Goal: Information Seeking & Learning: Learn about a topic

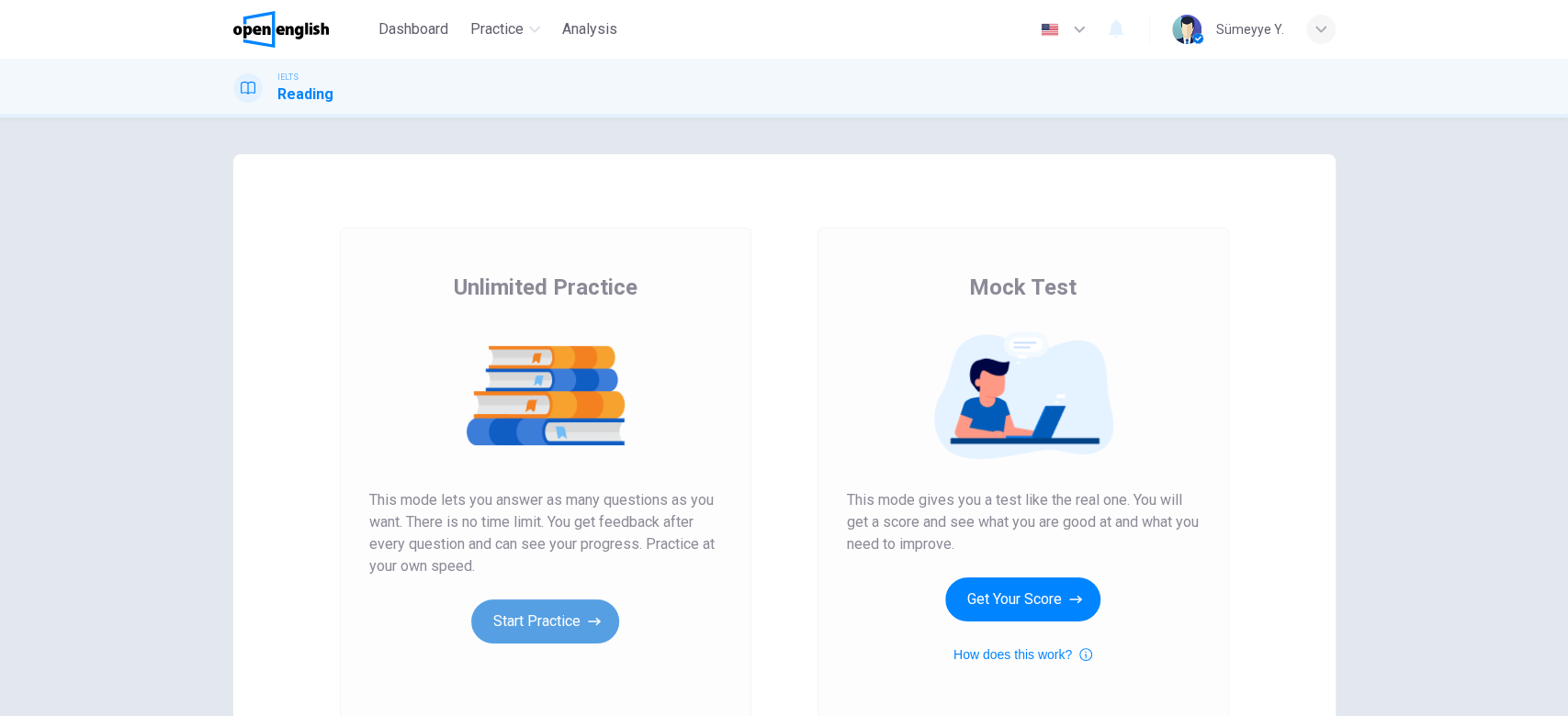
click at [588, 620] on icon "button" at bounding box center [594, 622] width 13 height 18
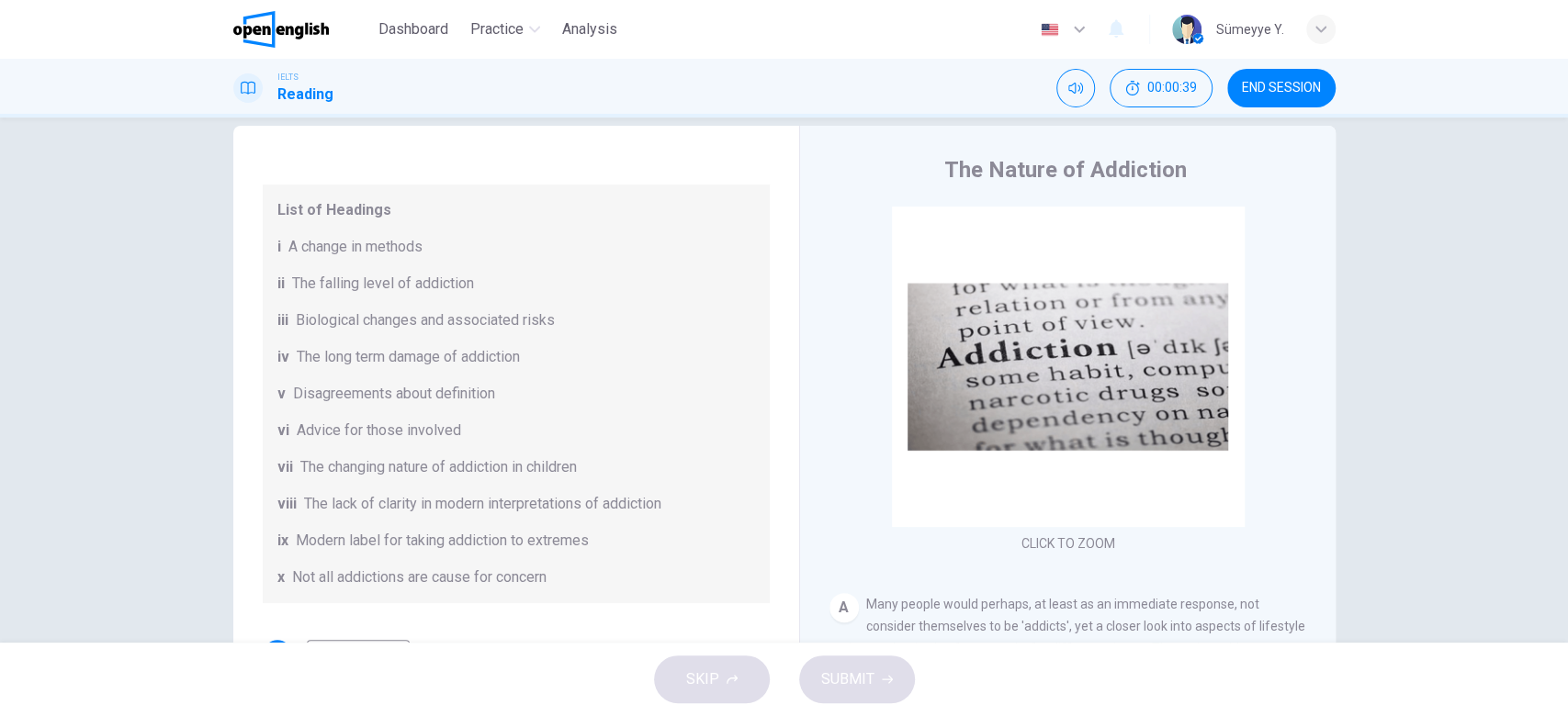
scroll to position [209, 0]
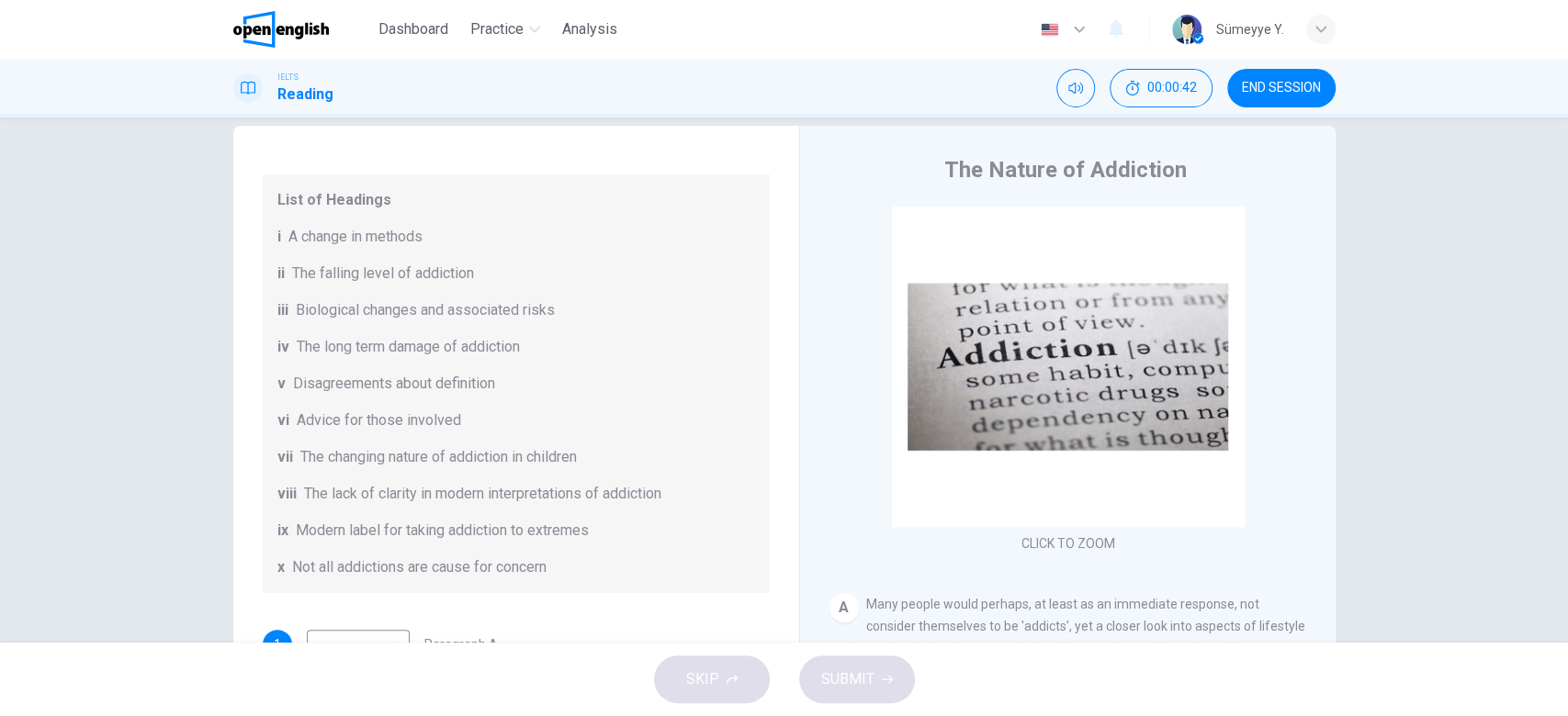
drag, startPoint x: 583, startPoint y: 490, endPoint x: 631, endPoint y: 496, distance: 48.4
click at [631, 496] on span "The lack of clarity in modern interpretations of addiction" at bounding box center [482, 494] width 357 height 22
drag, startPoint x: 405, startPoint y: 484, endPoint x: 573, endPoint y: 489, distance: 168.1
click at [573, 489] on span "The lack of clarity in modern interpretations of addiction" at bounding box center [482, 494] width 357 height 22
drag, startPoint x: 349, startPoint y: 540, endPoint x: 556, endPoint y: 538, distance: 207.0
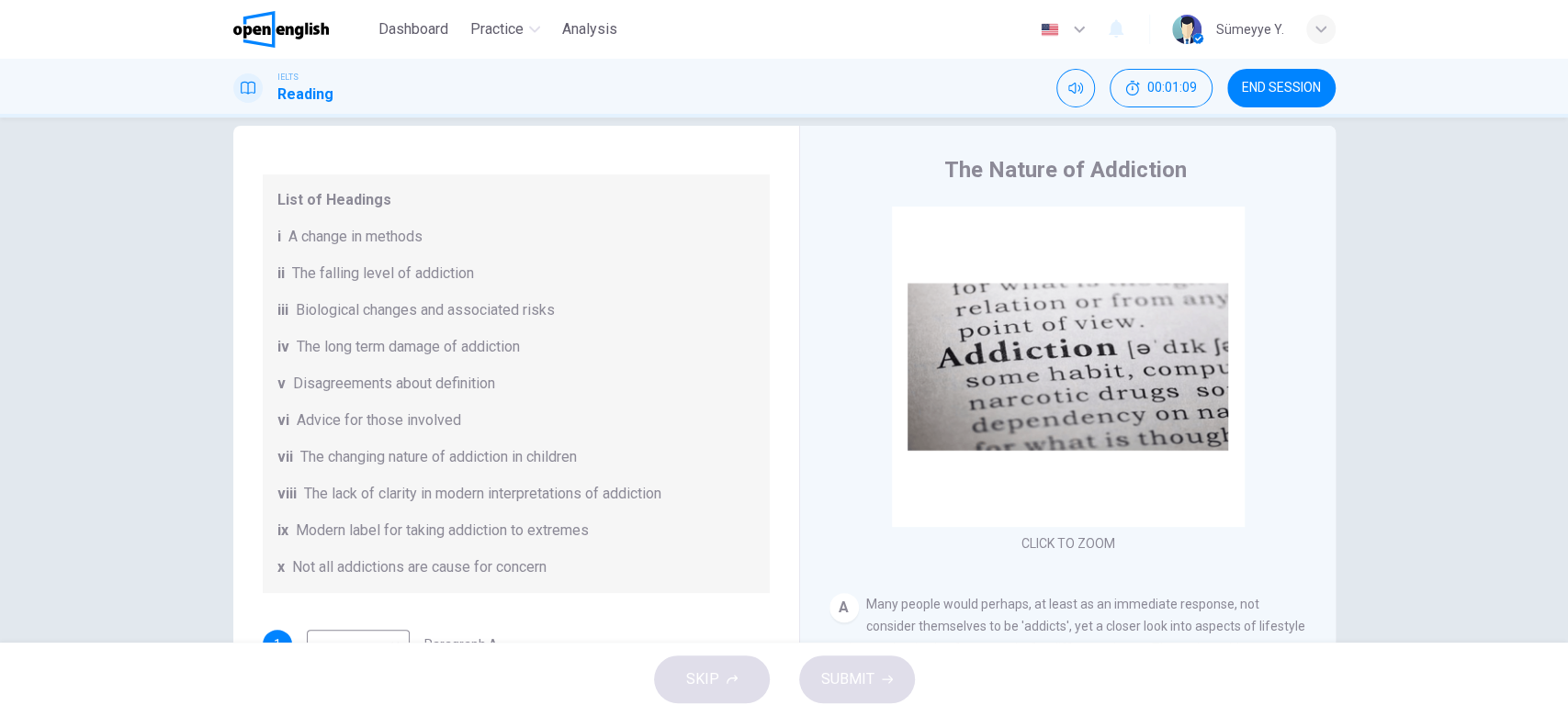
click at [556, 538] on span "Modern label for taking addiction to extremes" at bounding box center [441, 531] width 293 height 22
click at [751, 457] on div "Questions 1 - 6 The Reading Passage has seven paragraphs A-G . Choose the corre…" at bounding box center [515, 435] width 536 height 999
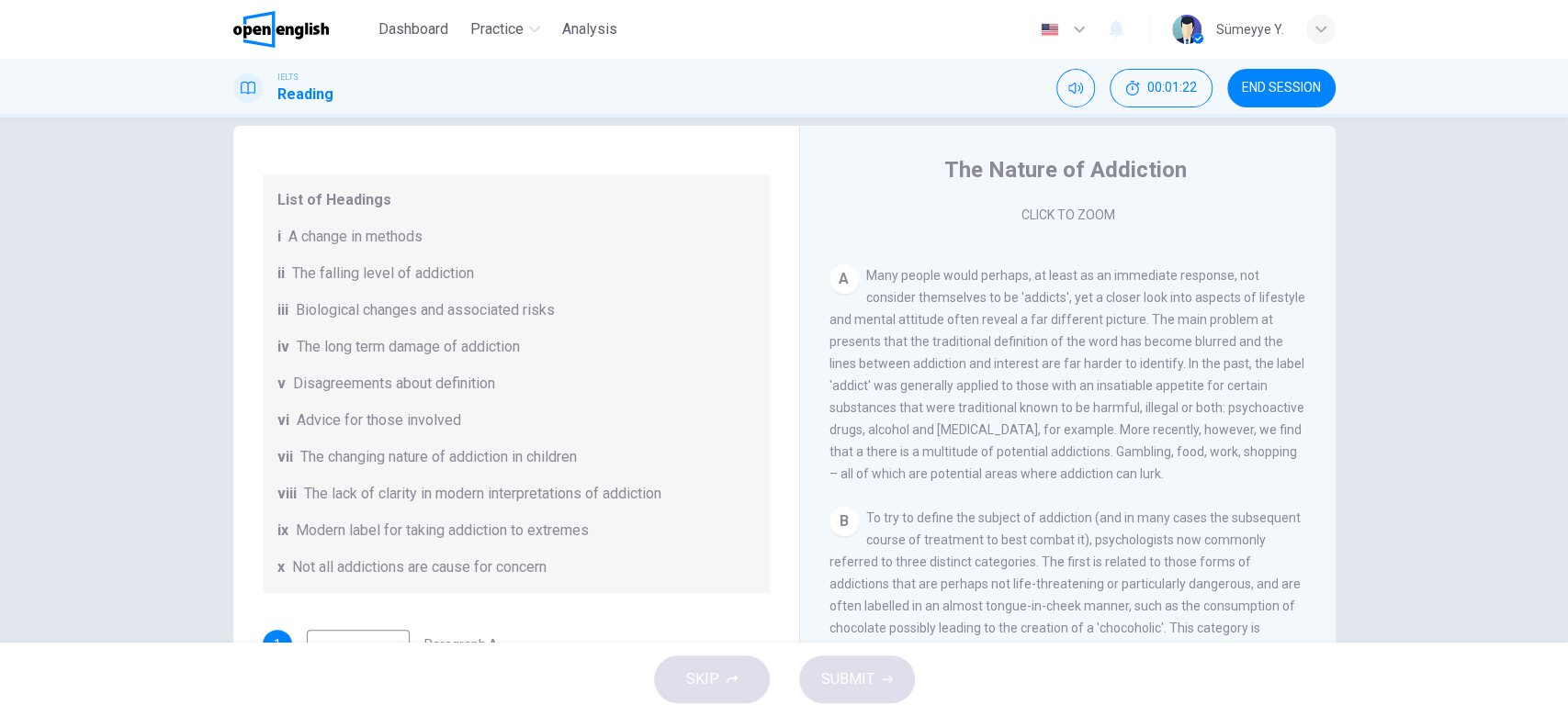
scroll to position [341, 0]
drag, startPoint x: 1063, startPoint y: 357, endPoint x: 1154, endPoint y: 347, distance: 91.5
click at [1154, 347] on span "Many people would perhaps, at least as an immediate response, not consider them…" at bounding box center [1067, 363] width 475 height 213
drag, startPoint x: 1154, startPoint y: 347, endPoint x: 1245, endPoint y: 349, distance: 91.0
click at [1245, 349] on span "Many people would perhaps, at least as an immediate response, not consider them…" at bounding box center [1067, 363] width 475 height 213
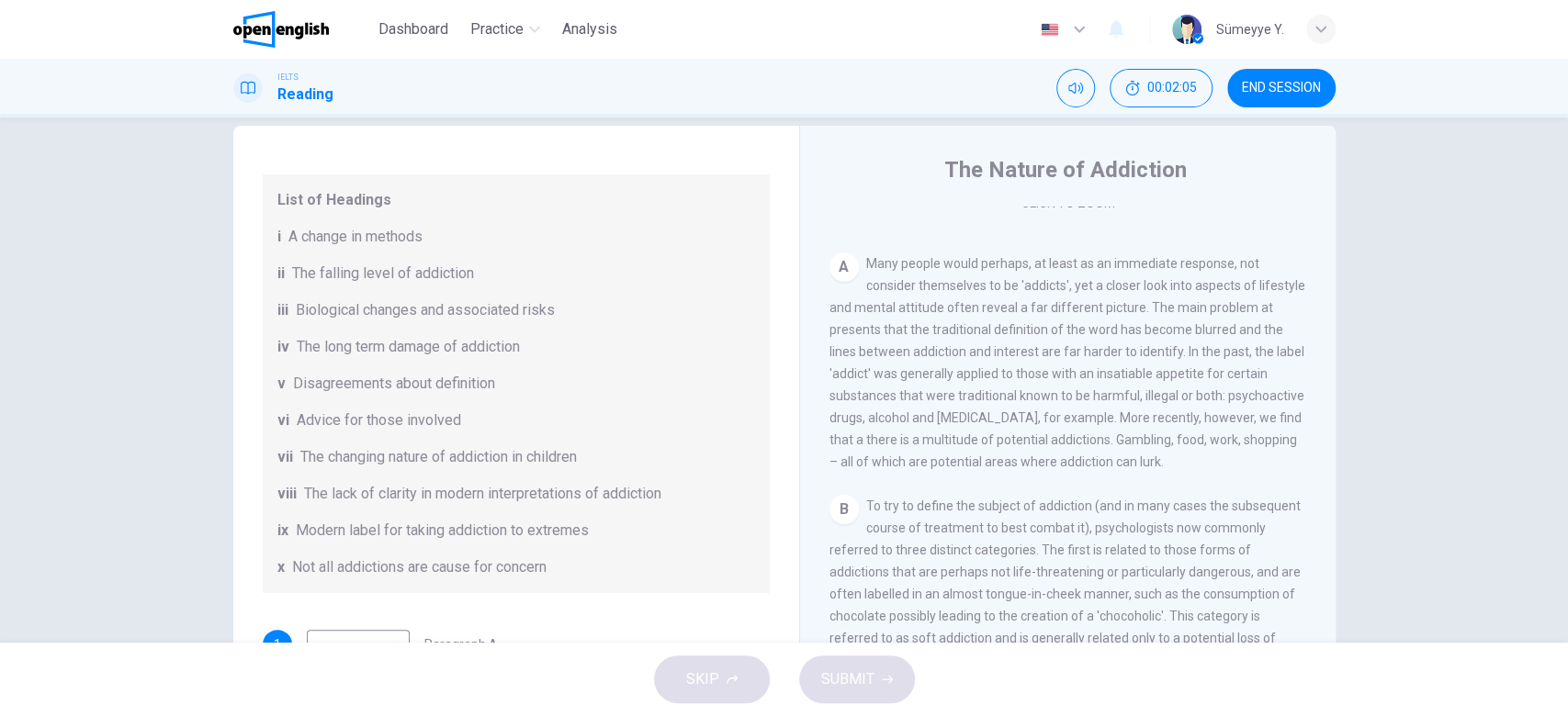
drag, startPoint x: 1035, startPoint y: 371, endPoint x: 1144, endPoint y: 375, distance: 109.1
click at [1144, 375] on span "Many people would perhaps, at least as an immediate response, not consider them…" at bounding box center [1067, 363] width 475 height 213
drag, startPoint x: 1144, startPoint y: 375, endPoint x: 1276, endPoint y: 376, distance: 132.0
click at [1276, 376] on span "Many people would perhaps, at least as an immediate response, not consider them…" at bounding box center [1067, 363] width 475 height 213
drag, startPoint x: 911, startPoint y: 396, endPoint x: 1096, endPoint y: 401, distance: 185.1
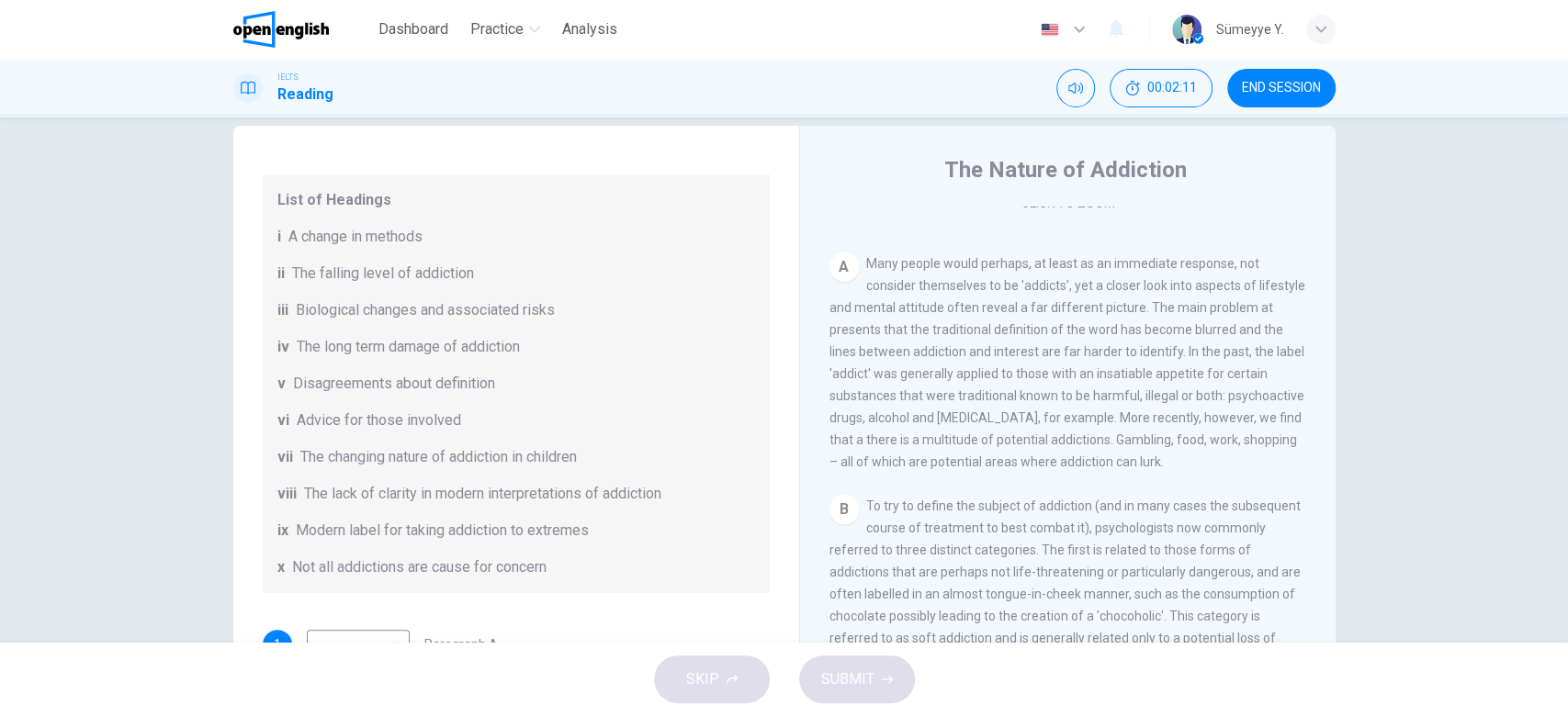
click at [1096, 401] on span "Many people would perhaps, at least as an immediate response, not consider them…" at bounding box center [1067, 363] width 475 height 213
drag, startPoint x: 840, startPoint y: 416, endPoint x: 981, endPoint y: 416, distance: 141.0
click at [981, 416] on span "Many people would perhaps, at least as an immediate response, not consider them…" at bounding box center [1067, 363] width 475 height 213
drag, startPoint x: 981, startPoint y: 416, endPoint x: 1139, endPoint y: 435, distance: 159.1
click at [1139, 435] on span "Many people would perhaps, at least as an immediate response, not consider them…" at bounding box center [1067, 363] width 475 height 213
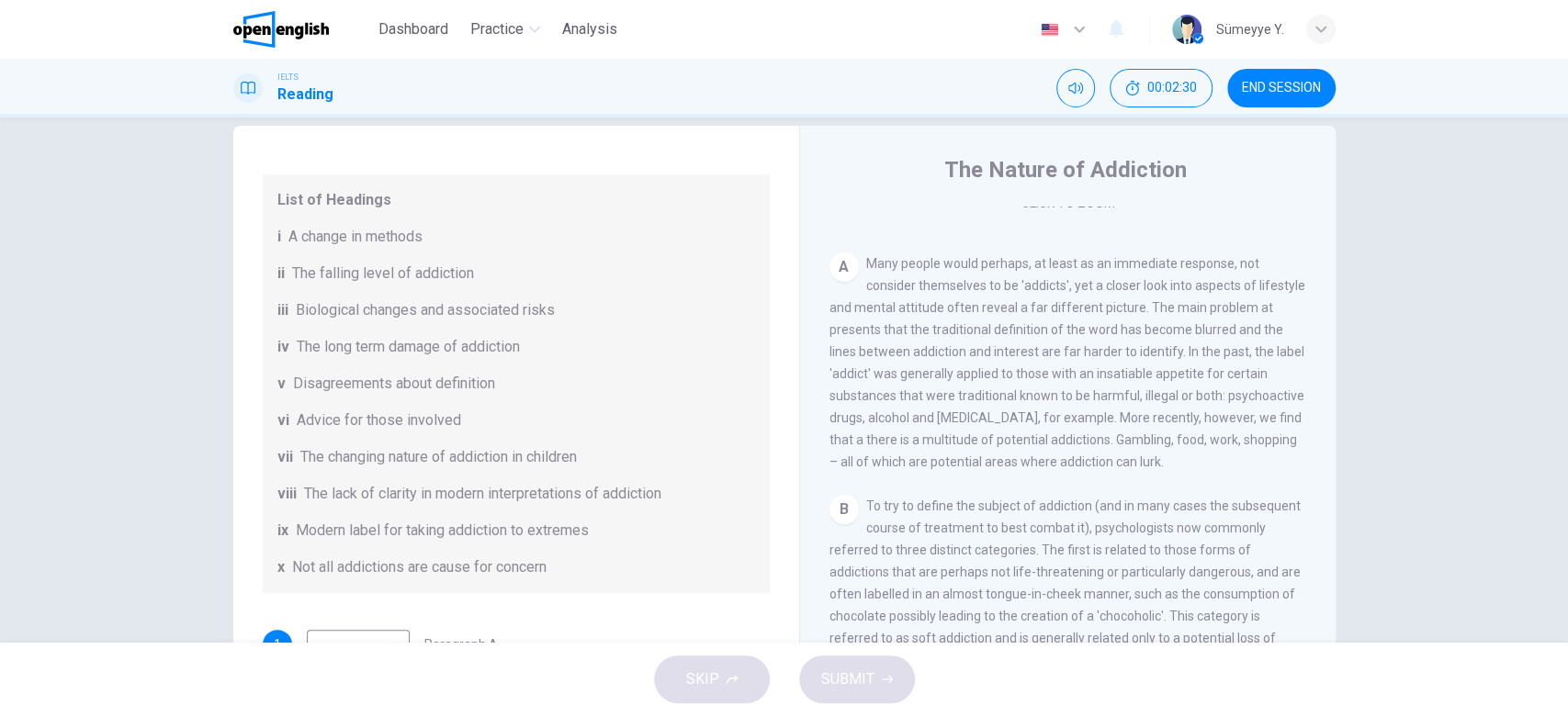
click at [1127, 352] on span "Many people would perhaps, at least as an immediate response, not consider them…" at bounding box center [1067, 363] width 475 height 213
drag, startPoint x: 1046, startPoint y: 441, endPoint x: 1220, endPoint y: 437, distance: 174.0
click at [1220, 437] on span "Many people would perhaps, at least as an immediate response, not consider them…" at bounding box center [1067, 363] width 475 height 213
drag, startPoint x: 1022, startPoint y: 457, endPoint x: 1220, endPoint y: 458, distance: 198.0
click at [1220, 458] on div "A Many people would perhaps, at least as an immediate response, not consider th…" at bounding box center [1068, 363] width 477 height 221
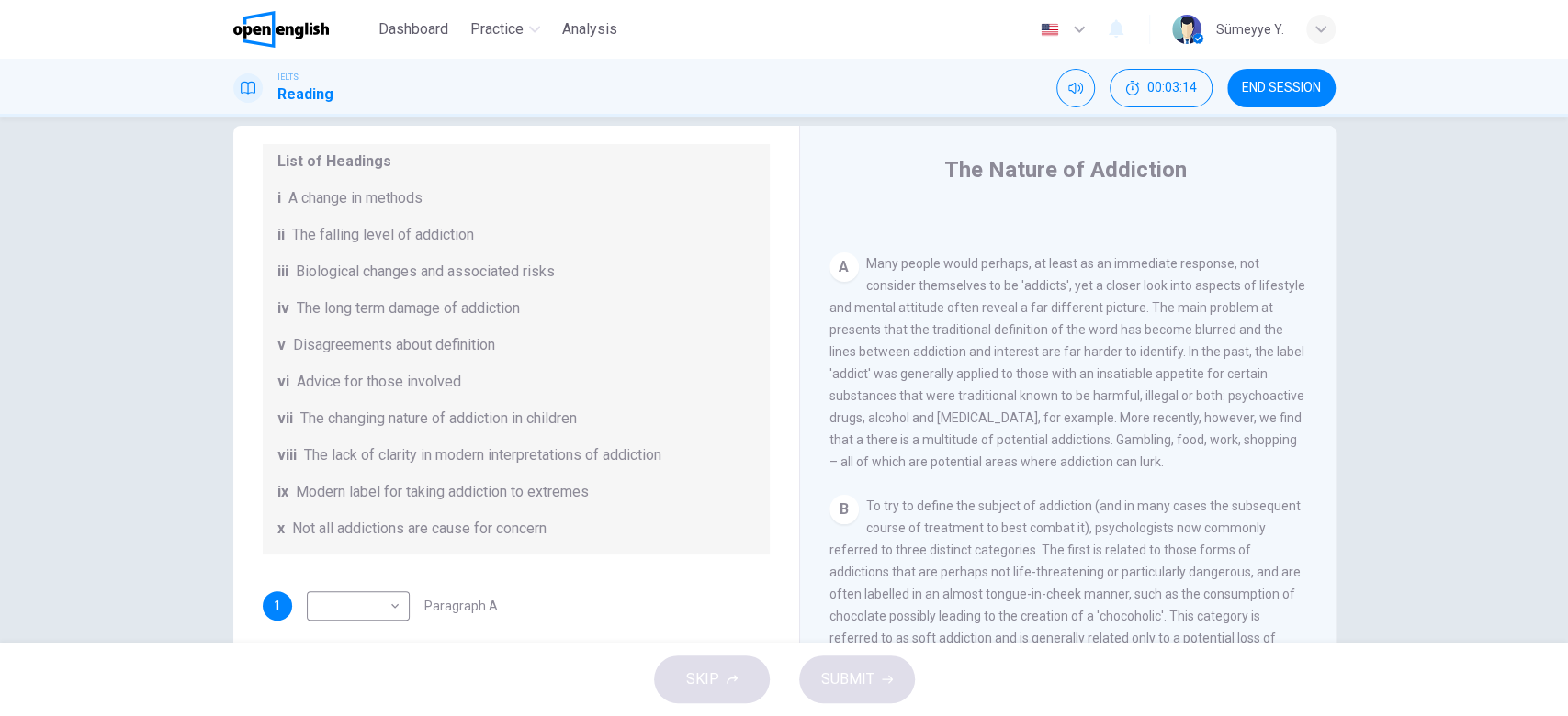
scroll to position [251, 0]
click at [363, 605] on body "This site uses cookies, as explained in our Privacy Policy . If you agree to th…" at bounding box center [784, 358] width 1568 height 716
type input "*"
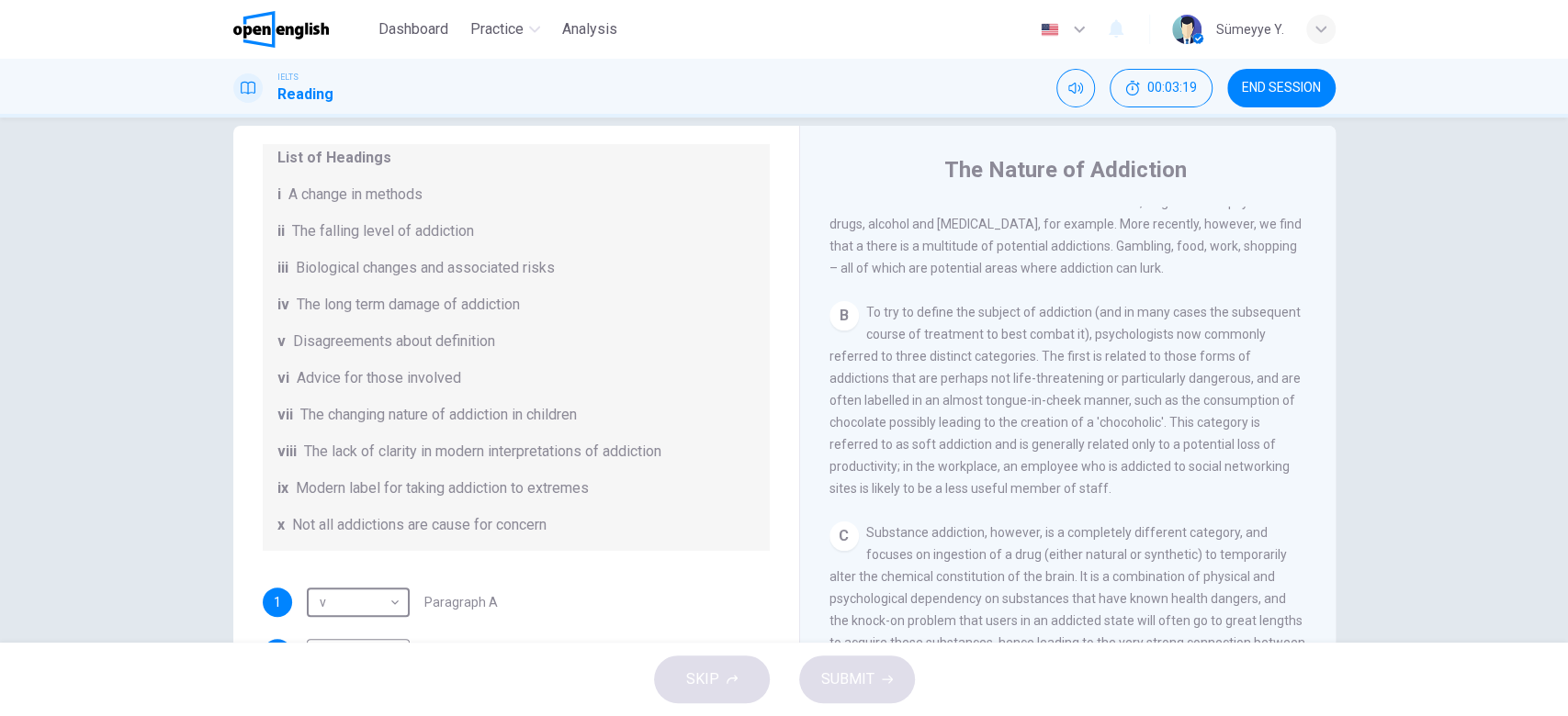
scroll to position [537, 0]
drag, startPoint x: 1112, startPoint y: 424, endPoint x: 1138, endPoint y: 423, distance: 26.0
click at [1138, 423] on span "To try to define the subject of addiction (and in many cases the subsequent cou…" at bounding box center [1065, 398] width 471 height 191
drag, startPoint x: 907, startPoint y: 440, endPoint x: 1017, endPoint y: 439, distance: 110.0
click at [1017, 439] on span "To try to define the subject of addiction (and in many cases the subsequent cou…" at bounding box center [1065, 398] width 471 height 191
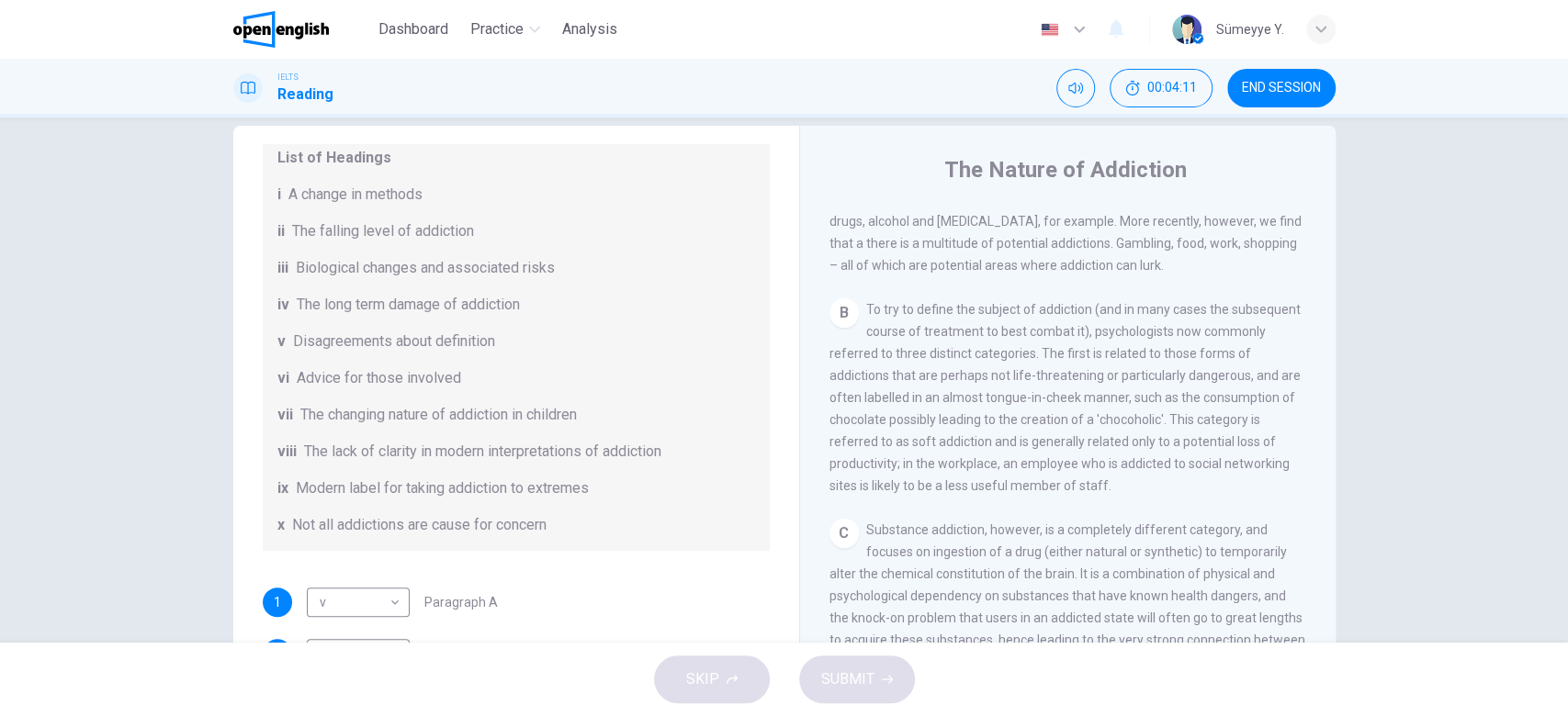
drag, startPoint x: 1010, startPoint y: 469, endPoint x: 1249, endPoint y: 452, distance: 239.6
click at [1249, 452] on div "B To try to define the subject of addiction (and in many cases the subsequent c…" at bounding box center [1068, 397] width 477 height 198
drag, startPoint x: 926, startPoint y: 474, endPoint x: 1115, endPoint y: 484, distance: 189.3
click at [1115, 484] on div "B To try to define the subject of addiction (and in many cases the subsequent c…" at bounding box center [1068, 397] width 477 height 198
drag, startPoint x: 1000, startPoint y: 494, endPoint x: 1107, endPoint y: 491, distance: 107.0
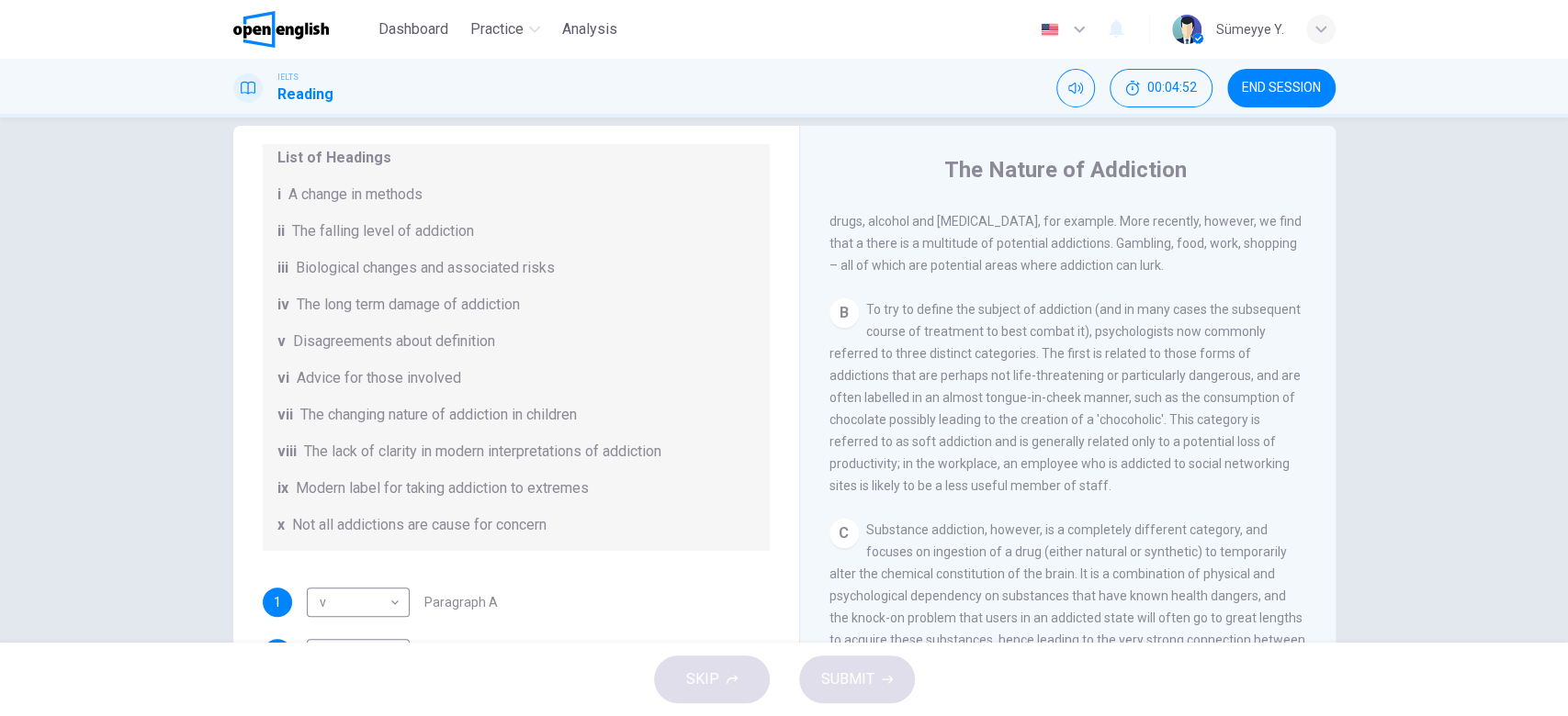
click at [1107, 491] on div "B To try to define the subject of addiction (and in many cases the subsequent c…" at bounding box center [1068, 397] width 477 height 198
drag, startPoint x: 388, startPoint y: 525, endPoint x: 536, endPoint y: 518, distance: 148.2
click at [536, 518] on span "Not all addictions are cause for concern" at bounding box center [420, 525] width 255 height 22
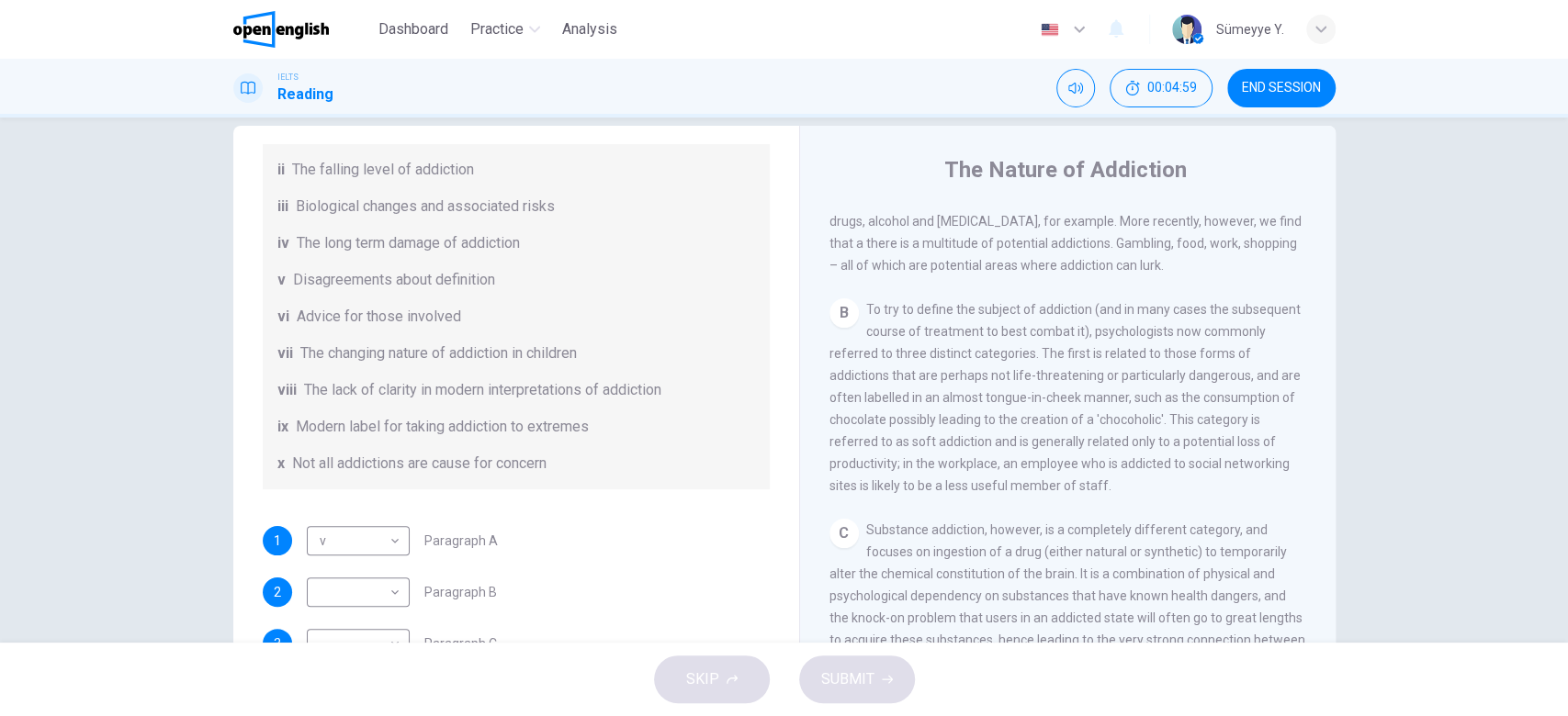
scroll to position [317, 0]
click at [370, 596] on body "This site uses cookies, as explained in our Privacy Policy . If you agree to th…" at bounding box center [784, 358] width 1568 height 716
drag, startPoint x: 370, startPoint y: 596, endPoint x: 358, endPoint y: 679, distance: 83.9
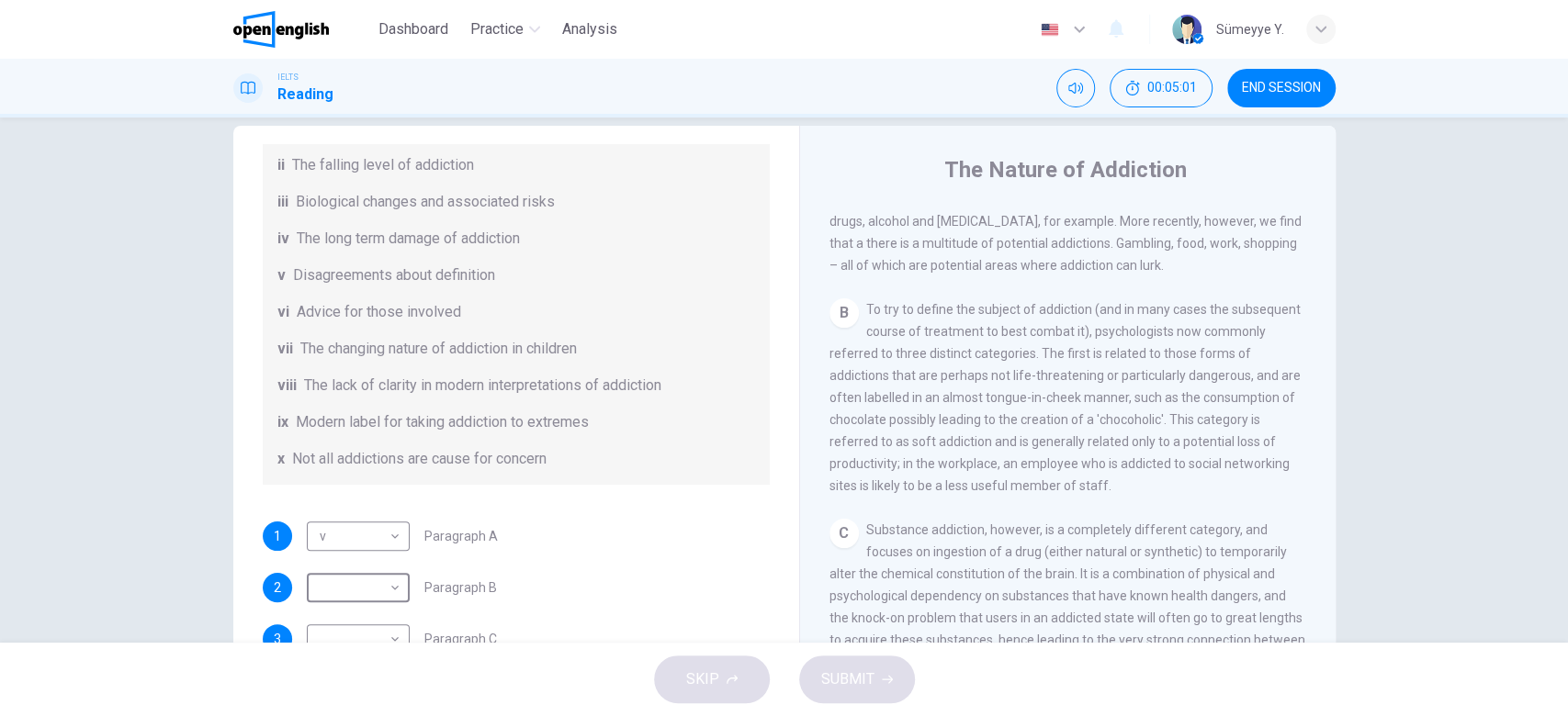
type input "*"
click at [715, 469] on div "List of Headings i A change in methods ii The falling level of addiction iii Bi…" at bounding box center [516, 274] width 507 height 419
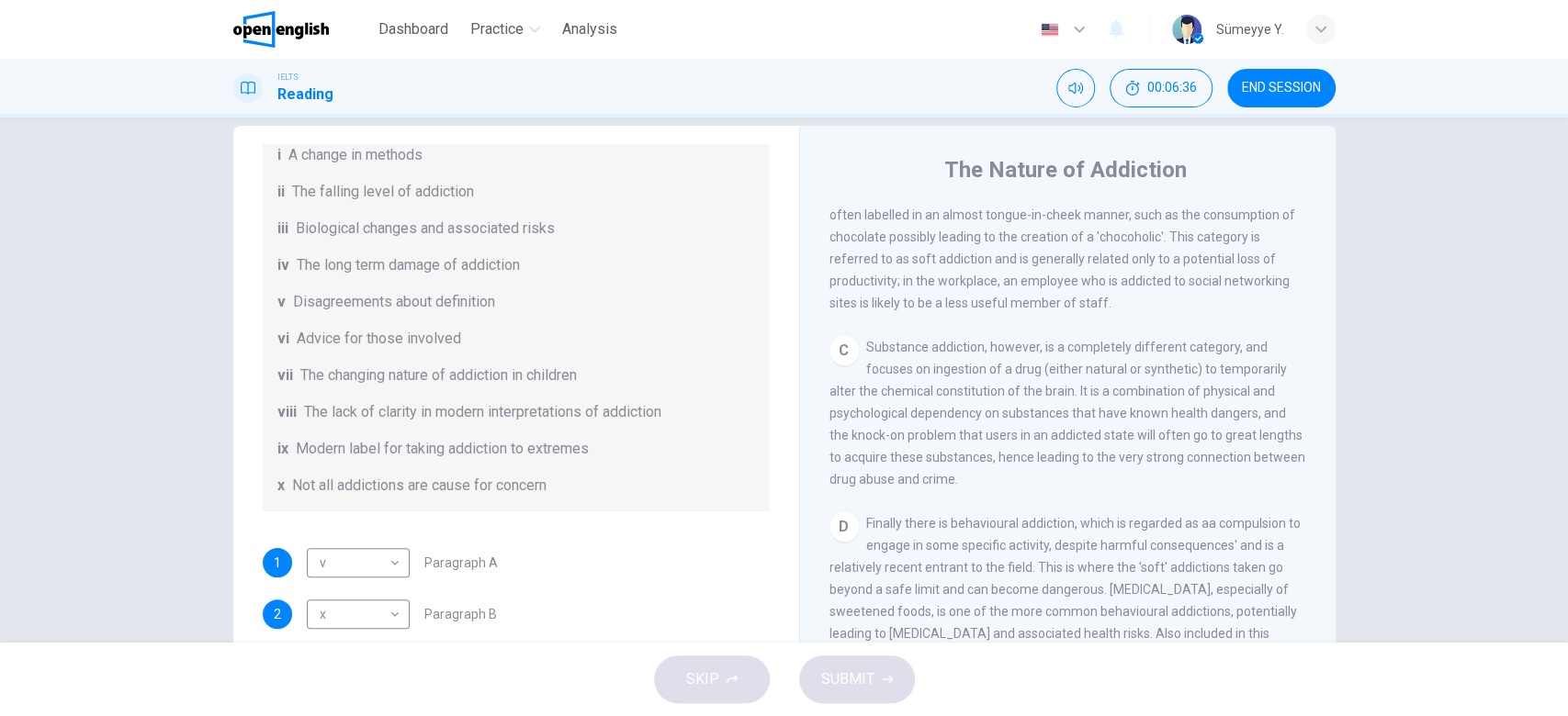
scroll to position [354, 0]
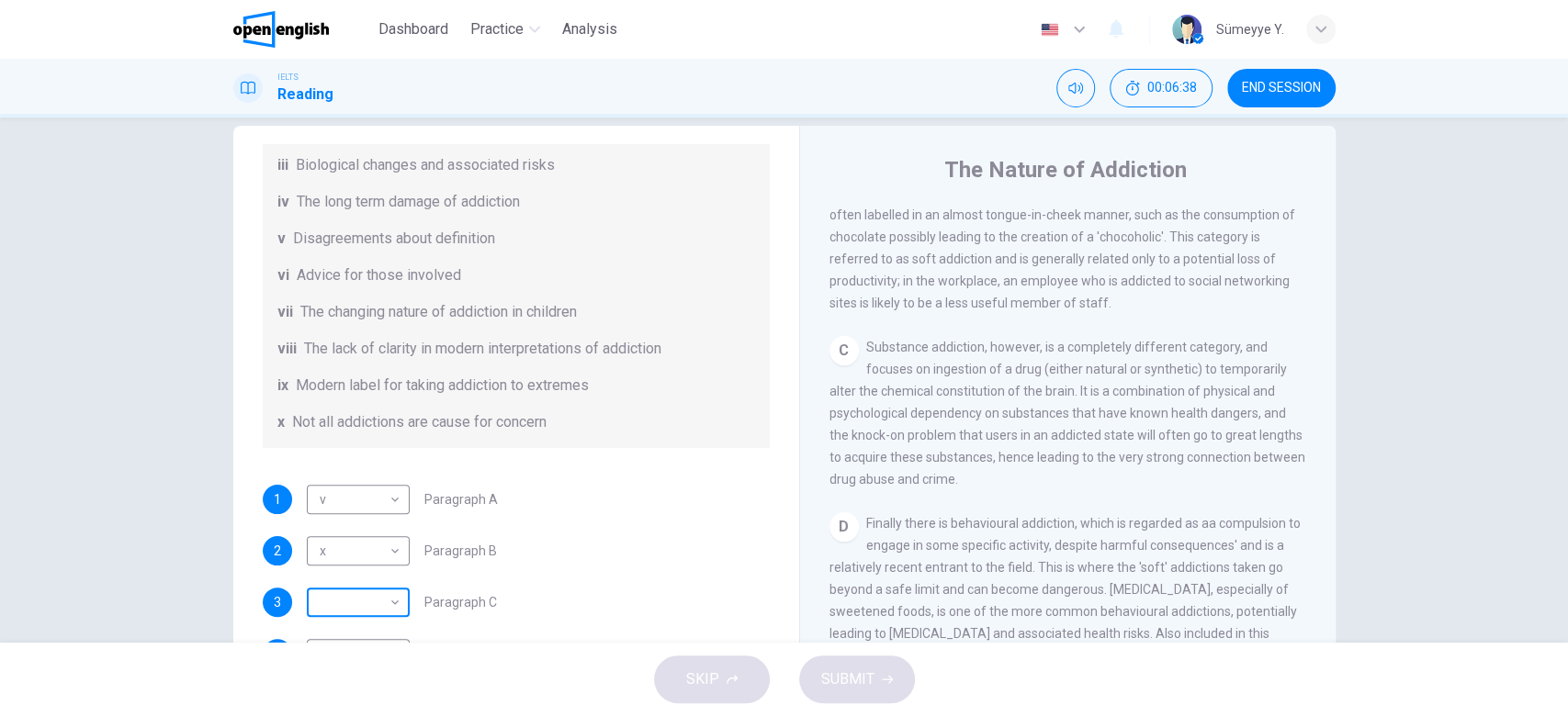
click at [341, 607] on body "This site uses cookies, as explained in our Privacy Policy . If you agree to th…" at bounding box center [784, 358] width 1568 height 716
type input "***"
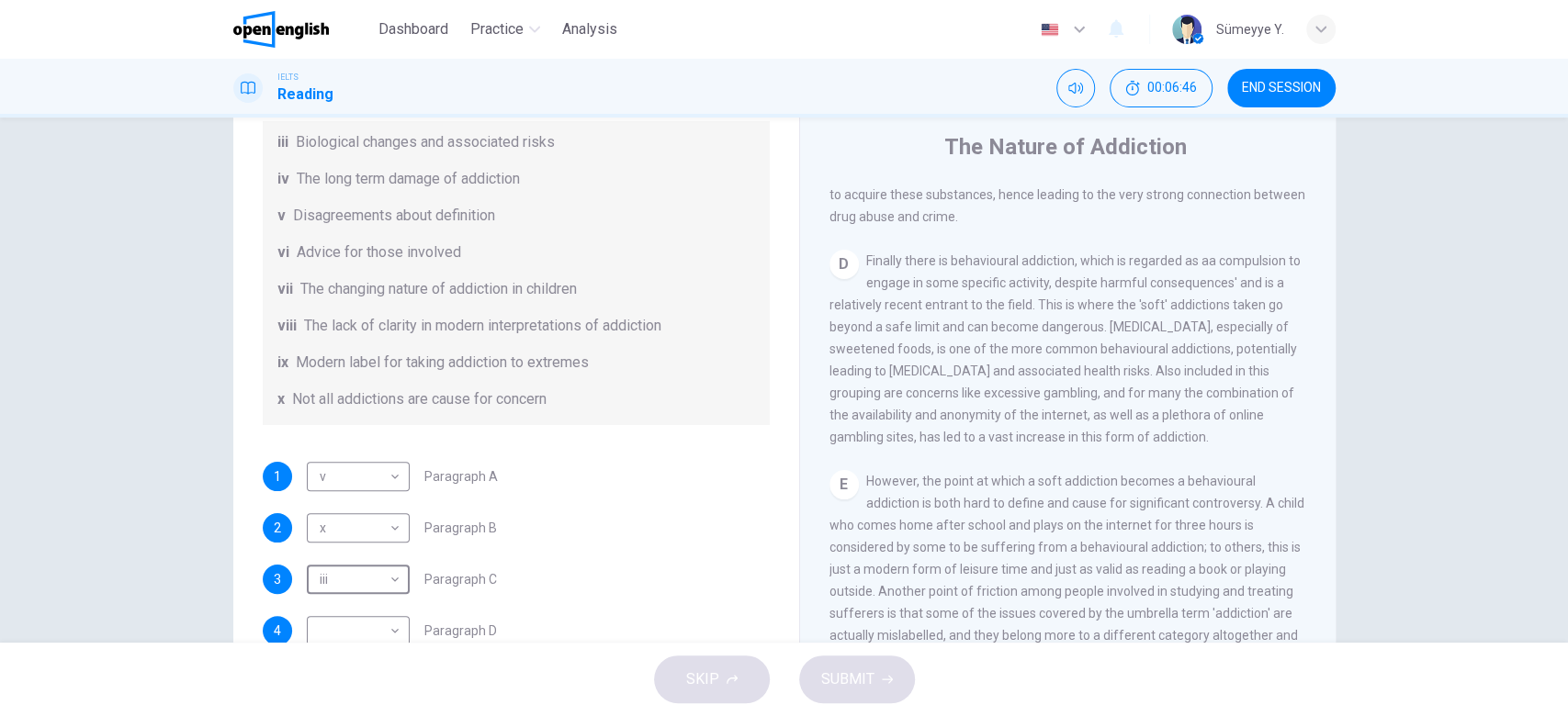
scroll to position [53, 0]
drag, startPoint x: 1065, startPoint y: 274, endPoint x: 1264, endPoint y: 268, distance: 199.1
click at [1264, 268] on div "D Finally there is behavioural addiction, which is regarded as aa compulsion to…" at bounding box center [1068, 347] width 477 height 198
click at [977, 387] on span "Finally there is behavioural addiction, which is regarded as aa compulsion to e…" at bounding box center [1065, 348] width 471 height 191
drag, startPoint x: 977, startPoint y: 387, endPoint x: 1101, endPoint y: 395, distance: 124.3
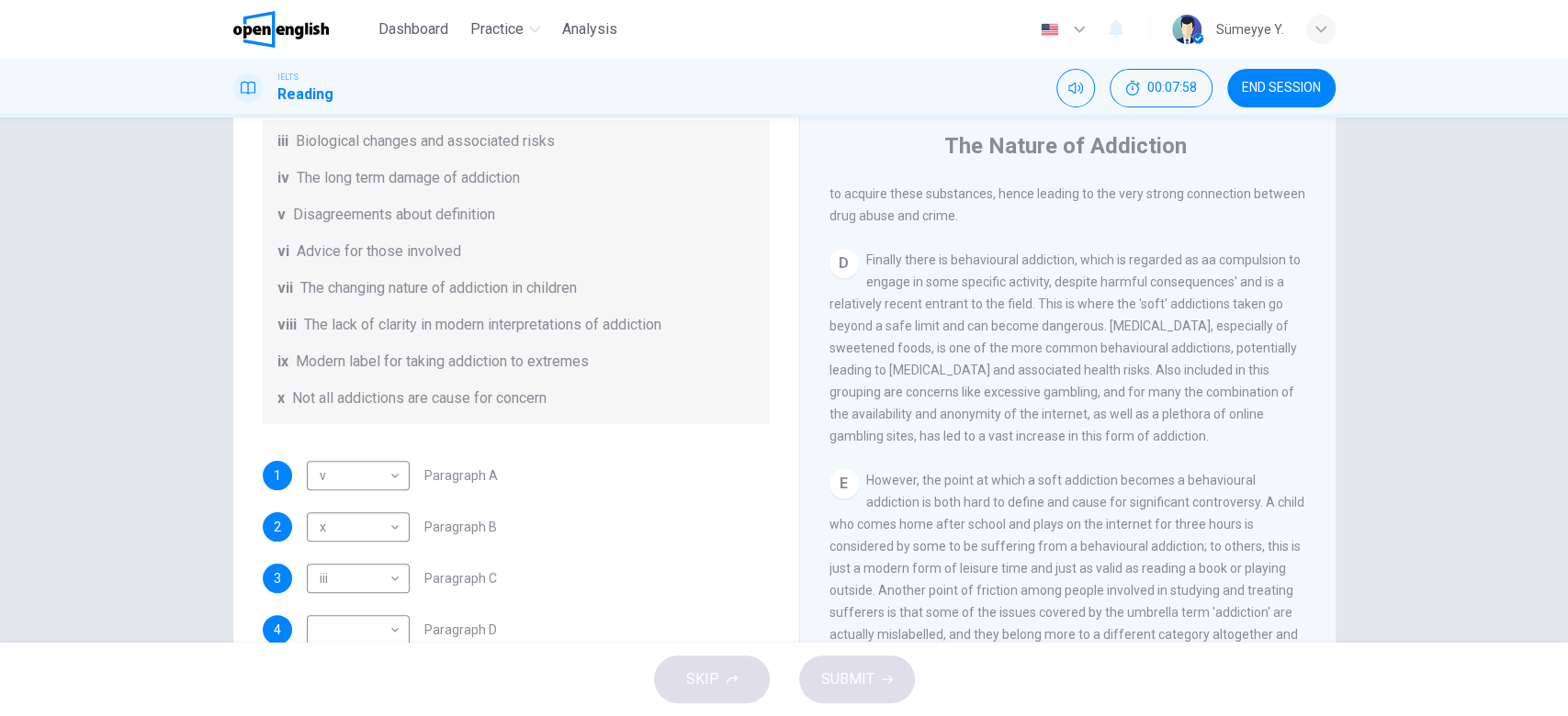
click at [1101, 395] on span "Finally there is behavioural addiction, which is regarded as aa compulsion to e…" at bounding box center [1065, 348] width 471 height 191
drag, startPoint x: 1110, startPoint y: 403, endPoint x: 1135, endPoint y: 412, distance: 26.6
click at [1135, 412] on div "D Finally there is behavioural addiction, which is regarded as aa compulsion to…" at bounding box center [1068, 347] width 477 height 198
drag, startPoint x: 1135, startPoint y: 412, endPoint x: 1251, endPoint y: 408, distance: 116.1
click at [1251, 408] on div "D Finally there is behavioural addiction, which is regarded as aa compulsion to…" at bounding box center [1068, 347] width 477 height 198
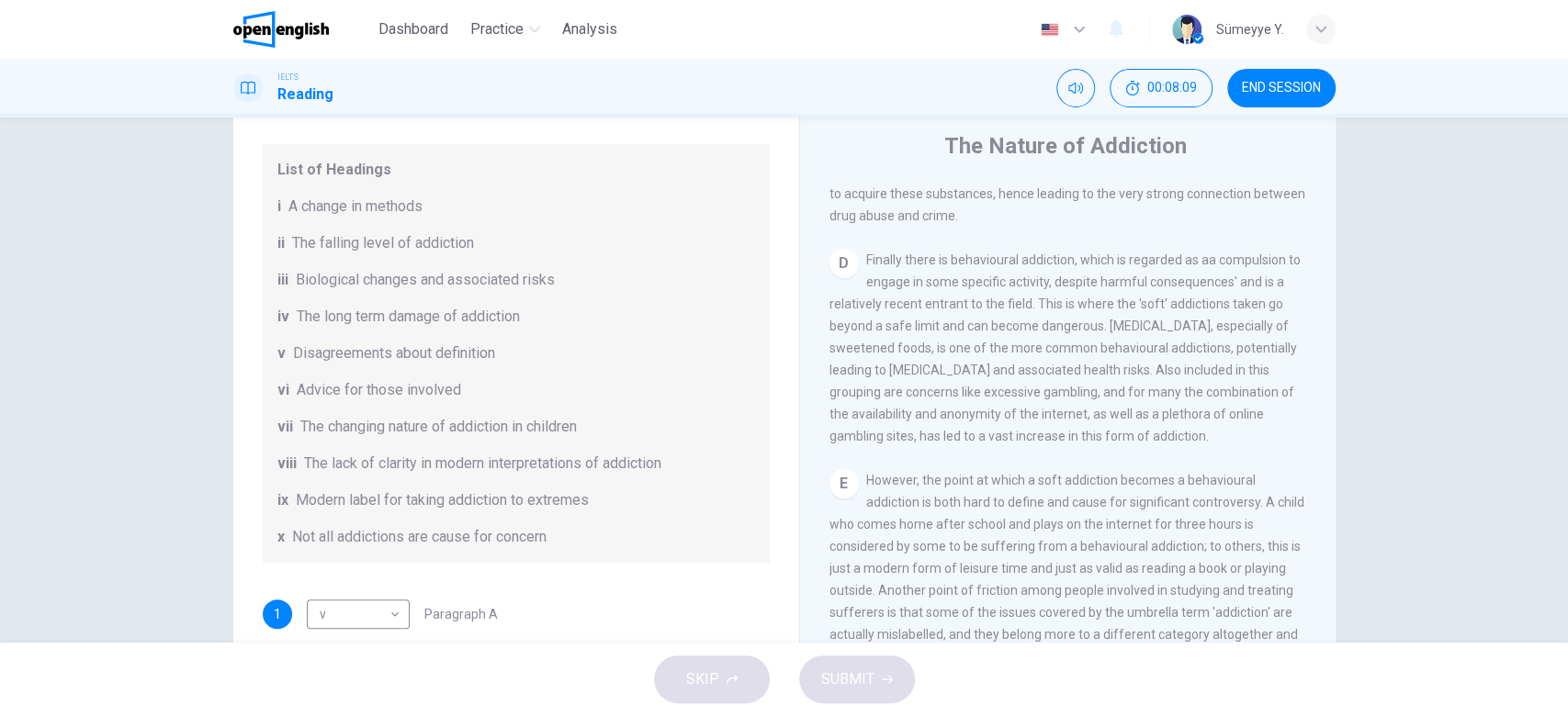
scroll to position [215, 0]
drag, startPoint x: 323, startPoint y: 202, endPoint x: 364, endPoint y: 208, distance: 41.4
click at [364, 208] on span "A change in methods" at bounding box center [355, 207] width 134 height 22
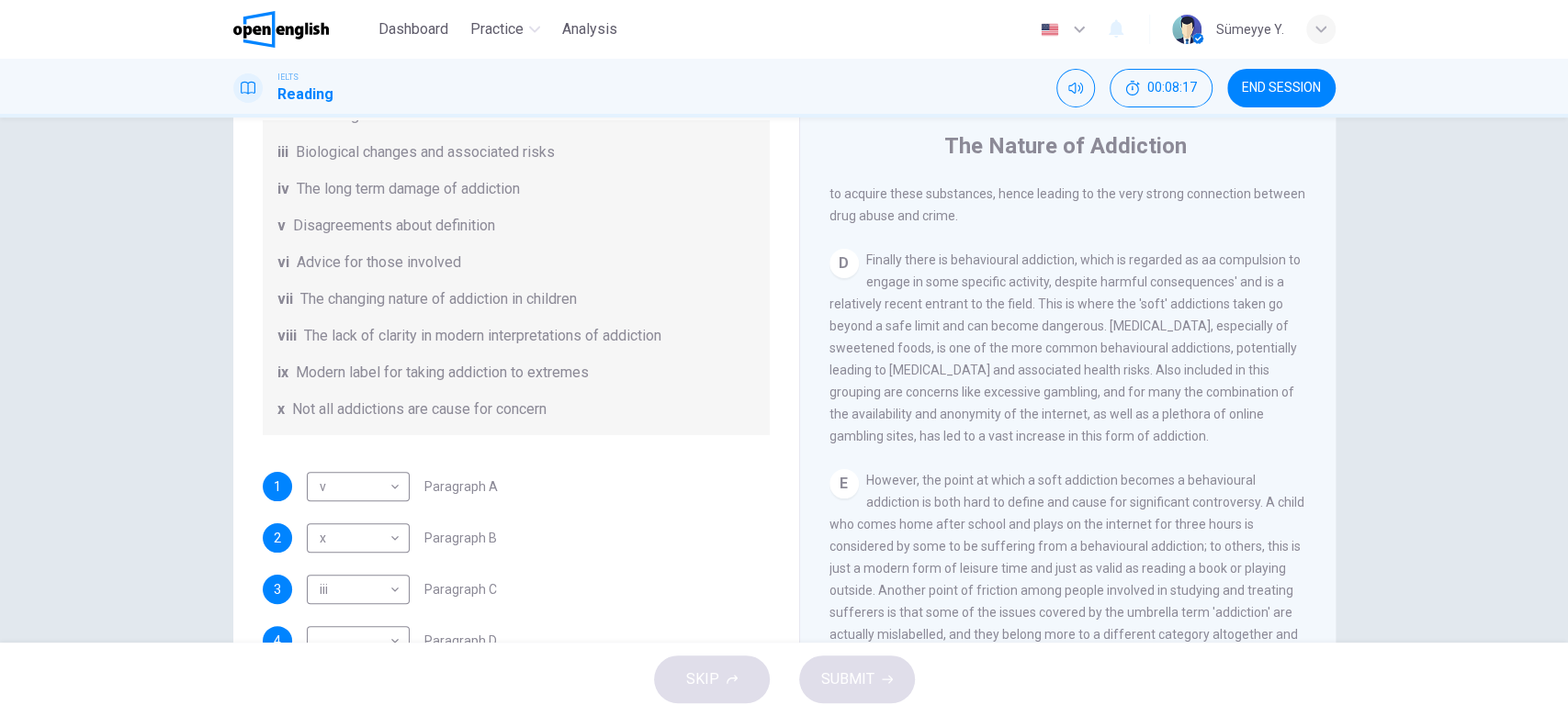
scroll to position [372, 0]
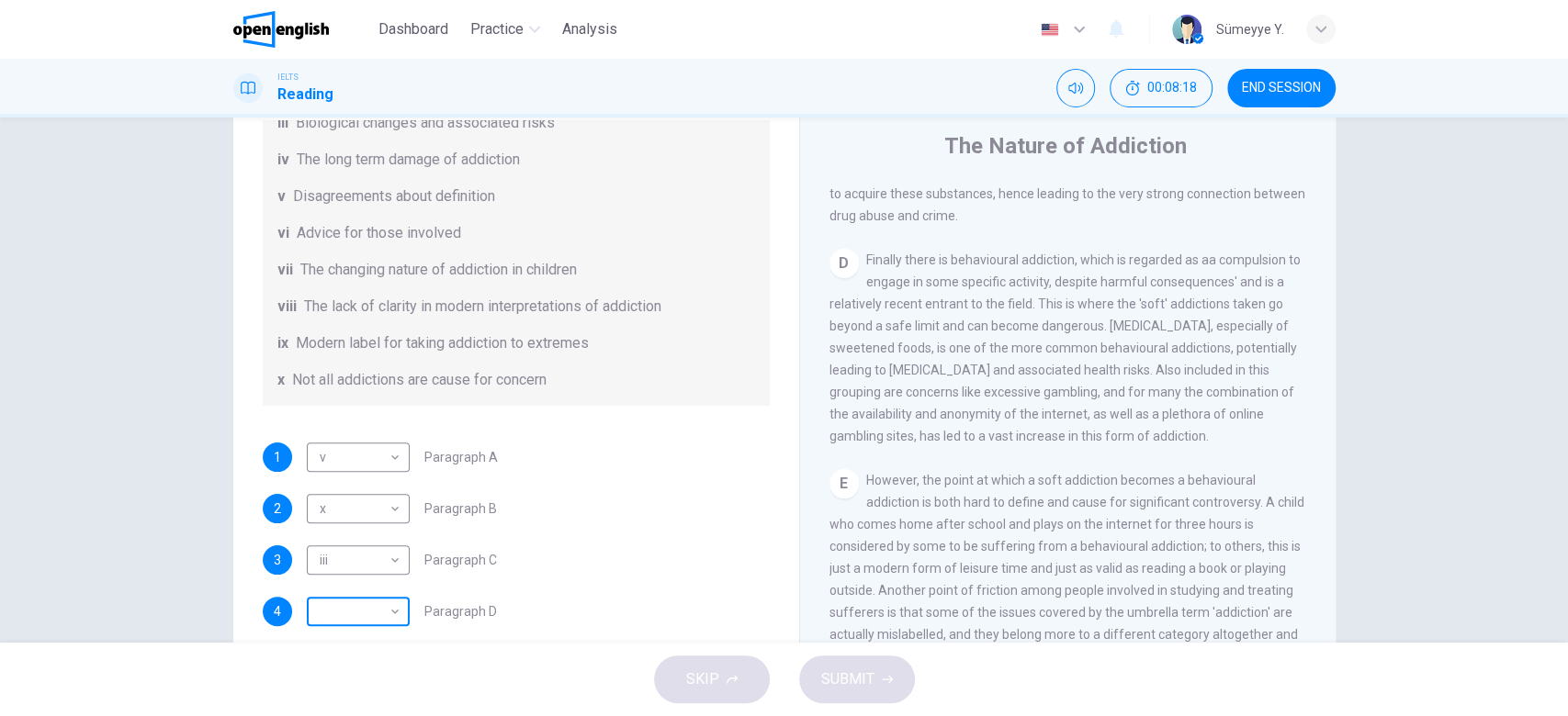
click at [361, 620] on body "This site uses cookies, as explained in our Privacy Policy . If you agree to th…" at bounding box center [784, 358] width 1568 height 716
type input "**"
click at [517, 337] on span "Modern label for taking addiction to extremes" at bounding box center [441, 343] width 293 height 22
click at [703, 388] on div "x Not all addictions are cause for concern" at bounding box center [516, 380] width 477 height 22
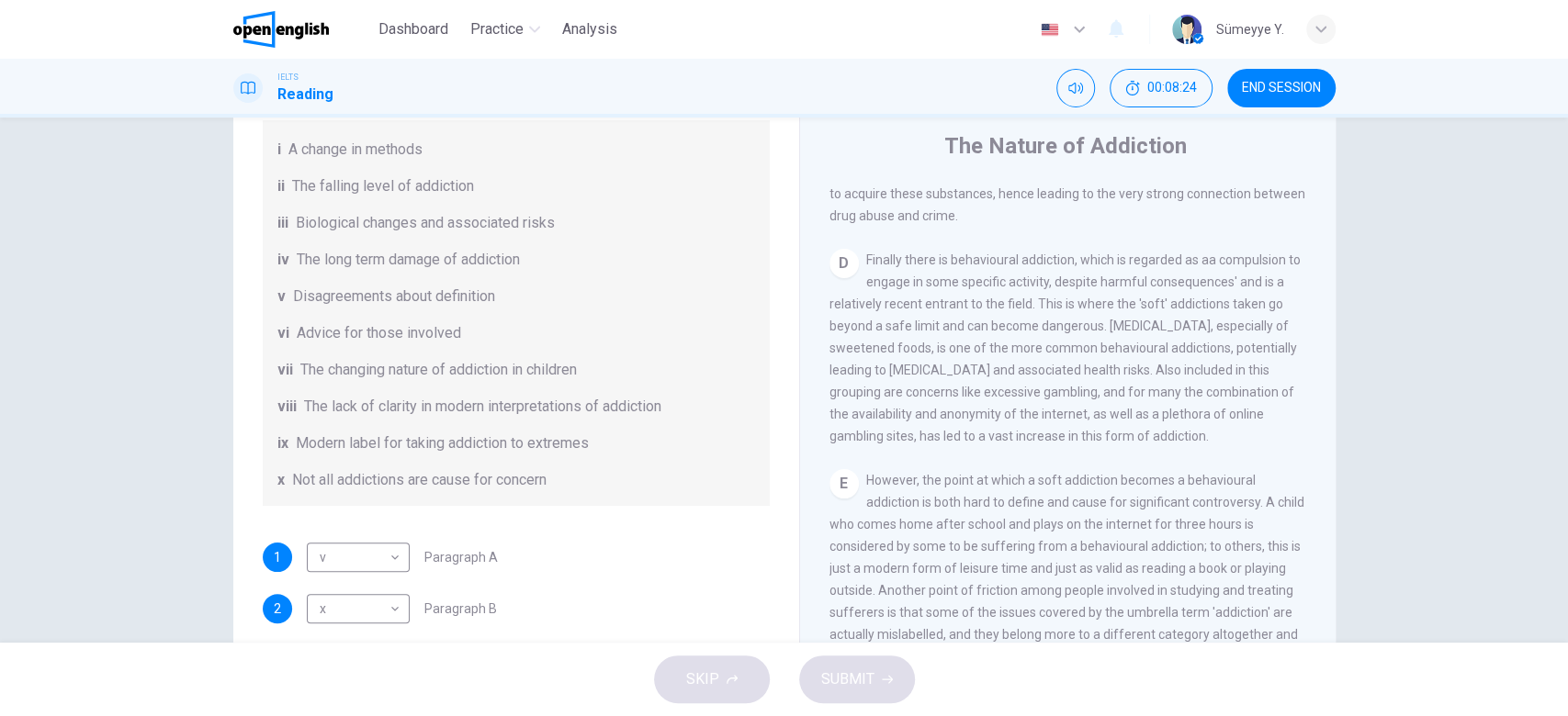
scroll to position [270, 0]
drag, startPoint x: 361, startPoint y: 414, endPoint x: 536, endPoint y: 395, distance: 176.0
click at [536, 395] on div "List of Headings i A change in methods ii The falling level of addiction iii Bi…" at bounding box center [516, 298] width 507 height 419
drag, startPoint x: 500, startPoint y: 436, endPoint x: 556, endPoint y: 438, distance: 56.0
click at [556, 438] on span "Modern label for taking addiction to extremes" at bounding box center [441, 446] width 293 height 22
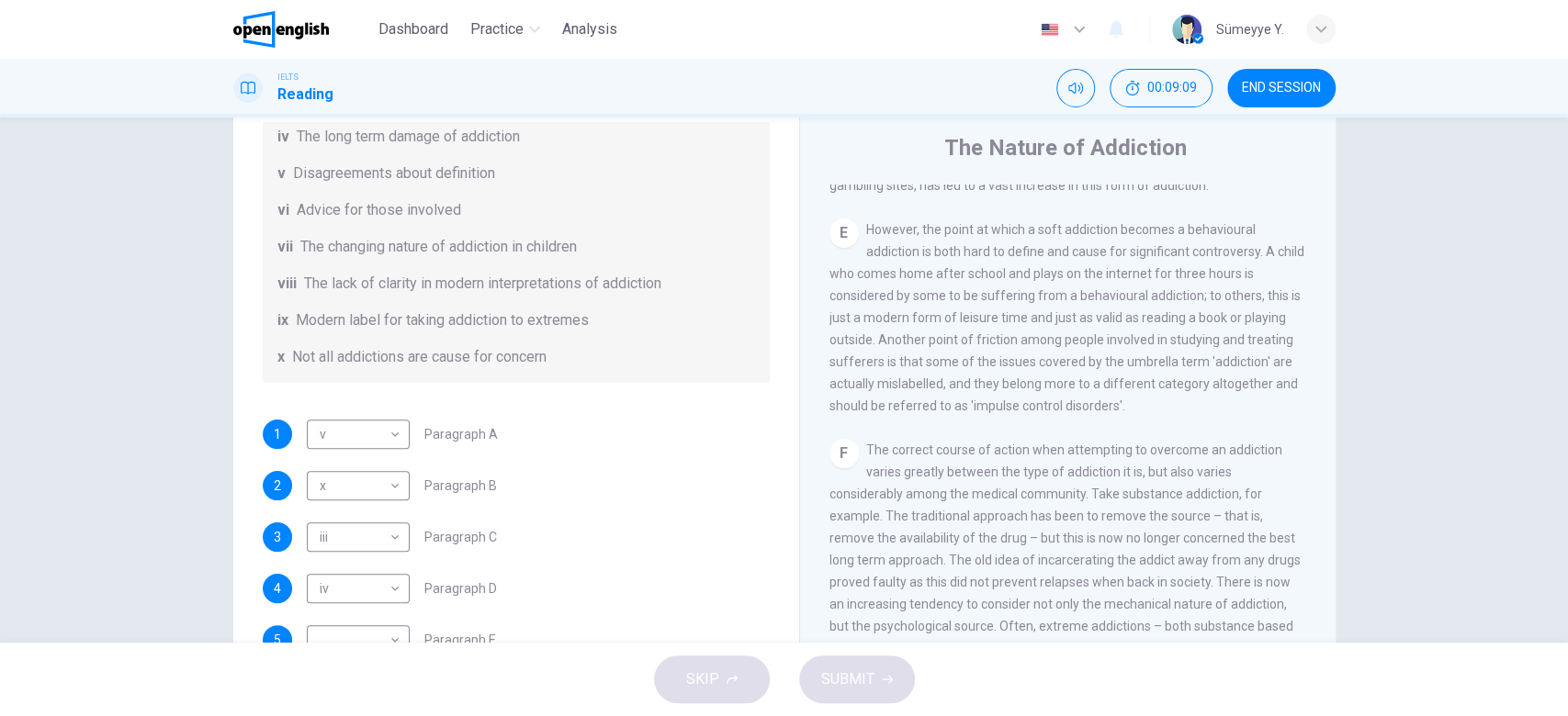
scroll to position [35, 0]
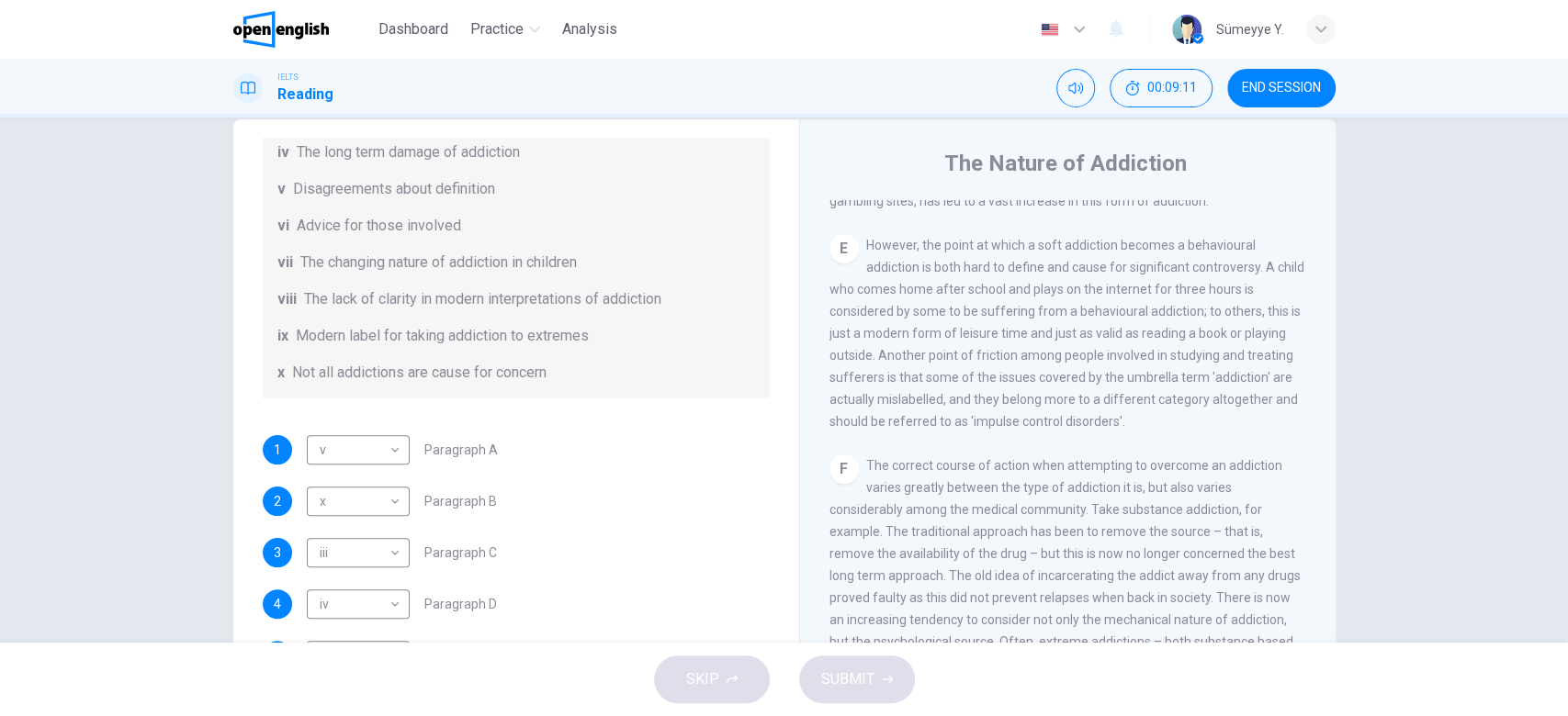
drag, startPoint x: 762, startPoint y: 506, endPoint x: 759, endPoint y: 367, distance: 139.0
click at [759, 367] on div "Questions 1 - 6 The Reading Passage has seven paragraphs A-G . Choose the corre…" at bounding box center [515, 241] width 536 height 999
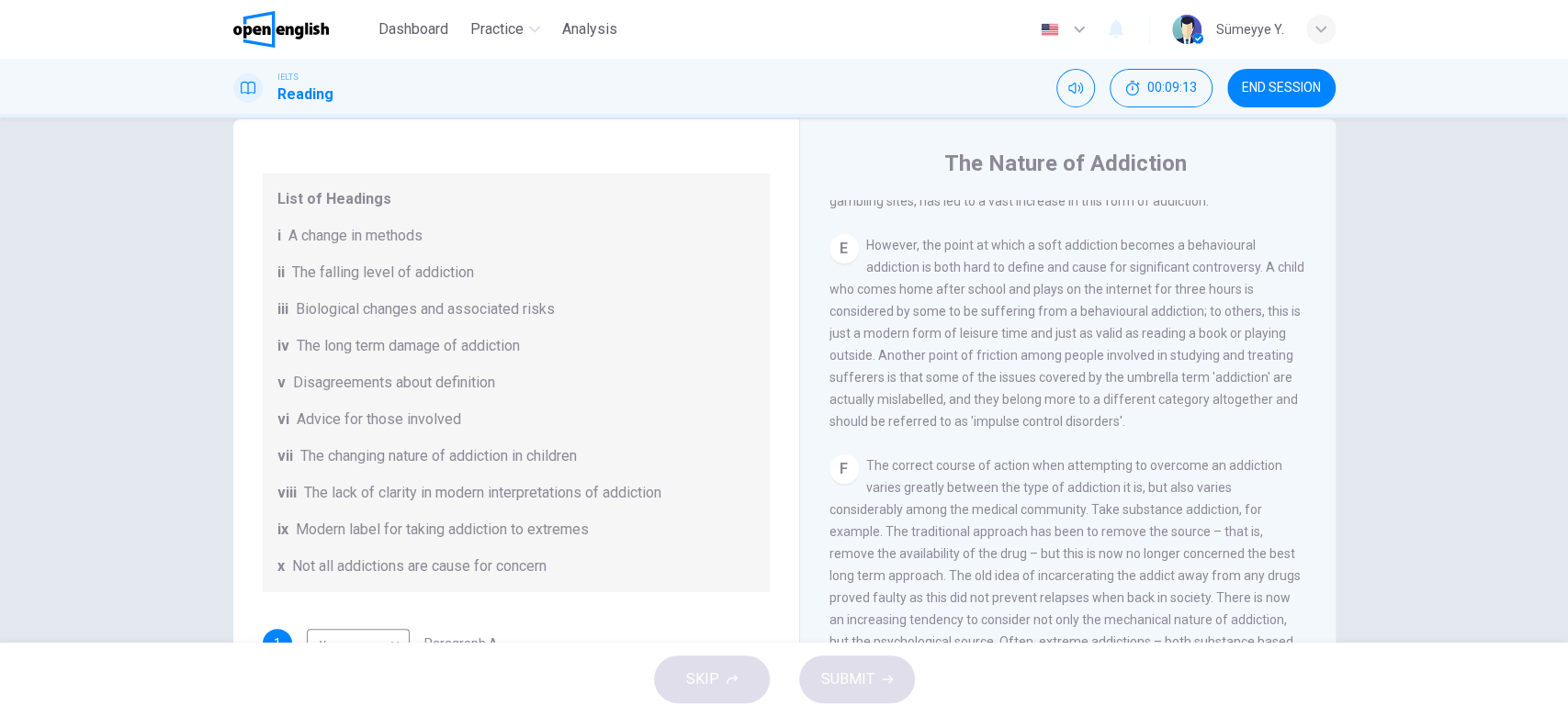
scroll to position [201, 0]
drag, startPoint x: 935, startPoint y: 287, endPoint x: 1148, endPoint y: 290, distance: 213.0
click at [1148, 290] on span "However, the point at which a soft addiction becomes a behavioural addiction is…" at bounding box center [1066, 333] width 474 height 191
drag, startPoint x: 1148, startPoint y: 290, endPoint x: 1268, endPoint y: 291, distance: 120.0
click at [1268, 291] on span "However, the point at which a soft addiction becomes a behavioural addiction is…" at bounding box center [1066, 333] width 474 height 191
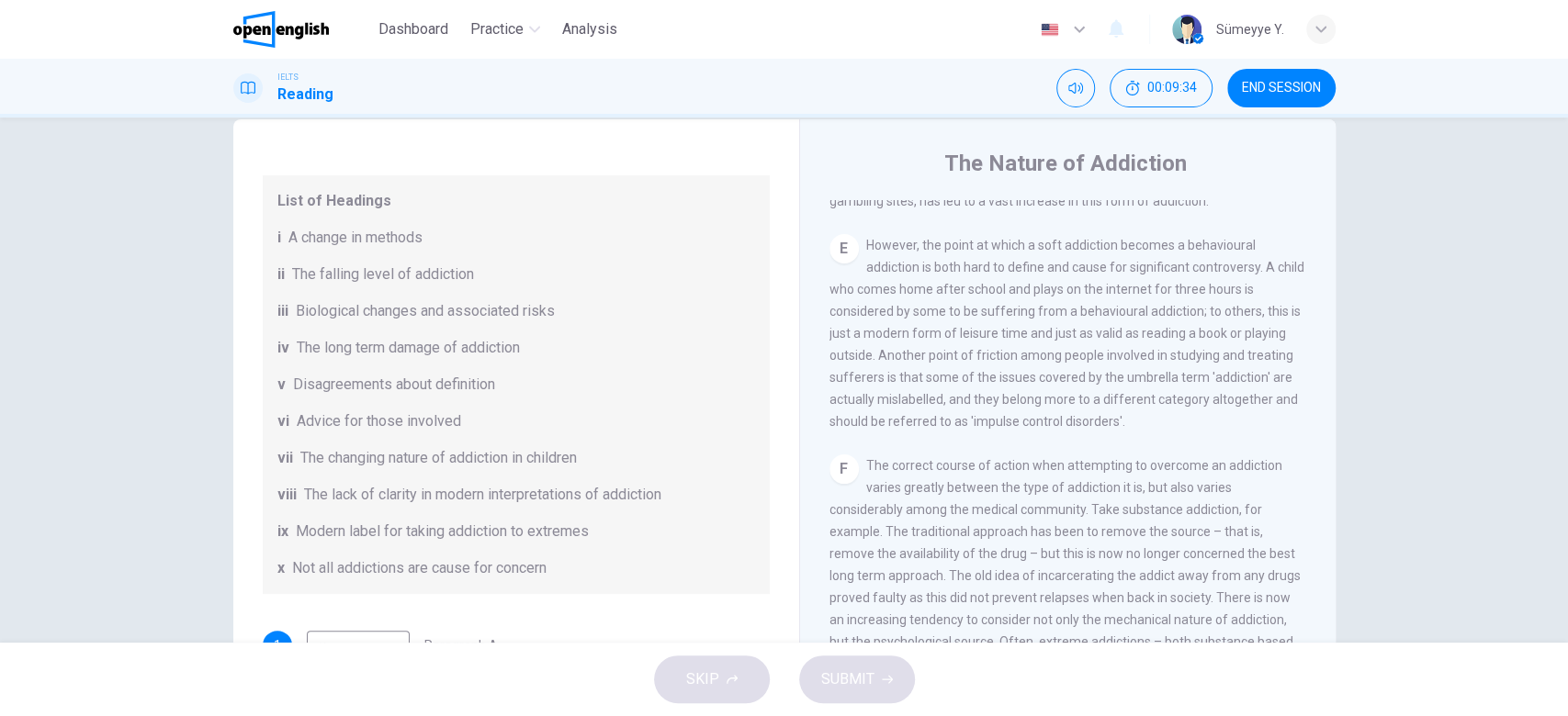
drag, startPoint x: 1195, startPoint y: 304, endPoint x: 1289, endPoint y: 311, distance: 94.3
click at [1289, 311] on div "CLICK TO ZOOM Click to Zoom A Many people would perhaps, at least as an immedia…" at bounding box center [1080, 478] width 501 height 558
drag, startPoint x: 910, startPoint y: 336, endPoint x: 1118, endPoint y: 319, distance: 208.7
click at [1118, 319] on div "E However, the point at which a soft addiction becomes a behavioural addiction …" at bounding box center [1068, 333] width 477 height 198
drag, startPoint x: 911, startPoint y: 360, endPoint x: 1041, endPoint y: 350, distance: 130.4
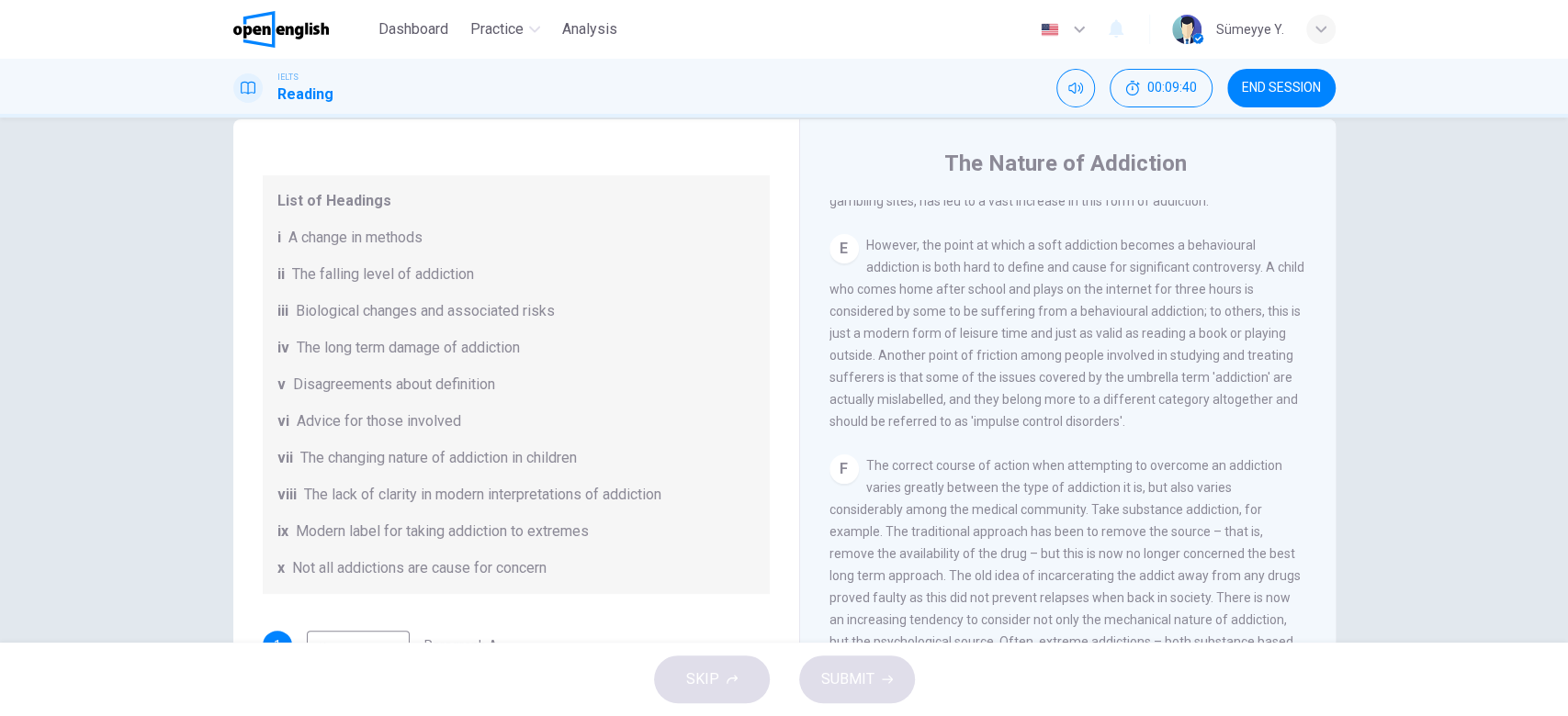
click at [1041, 350] on span "However, the point at which a soft addiction becomes a behavioural addiction is…" at bounding box center [1066, 333] width 474 height 191
drag, startPoint x: 880, startPoint y: 381, endPoint x: 1110, endPoint y: 377, distance: 230.0
click at [1110, 377] on span "However, the point at which a soft addiction becomes a behavioural addiction is…" at bounding box center [1066, 333] width 474 height 191
drag, startPoint x: 1110, startPoint y: 377, endPoint x: 1292, endPoint y: 378, distance: 182.0
click at [1292, 378] on div "CLICK TO ZOOM Click to Zoom A Many people would perhaps, at least as an immedia…" at bounding box center [1080, 478] width 501 height 558
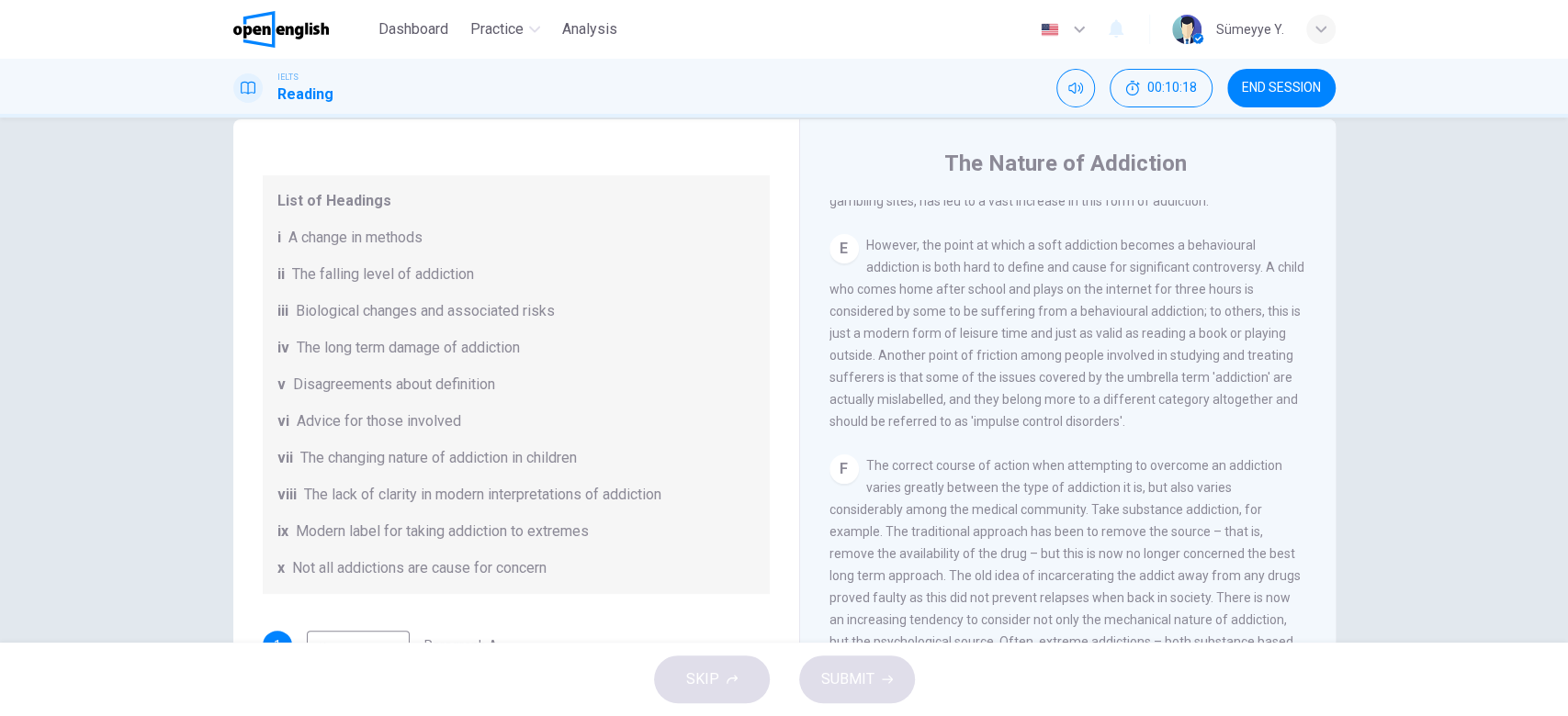
drag, startPoint x: 991, startPoint y: 405, endPoint x: 1090, endPoint y: 411, distance: 99.2
click at [1090, 411] on div "E However, the point at which a soft addiction becomes a behavioural addiction …" at bounding box center [1068, 333] width 477 height 198
drag, startPoint x: 351, startPoint y: 235, endPoint x: 378, endPoint y: 235, distance: 27.0
click at [378, 235] on span "A change in methods" at bounding box center [355, 238] width 134 height 22
drag, startPoint x: 373, startPoint y: 505, endPoint x: 621, endPoint y: 491, distance: 248.4
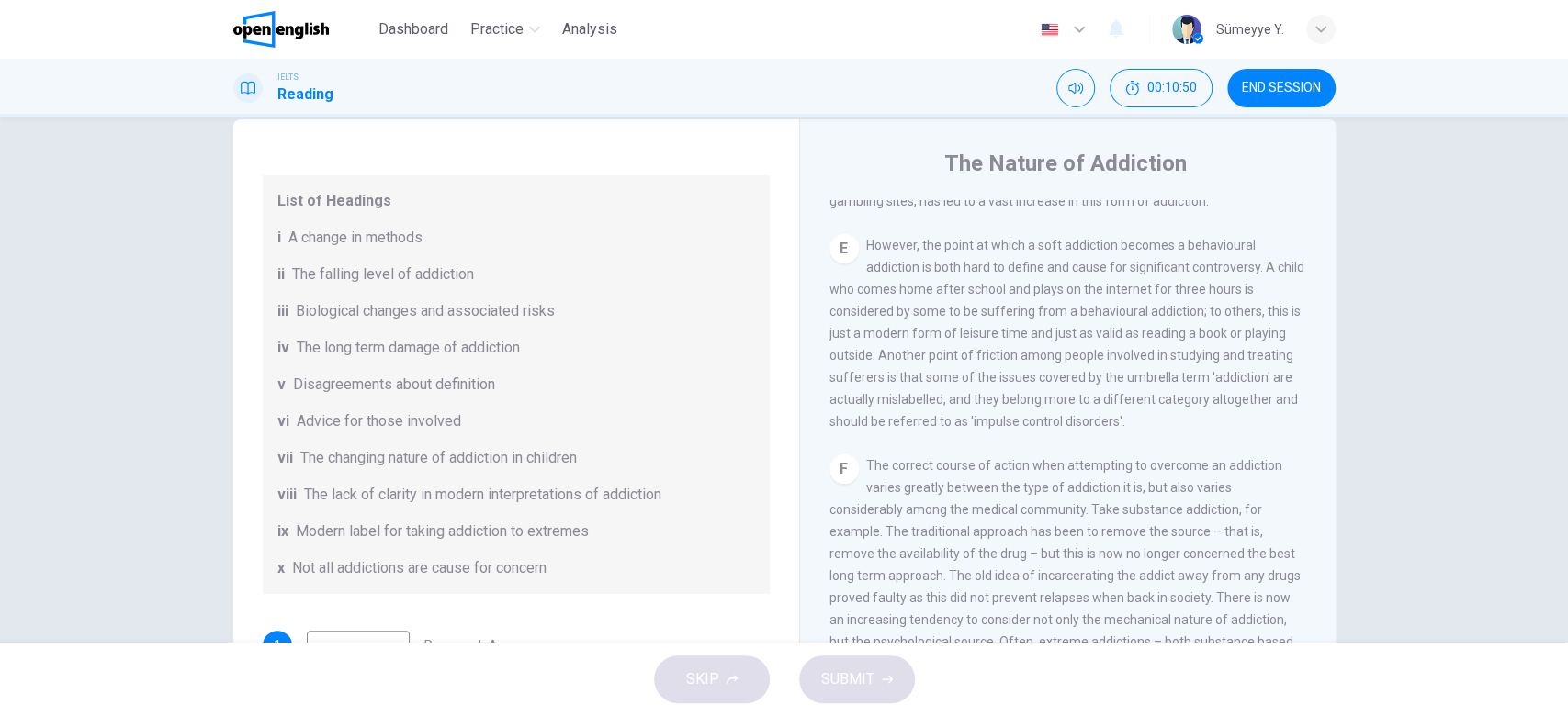
click at [621, 491] on div "List of Headings i A change in methods ii The falling level of addiction iii Bi…" at bounding box center [516, 384] width 507 height 419
click at [621, 491] on span "The lack of clarity in modern interpretations of addiction" at bounding box center [482, 495] width 357 height 22
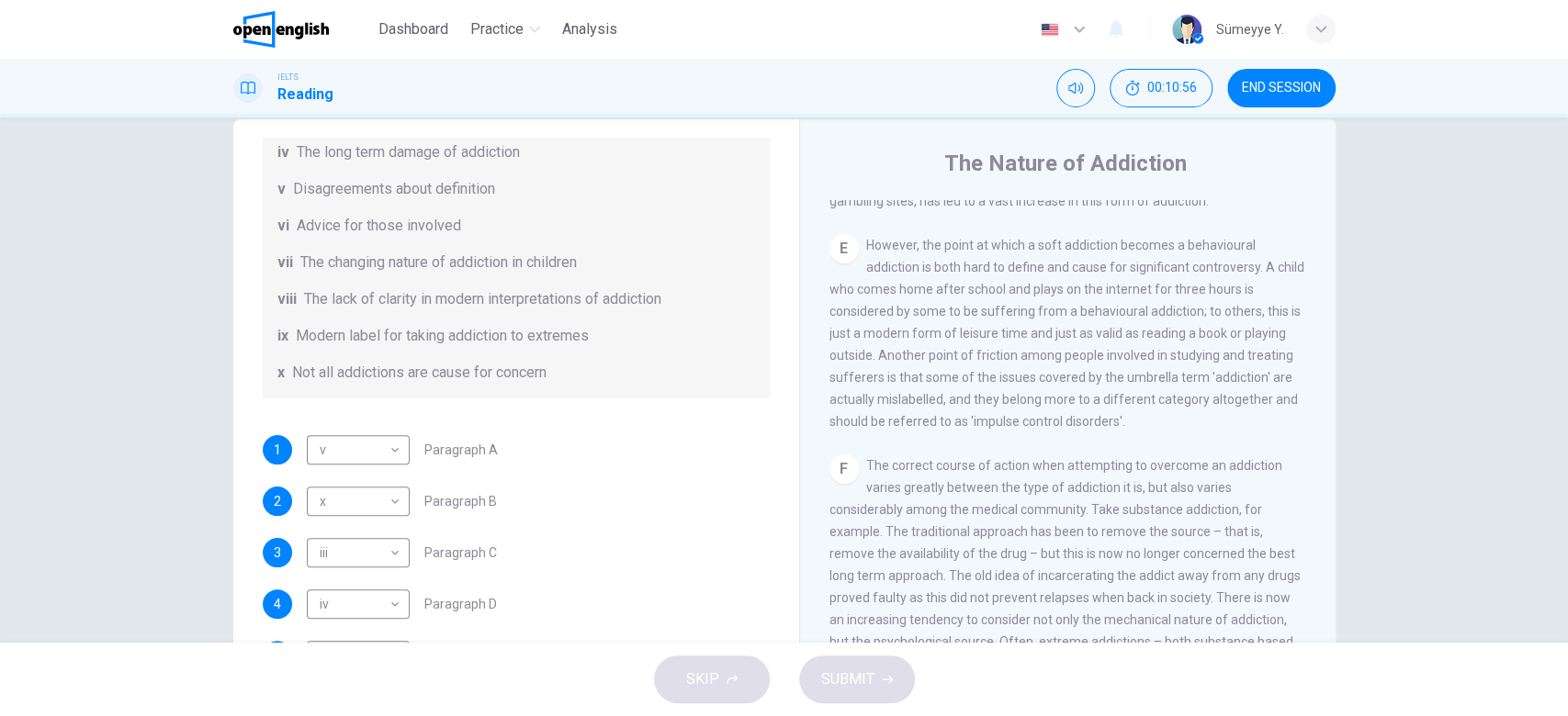
scroll to position [126, 0]
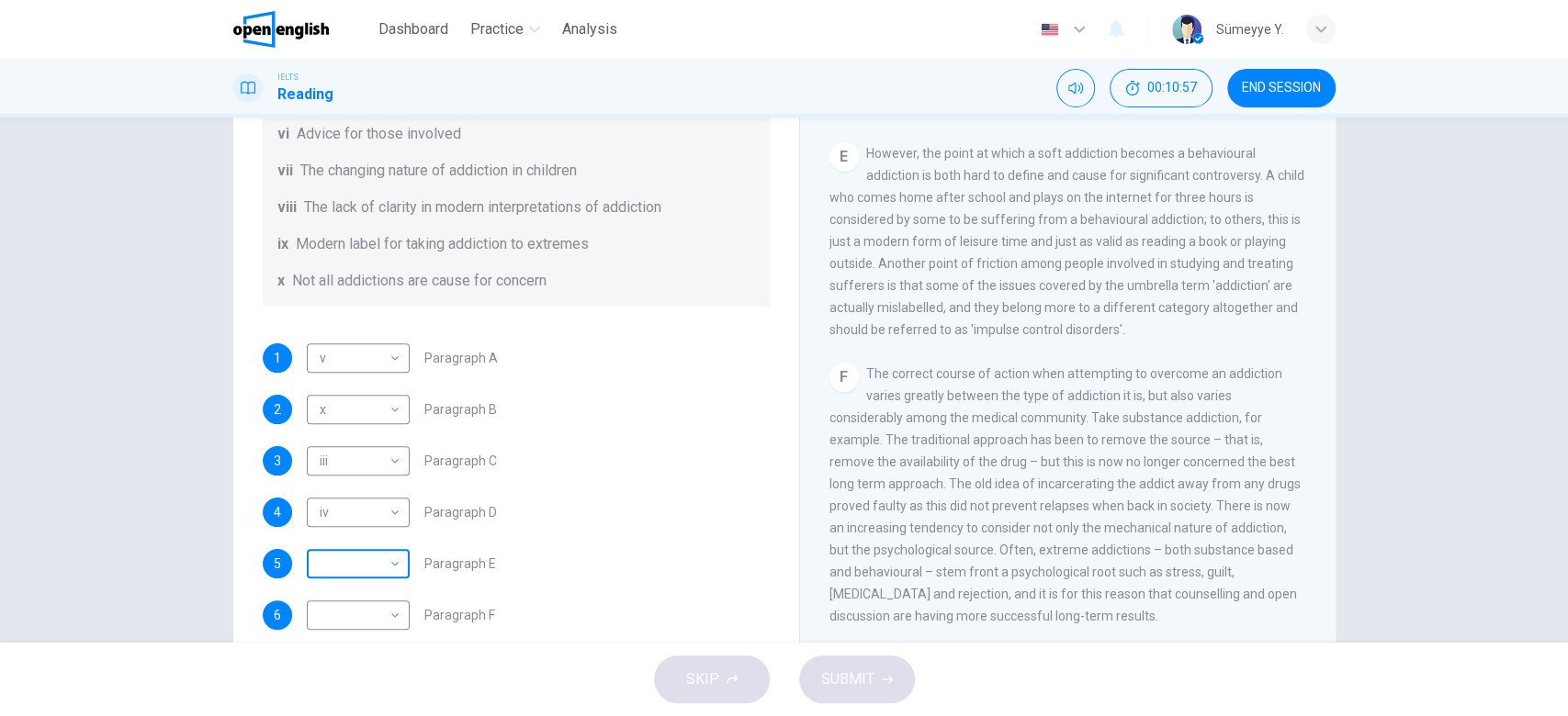
click at [376, 572] on body "This site uses cookies, as explained in our Privacy Policy . If you agree to th…" at bounding box center [784, 358] width 1568 height 716
type input "****"
click at [717, 498] on div "4 iv ** ​ Paragraph D" at bounding box center [516, 513] width 507 height 30
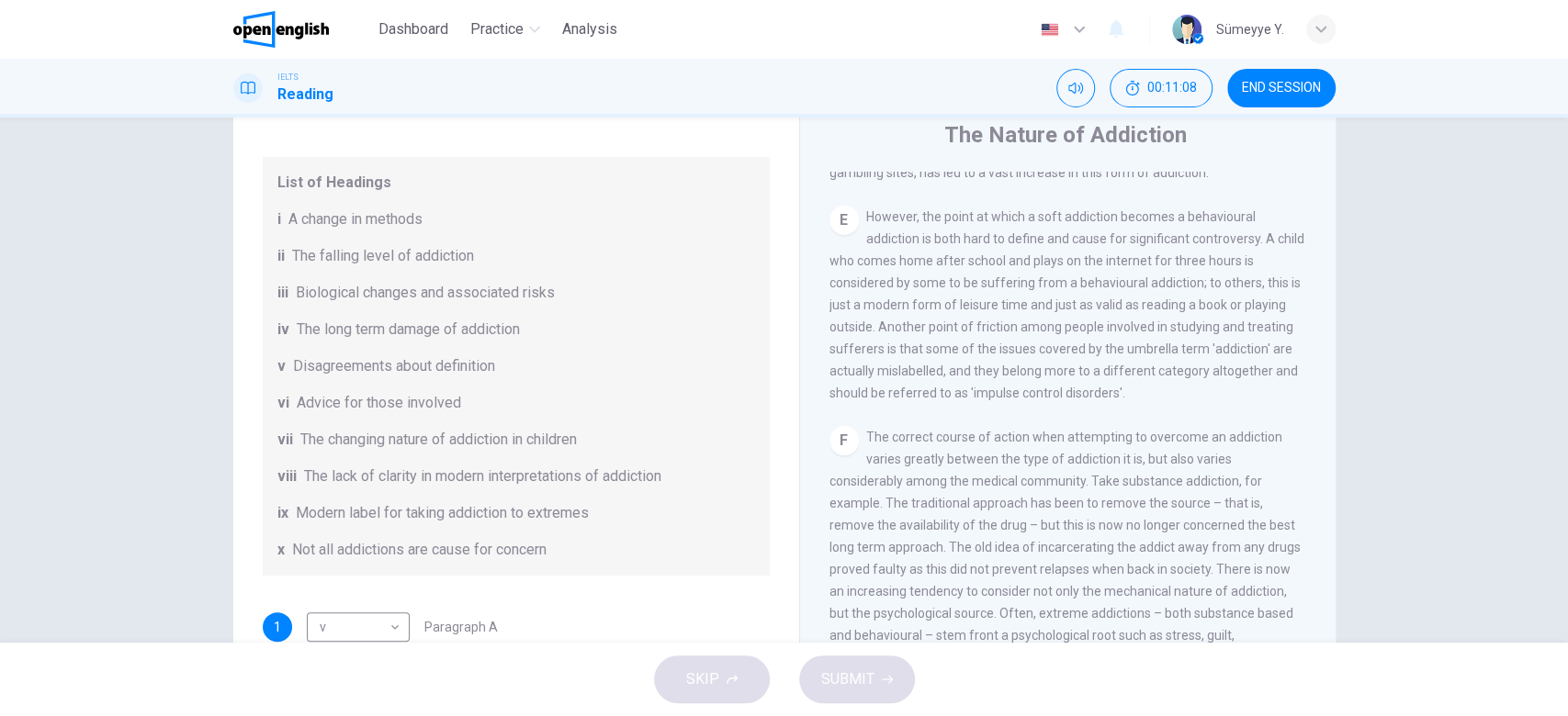
scroll to position [190, 0]
drag, startPoint x: 954, startPoint y: 261, endPoint x: 1112, endPoint y: 235, distance: 160.1
click at [1112, 235] on span "However, the point at which a soft addiction becomes a behavioural addiction is…" at bounding box center [1066, 305] width 474 height 191
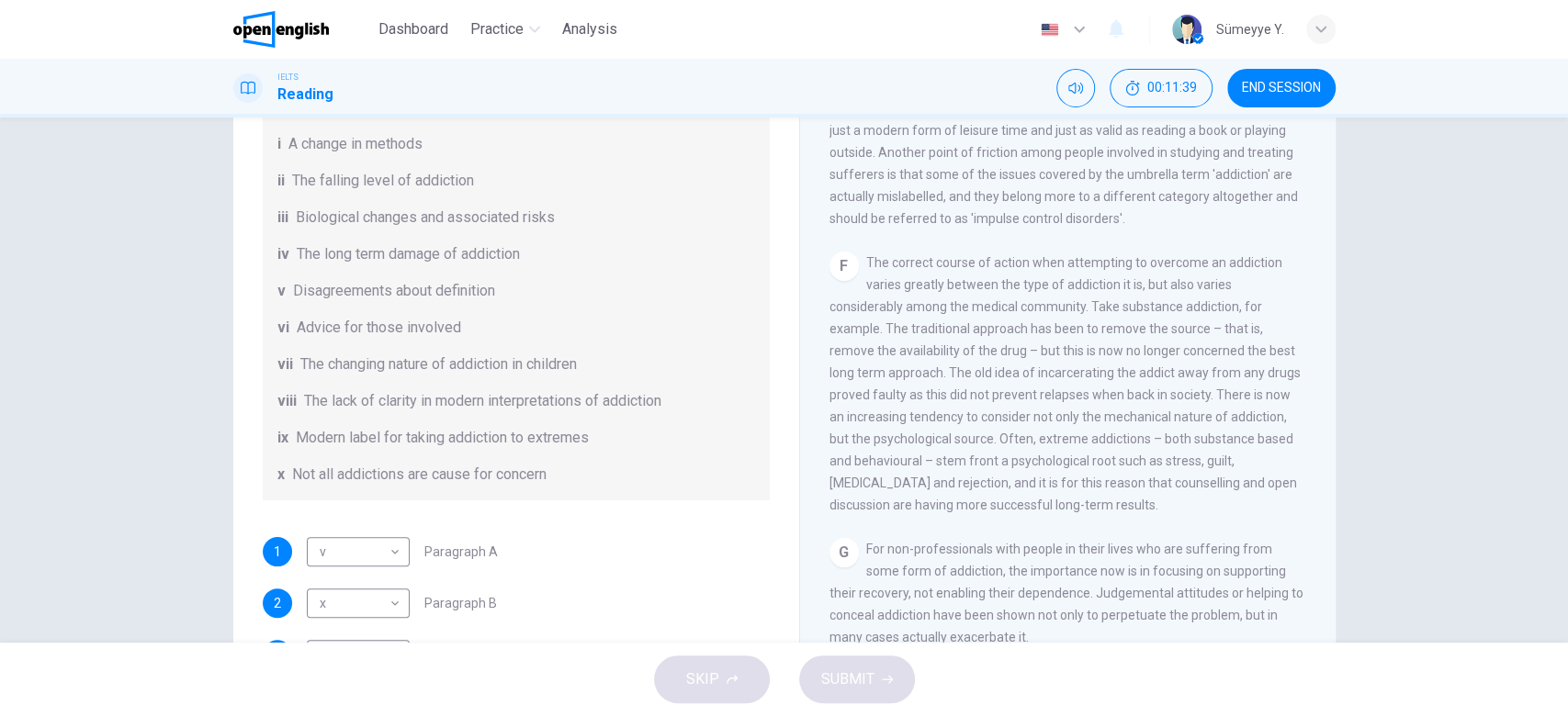
scroll to position [1317, 0]
drag, startPoint x: 896, startPoint y: 369, endPoint x: 1039, endPoint y: 373, distance: 143.1
click at [1039, 373] on span "The correct course of action when attempting to overcome an addiction varies gr…" at bounding box center [1065, 378] width 471 height 258
drag, startPoint x: 1206, startPoint y: 384, endPoint x: 1269, endPoint y: 389, distance: 63.2
click at [1269, 389] on span "The correct course of action when attempting to overcome an addiction varies gr…" at bounding box center [1065, 378] width 471 height 258
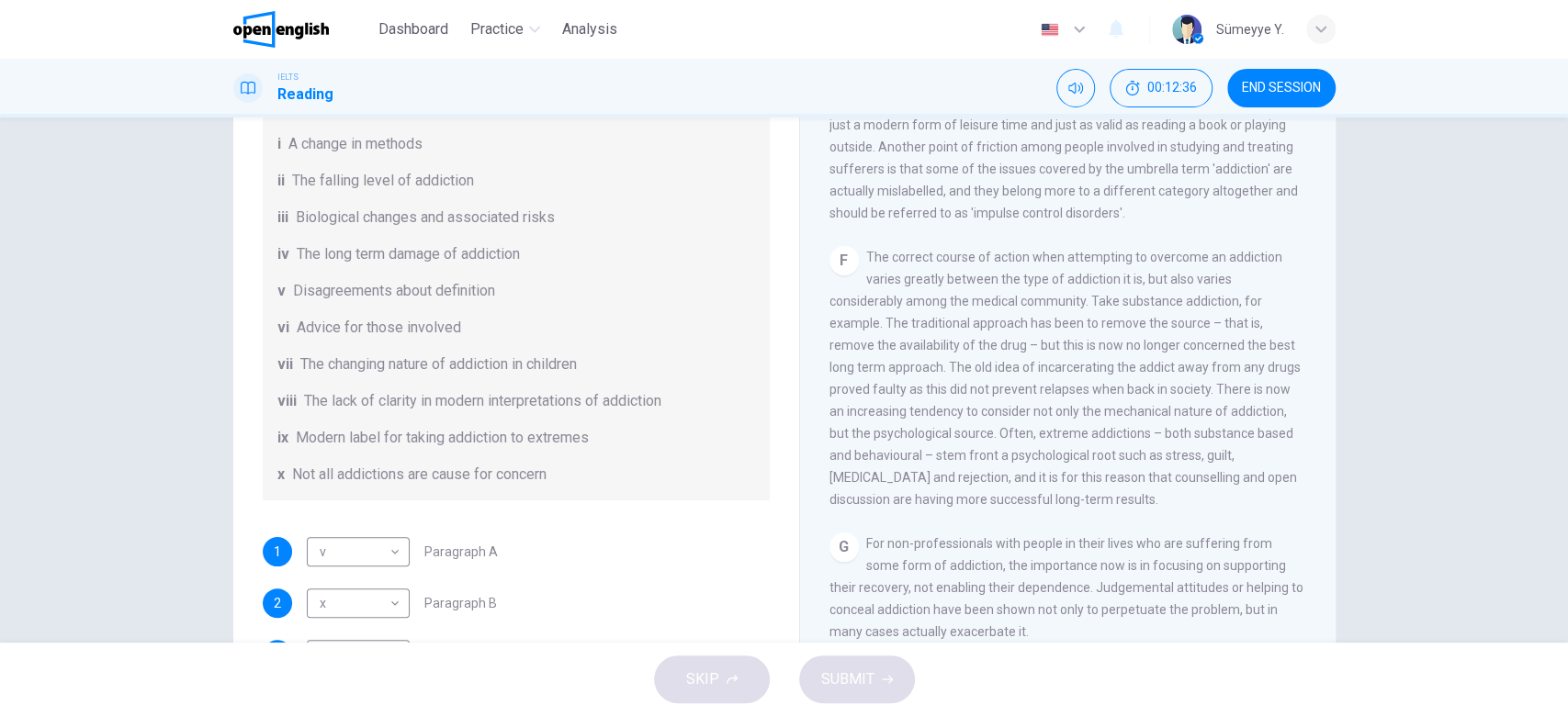
drag, startPoint x: 1052, startPoint y: 411, endPoint x: 1154, endPoint y: 414, distance: 102.0
click at [1154, 414] on span "The correct course of action when attempting to overcome an addiction varies gr…" at bounding box center [1065, 378] width 471 height 258
drag, startPoint x: 1154, startPoint y: 414, endPoint x: 1236, endPoint y: 409, distance: 82.2
click at [1236, 409] on span "The correct course of action when attempting to overcome an addiction varies gr…" at bounding box center [1065, 378] width 471 height 258
drag, startPoint x: 1236, startPoint y: 409, endPoint x: 1264, endPoint y: 409, distance: 28.0
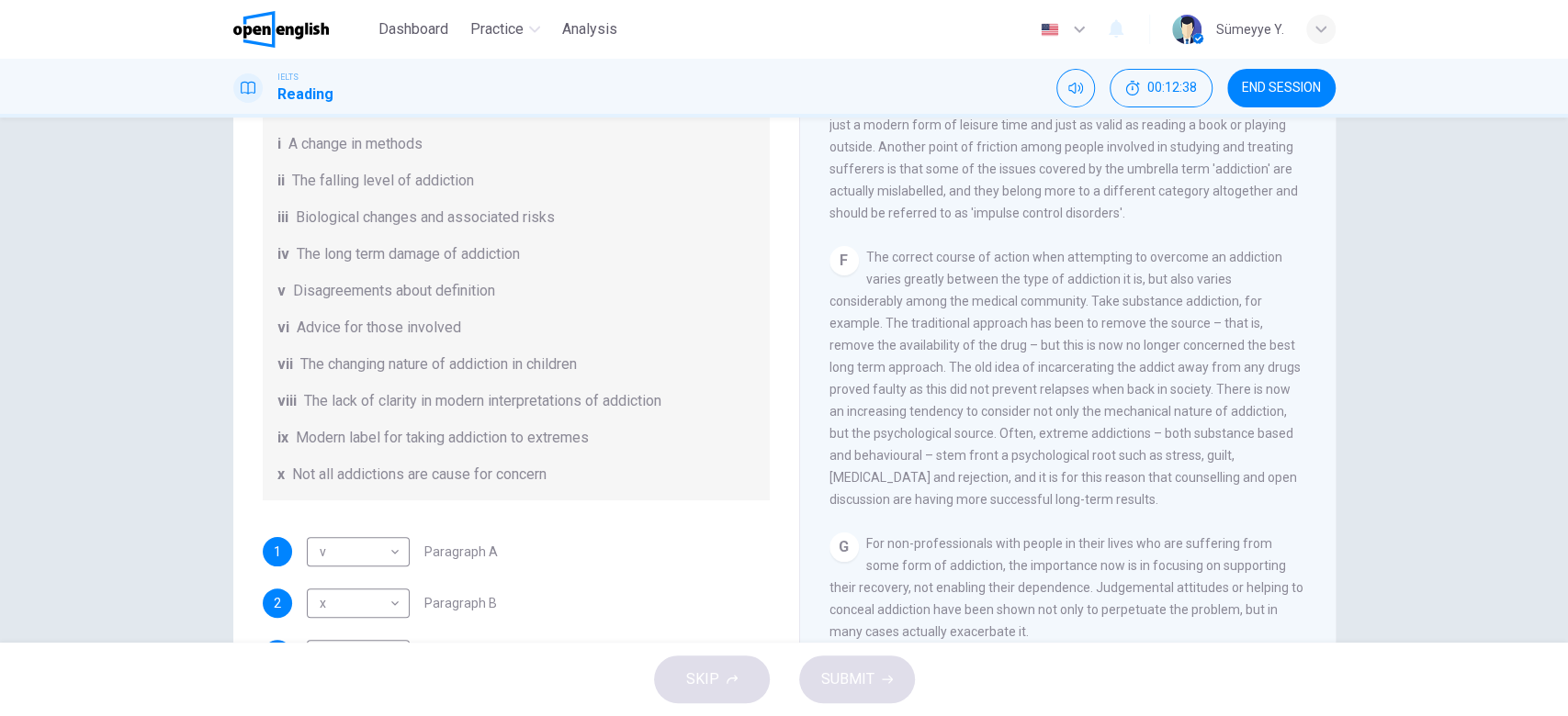
click at [1264, 409] on span "The correct course of action when attempting to overcome an addiction varies gr…" at bounding box center [1065, 378] width 471 height 258
drag, startPoint x: 1120, startPoint y: 437, endPoint x: 1264, endPoint y: 437, distance: 144.0
click at [1264, 437] on span "The correct course of action when attempting to overcome an addiction varies gr…" at bounding box center [1065, 378] width 471 height 258
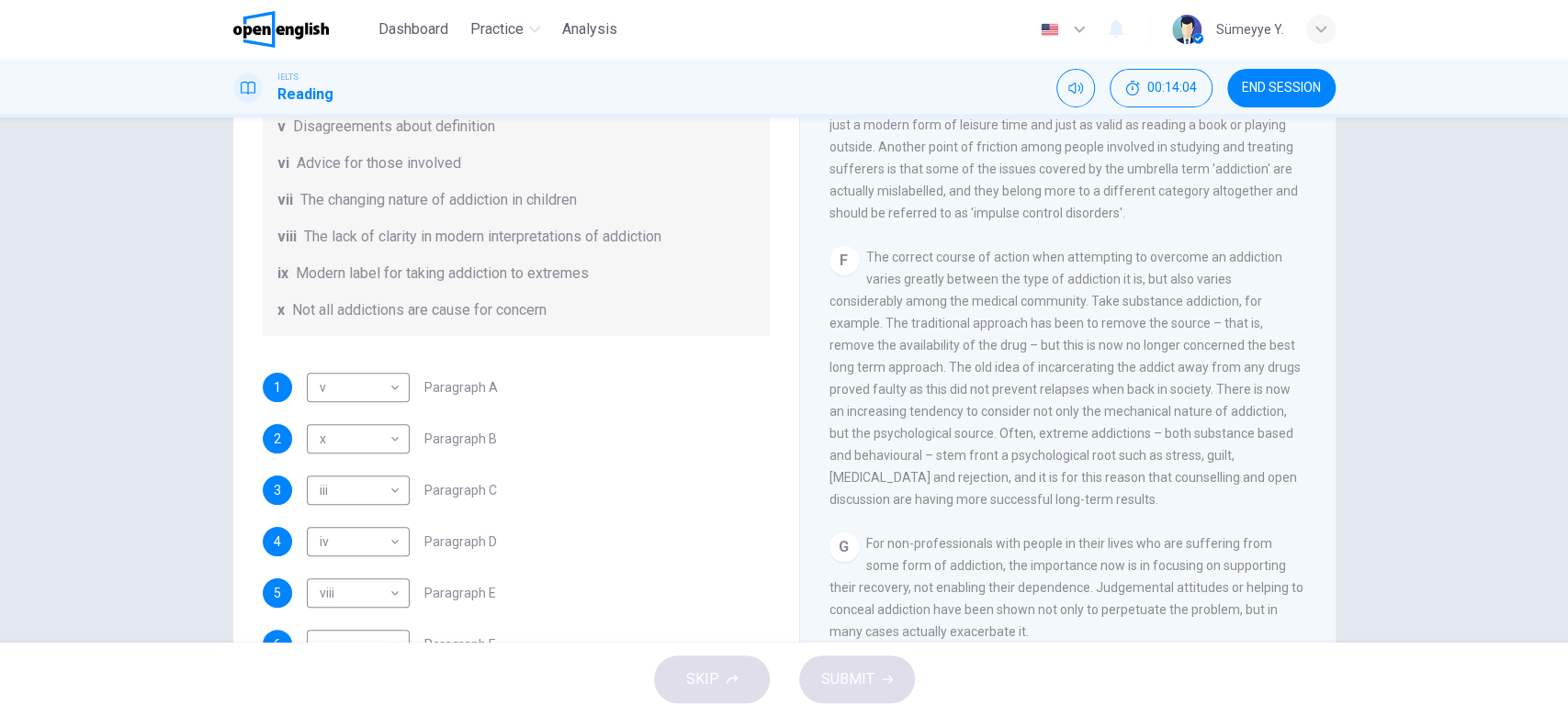
scroll to position [397, 0]
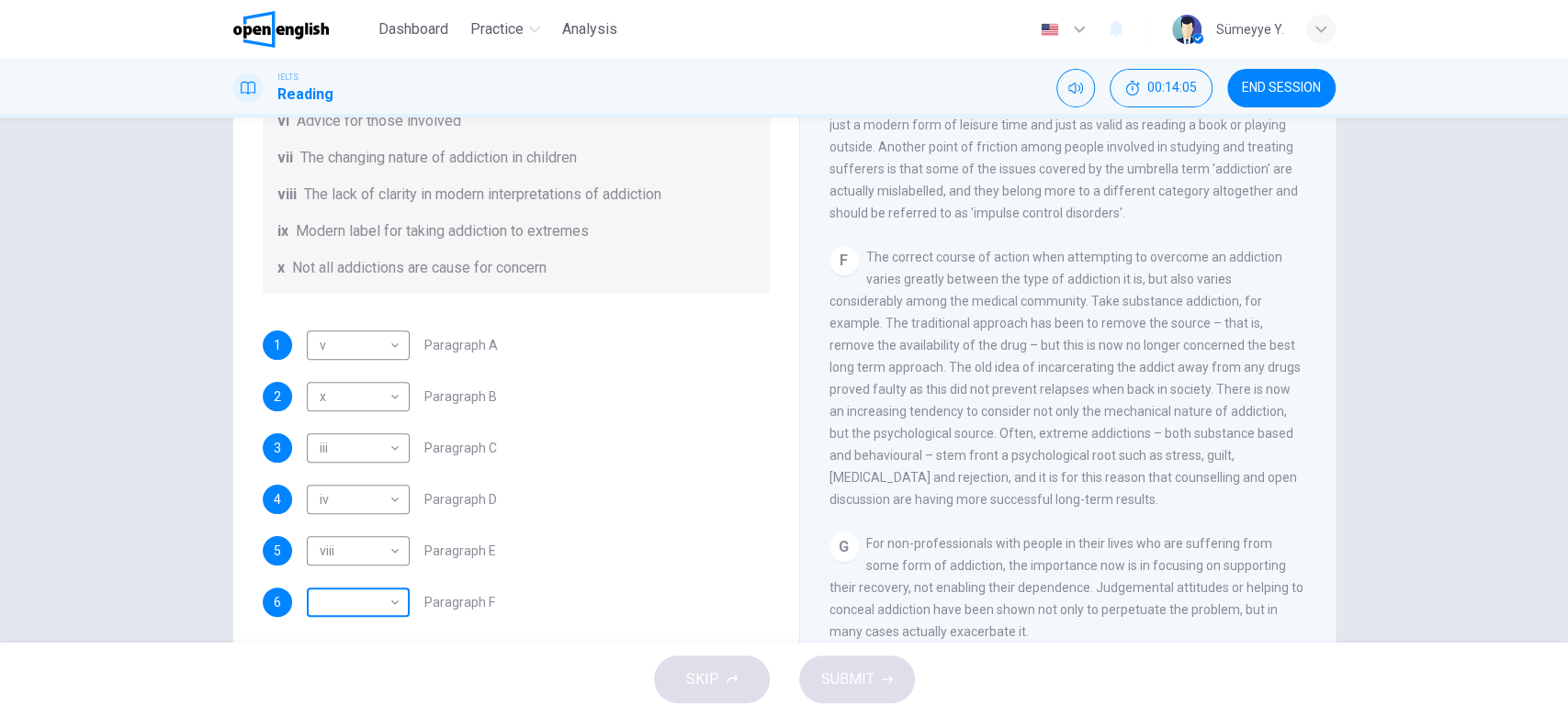
click at [333, 598] on body "This site uses cookies, as explained in our Privacy Policy . If you agree to th…" at bounding box center [784, 358] width 1568 height 716
type input "**"
drag, startPoint x: 1110, startPoint y: 452, endPoint x: 1228, endPoint y: 450, distance: 118.0
click at [1228, 450] on div "F The correct course of action when attempting to overcome an addiction varies …" at bounding box center [1068, 379] width 477 height 265
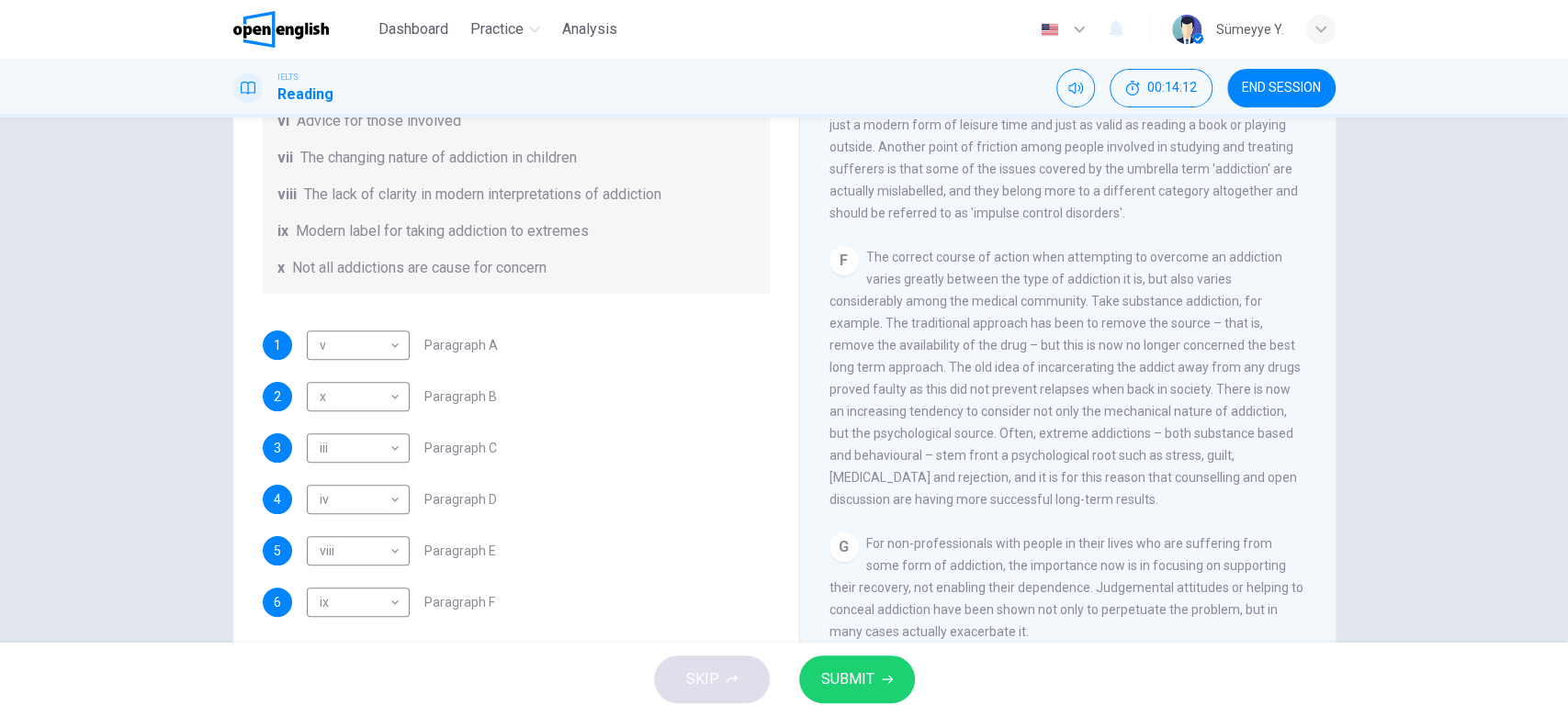
click at [874, 679] on button "SUBMIT" at bounding box center [857, 679] width 115 height 48
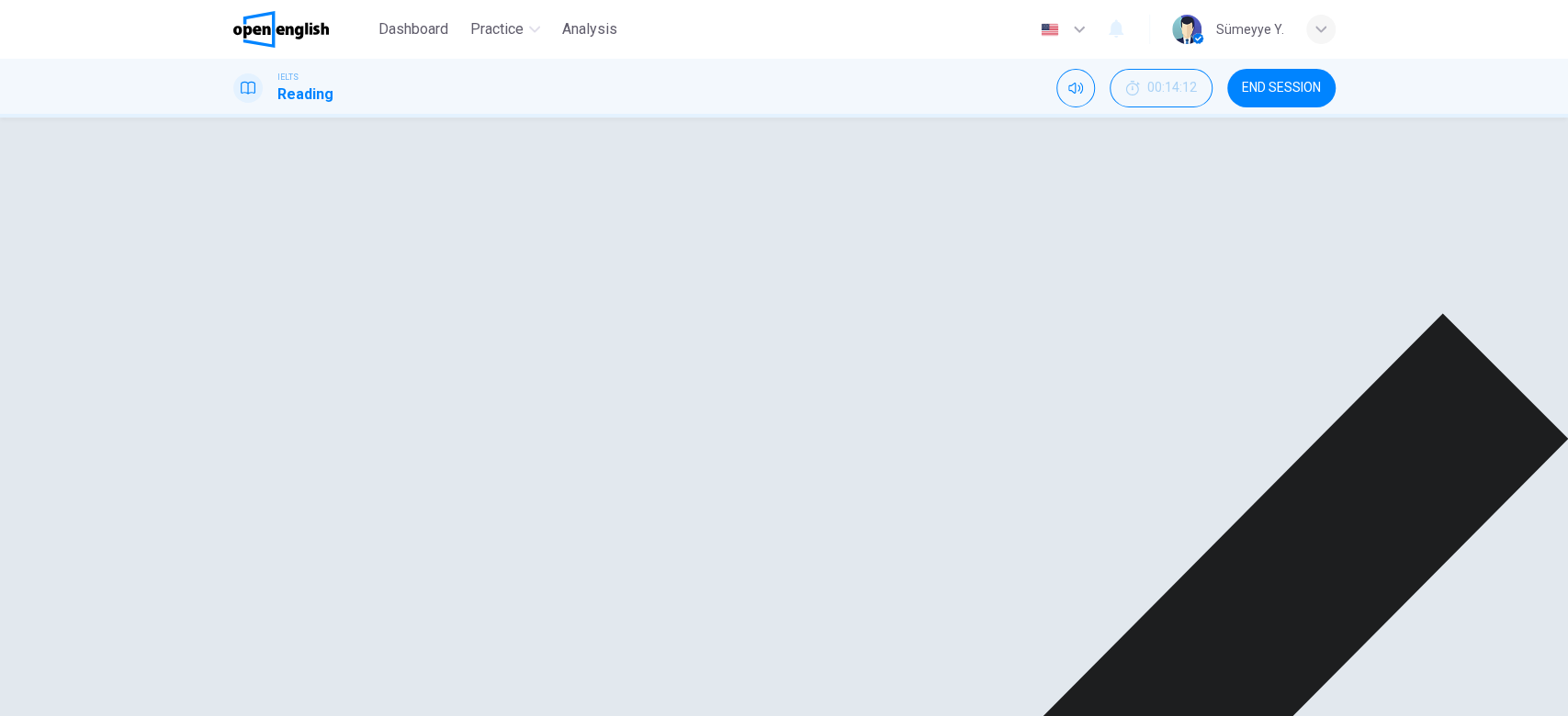
scroll to position [302, 0]
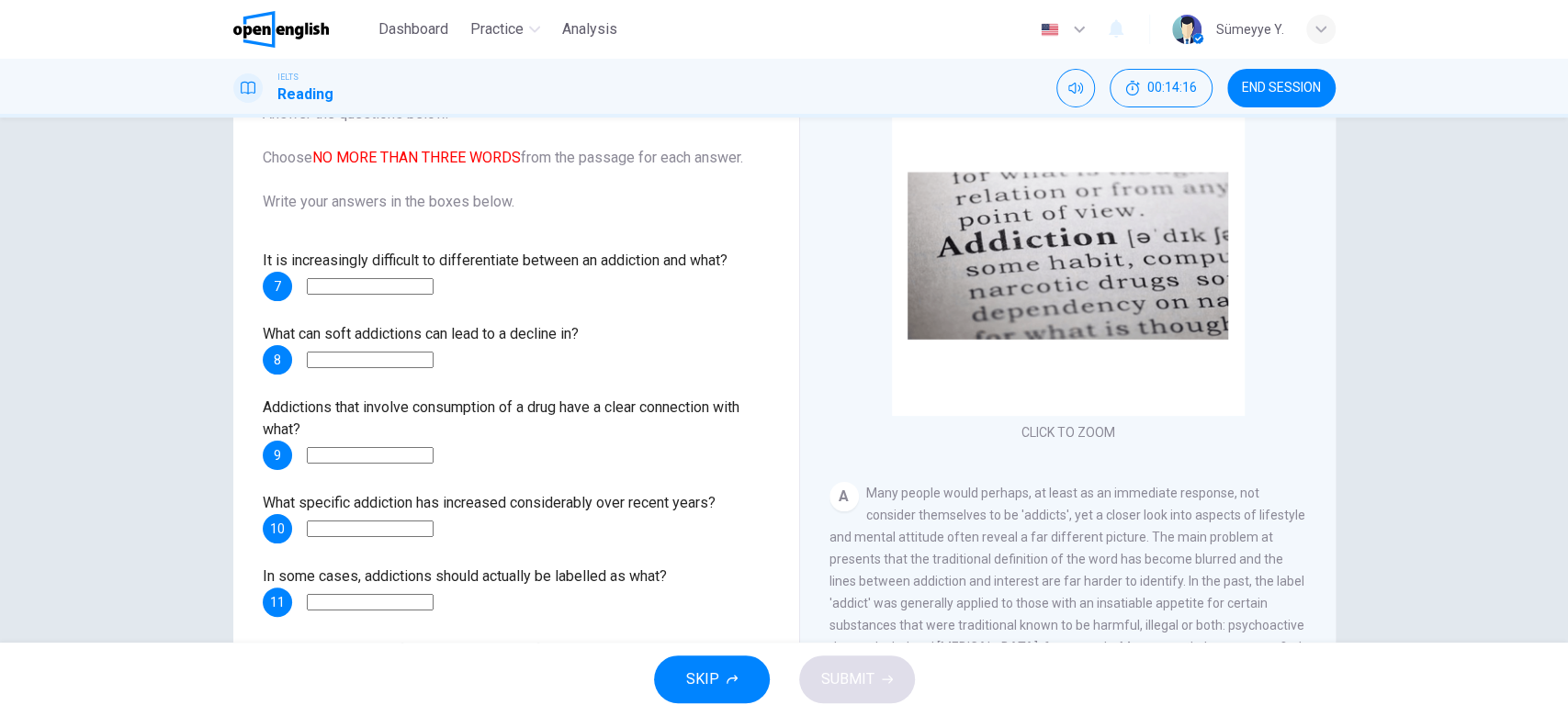
click at [419, 289] on input at bounding box center [369, 286] width 126 height 17
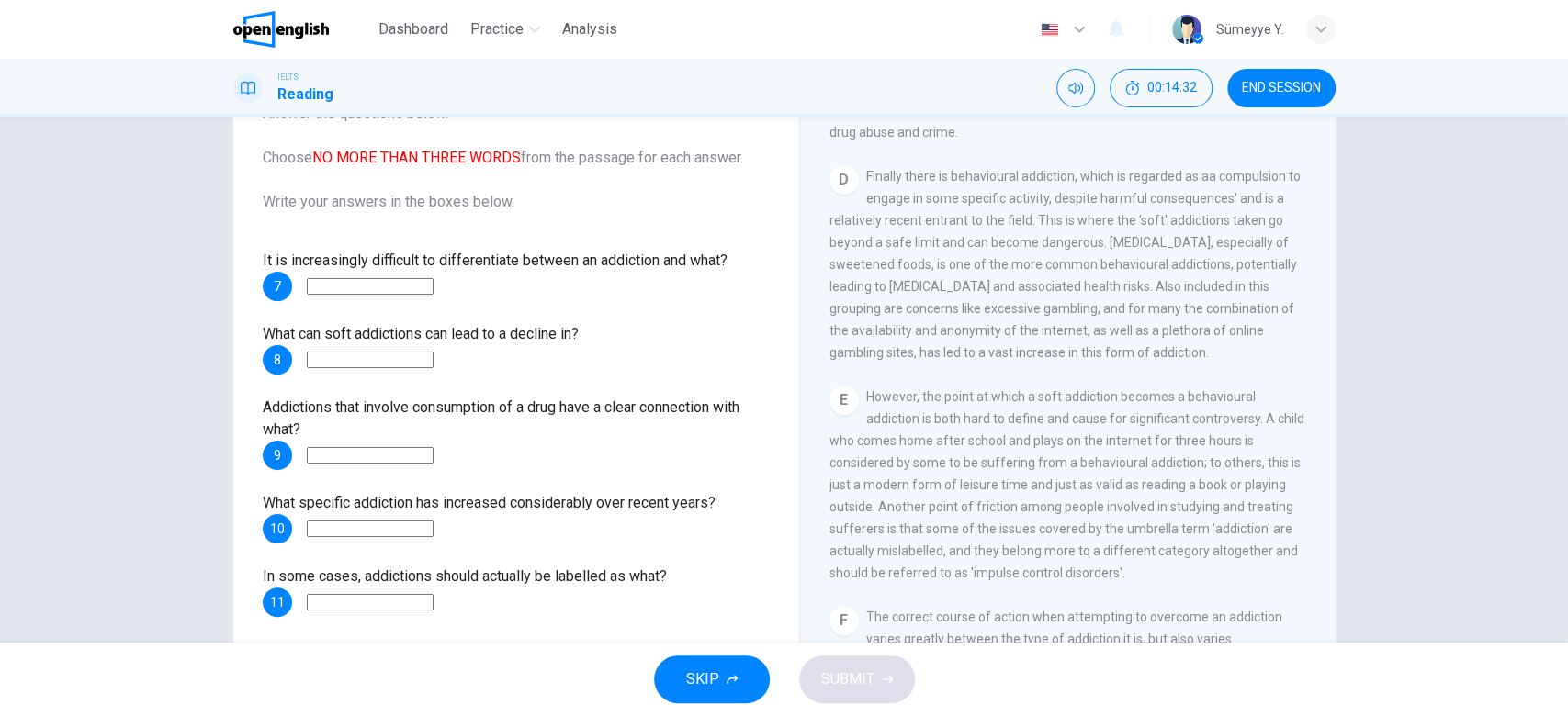
scroll to position [968, 0]
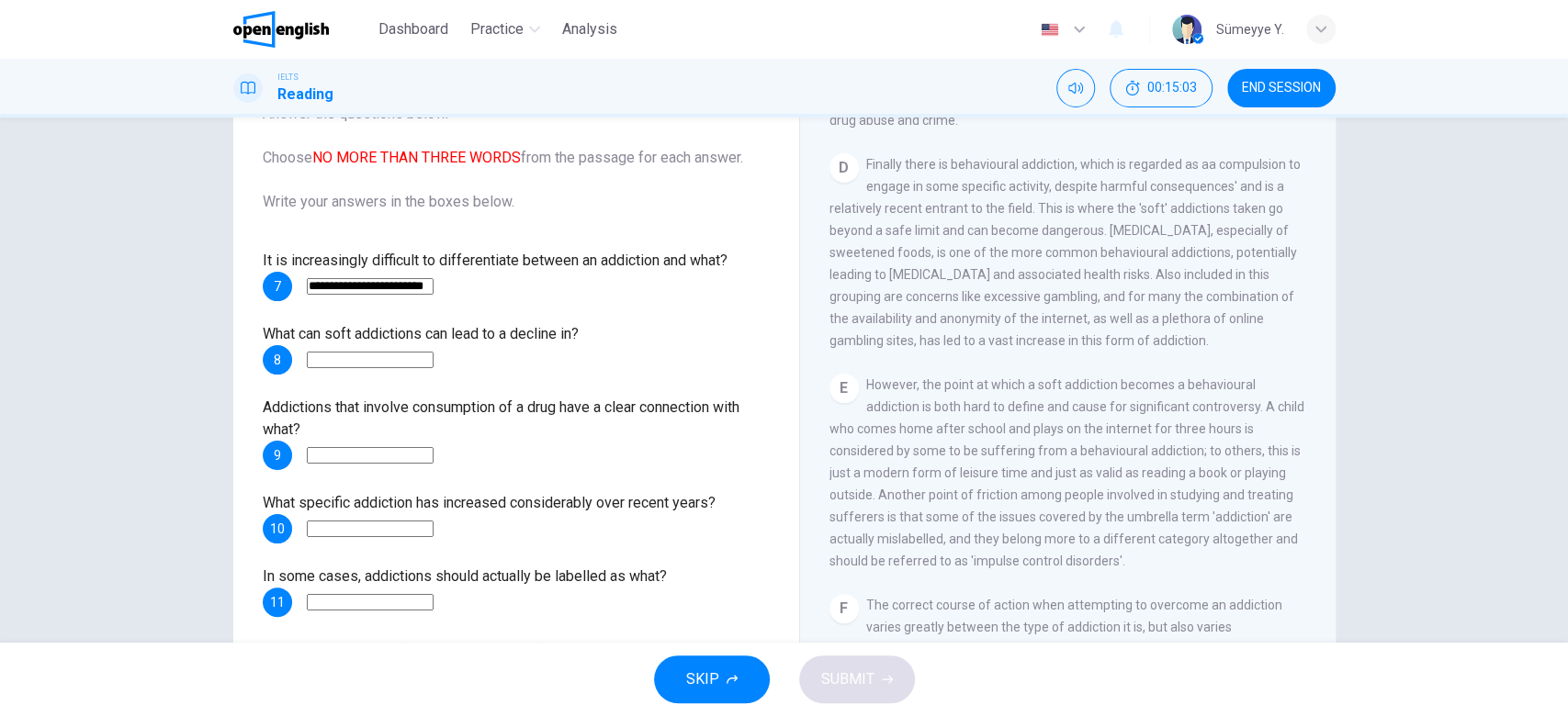
type input "**********"
click at [568, 326] on span "What can soft addictions can lead to a decline in?" at bounding box center [421, 334] width 316 height 18
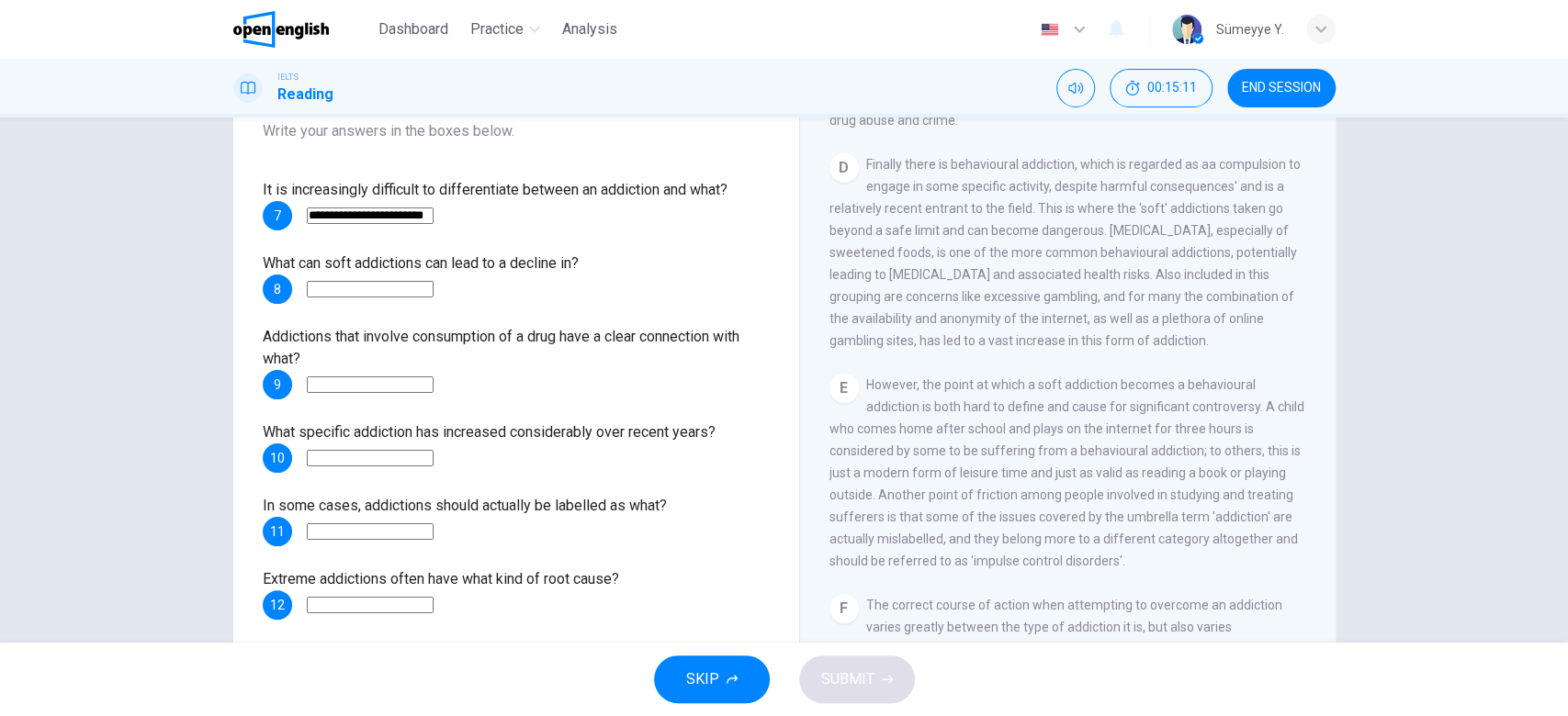
scroll to position [74, 0]
drag, startPoint x: 367, startPoint y: 261, endPoint x: 589, endPoint y: 256, distance: 222.1
click at [589, 256] on div "What can soft addictions can lead to a decline in? 8" at bounding box center [516, 275] width 507 height 52
drag, startPoint x: 556, startPoint y: 261, endPoint x: 574, endPoint y: 258, distance: 18.2
click at [574, 258] on span "What can soft addictions can lead to a decline in?" at bounding box center [421, 261] width 316 height 18
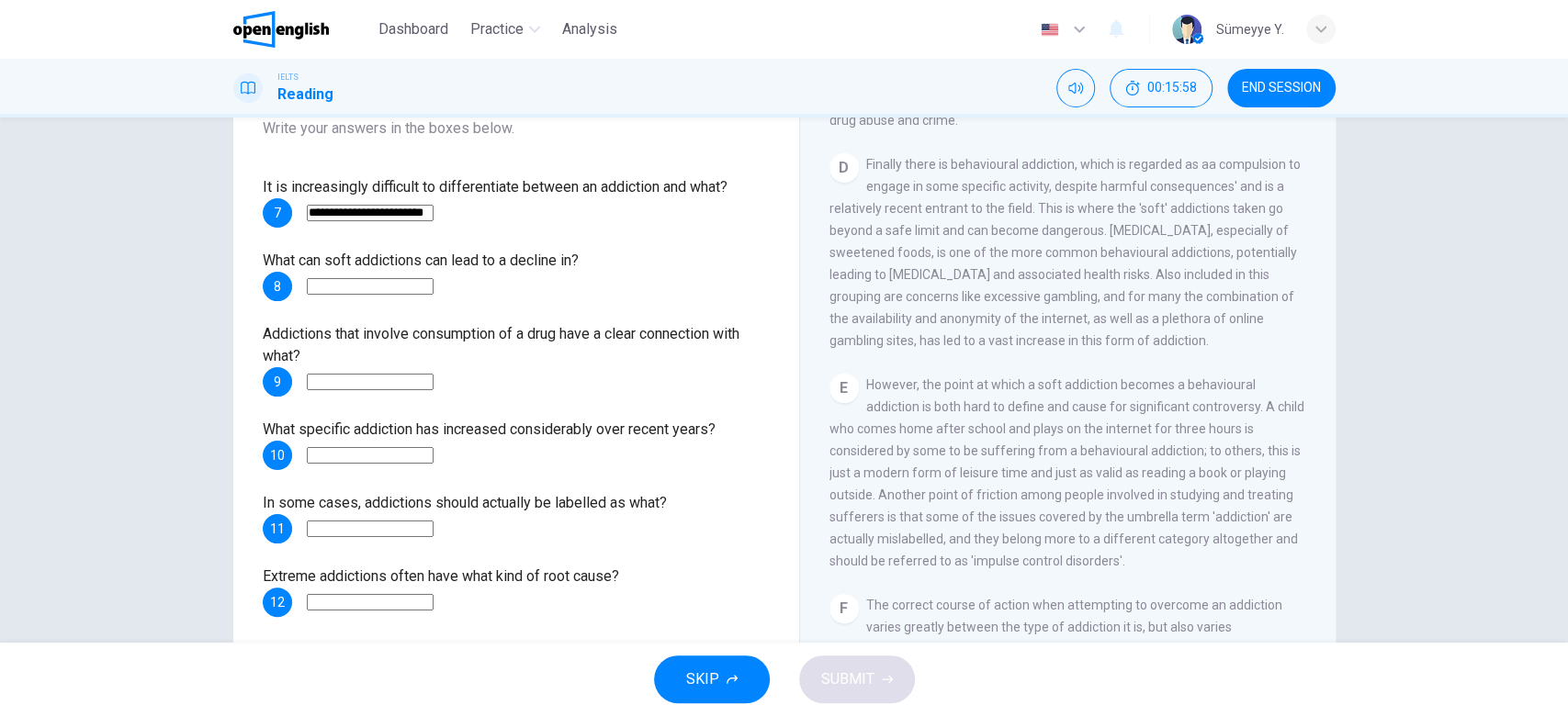
drag, startPoint x: 415, startPoint y: 263, endPoint x: 570, endPoint y: 266, distance: 155.0
click at [570, 266] on span "What can soft addictions can lead to a decline in?" at bounding box center [421, 261] width 316 height 18
click at [430, 294] on input at bounding box center [369, 286] width 126 height 17
drag, startPoint x: 511, startPoint y: 261, endPoint x: 595, endPoint y: 261, distance: 84.0
click at [595, 261] on div "What can soft addictions can lead to a decline in? 8" at bounding box center [516, 275] width 507 height 52
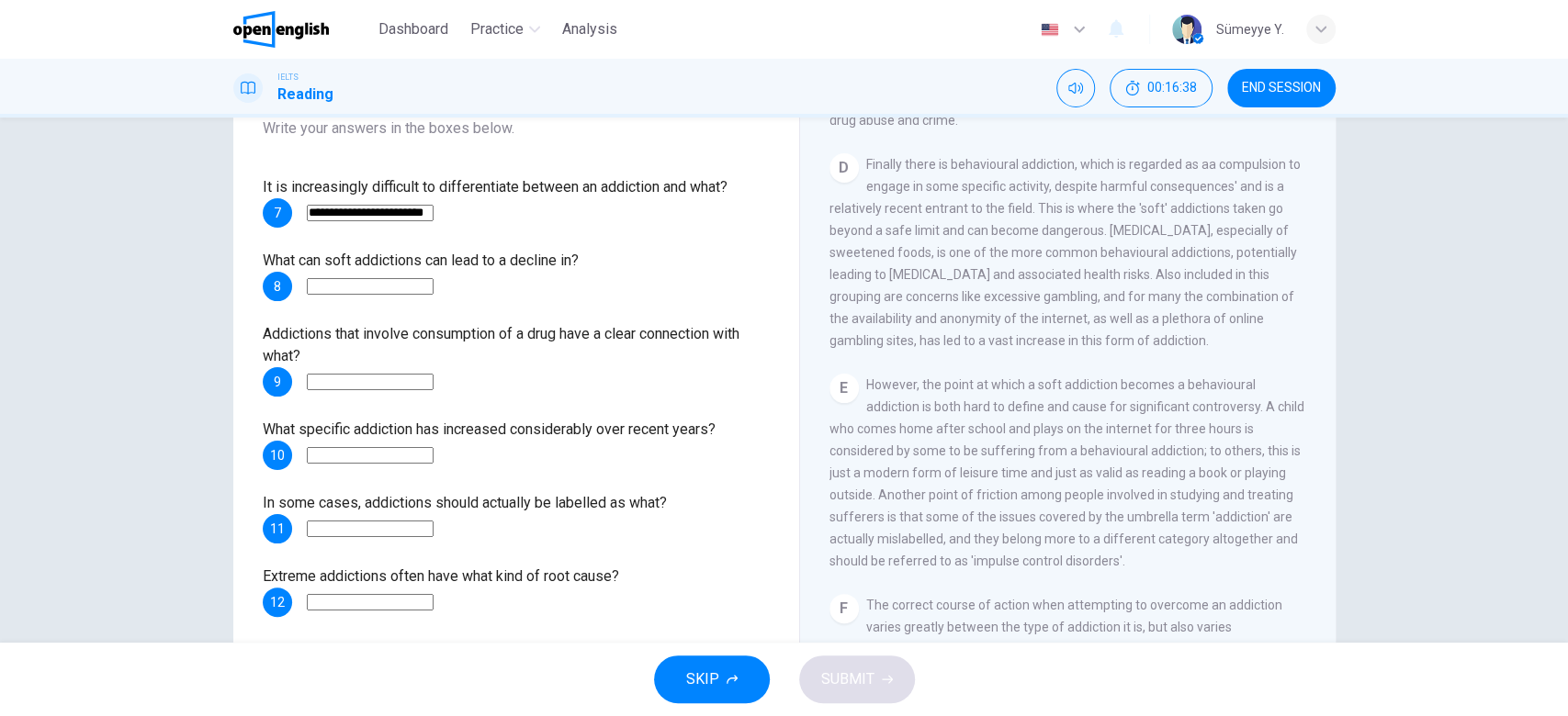
drag, startPoint x: 308, startPoint y: 254, endPoint x: 542, endPoint y: 257, distance: 234.0
click at [542, 257] on span "What can soft addictions can lead to a decline in?" at bounding box center [421, 261] width 316 height 18
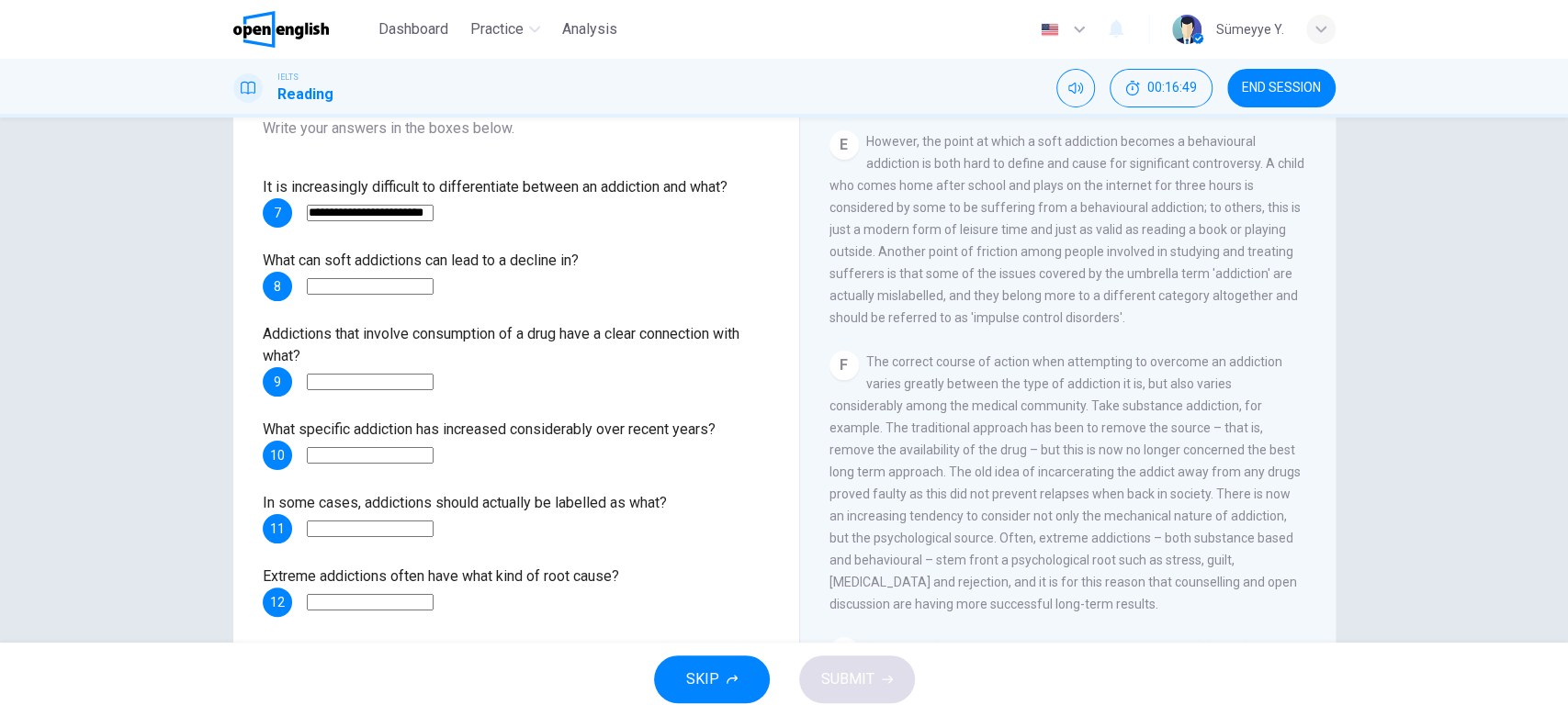
scroll to position [1241, 0]
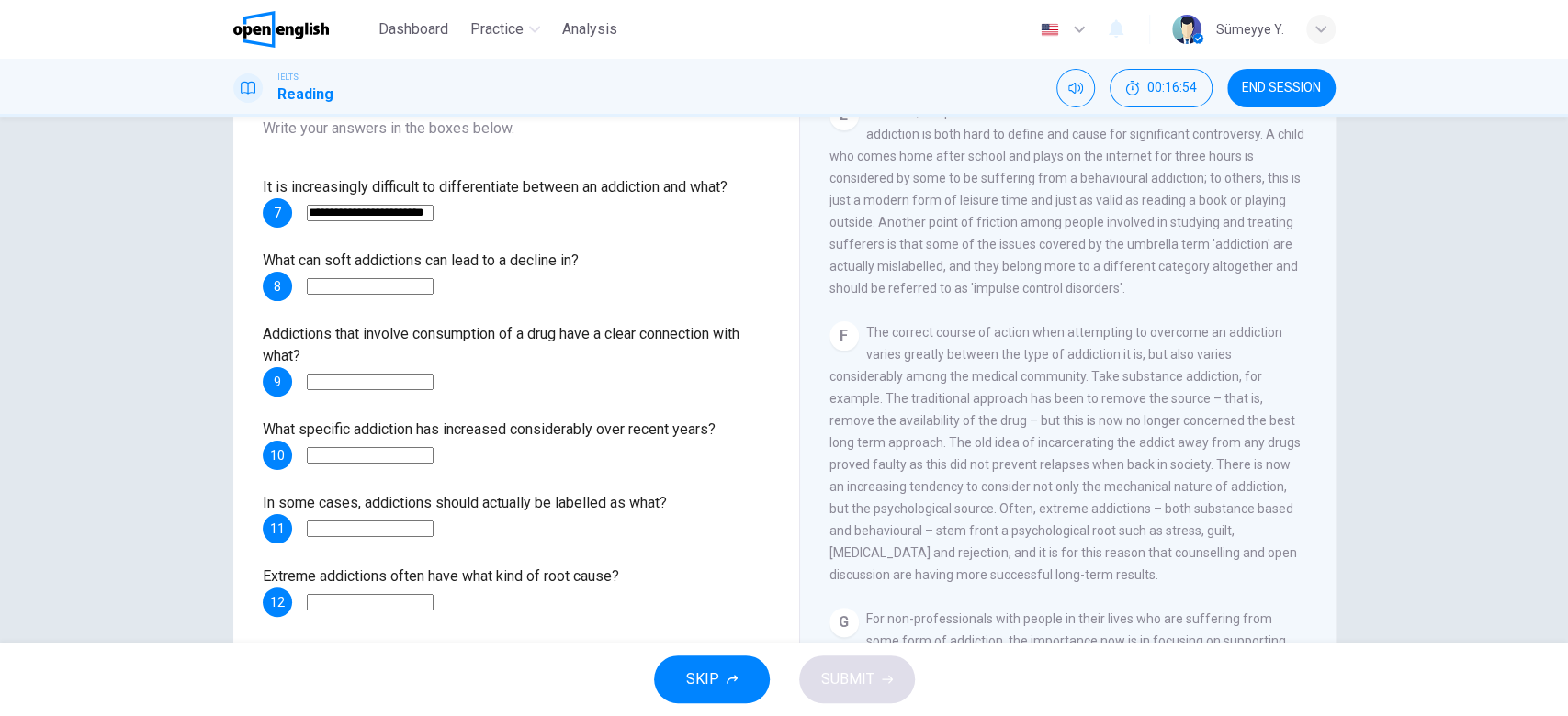
drag, startPoint x: 1039, startPoint y: 362, endPoint x: 1245, endPoint y: 383, distance: 207.1
click at [1245, 383] on span "The correct course of action when attempting to overcome an addiction varies gr…" at bounding box center [1065, 453] width 471 height 258
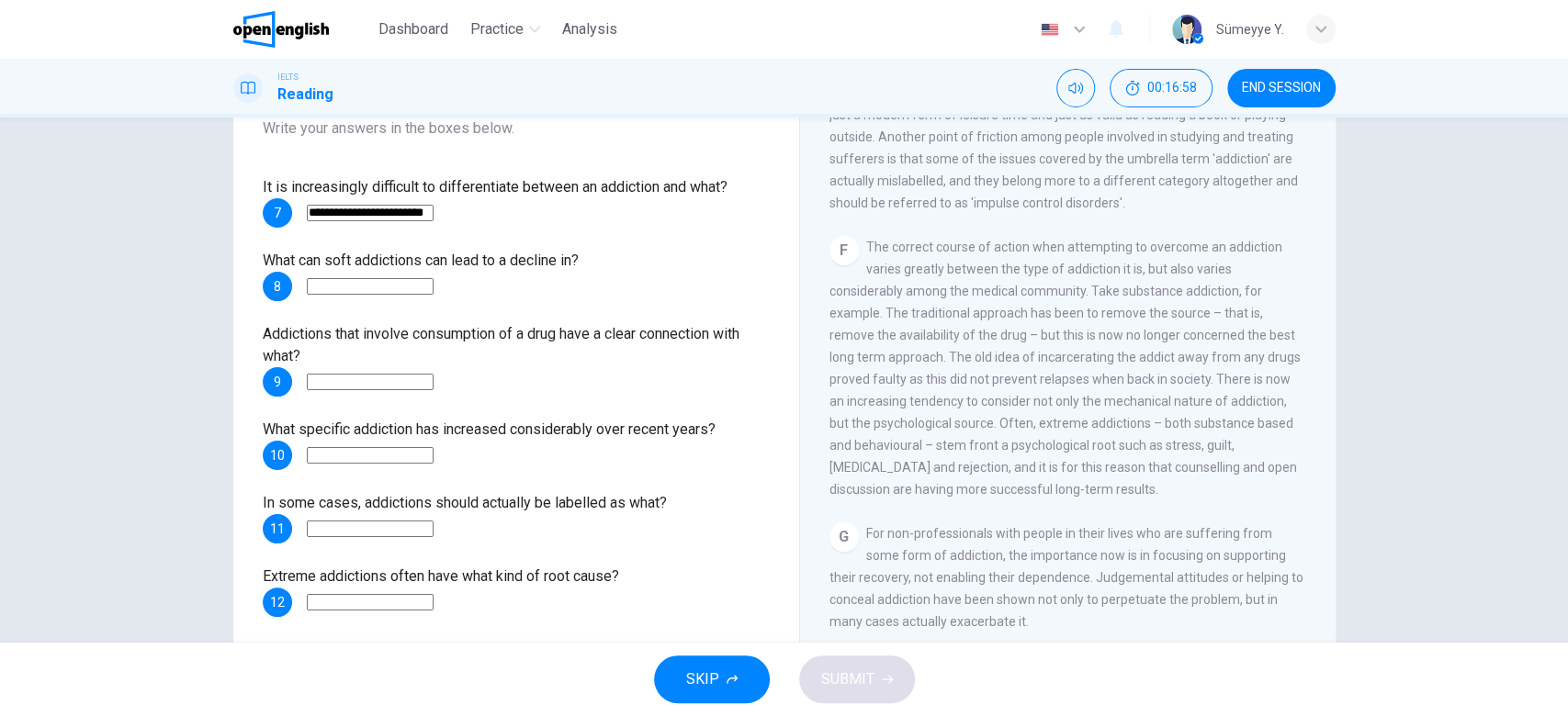
scroll to position [1329, 0]
drag, startPoint x: 394, startPoint y: 332, endPoint x: 603, endPoint y: 334, distance: 209.0
click at [603, 334] on span "Addictions that involve consumption of a drug have a clear connection with what?" at bounding box center [500, 345] width 476 height 40
drag, startPoint x: 988, startPoint y: 310, endPoint x: 1196, endPoint y: 300, distance: 208.2
click at [1196, 300] on div "F The correct course of action when attempting to overcome an addiction varies …" at bounding box center [1068, 367] width 477 height 265
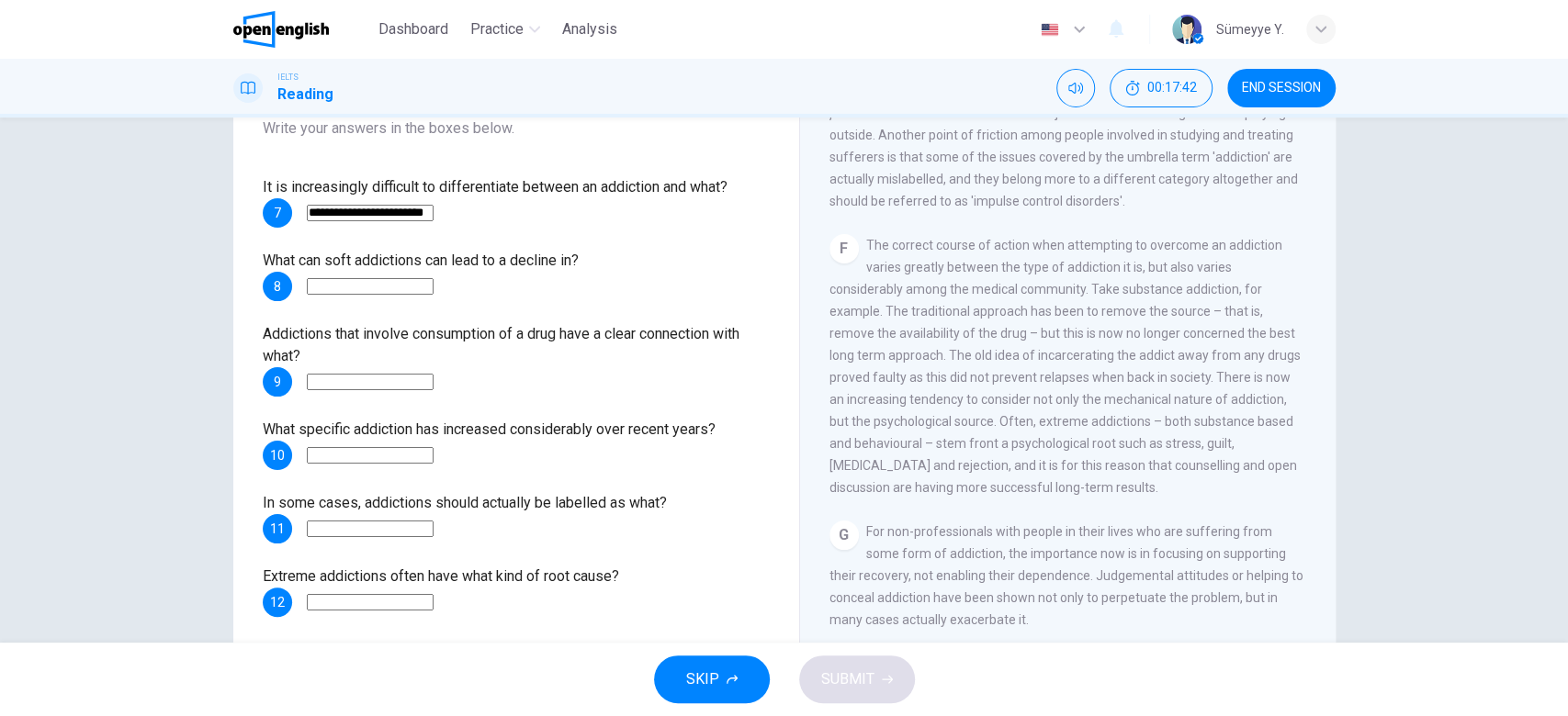
drag, startPoint x: 1028, startPoint y: 311, endPoint x: 1178, endPoint y: 306, distance: 150.1
click at [1178, 306] on span "The correct course of action when attempting to overcome an addiction varies gr…" at bounding box center [1065, 366] width 471 height 258
drag, startPoint x: 980, startPoint y: 288, endPoint x: 1202, endPoint y: 269, distance: 222.8
click at [1202, 269] on span "The correct course of action when attempting to overcome an addiction varies gr…" at bounding box center [1065, 366] width 471 height 258
drag, startPoint x: 1102, startPoint y: 315, endPoint x: 1236, endPoint y: 293, distance: 135.8
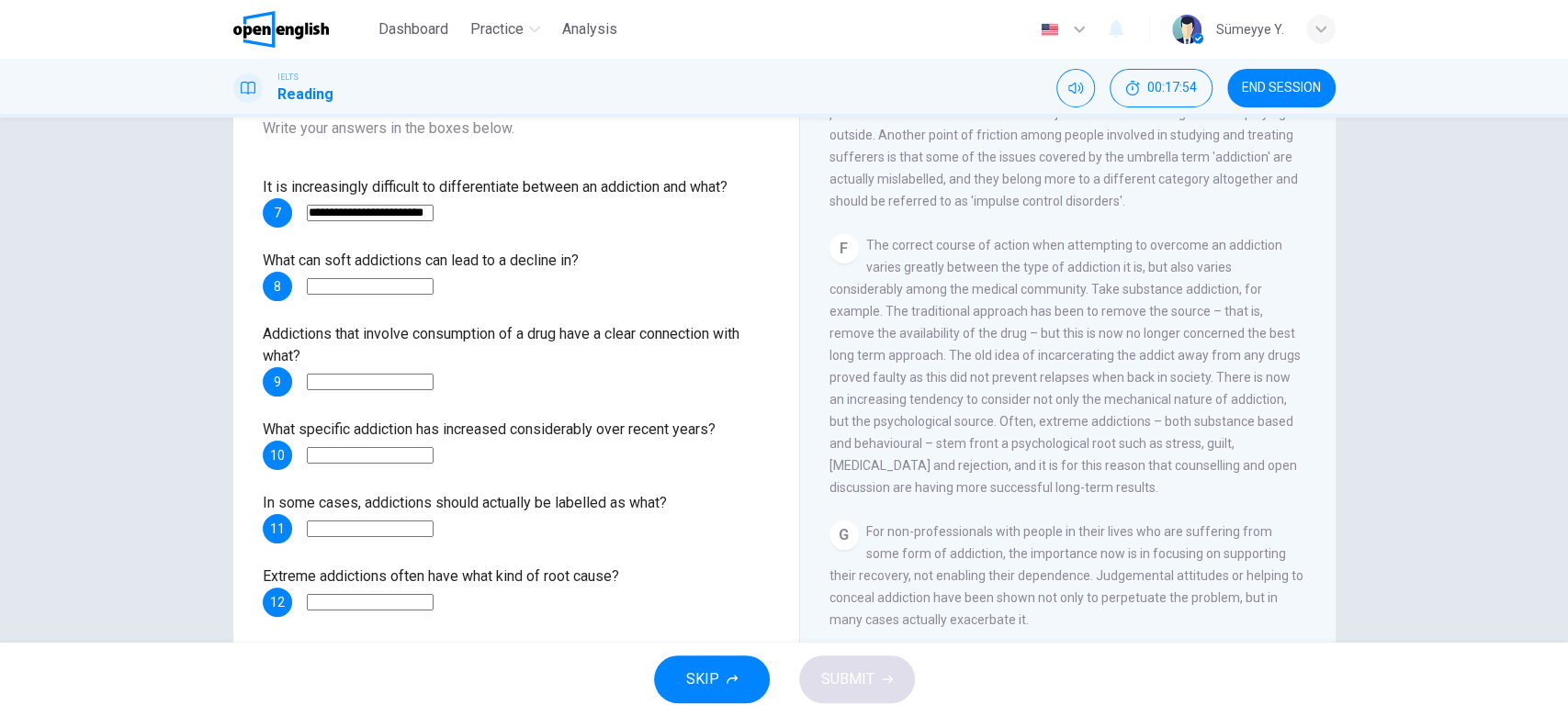
click at [1236, 293] on span "The correct course of action when attempting to overcome an addiction varies gr…" at bounding box center [1065, 366] width 471 height 258
drag, startPoint x: 1027, startPoint y: 353, endPoint x: 1281, endPoint y: 342, distance: 254.2
click at [1281, 342] on div "F The correct course of action when attempting to overcome an addiction varies …" at bounding box center [1068, 367] width 477 height 265
drag, startPoint x: 917, startPoint y: 379, endPoint x: 1051, endPoint y: 380, distance: 134.0
click at [1051, 380] on span "The correct course of action when attempting to overcome an addiction varies gr…" at bounding box center [1065, 366] width 471 height 258
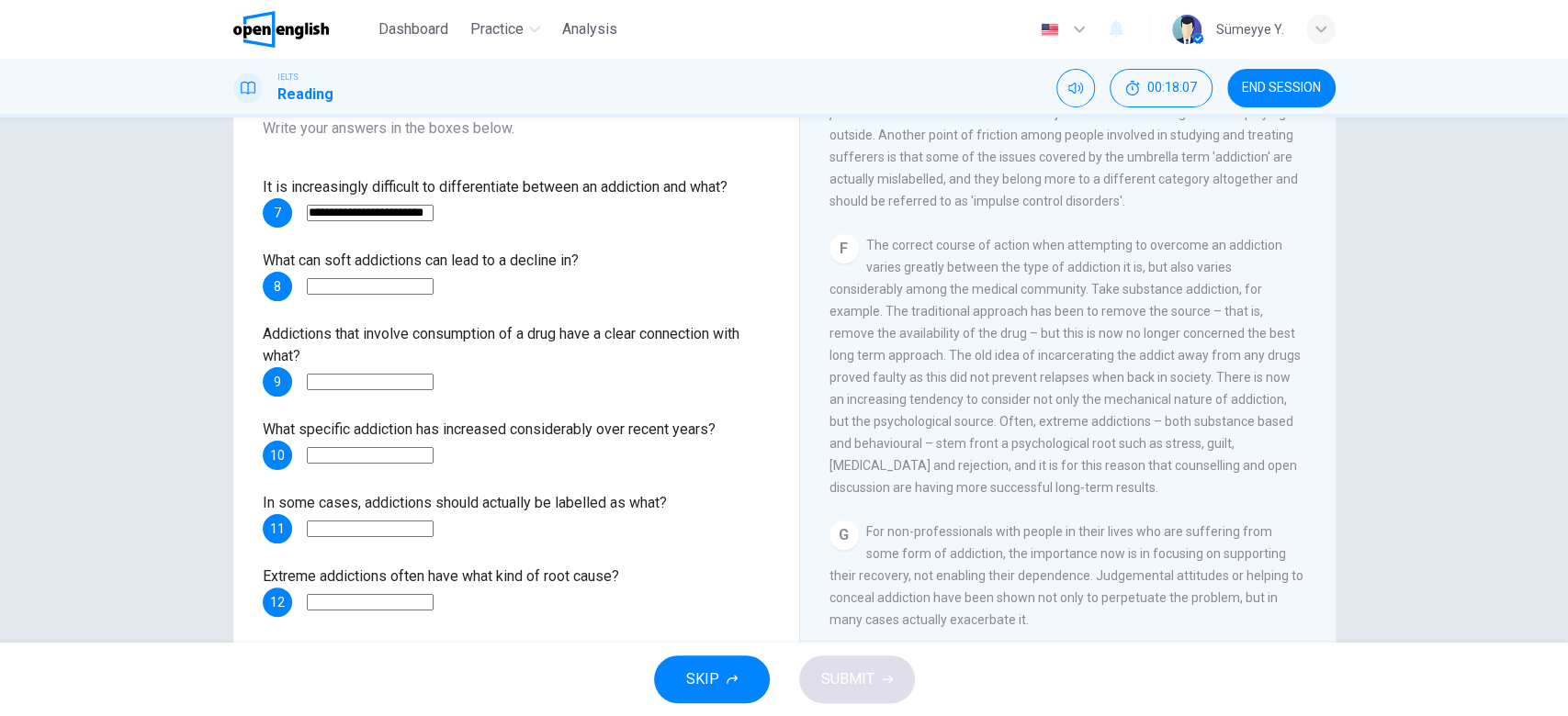
click at [1055, 378] on span "The correct course of action when attempting to overcome an addiction varies gr…" at bounding box center [1065, 366] width 471 height 258
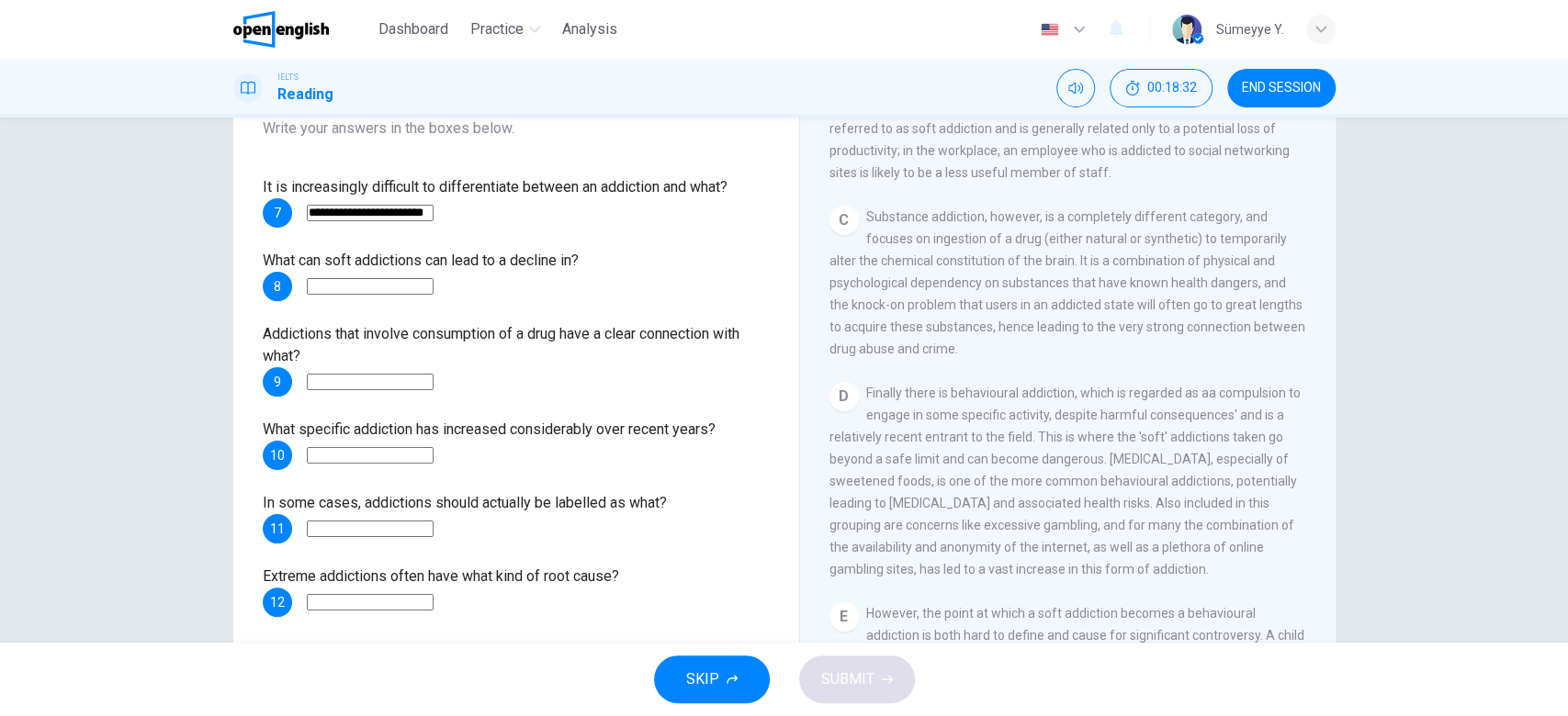
scroll to position [737, 0]
drag, startPoint x: 883, startPoint y: 265, endPoint x: 1052, endPoint y: 263, distance: 169.0
click at [1052, 263] on span "Substance addiction, however, is a completely different category, and focuses o…" at bounding box center [1067, 285] width 475 height 147
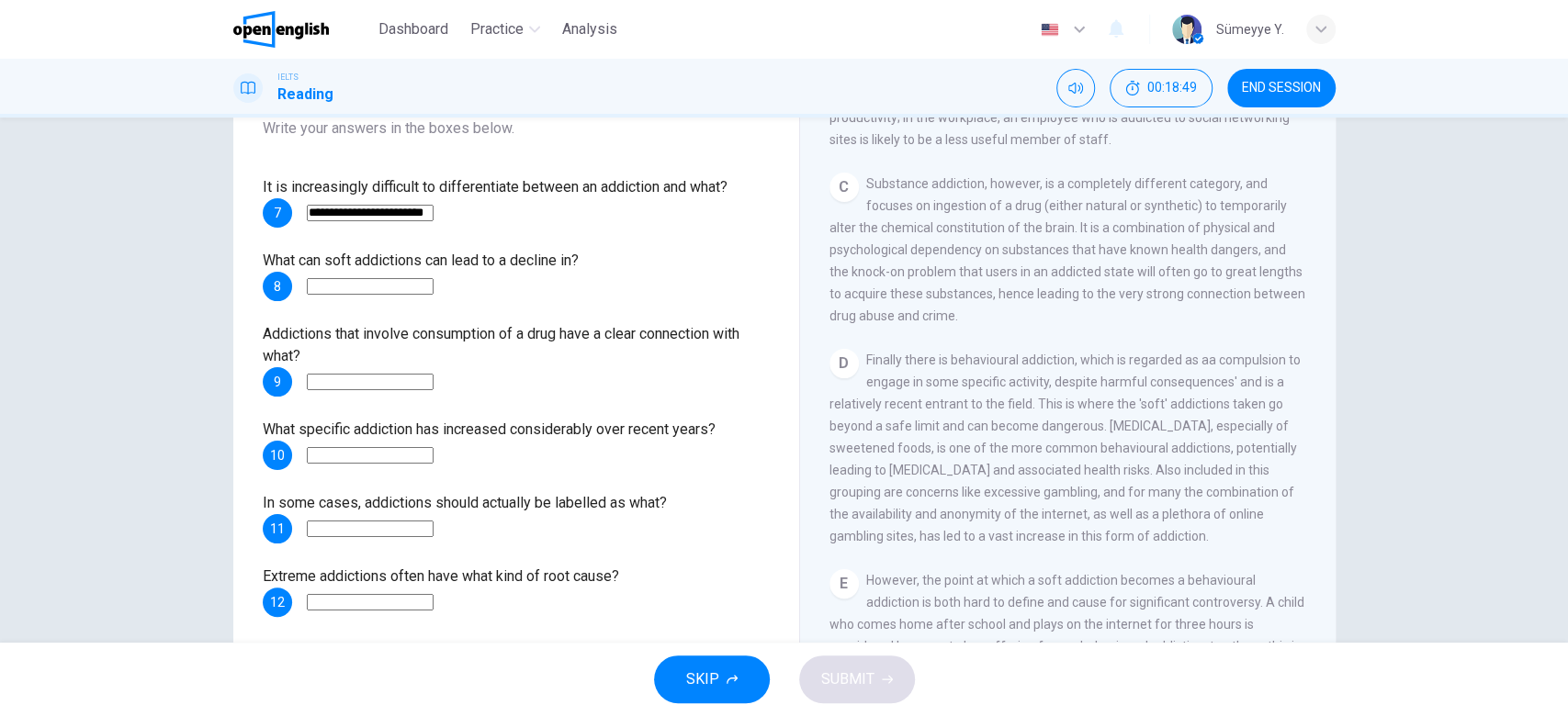
scroll to position [788, 0]
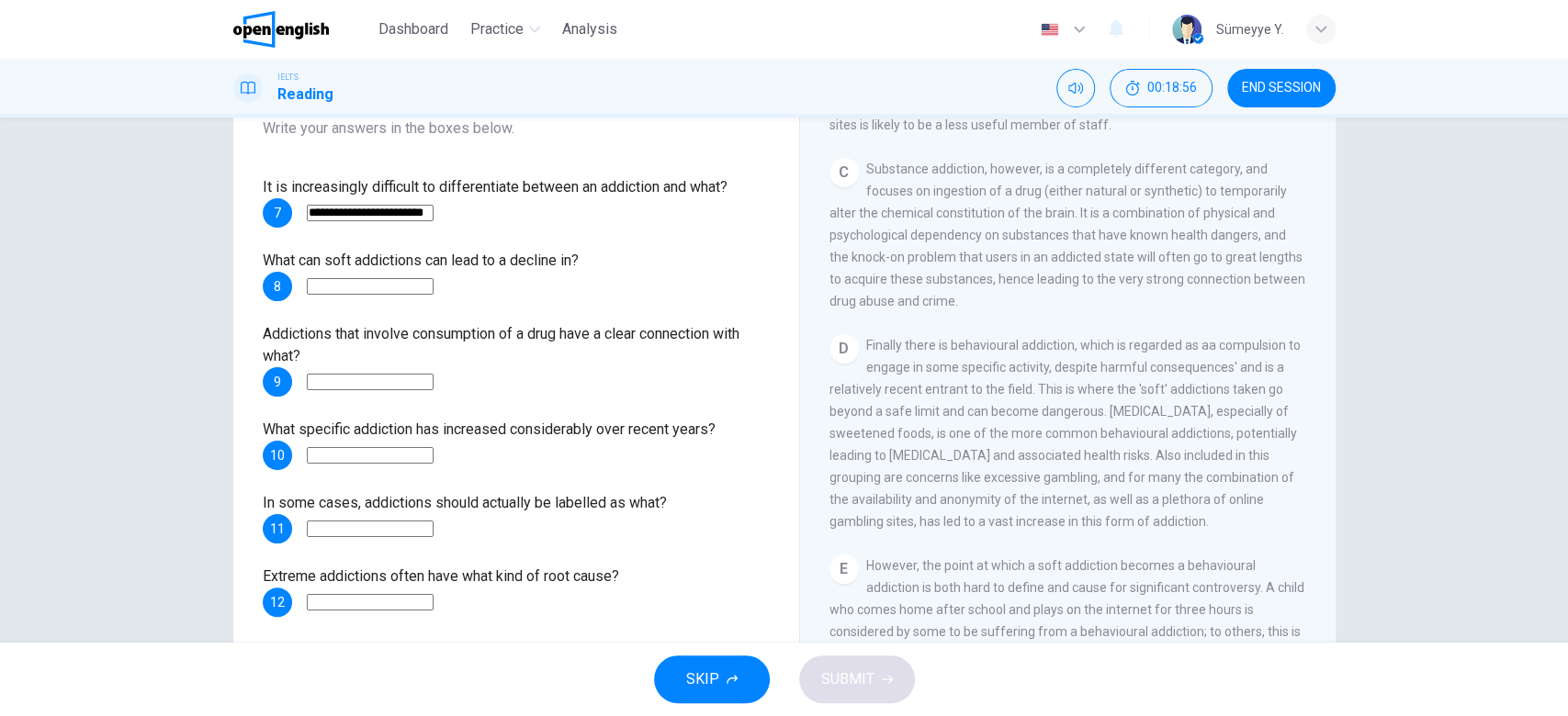
drag, startPoint x: 434, startPoint y: 251, endPoint x: 549, endPoint y: 252, distance: 115.0
click at [549, 252] on span "What can soft addictions can lead to a decline in?" at bounding box center [421, 261] width 316 height 18
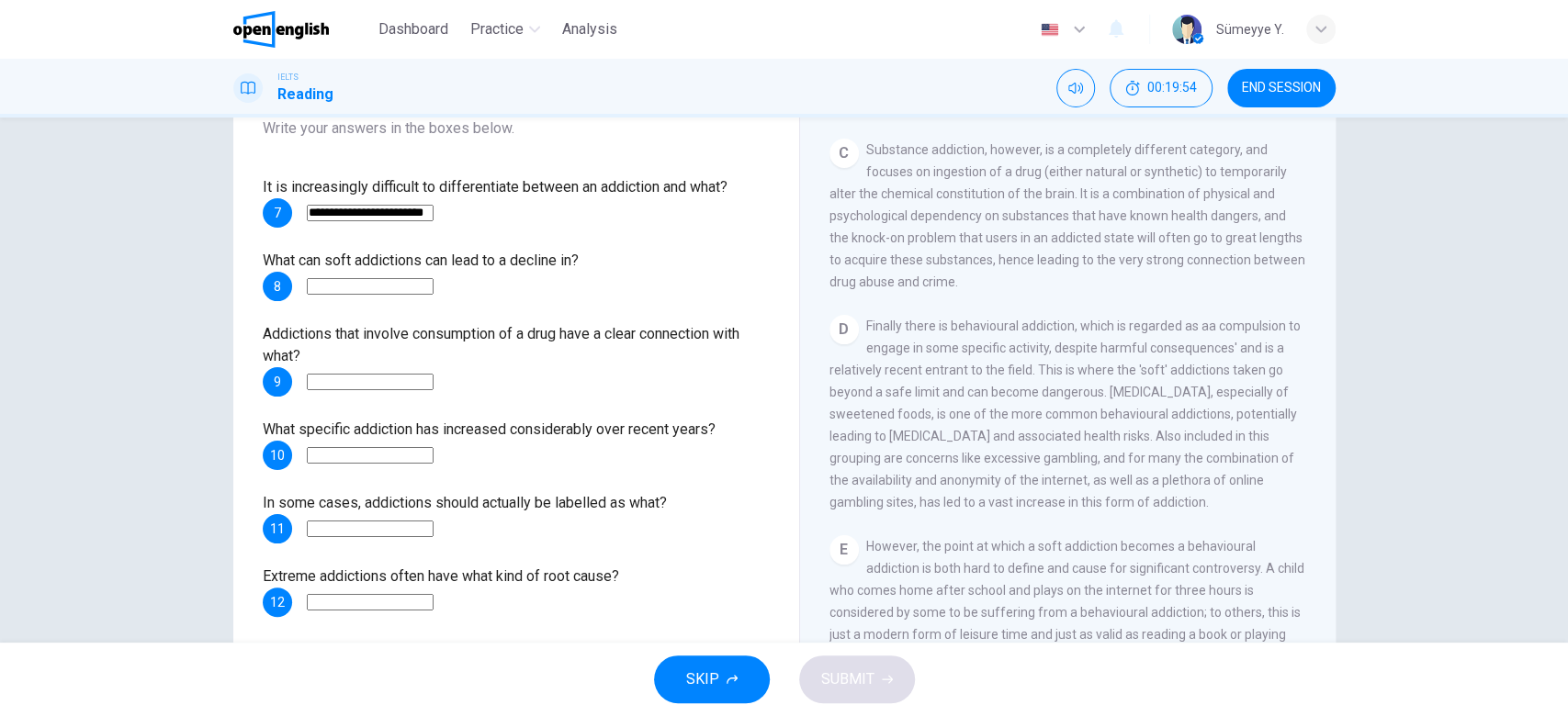
scroll to position [818, 0]
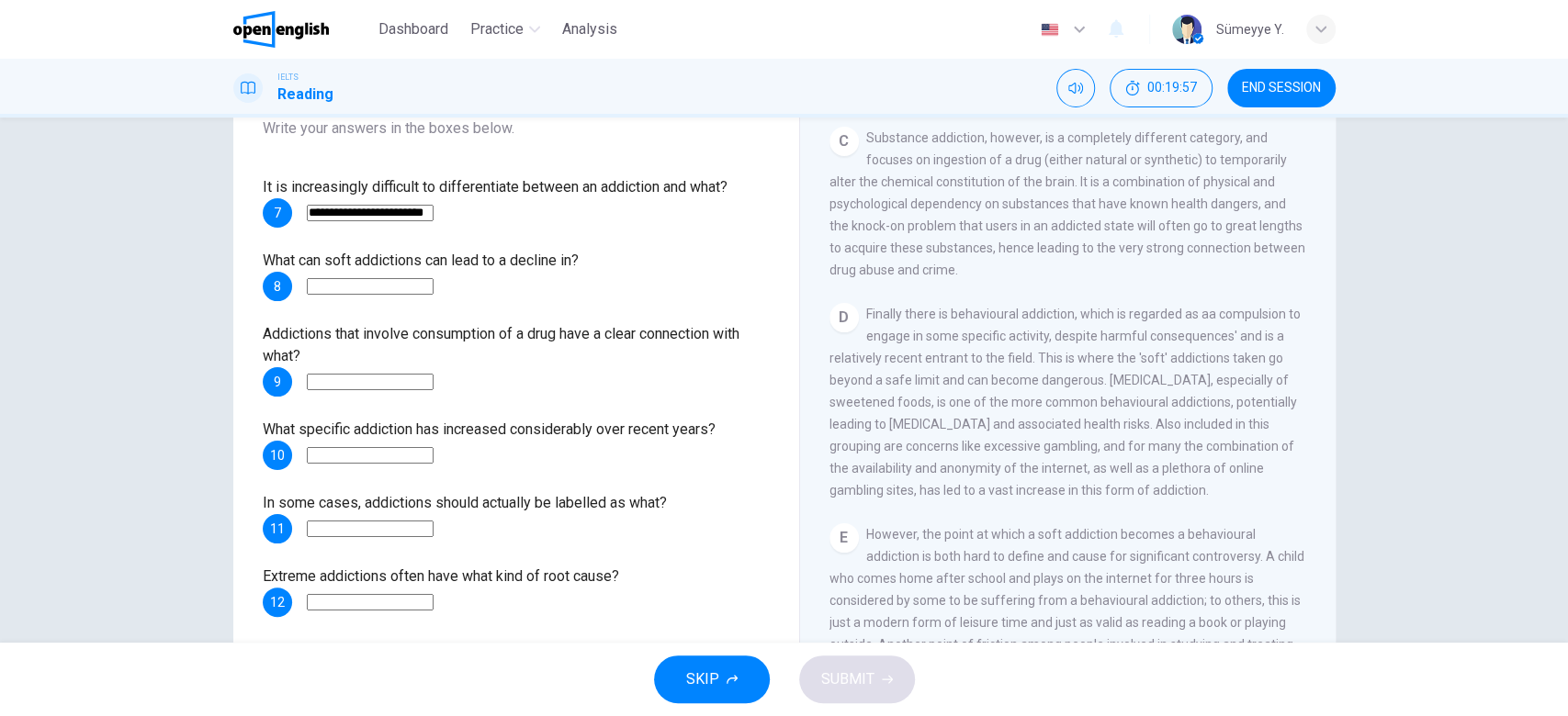
drag, startPoint x: 1096, startPoint y: 406, endPoint x: 1258, endPoint y: 402, distance: 162.0
click at [1258, 402] on span "Finally there is behavioural addiction, which is regarded as aa compulsion to e…" at bounding box center [1065, 402] width 471 height 191
drag, startPoint x: 958, startPoint y: 445, endPoint x: 1165, endPoint y: 449, distance: 207.0
click at [1165, 449] on span "Finally there is behavioural addiction, which is regarded as aa compulsion to e…" at bounding box center [1065, 402] width 471 height 191
drag, startPoint x: 1165, startPoint y: 449, endPoint x: 1283, endPoint y: 444, distance: 118.1
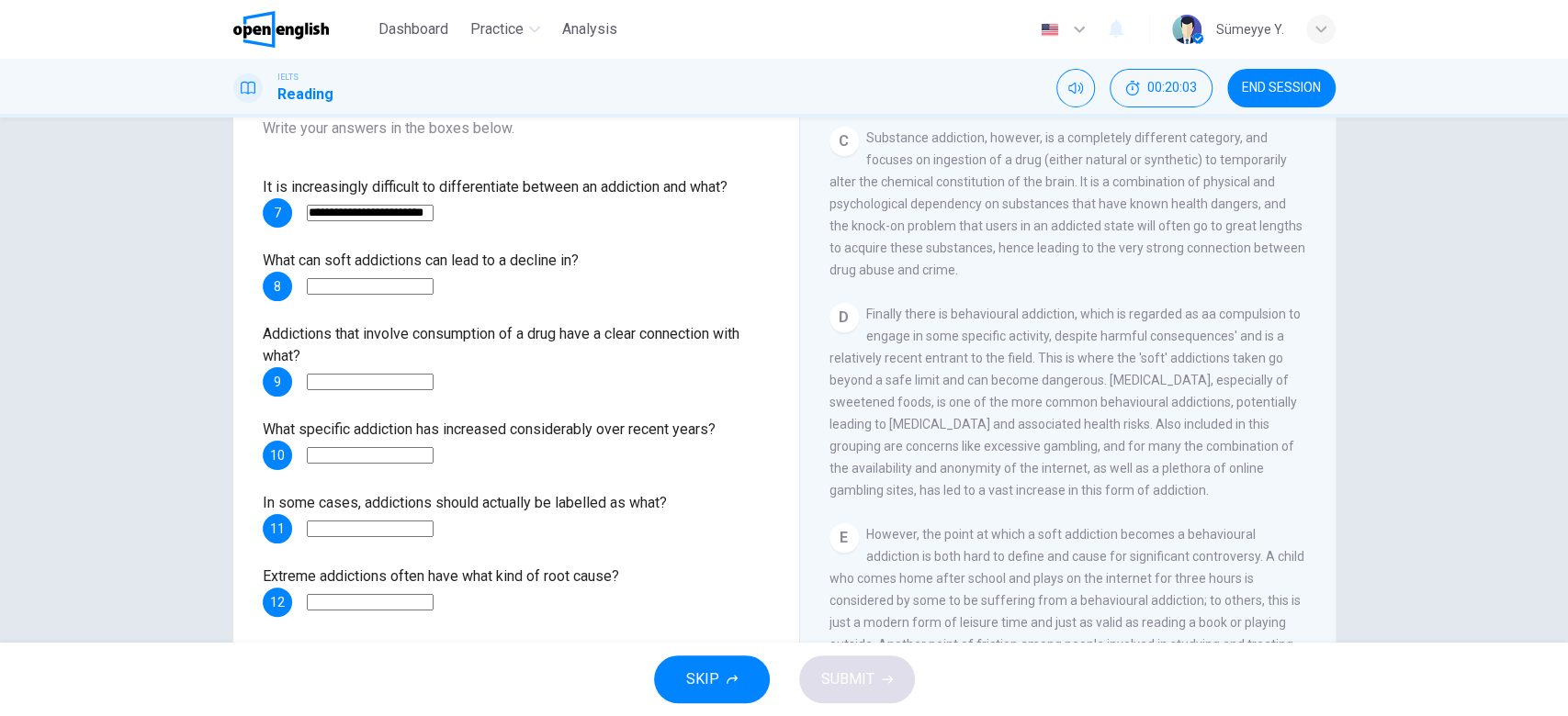
click at [1283, 444] on div "D Finally there is behavioural addiction, which is regarded as aa compulsion to…" at bounding box center [1068, 402] width 477 height 198
drag, startPoint x: 1039, startPoint y: 463, endPoint x: 1237, endPoint y: 466, distance: 198.0
click at [1237, 466] on span "Finally there is behavioural addiction, which is regarded as aa compulsion to e…" at bounding box center [1065, 402] width 471 height 191
click at [1312, 419] on div "CLICK TO ZOOM Click to Zoom A Many people would perhaps, at least as an immedia…" at bounding box center [1080, 374] width 501 height 558
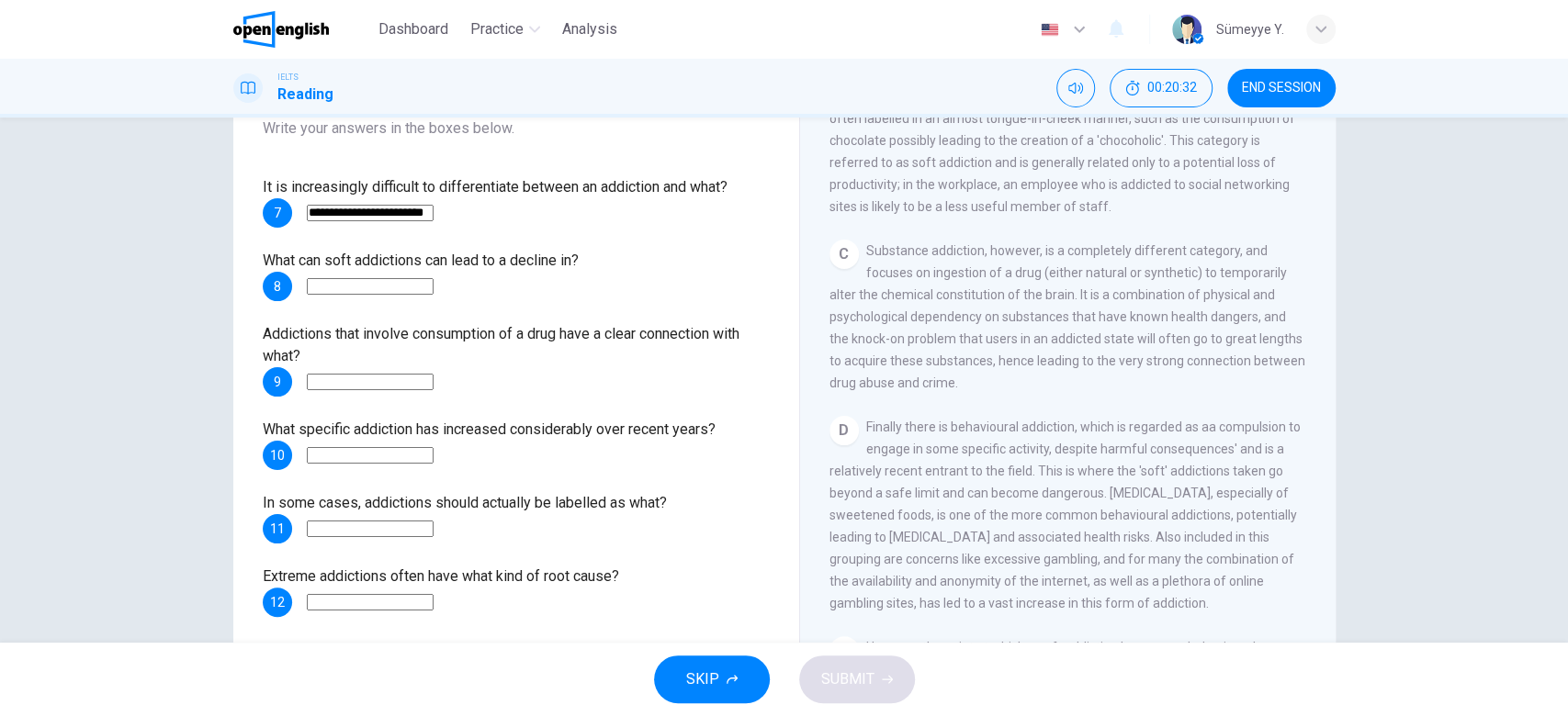
scroll to position [712, 0]
click at [426, 390] on input at bounding box center [369, 382] width 126 height 17
type input "*****"
click at [886, 379] on span "Substance addiction, however, is a completely different category, and focuses o…" at bounding box center [1067, 310] width 475 height 147
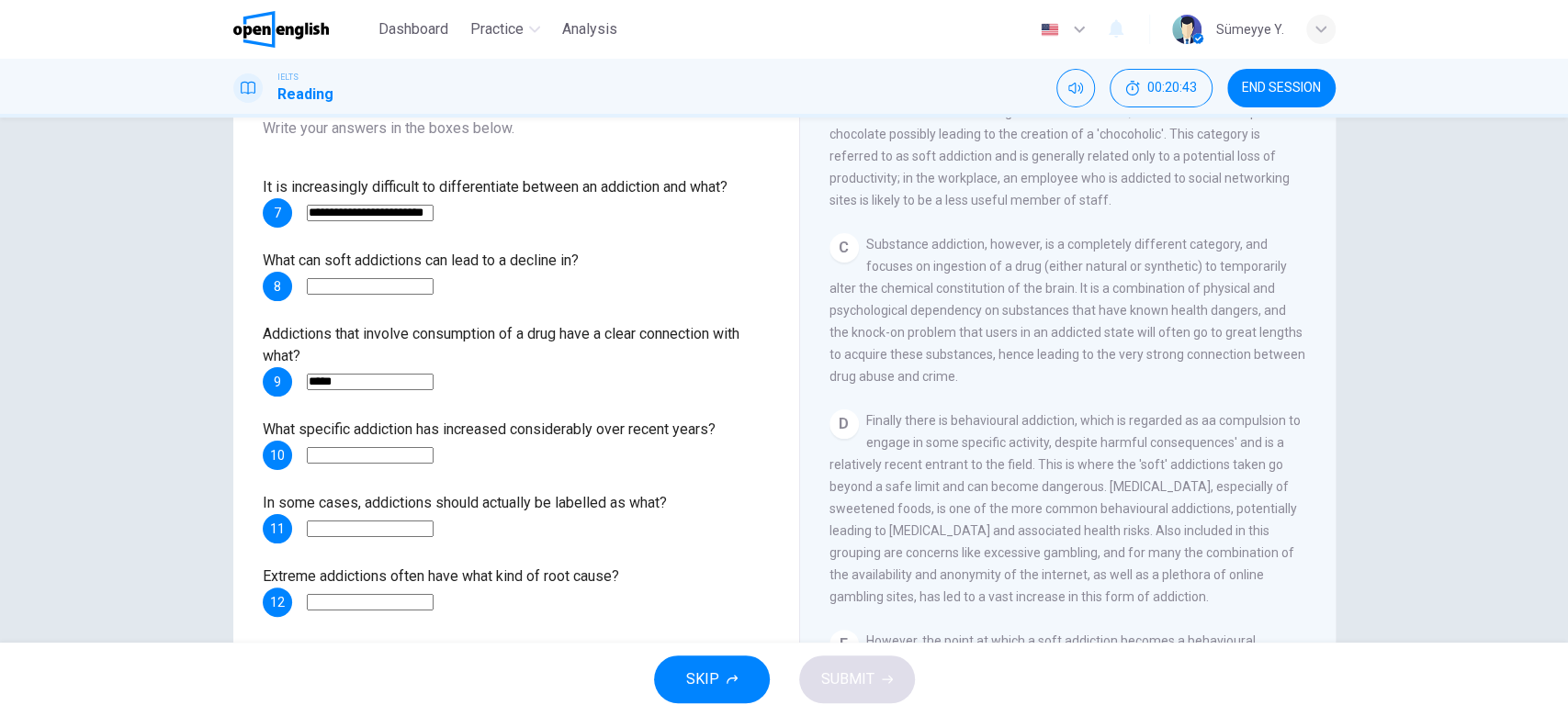
click at [415, 463] on input at bounding box center [369, 455] width 126 height 17
drag, startPoint x: 528, startPoint y: 434, endPoint x: 686, endPoint y: 429, distance: 158.1
click at [686, 429] on span "What specific addiction has increased considerably over recent years?" at bounding box center [488, 430] width 452 height 18
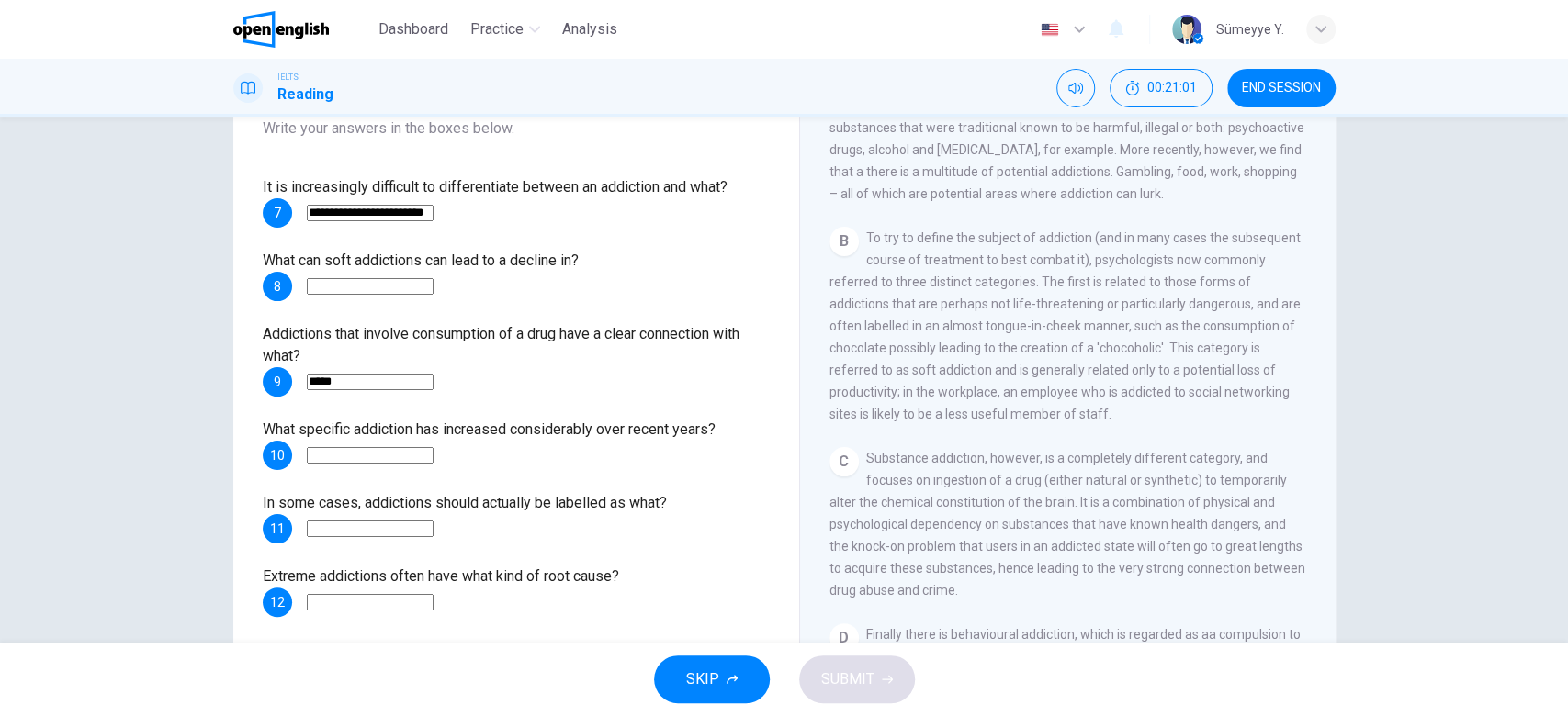
scroll to position [536, 0]
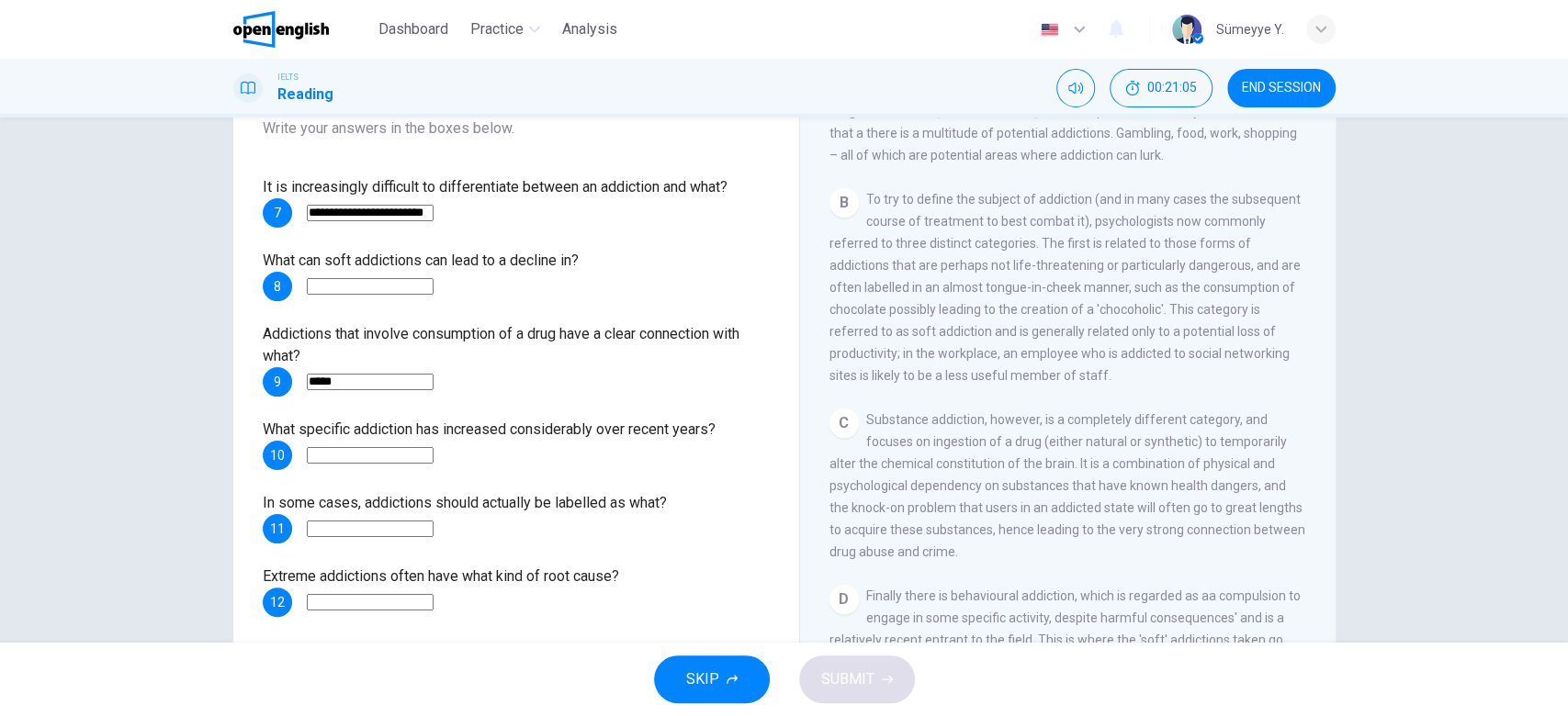
click at [1073, 309] on span "To try to define the subject of addiction (and in many cases the subsequent cou…" at bounding box center [1065, 287] width 471 height 191
click at [1088, 331] on span "To try to define the subject of addiction (and in many cases the subsequent cou…" at bounding box center [1065, 287] width 471 height 191
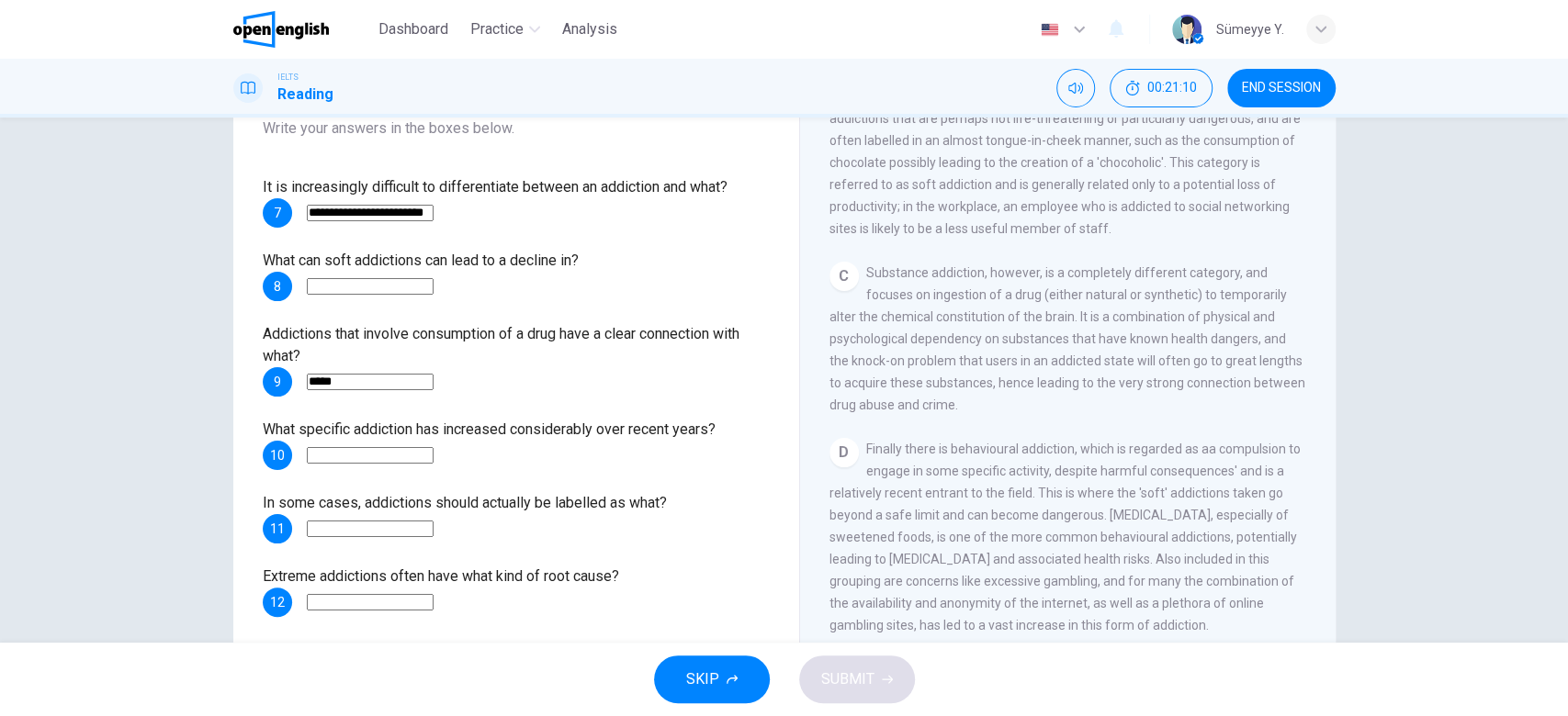
scroll to position [715, 0]
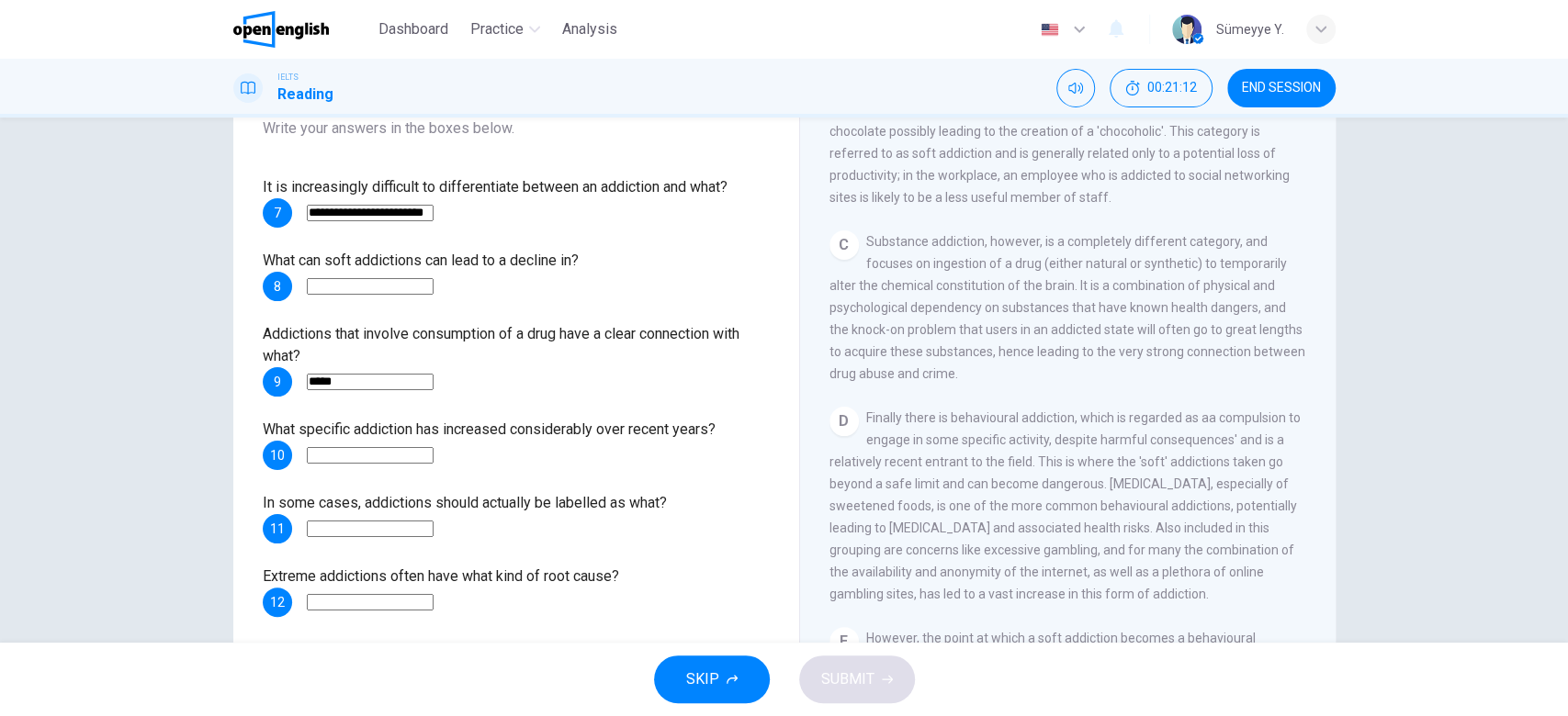
drag, startPoint x: 1098, startPoint y: 235, endPoint x: 1252, endPoint y: 234, distance: 154.0
click at [1252, 234] on div "C Substance addiction, however, is a completely different category, and focuses…" at bounding box center [1068, 307] width 477 height 154
drag, startPoint x: 1204, startPoint y: 262, endPoint x: 1272, endPoint y: 262, distance: 68.0
click at [1272, 262] on div "C Substance addiction, however, is a completely different category, and focuses…" at bounding box center [1068, 307] width 477 height 154
drag, startPoint x: 892, startPoint y: 279, endPoint x: 1051, endPoint y: 281, distance: 159.0
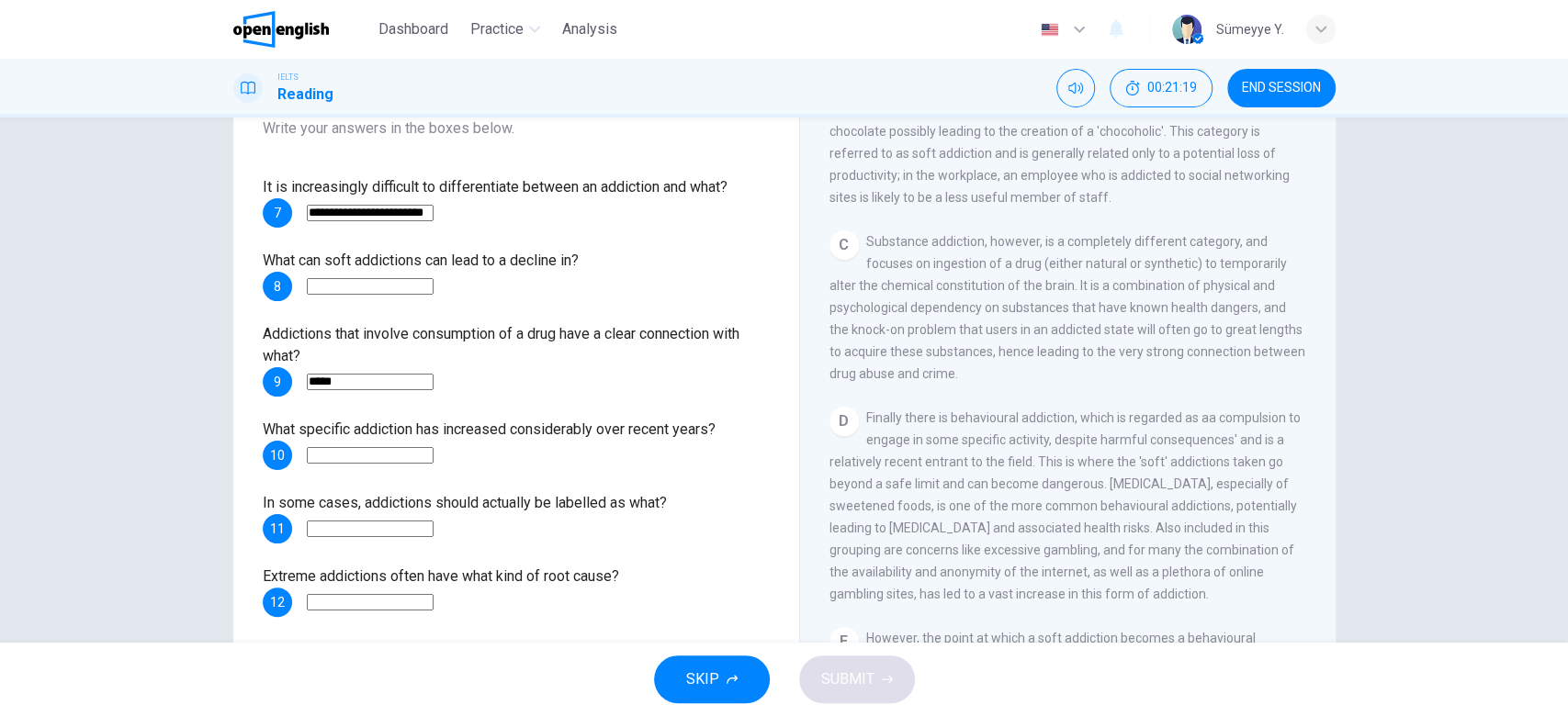
click at [1051, 281] on span "Substance addiction, however, is a completely different category, and focuses o…" at bounding box center [1067, 308] width 475 height 147
drag, startPoint x: 1066, startPoint y: 281, endPoint x: 921, endPoint y: 315, distance: 148.9
click at [921, 315] on div "C Substance addiction, however, is a completely different category, and focuses…" at bounding box center [1068, 307] width 477 height 154
drag, startPoint x: 937, startPoint y: 305, endPoint x: 1271, endPoint y: 304, distance: 334.0
click at [1271, 304] on span "Substance addiction, however, is a completely different category, and focuses o…" at bounding box center [1067, 308] width 475 height 147
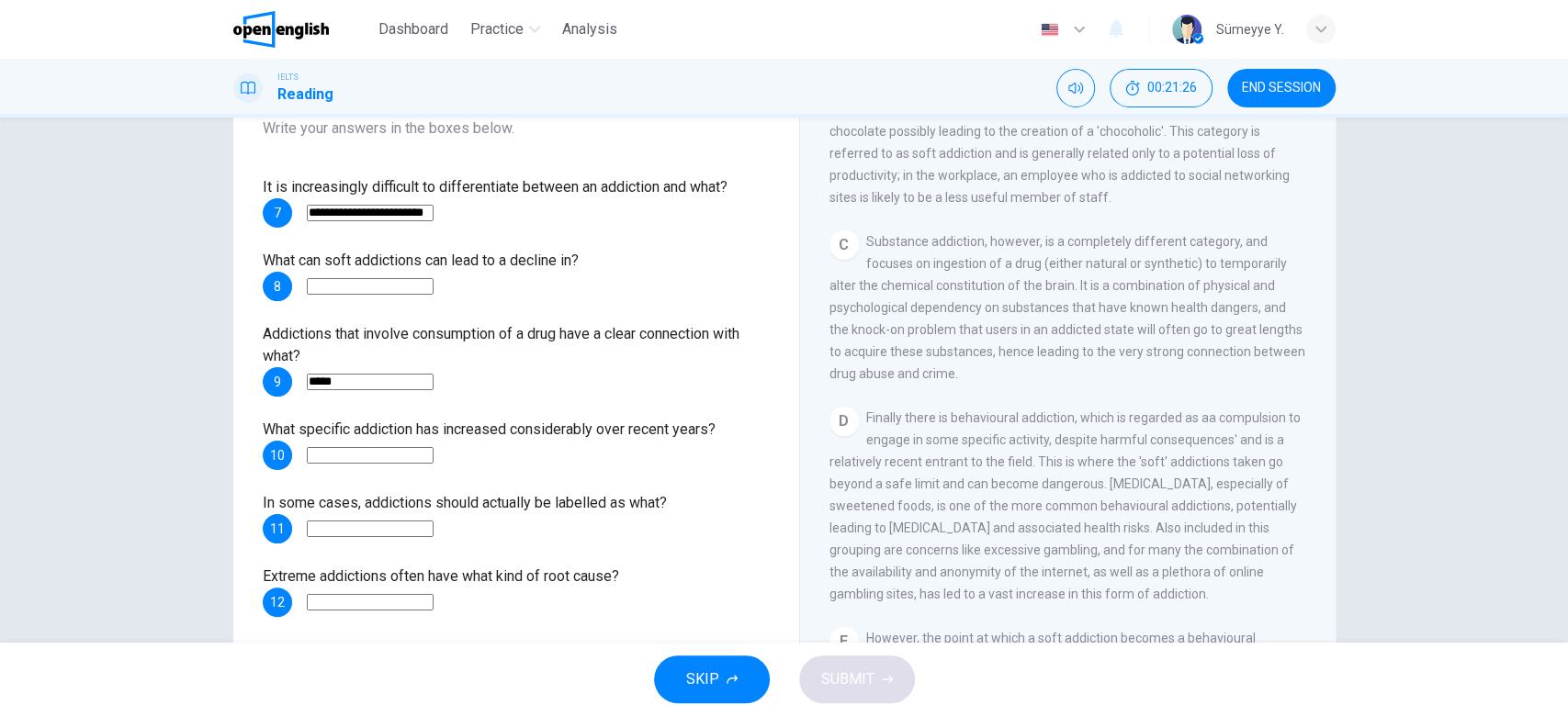
drag, startPoint x: 981, startPoint y: 324, endPoint x: 1227, endPoint y: 323, distance: 246.0
click at [1227, 323] on span "Substance addiction, however, is a completely different category, and focuses o…" at bounding box center [1067, 308] width 475 height 147
drag, startPoint x: 912, startPoint y: 355, endPoint x: 965, endPoint y: 365, distance: 53.9
click at [965, 365] on span "Substance addiction, however, is a completely different category, and focuses o…" at bounding box center [1067, 308] width 475 height 147
drag, startPoint x: 965, startPoint y: 365, endPoint x: 985, endPoint y: 366, distance: 20.0
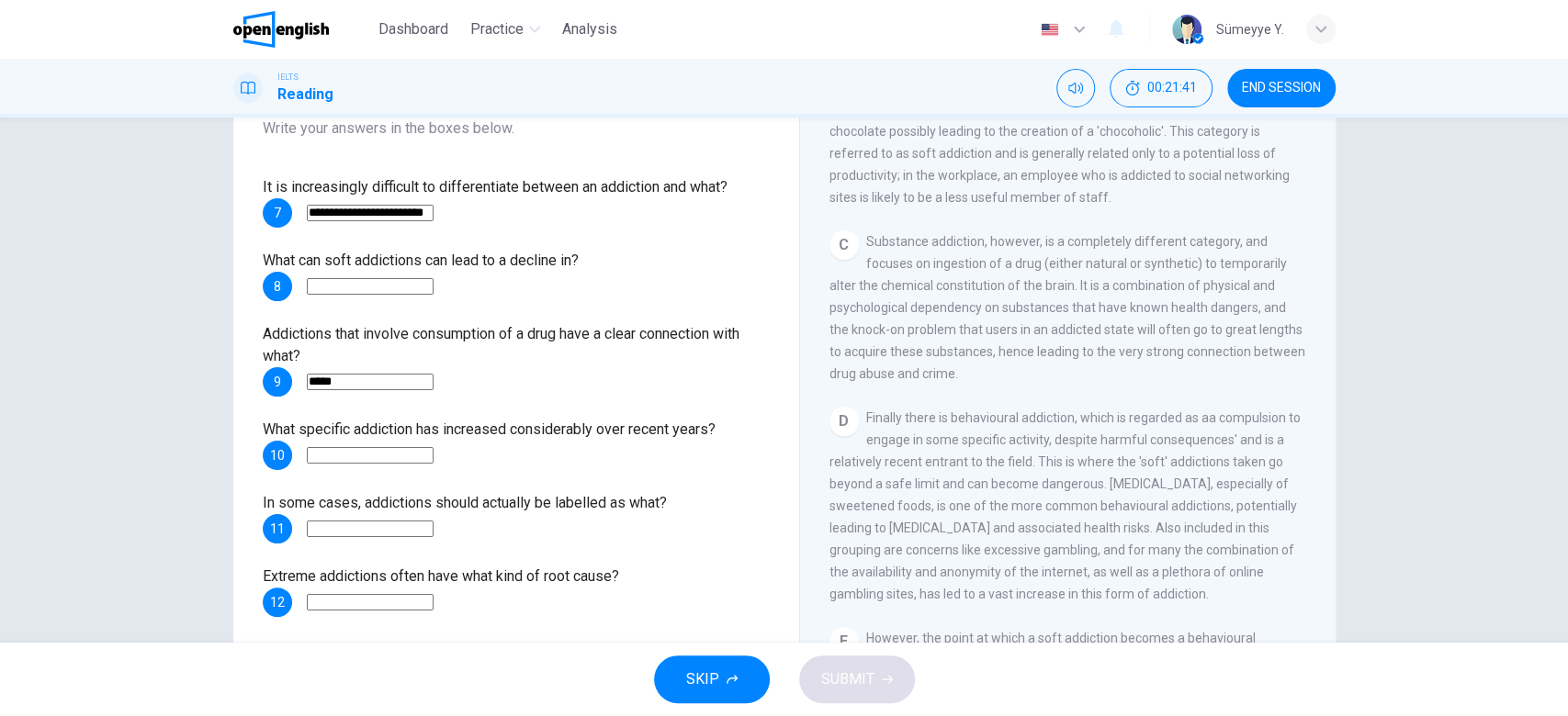
click at [985, 366] on span "Substance addiction, however, is a completely different category, and focuses o…" at bounding box center [1067, 308] width 475 height 147
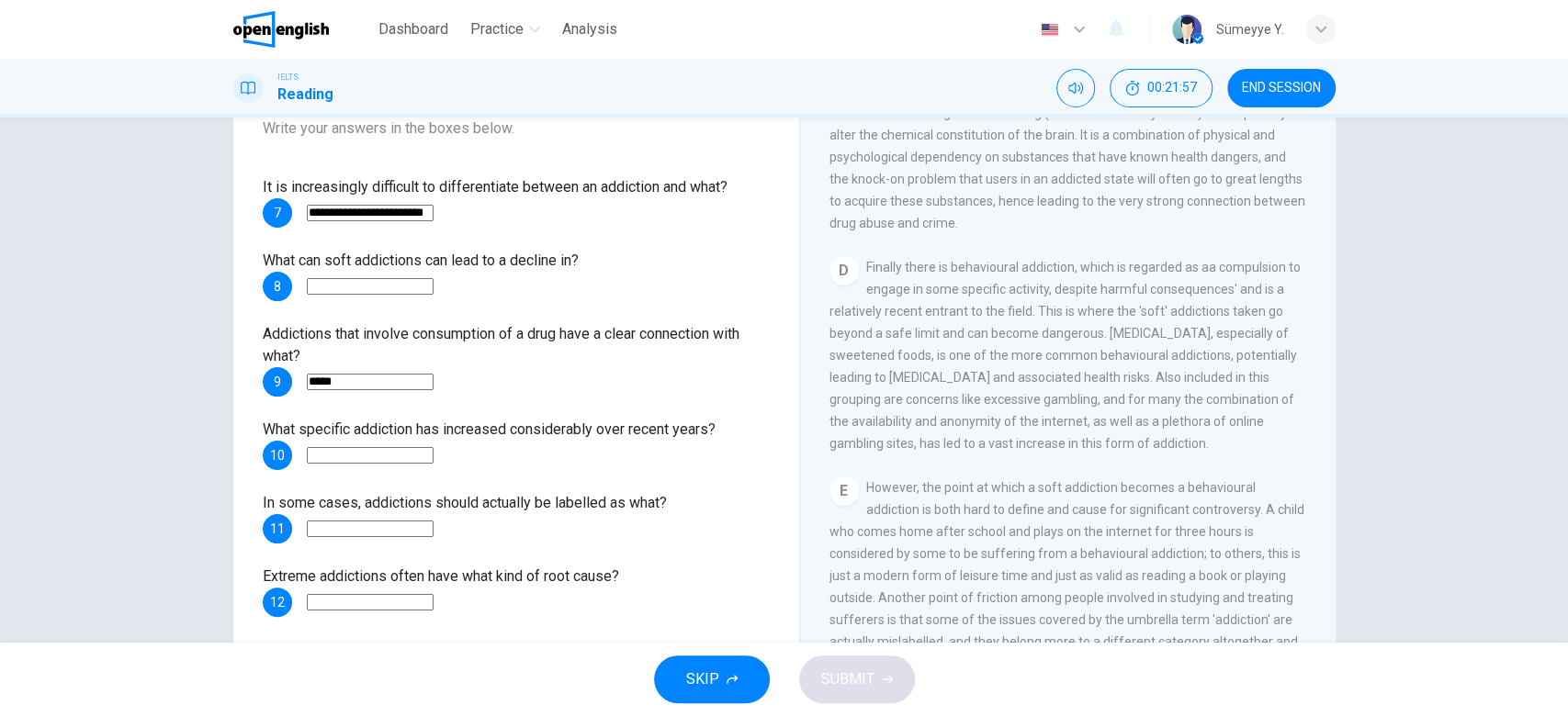
scroll to position [891, 0]
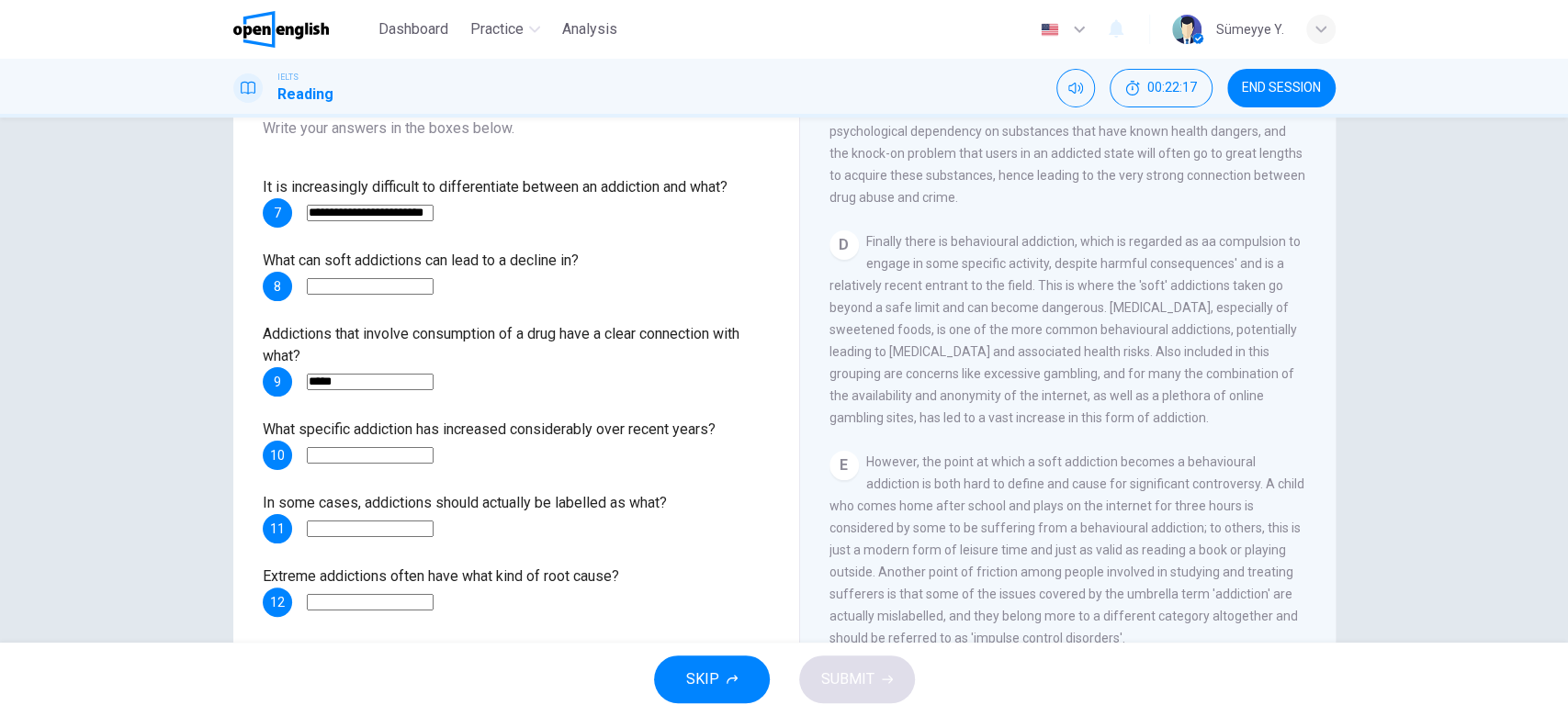
drag, startPoint x: 841, startPoint y: 282, endPoint x: 1021, endPoint y: 286, distance: 180.0
click at [1021, 286] on span "Finally there is behavioural addiction, which is regarded as aa compulsion to e…" at bounding box center [1065, 330] width 471 height 191
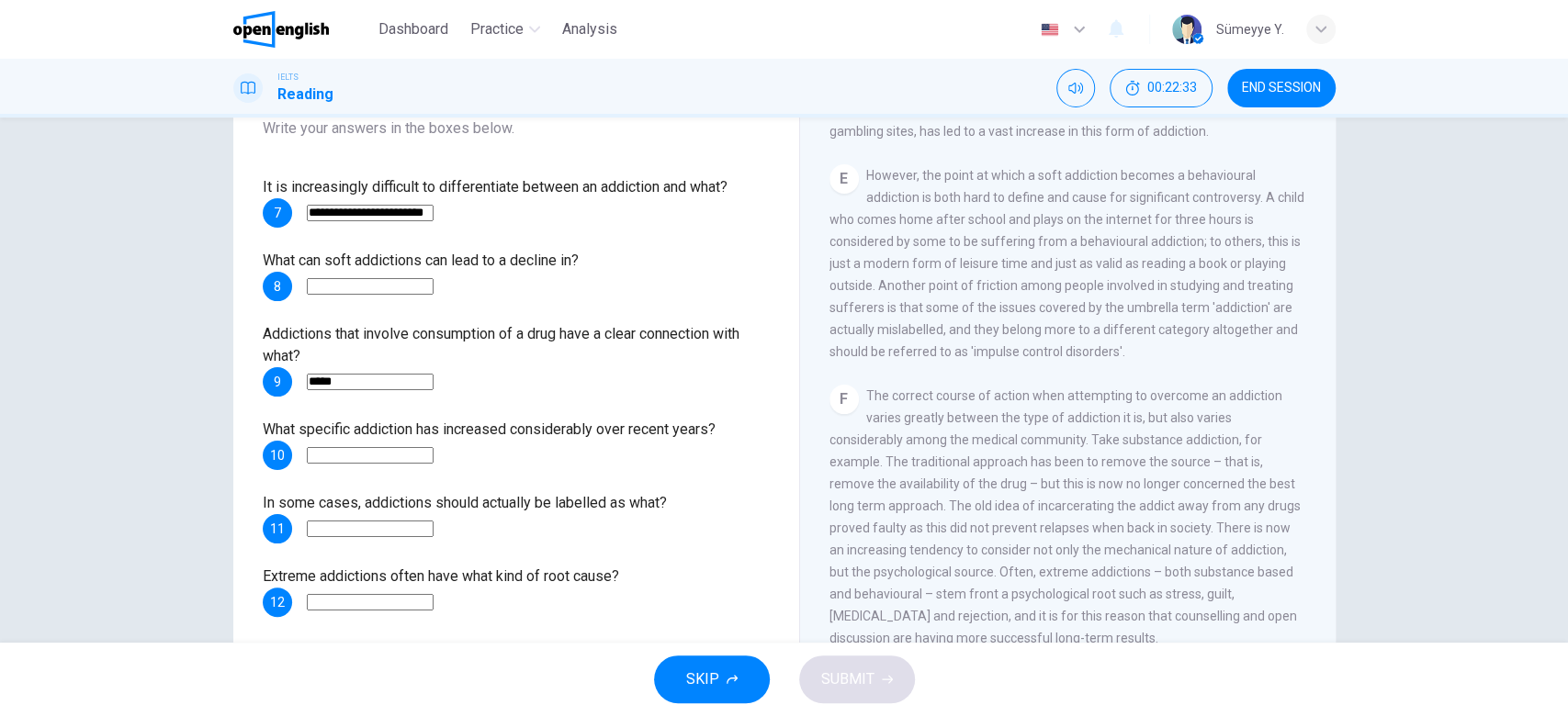
scroll to position [1163, 0]
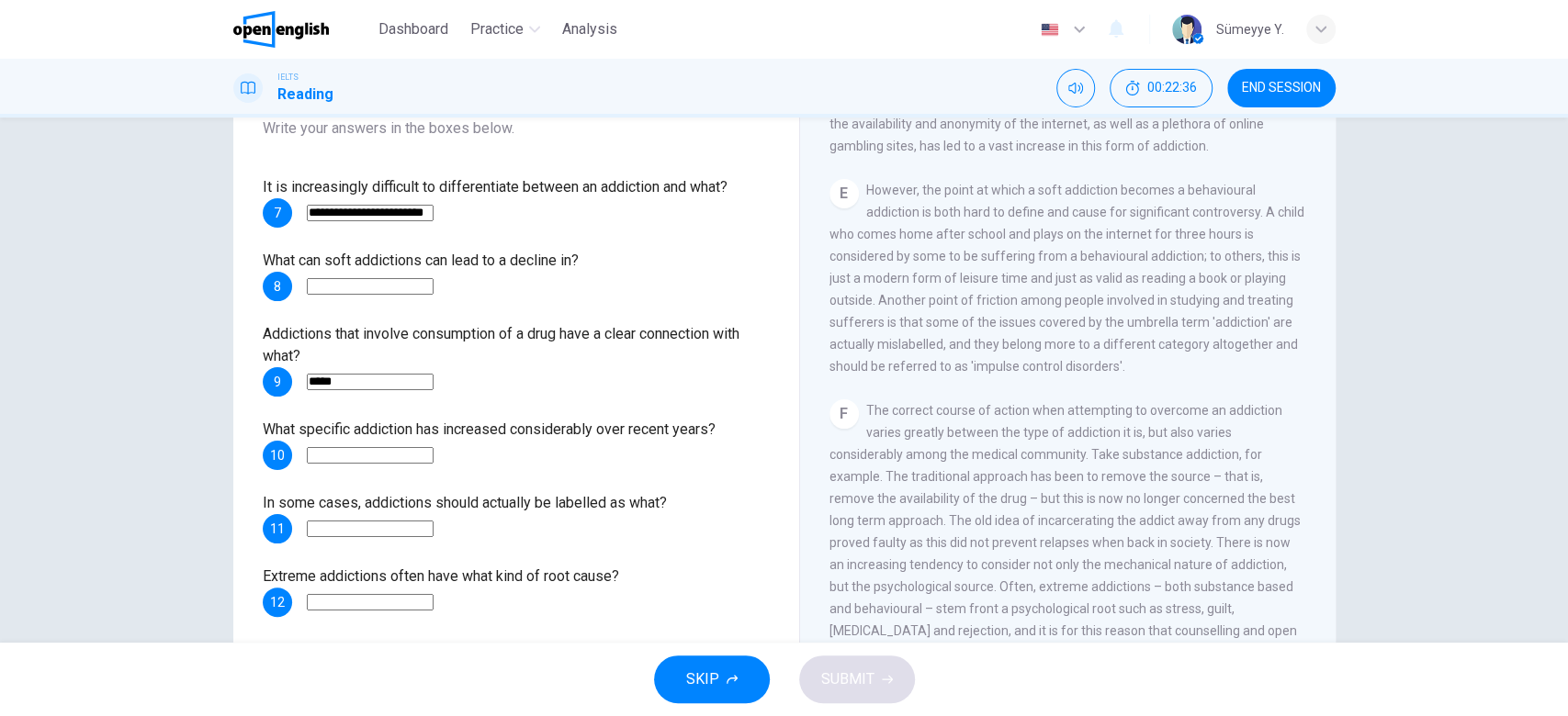
click at [1051, 214] on span "However, the point at which a soft addiction becomes a behavioural addiction is…" at bounding box center [1066, 278] width 474 height 191
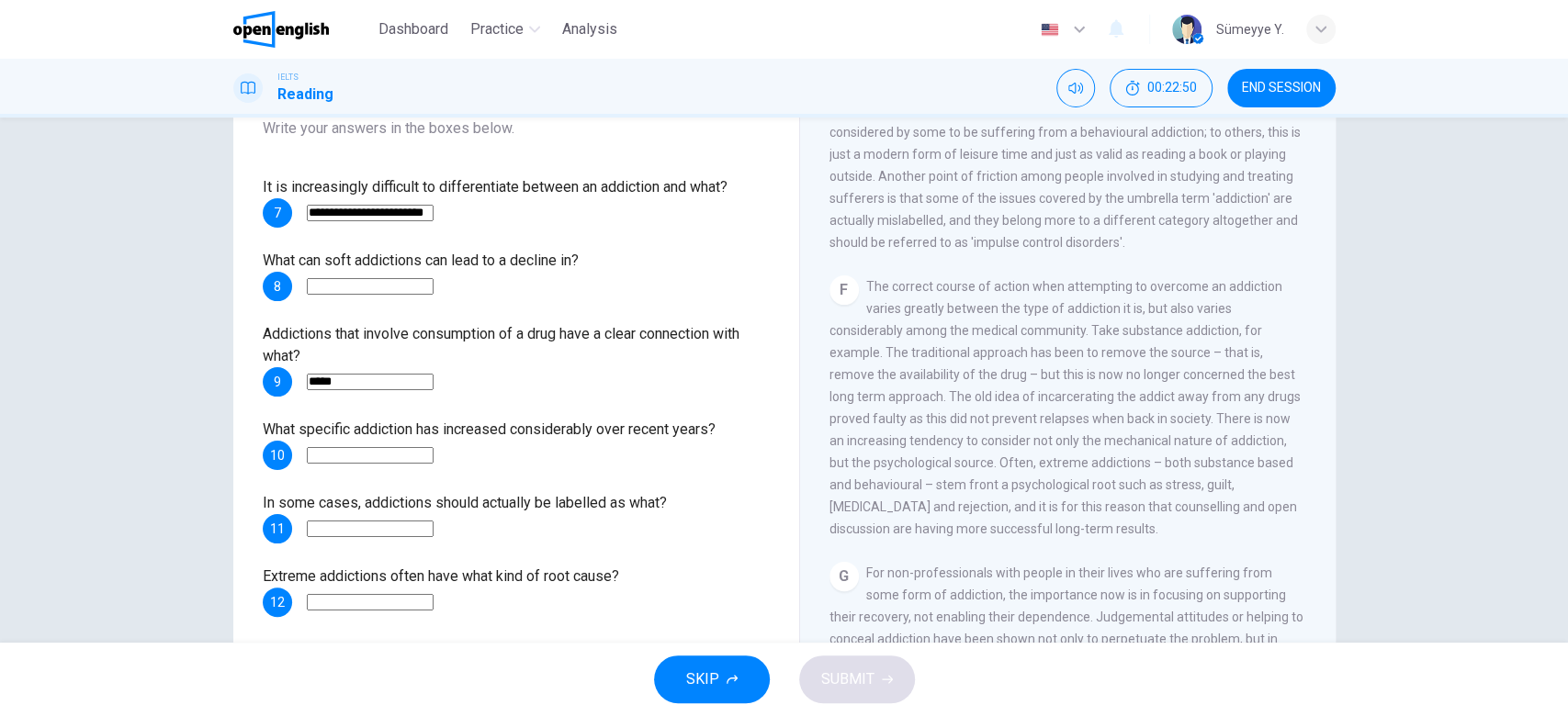
scroll to position [1329, 0]
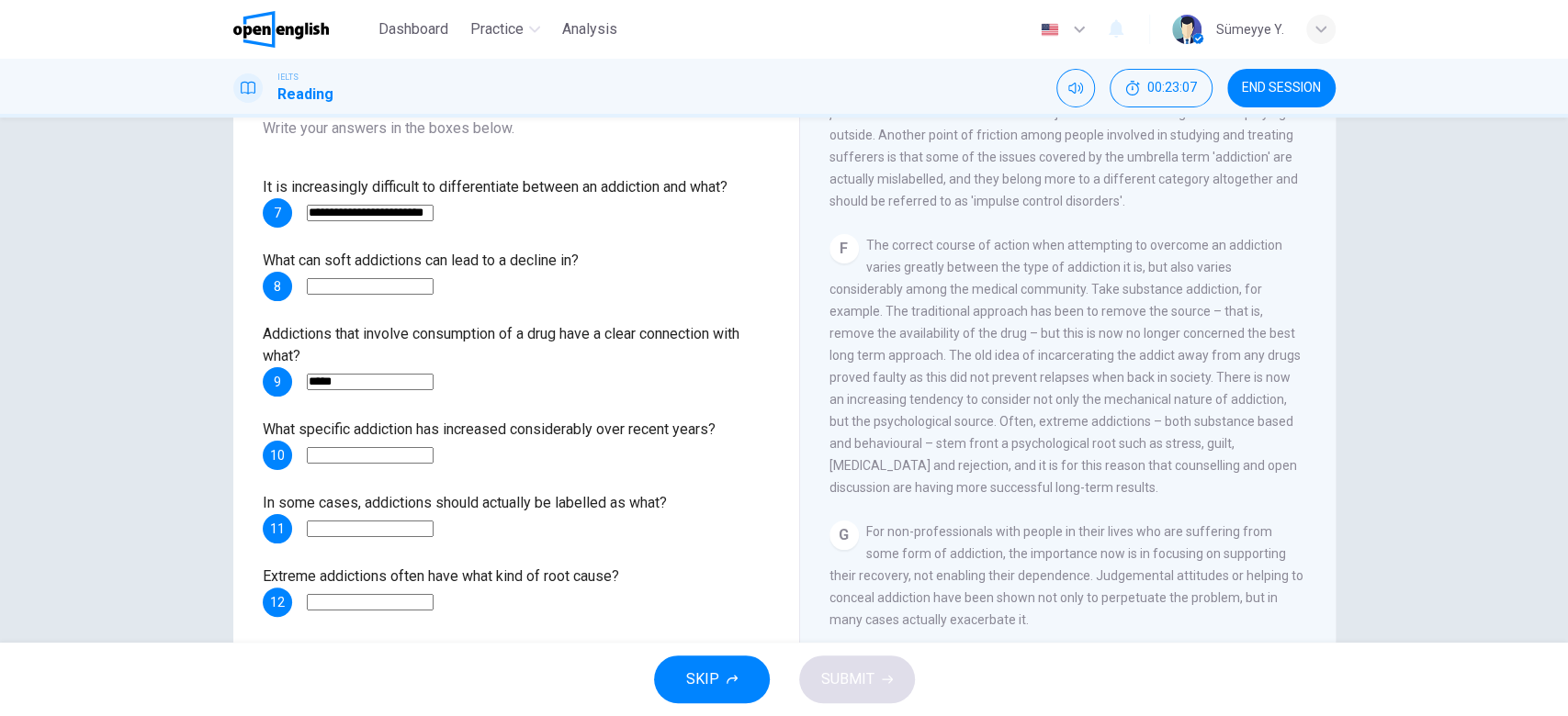
click at [434, 448] on input at bounding box center [369, 455] width 126 height 17
type input "**********"
drag, startPoint x: 379, startPoint y: 422, endPoint x: 404, endPoint y: 430, distance: 26.2
click at [404, 430] on span "What specific addiction has increased considerably over recent years?" at bounding box center [488, 430] width 452 height 18
drag, startPoint x: 427, startPoint y: 450, endPoint x: 213, endPoint y: 473, distance: 215.2
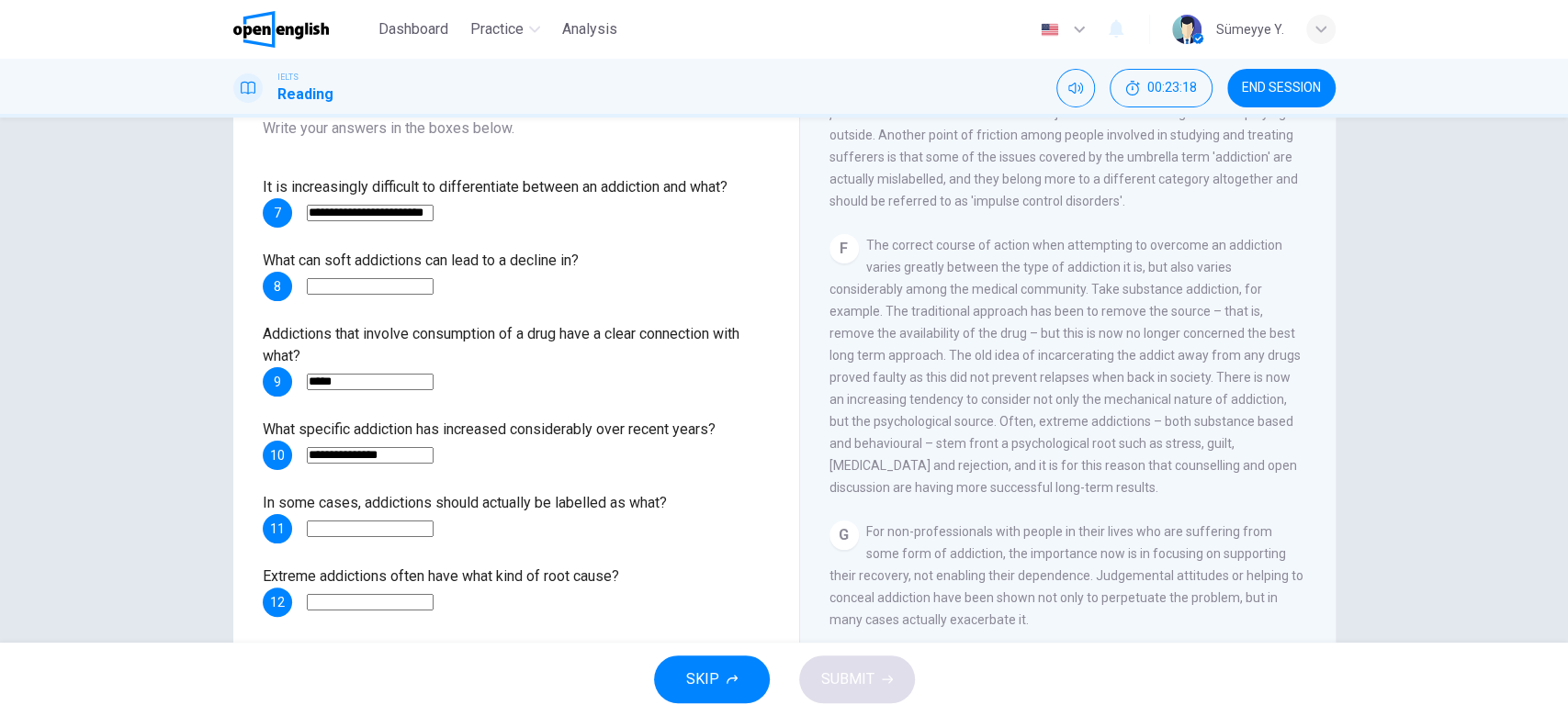
click at [213, 473] on div "**********" at bounding box center [784, 334] width 1160 height 638
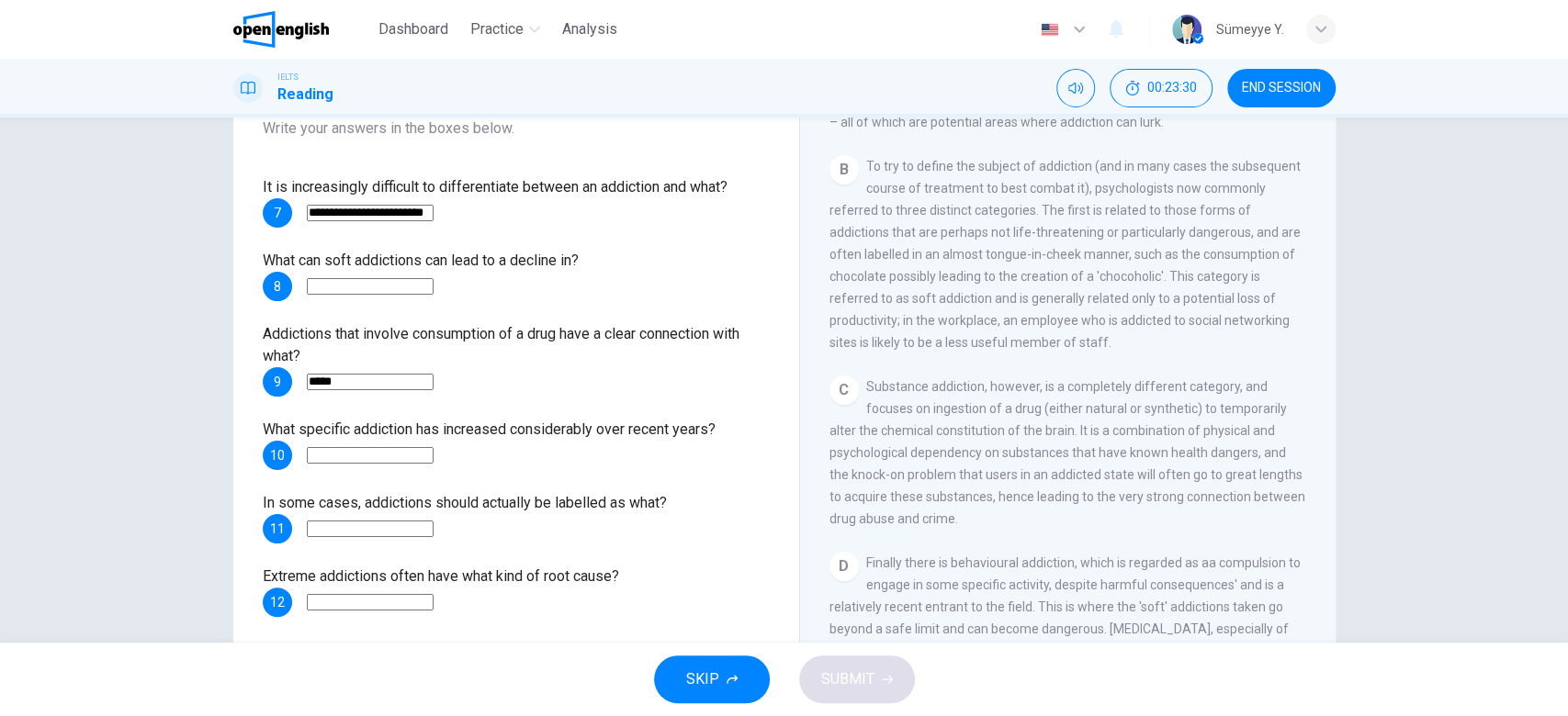
scroll to position [572, 0]
drag, startPoint x: 1009, startPoint y: 244, endPoint x: 1182, endPoint y: 256, distance: 173.4
click at [1182, 256] on span "To try to define the subject of addiction (and in many cases the subsequent cou…" at bounding box center [1065, 252] width 471 height 191
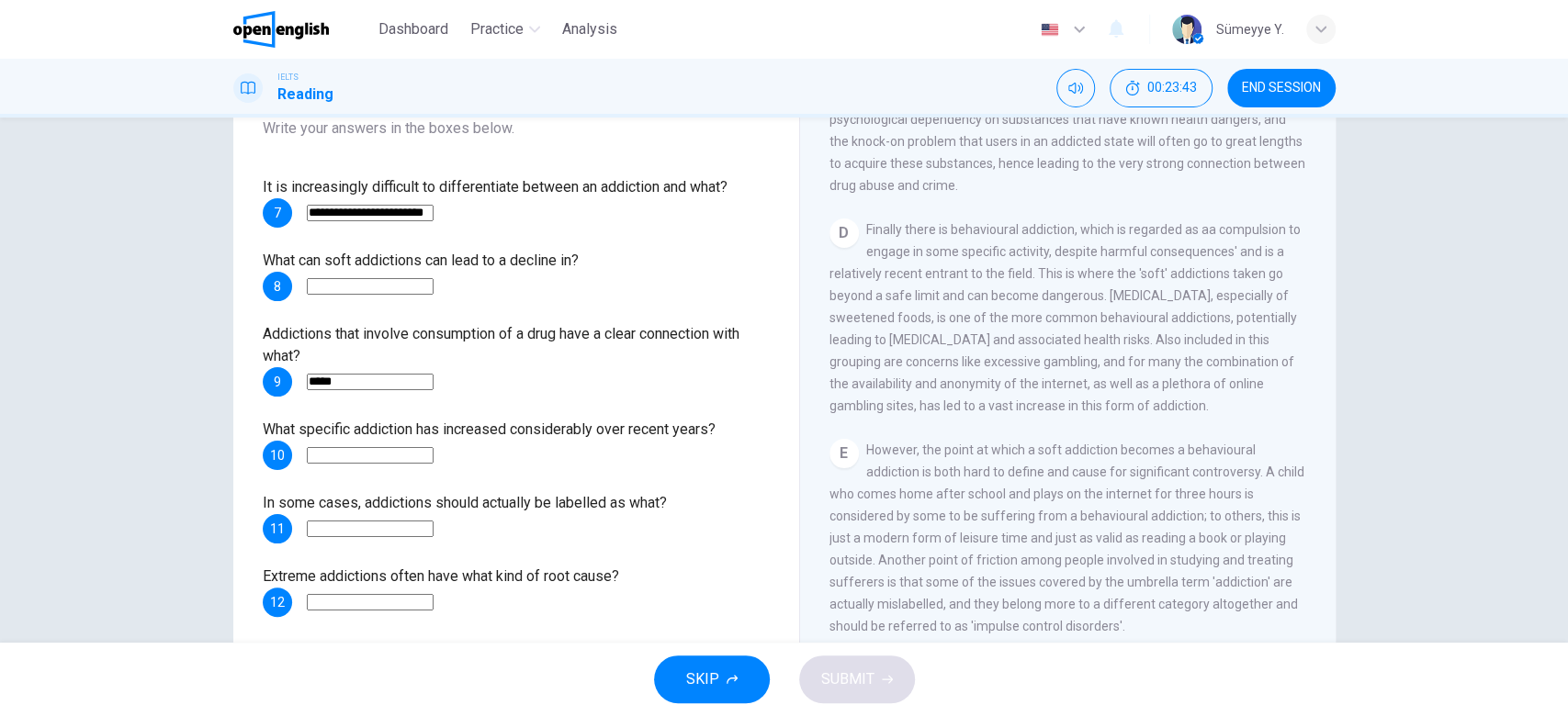
scroll to position [920, 0]
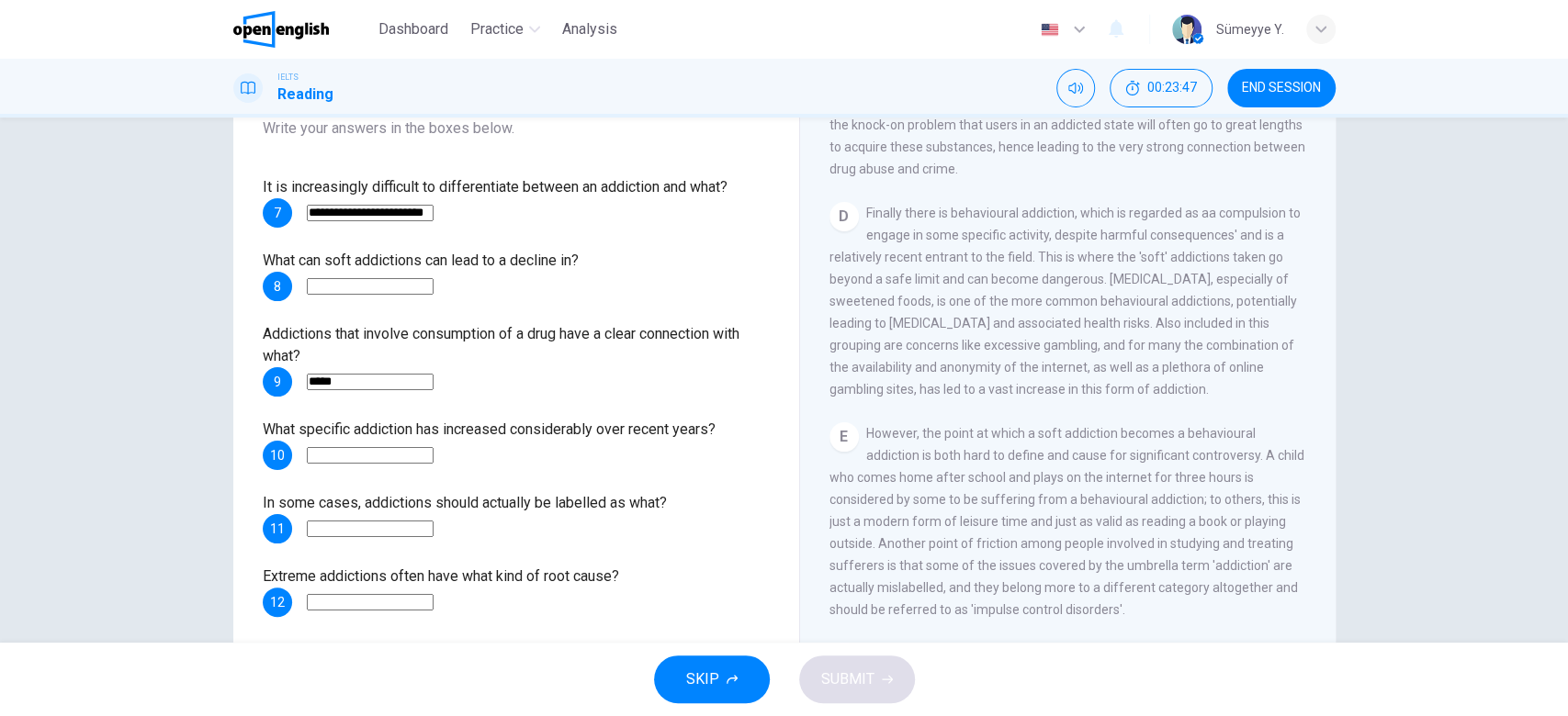
drag, startPoint x: 1006, startPoint y: 231, endPoint x: 1077, endPoint y: 244, distance: 72.2
click at [1077, 244] on div "D Finally there is behavioural addiction, which is regarded as aa compulsion to…" at bounding box center [1068, 300] width 477 height 198
drag, startPoint x: 967, startPoint y: 254, endPoint x: 920, endPoint y: 284, distance: 55.8
click at [920, 284] on span "Finally there is behavioural addiction, which is regarded as aa compulsion to e…" at bounding box center [1065, 301] width 471 height 191
drag, startPoint x: 920, startPoint y: 284, endPoint x: 654, endPoint y: 424, distance: 300.6
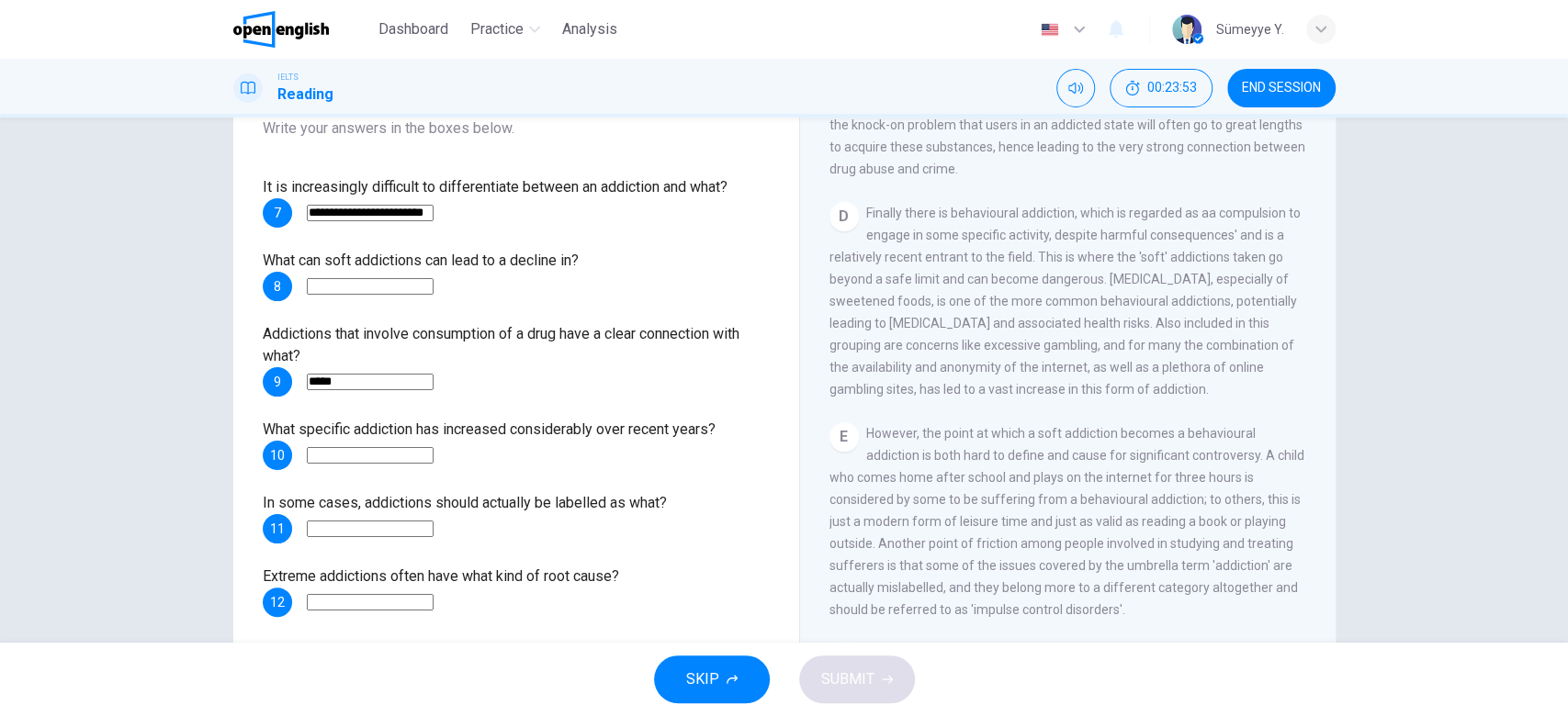
click at [654, 424] on div "**********" at bounding box center [784, 334] width 1102 height 638
click at [434, 459] on input at bounding box center [369, 455] width 126 height 17
type input "**********"
click at [434, 530] on input at bounding box center [369, 529] width 126 height 17
drag, startPoint x: 502, startPoint y: 494, endPoint x: 618, endPoint y: 483, distance: 116.5
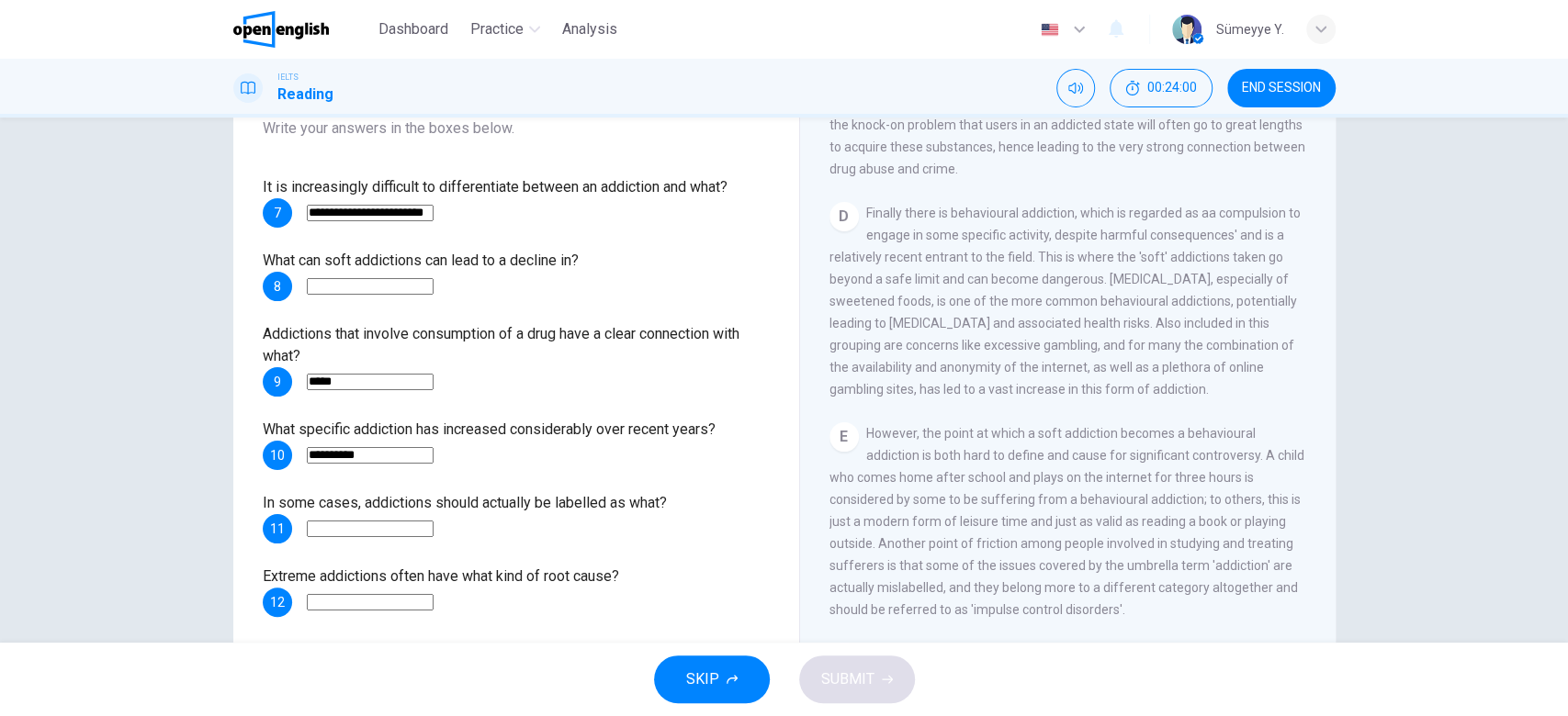
click at [618, 483] on div "**********" at bounding box center [516, 396] width 507 height 441
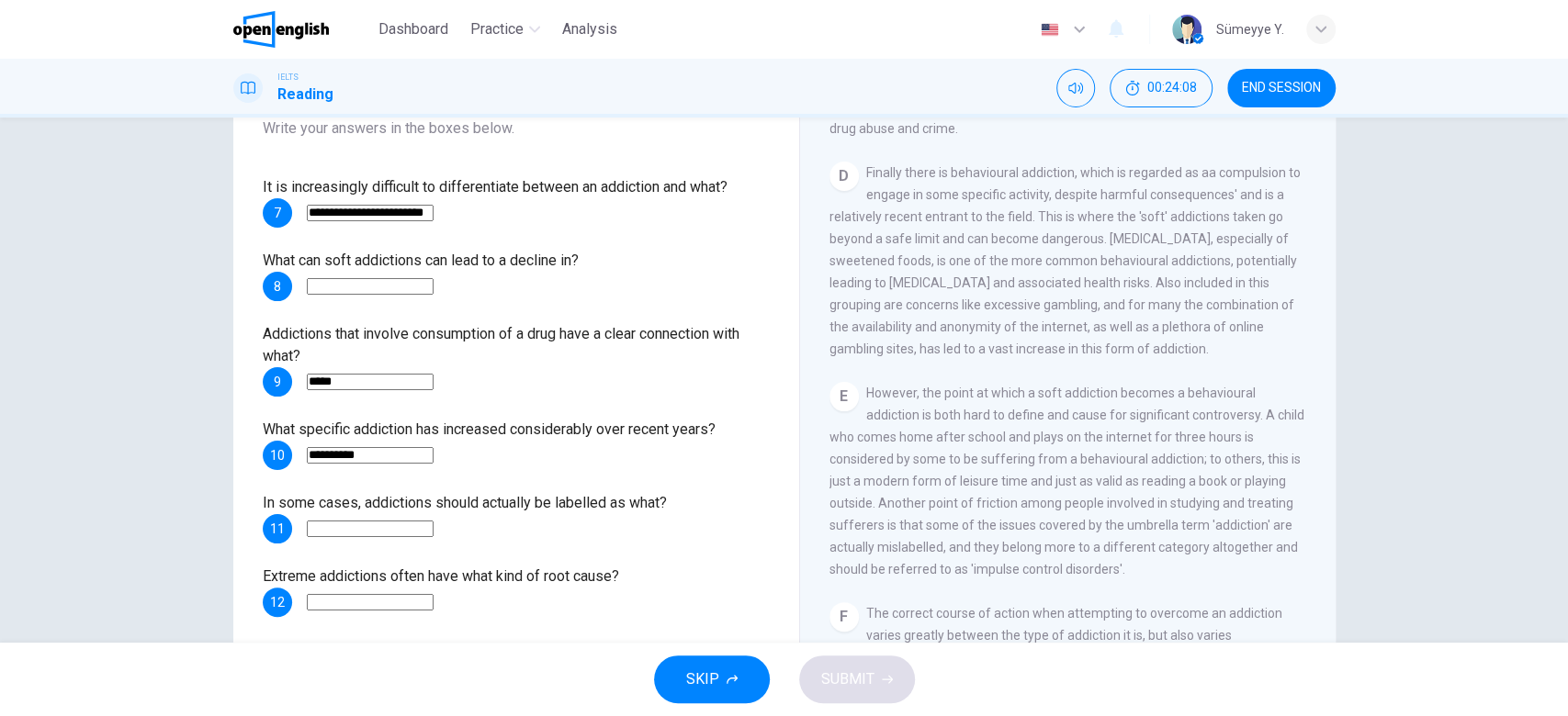
scroll to position [974, 0]
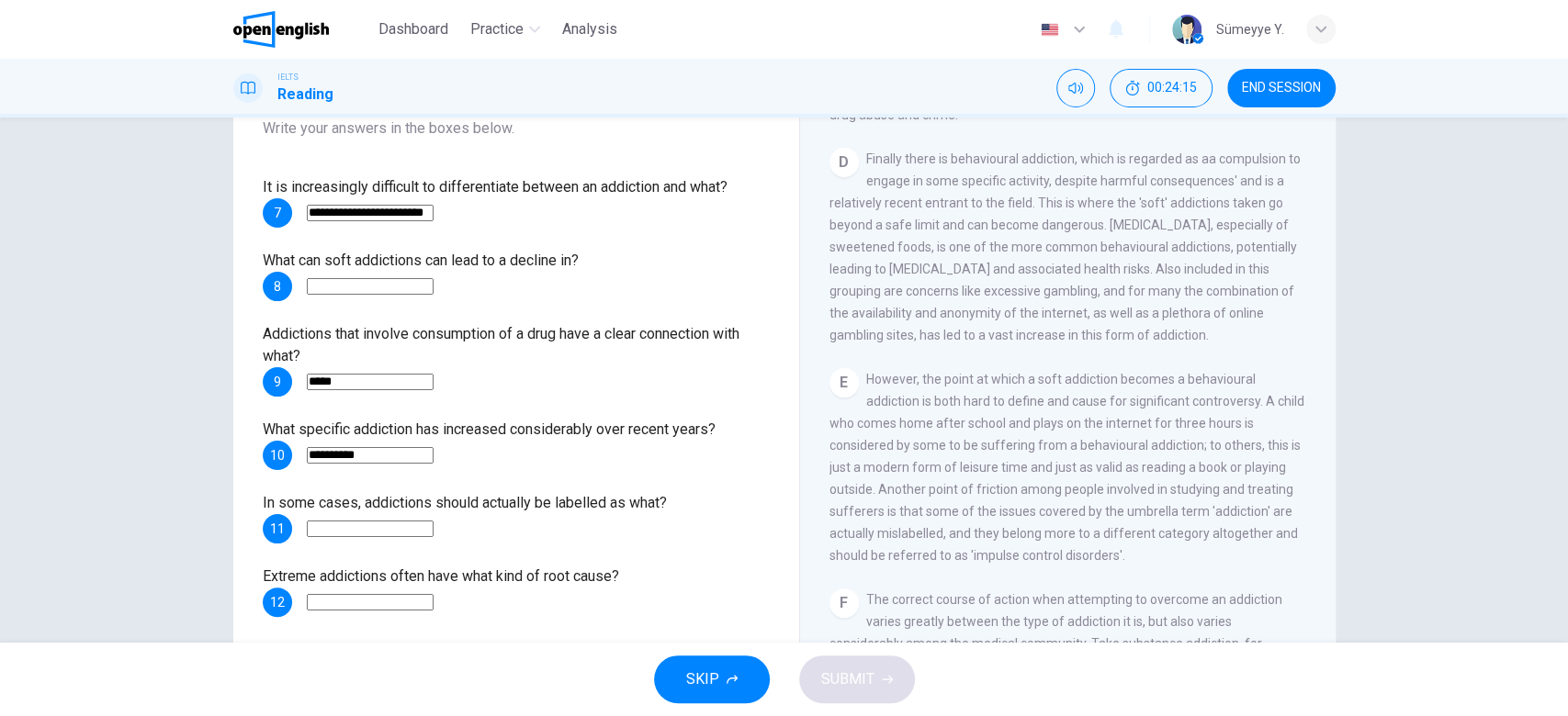
drag, startPoint x: 419, startPoint y: 577, endPoint x: 635, endPoint y: 570, distance: 216.1
click at [635, 570] on div "Extreme addictions often have what kind of root cause? 12" at bounding box center [516, 592] width 507 height 52
drag, startPoint x: 442, startPoint y: 500, endPoint x: 586, endPoint y: 503, distance: 144.0
click at [586, 503] on span "In some cases, addictions should actually be labelled as what?" at bounding box center [464, 503] width 404 height 18
drag, startPoint x: 540, startPoint y: 495, endPoint x: 629, endPoint y: 500, distance: 89.1
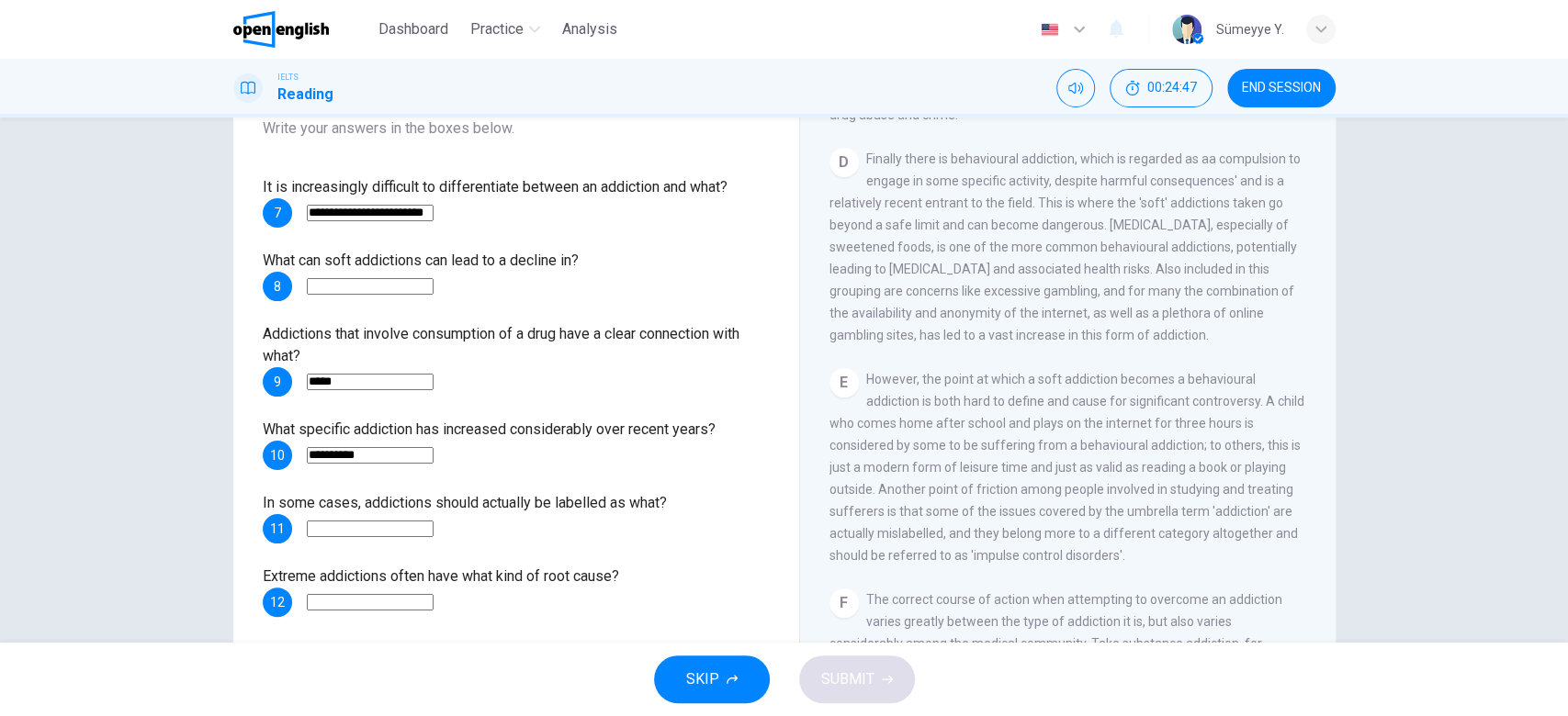
click at [629, 500] on span "In some cases, addictions should actually be labelled as what?" at bounding box center [464, 503] width 404 height 18
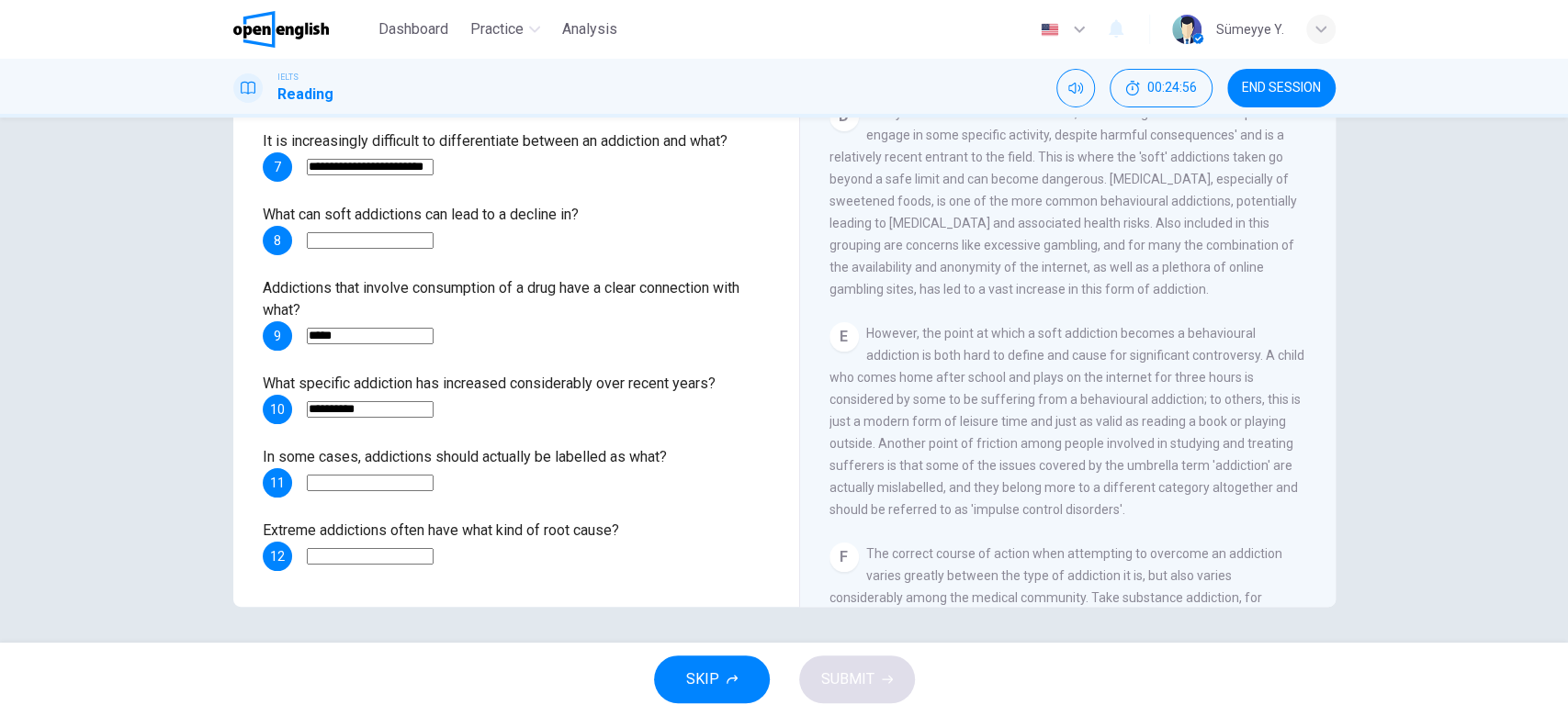
click at [565, 456] on span "In some cases, addictions should actually be labelled as what?" at bounding box center [464, 457] width 404 height 18
drag, startPoint x: 520, startPoint y: 458, endPoint x: 676, endPoint y: 470, distance: 156.5
click at [676, 470] on div "In some cases, addictions should actually be labelled as what? 11" at bounding box center [516, 472] width 507 height 52
drag, startPoint x: 559, startPoint y: 523, endPoint x: 632, endPoint y: 525, distance: 73.0
click at [632, 525] on div "Extreme addictions often have what kind of root cause? 12" at bounding box center [516, 546] width 507 height 52
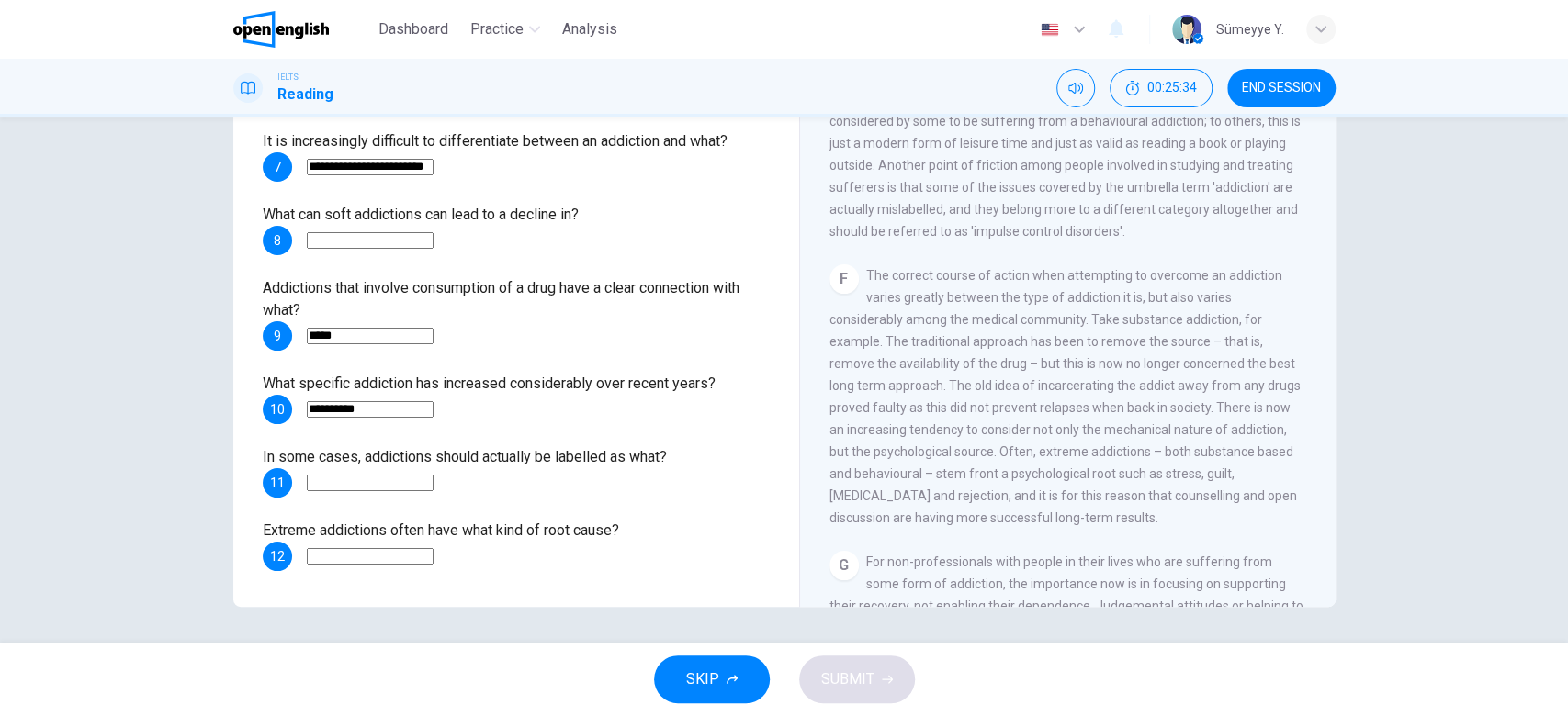
scroll to position [1276, 0]
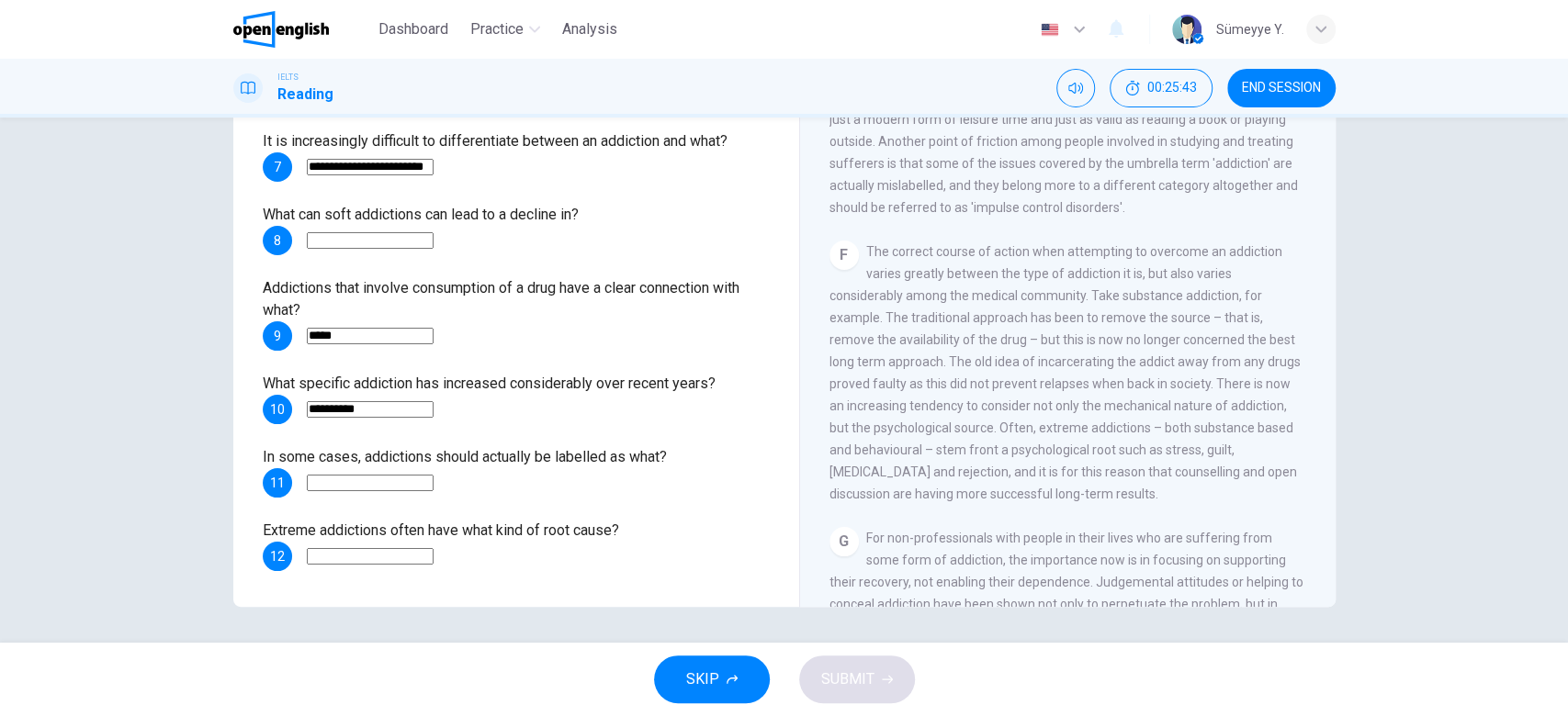
click at [1186, 343] on span "The correct course of action when attempting to overcome an addiction varies gr…" at bounding box center [1065, 373] width 471 height 258
click at [1068, 366] on span "The correct course of action when attempting to overcome an addiction varies gr…" at bounding box center [1065, 373] width 471 height 258
click at [998, 384] on span "The correct course of action when attempting to overcome an addiction varies gr…" at bounding box center [1065, 373] width 471 height 258
click at [1051, 190] on span "However, the point at which a soft addiction becomes a behavioural addiction is…" at bounding box center [1066, 119] width 474 height 191
click at [434, 486] on input at bounding box center [369, 482] width 126 height 17
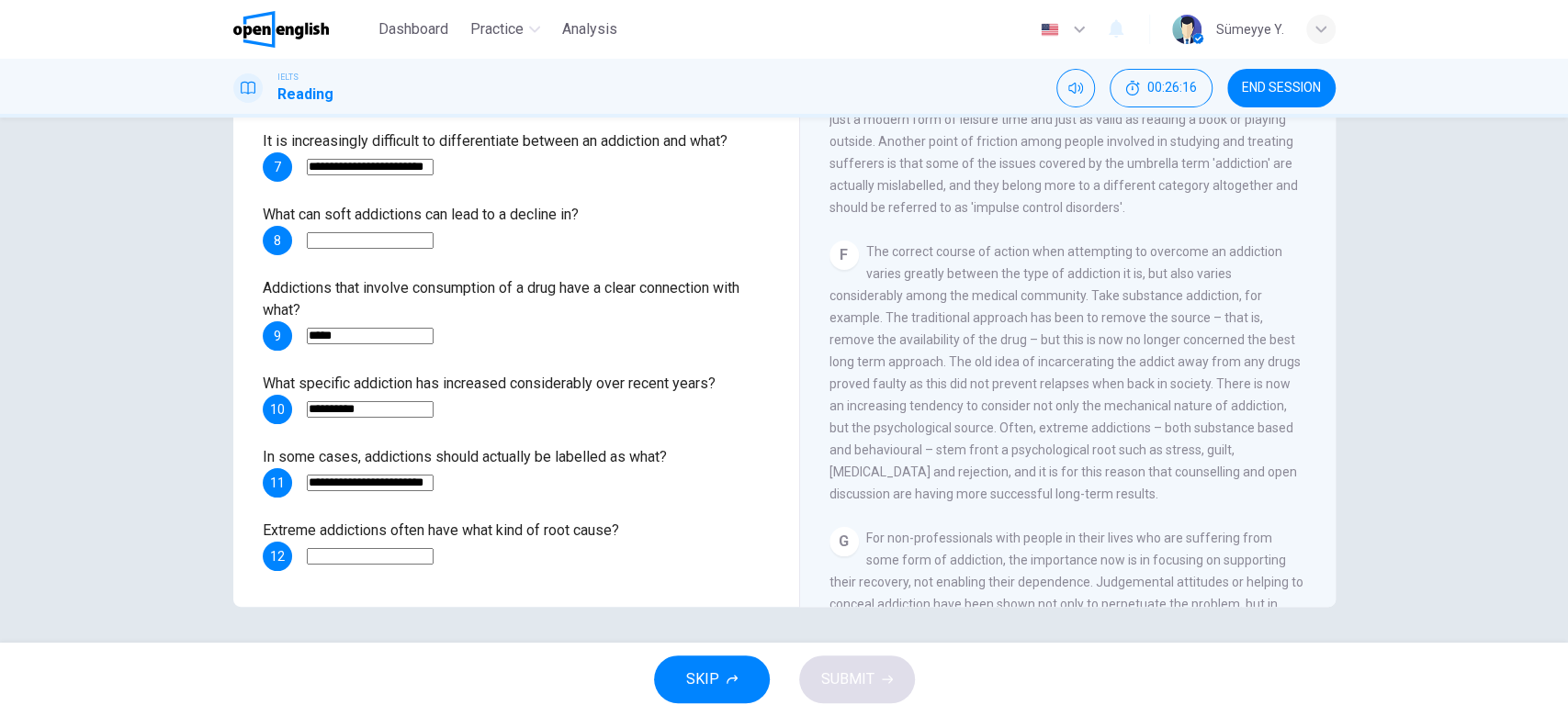
type input "**********"
click at [693, 512] on div "**********" at bounding box center [516, 350] width 507 height 441
click at [434, 564] on input at bounding box center [369, 556] width 126 height 17
drag, startPoint x: 478, startPoint y: 536, endPoint x: 600, endPoint y: 549, distance: 122.7
click at [600, 549] on div "Extreme addictions often have what kind of root cause? 12" at bounding box center [516, 546] width 507 height 52
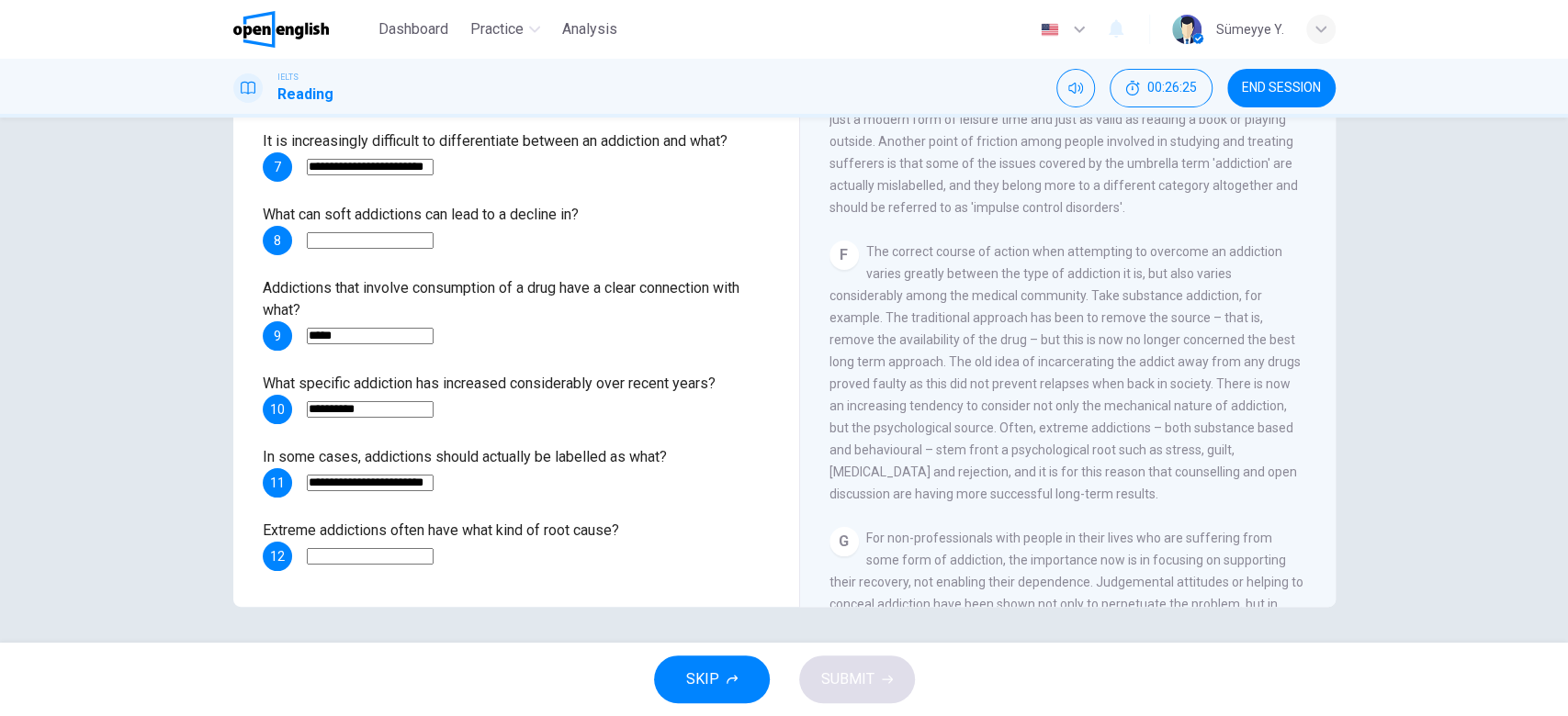
scroll to position [1329, 0]
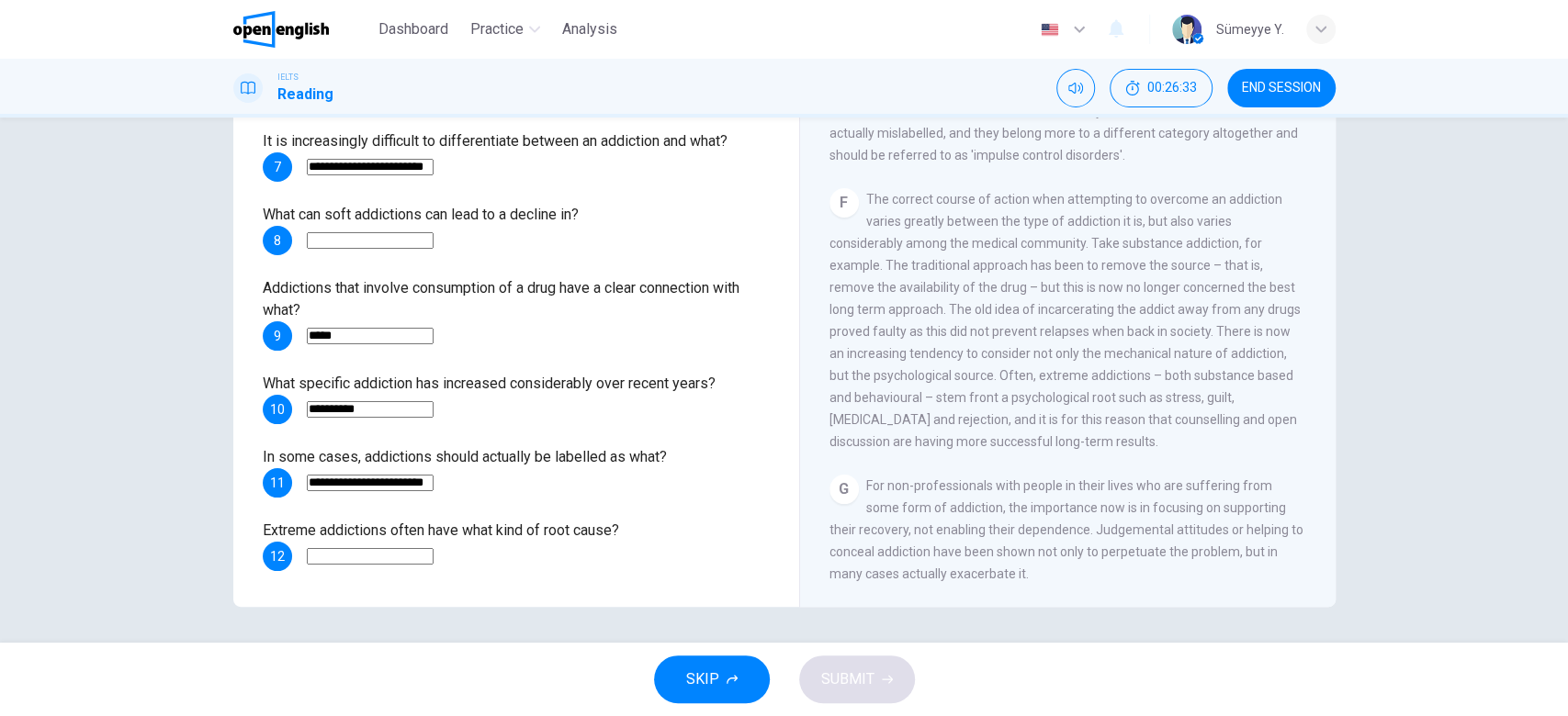
drag, startPoint x: 1327, startPoint y: 499, endPoint x: 1313, endPoint y: 137, distance: 362.3
click at [1313, 137] on div "The Nature of Addiction CLICK TO ZOOM Click to Zoom A Many people would perhaps…" at bounding box center [1067, 302] width 536 height 667
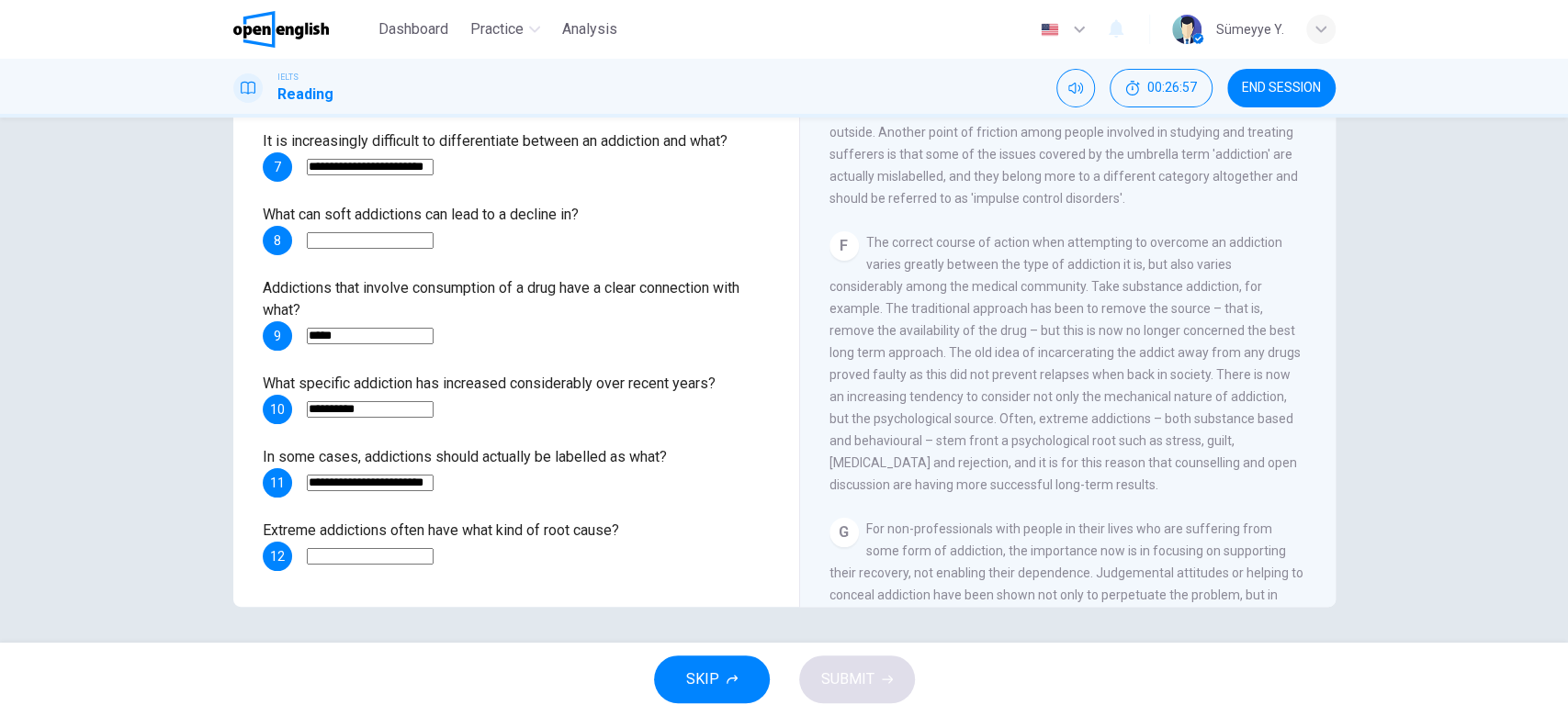
scroll to position [1293, 0]
click at [434, 562] on input at bounding box center [369, 556] width 126 height 17
type input "**********"
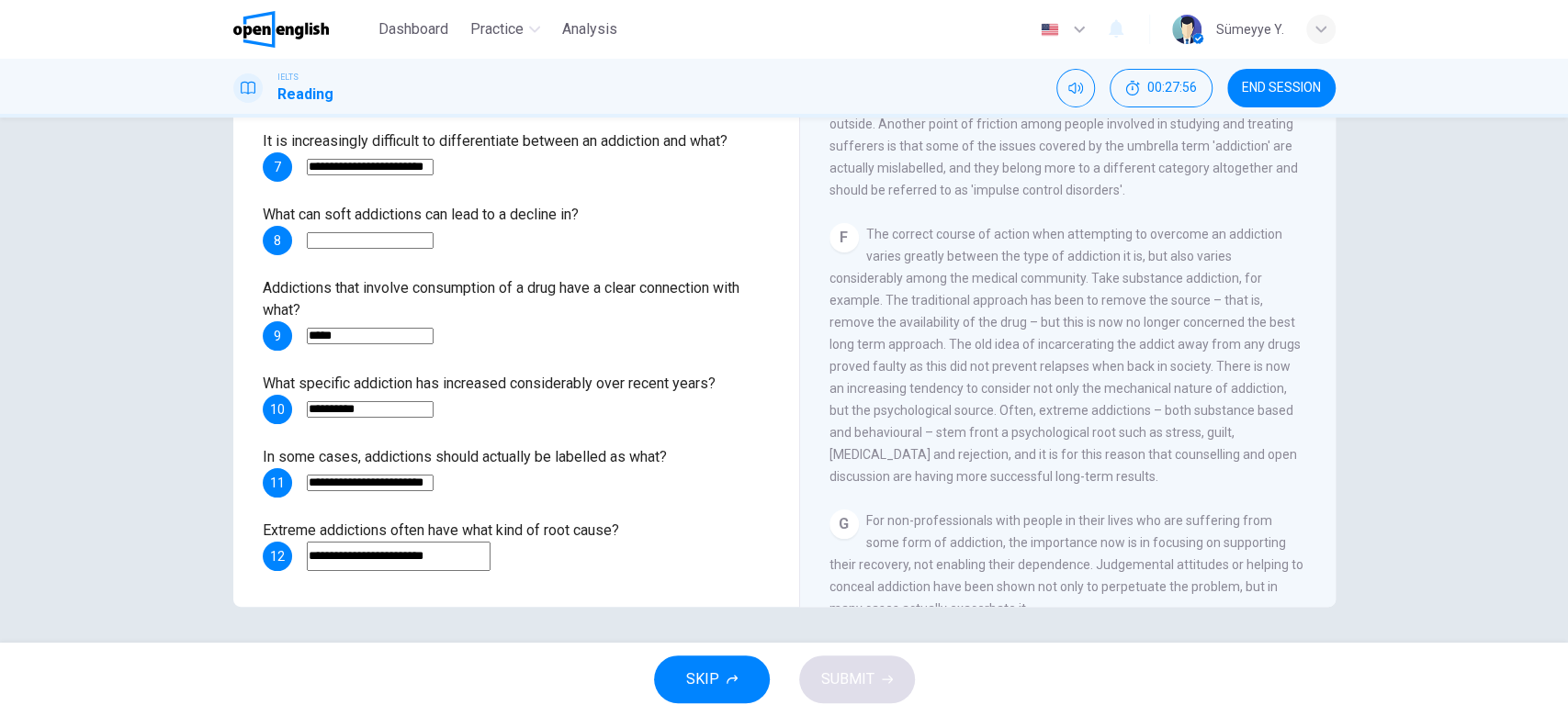
click at [604, 555] on div "**********" at bounding box center [516, 546] width 507 height 52
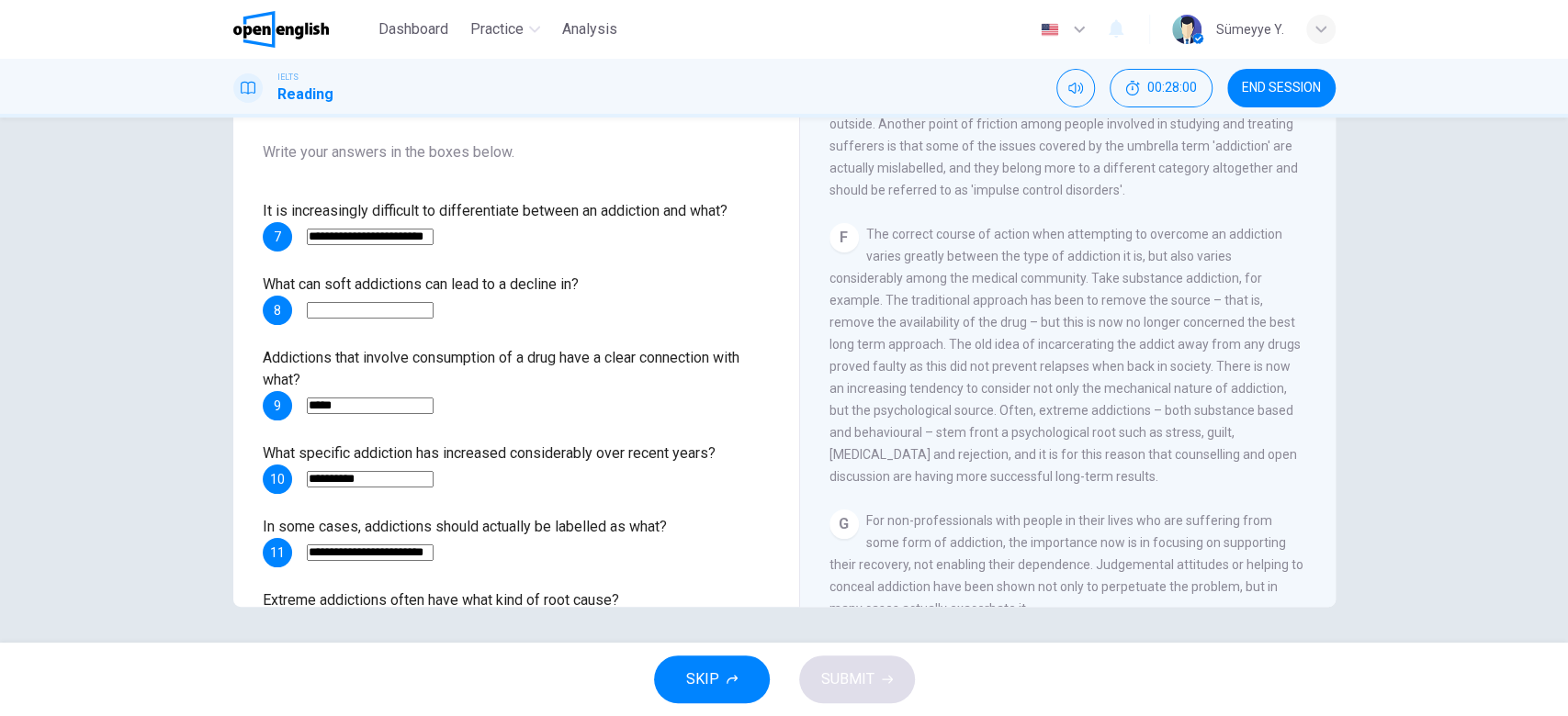
click at [422, 306] on input at bounding box center [369, 310] width 126 height 17
drag, startPoint x: 497, startPoint y: 210, endPoint x: 717, endPoint y: 204, distance: 220.1
click at [717, 204] on span "It is increasingly difficult to differentiate between an addiction and what?" at bounding box center [494, 211] width 464 height 18
drag, startPoint x: 381, startPoint y: 281, endPoint x: 560, endPoint y: 284, distance: 179.0
click at [560, 284] on span "What can soft addictions can lead to a decline in?" at bounding box center [421, 284] width 316 height 18
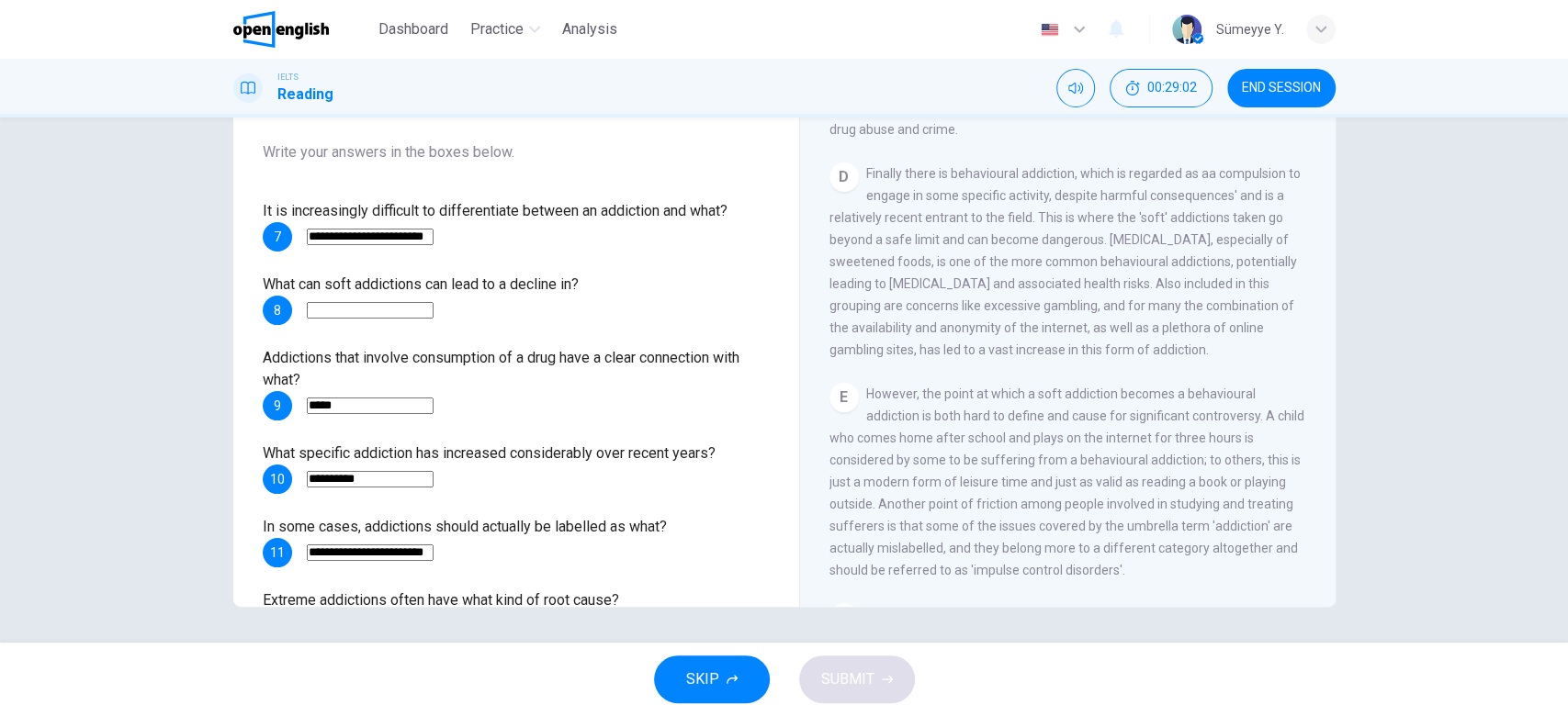
scroll to position [911, 0]
drag, startPoint x: 890, startPoint y: 241, endPoint x: 1092, endPoint y: 239, distance: 202.0
click at [1092, 239] on span "Finally there is behavioural addiction, which is regarded as aa compulsion to e…" at bounding box center [1065, 264] width 471 height 191
drag, startPoint x: 953, startPoint y: 196, endPoint x: 1058, endPoint y: 198, distance: 105.0
click at [1058, 198] on span "Finally there is behavioural addiction, which is regarded as aa compulsion to e…" at bounding box center [1065, 264] width 471 height 191
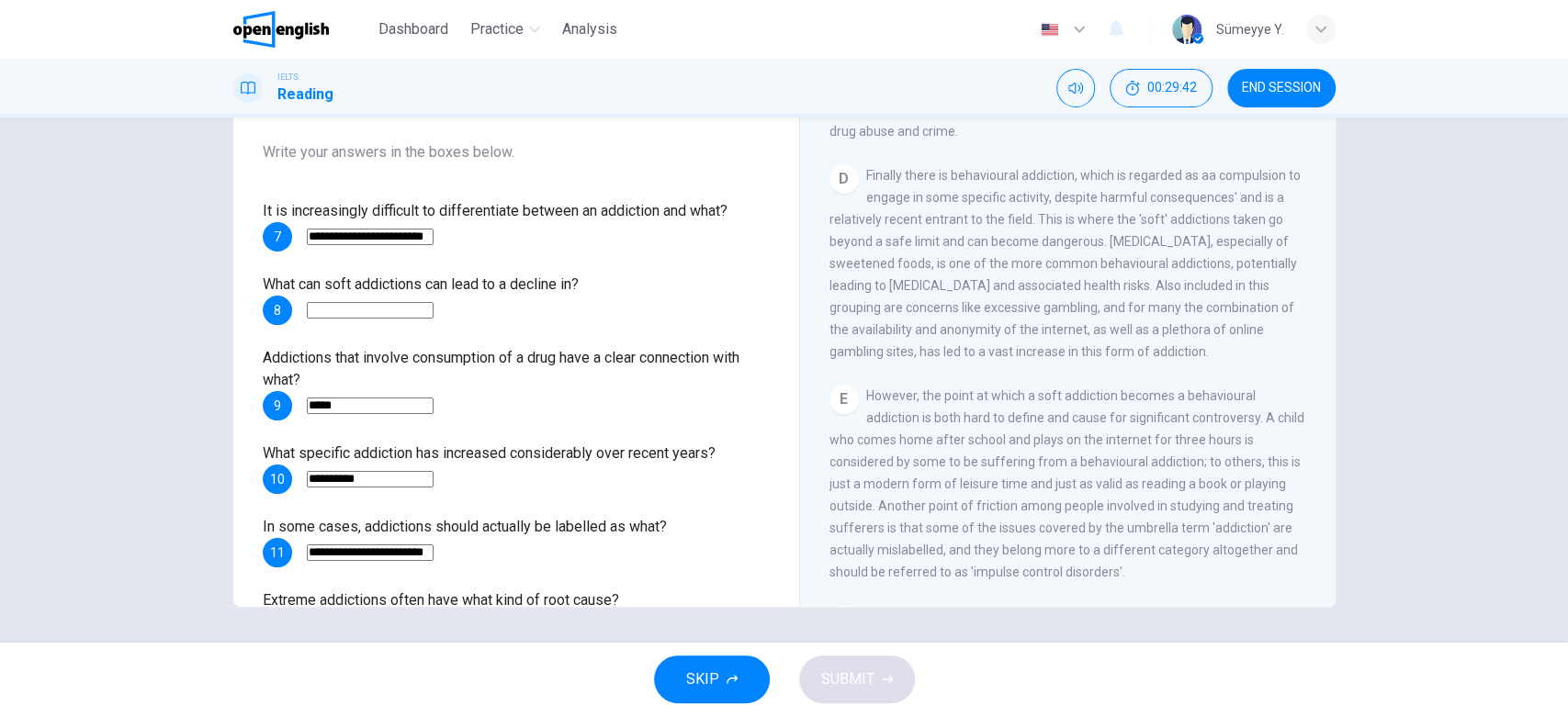
drag, startPoint x: 1058, startPoint y: 198, endPoint x: 1282, endPoint y: 204, distance: 224.1
click at [1282, 204] on span "Finally there is behavioural addiction, which is regarded as aa compulsion to e…" at bounding box center [1065, 264] width 471 height 191
drag, startPoint x: 874, startPoint y: 217, endPoint x: 1022, endPoint y: 217, distance: 148.0
click at [1022, 217] on span "Finally there is behavioural addiction, which is regarded as aa compulsion to e…" at bounding box center [1065, 264] width 471 height 191
drag, startPoint x: 1048, startPoint y: 215, endPoint x: 1220, endPoint y: 212, distance: 172.0
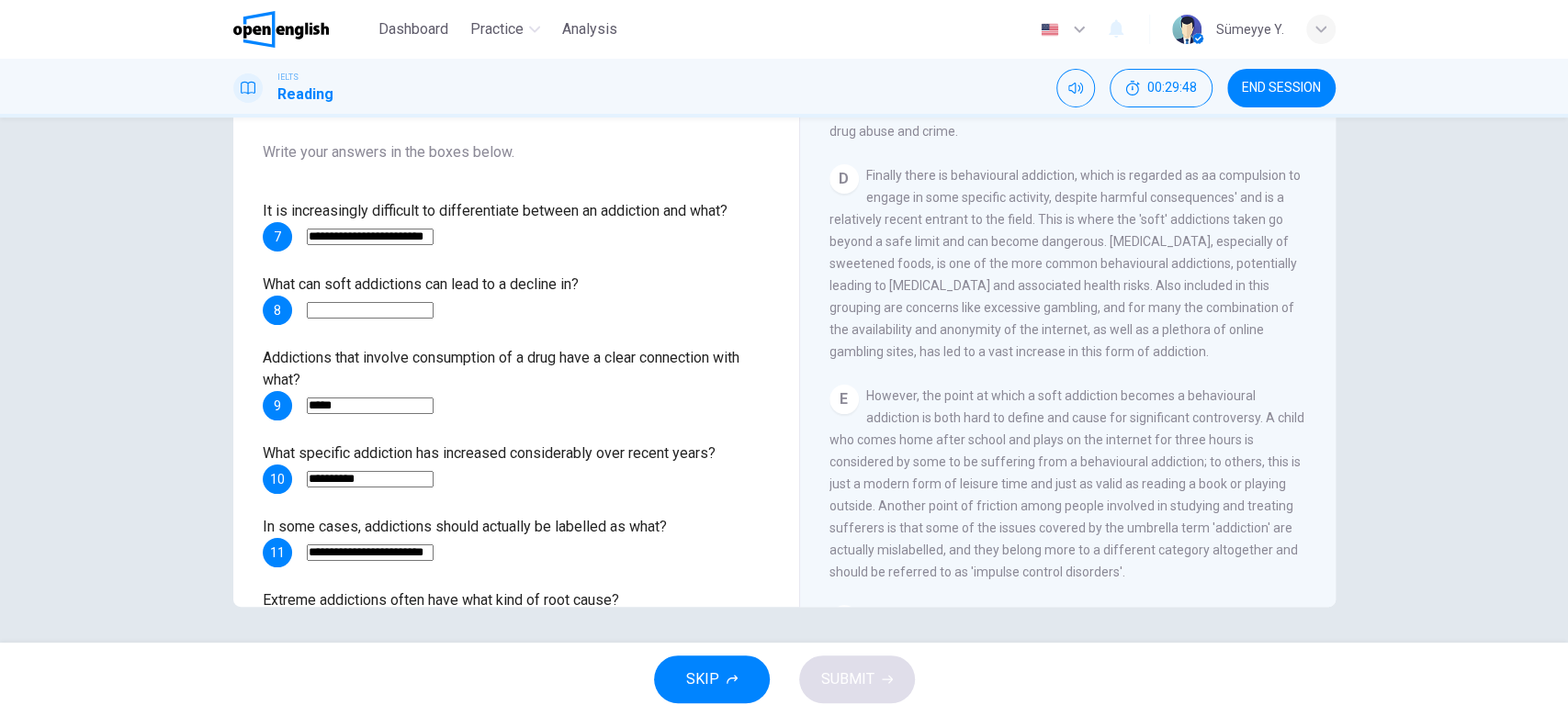
click at [1220, 212] on span "Finally there is behavioural addiction, which is regarded as aa compulsion to e…" at bounding box center [1065, 264] width 471 height 191
drag, startPoint x: 876, startPoint y: 237, endPoint x: 1090, endPoint y: 246, distance: 214.2
click at [1090, 246] on span "Finally there is behavioural addiction, which is regarded as aa compulsion to e…" at bounding box center [1065, 264] width 471 height 191
click at [434, 302] on input at bounding box center [369, 310] width 126 height 17
type input "**********"
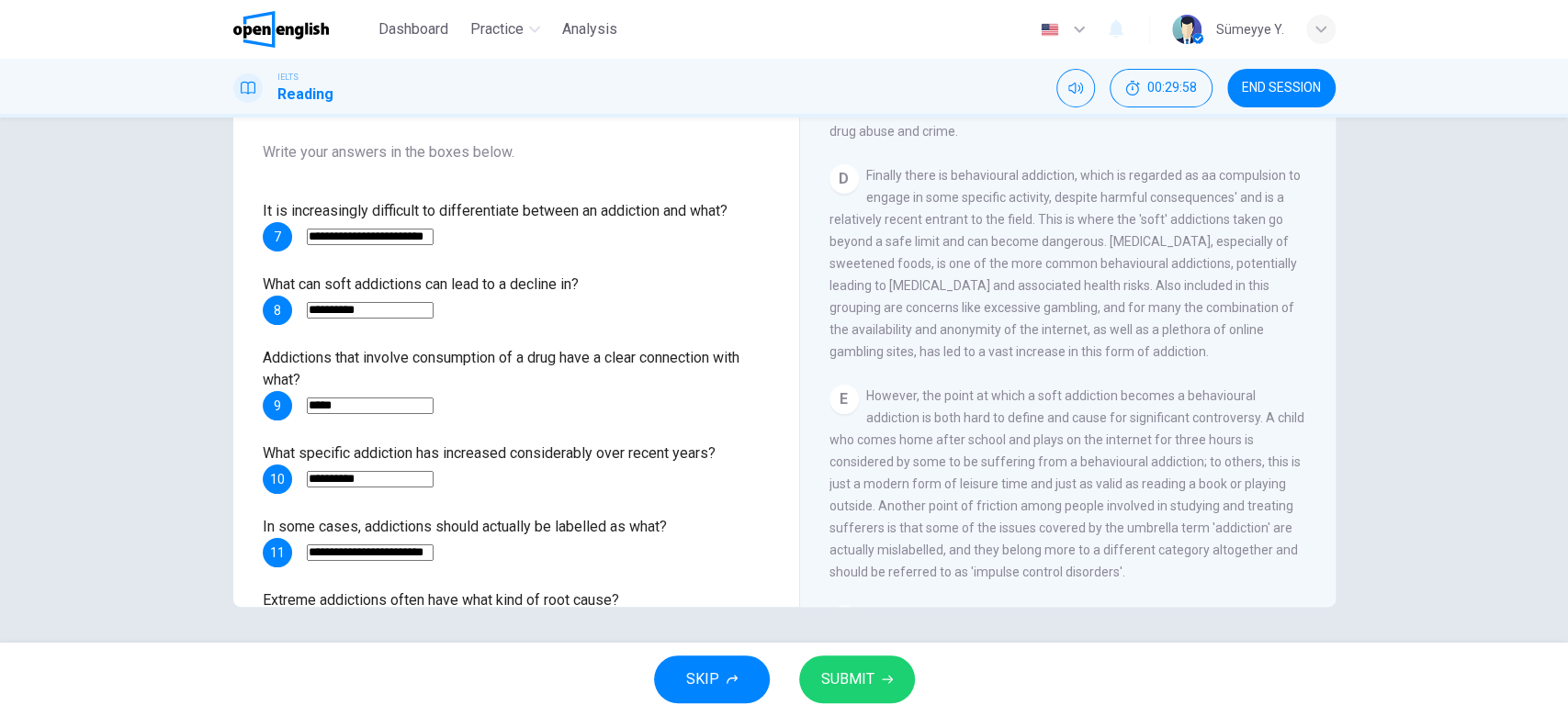
drag, startPoint x: 403, startPoint y: 283, endPoint x: 576, endPoint y: 256, distance: 175.1
click at [576, 256] on div "**********" at bounding box center [516, 420] width 507 height 441
click at [1042, 296] on div "D Finally there is behavioural addiction, which is regarded as aa compulsion to…" at bounding box center [1068, 263] width 477 height 198
drag, startPoint x: 1052, startPoint y: 323, endPoint x: 902, endPoint y: 354, distance: 153.2
click at [902, 354] on span "Finally there is behavioural addiction, which is regarded as aa compulsion to e…" at bounding box center [1065, 264] width 471 height 191
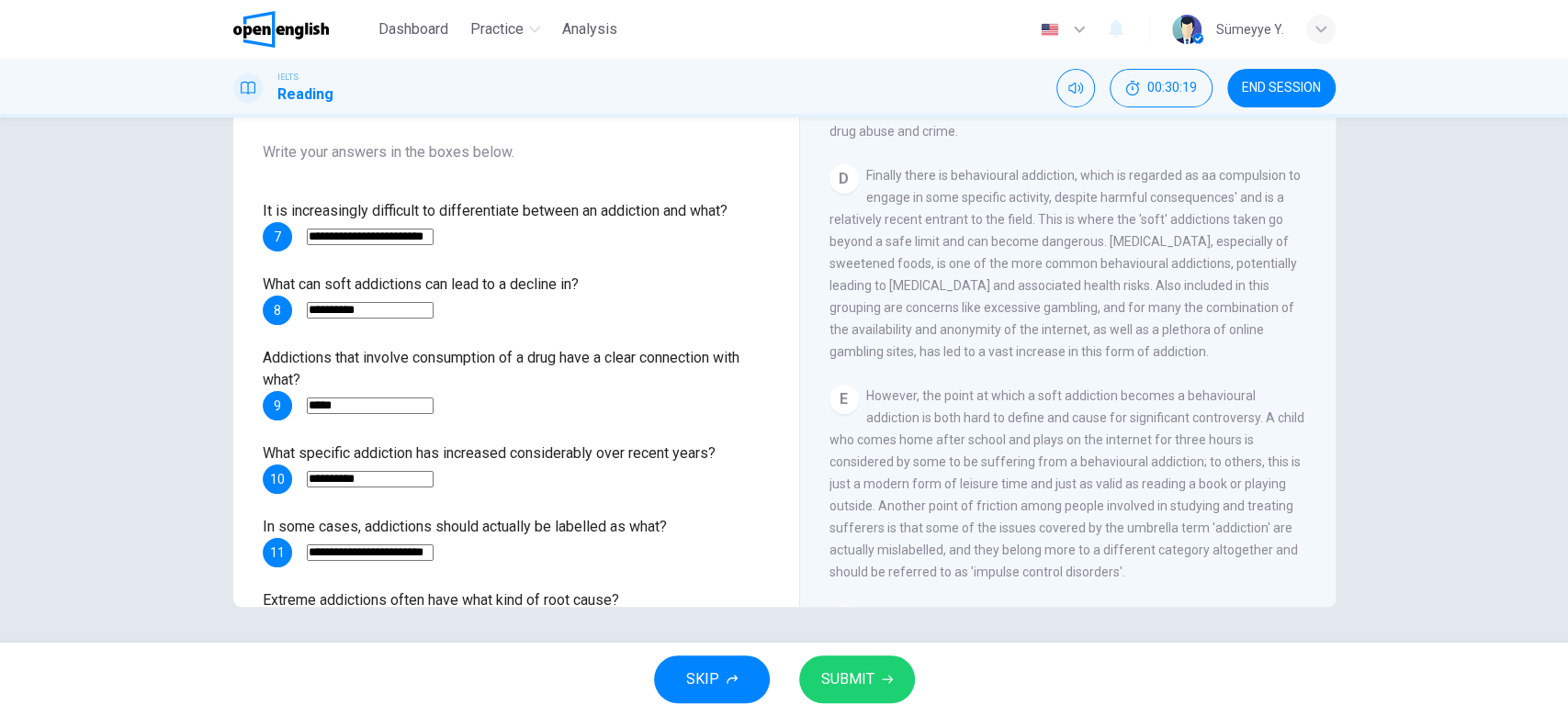
drag, startPoint x: 902, startPoint y: 354, endPoint x: 985, endPoint y: 353, distance: 83.0
click at [985, 353] on span "Finally there is behavioural addiction, which is regarded as aa compulsion to e…" at bounding box center [1065, 264] width 471 height 191
drag, startPoint x: 985, startPoint y: 353, endPoint x: 1190, endPoint y: 349, distance: 205.0
click at [1190, 349] on span "Finally there is behavioural addiction, which is regarded as aa compulsion to e…" at bounding box center [1065, 264] width 471 height 191
drag, startPoint x: 912, startPoint y: 353, endPoint x: 980, endPoint y: 350, distance: 68.1
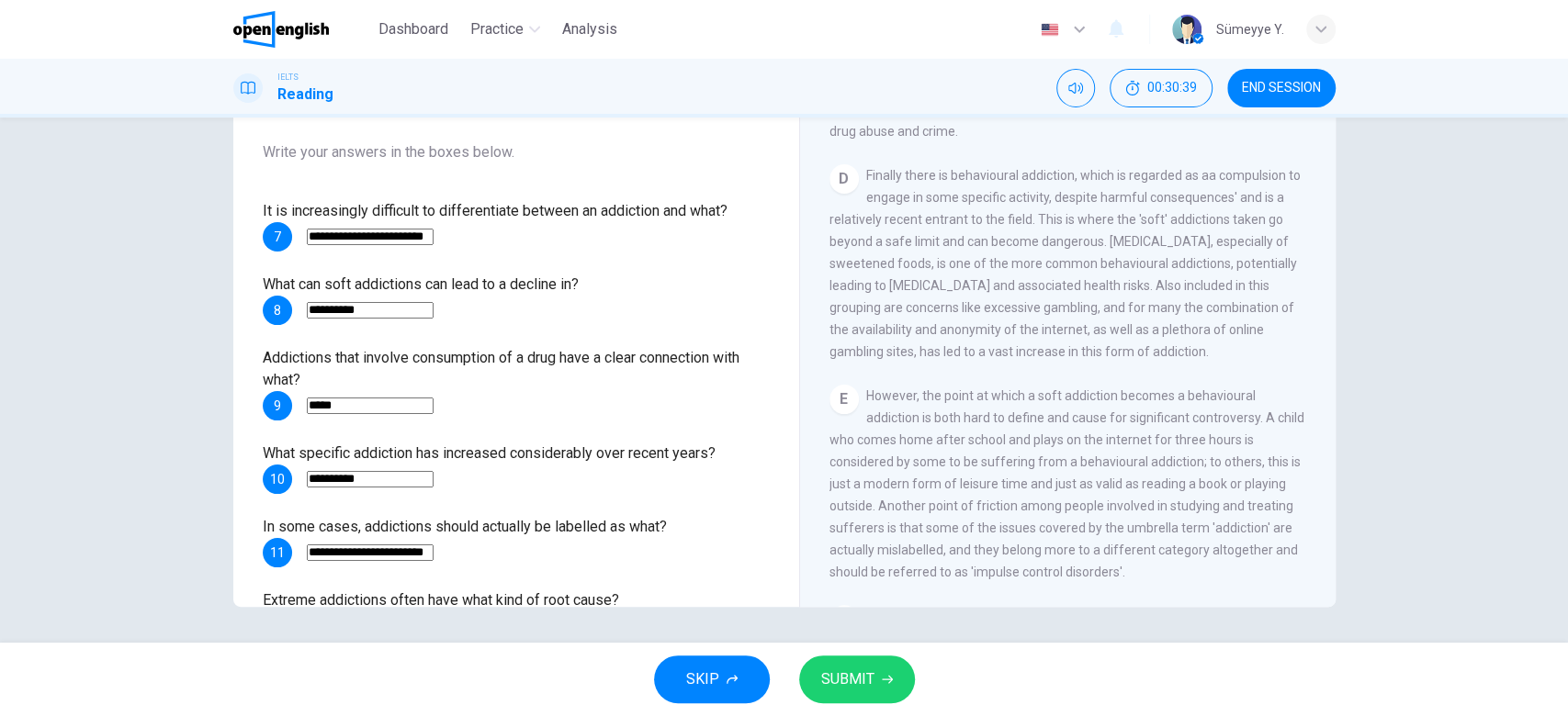
click at [980, 350] on span "Finally there is behavioural addiction, which is regarded as aa compulsion to e…" at bounding box center [1065, 264] width 471 height 191
drag, startPoint x: 492, startPoint y: 274, endPoint x: 564, endPoint y: 280, distance: 72.2
click at [564, 280] on span "What can soft addictions can lead to a decline in?" at bounding box center [421, 284] width 316 height 18
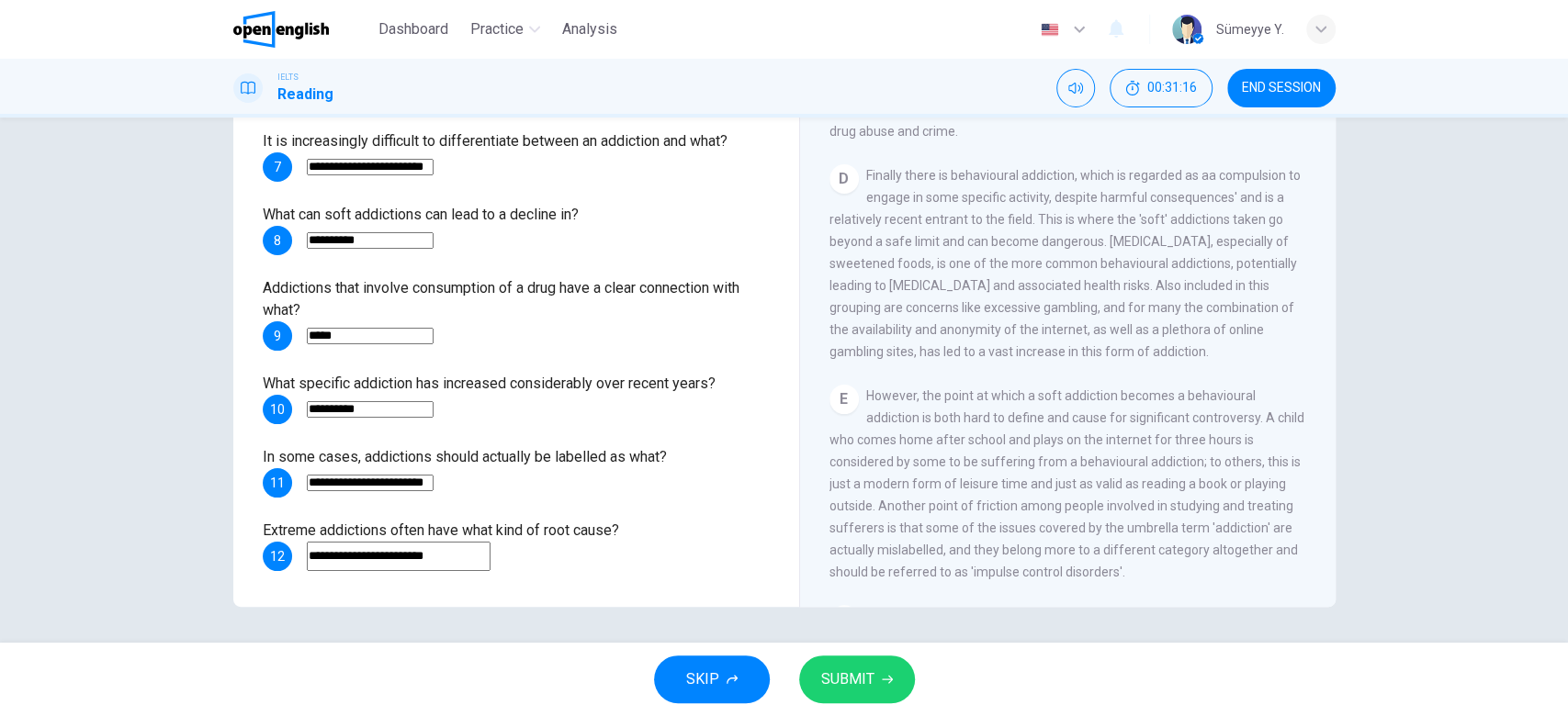
scroll to position [0, 0]
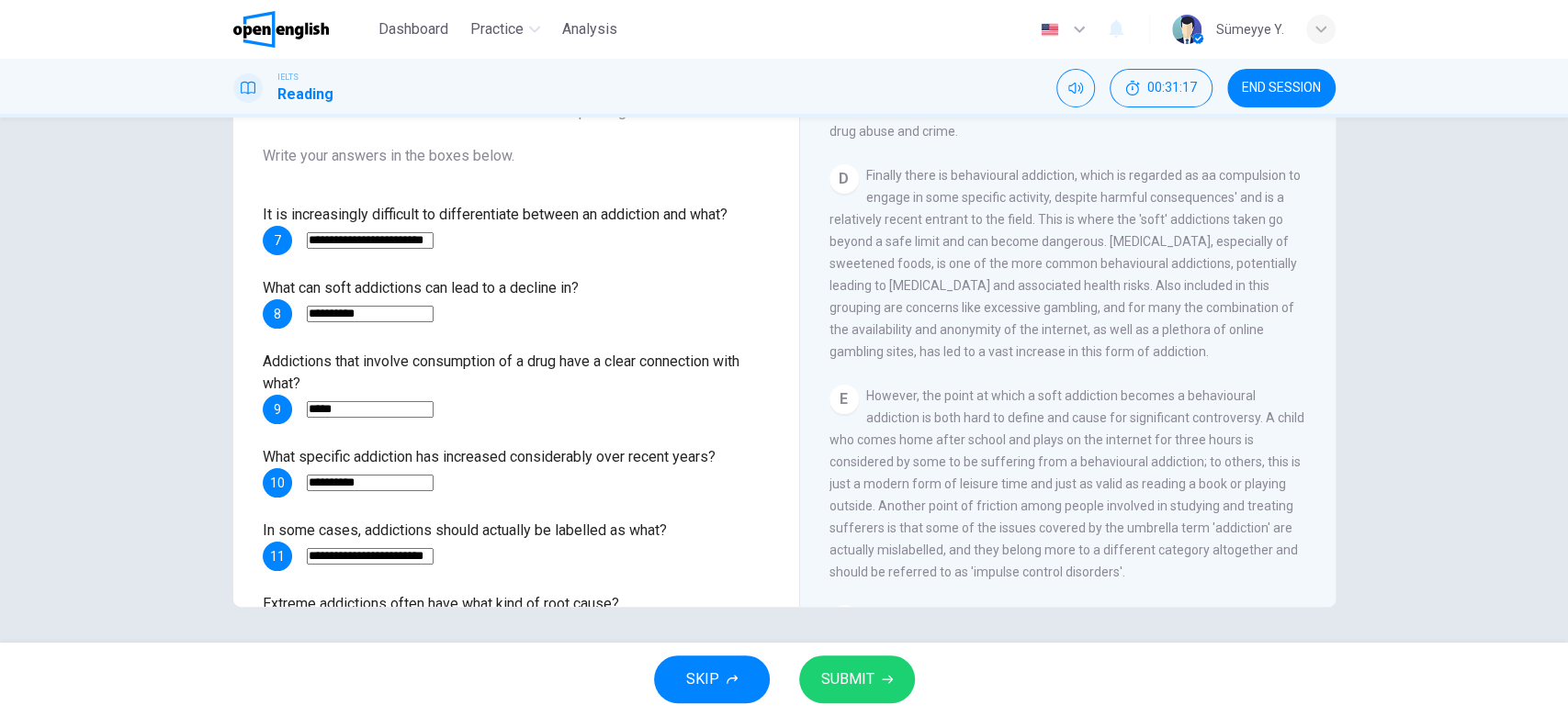
drag, startPoint x: 438, startPoint y: 309, endPoint x: 199, endPoint y: 355, distance: 243.4
click at [204, 355] on div "**********" at bounding box center [784, 288] width 1160 height 638
drag, startPoint x: 1117, startPoint y: 242, endPoint x: 1184, endPoint y: 247, distance: 67.2
click at [1184, 247] on span "Finally there is behavioural addiction, which is regarded as aa compulsion to e…" at bounding box center [1065, 264] width 471 height 191
drag, startPoint x: 317, startPoint y: 282, endPoint x: 408, endPoint y: 289, distance: 91.3
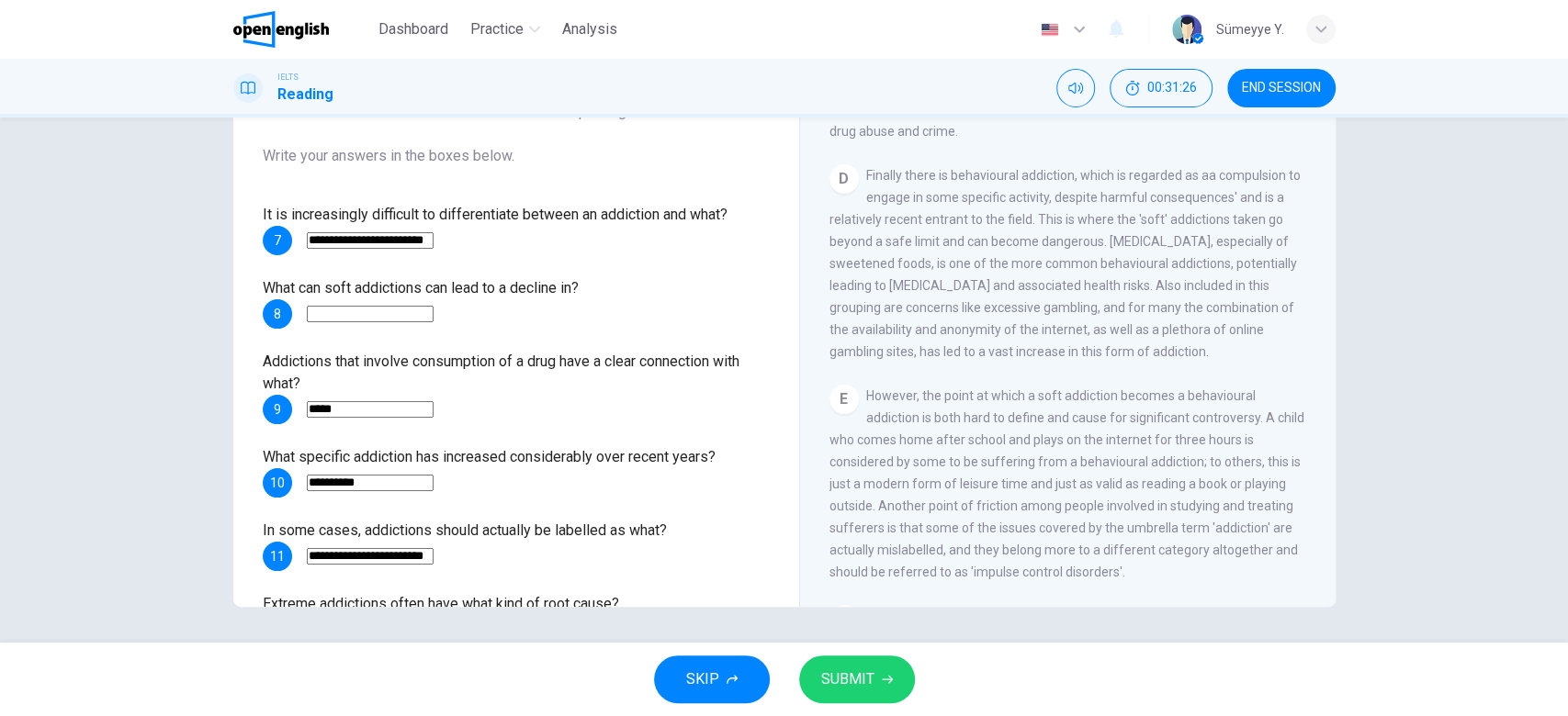
click at [408, 289] on span "What can soft addictions can lead to a decline in?" at bounding box center [421, 288] width 316 height 18
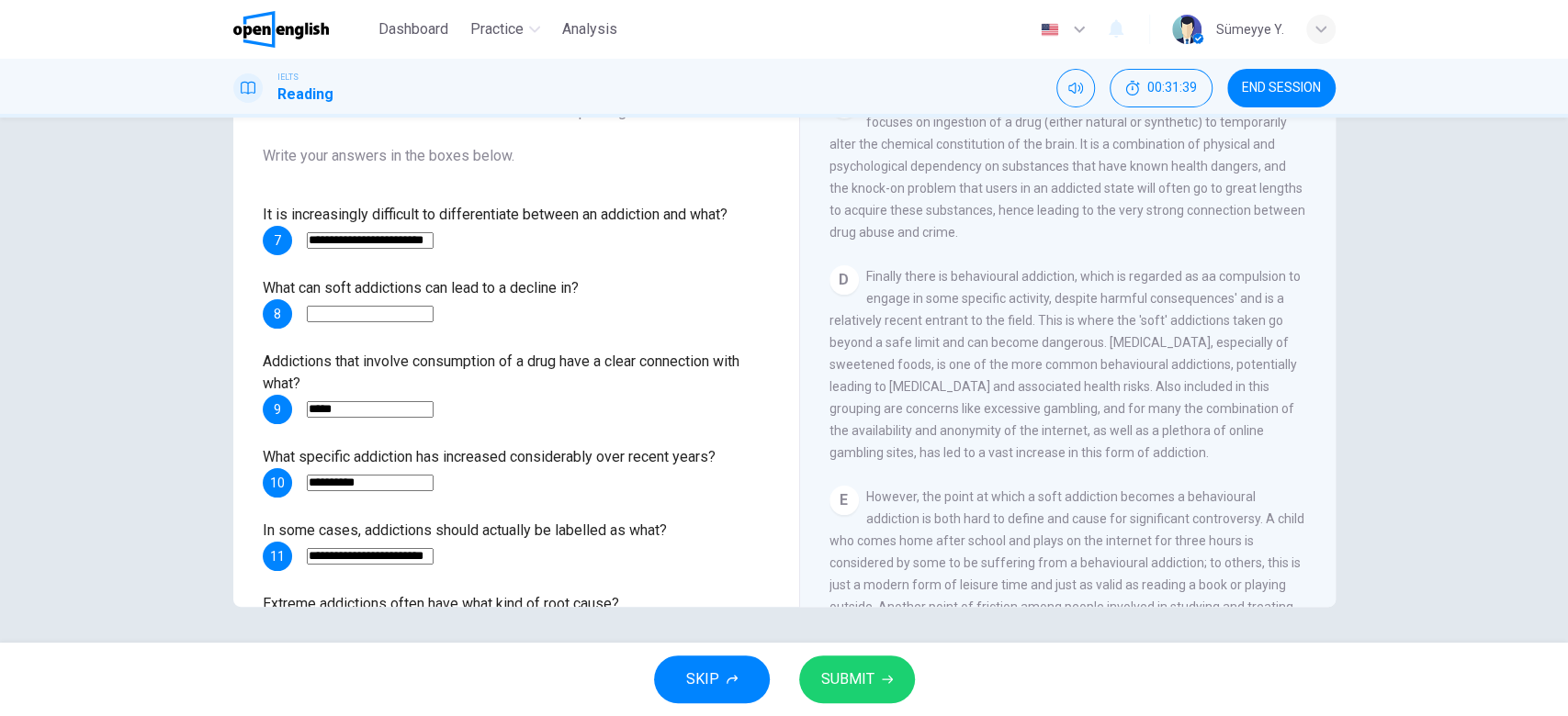
scroll to position [807, 0]
drag, startPoint x: 871, startPoint y: 303, endPoint x: 1051, endPoint y: 303, distance: 180.0
click at [1051, 303] on span "Finally there is behavioural addiction, which is regarded as aa compulsion to e…" at bounding box center [1065, 367] width 471 height 191
drag, startPoint x: 877, startPoint y: 313, endPoint x: 997, endPoint y: 327, distance: 120.8
click at [997, 327] on div "D Finally there is behavioural addiction, which is regarded as aa compulsion to…" at bounding box center [1068, 367] width 477 height 198
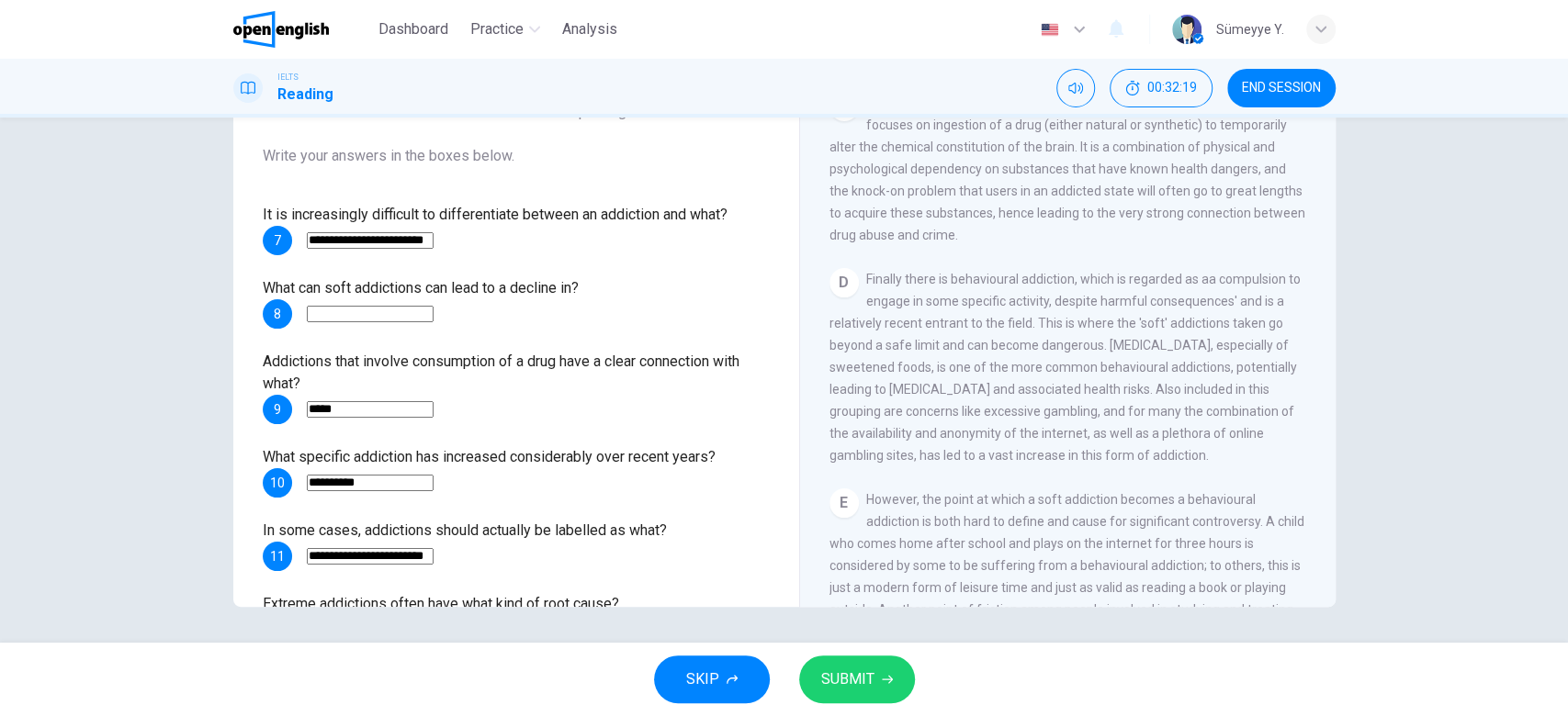
click at [1144, 321] on span "Finally there is behavioural addiction, which is regarded as aa compulsion to e…" at bounding box center [1065, 367] width 471 height 191
click at [1085, 346] on span "Finally there is behavioural addiction, which is regarded as aa compulsion to e…" at bounding box center [1065, 367] width 471 height 191
drag, startPoint x: 972, startPoint y: 377, endPoint x: 979, endPoint y: 305, distance: 72.3
click at [979, 305] on div "D Finally there is behavioural addiction, which is regarded as aa compulsion to…" at bounding box center [1068, 367] width 477 height 198
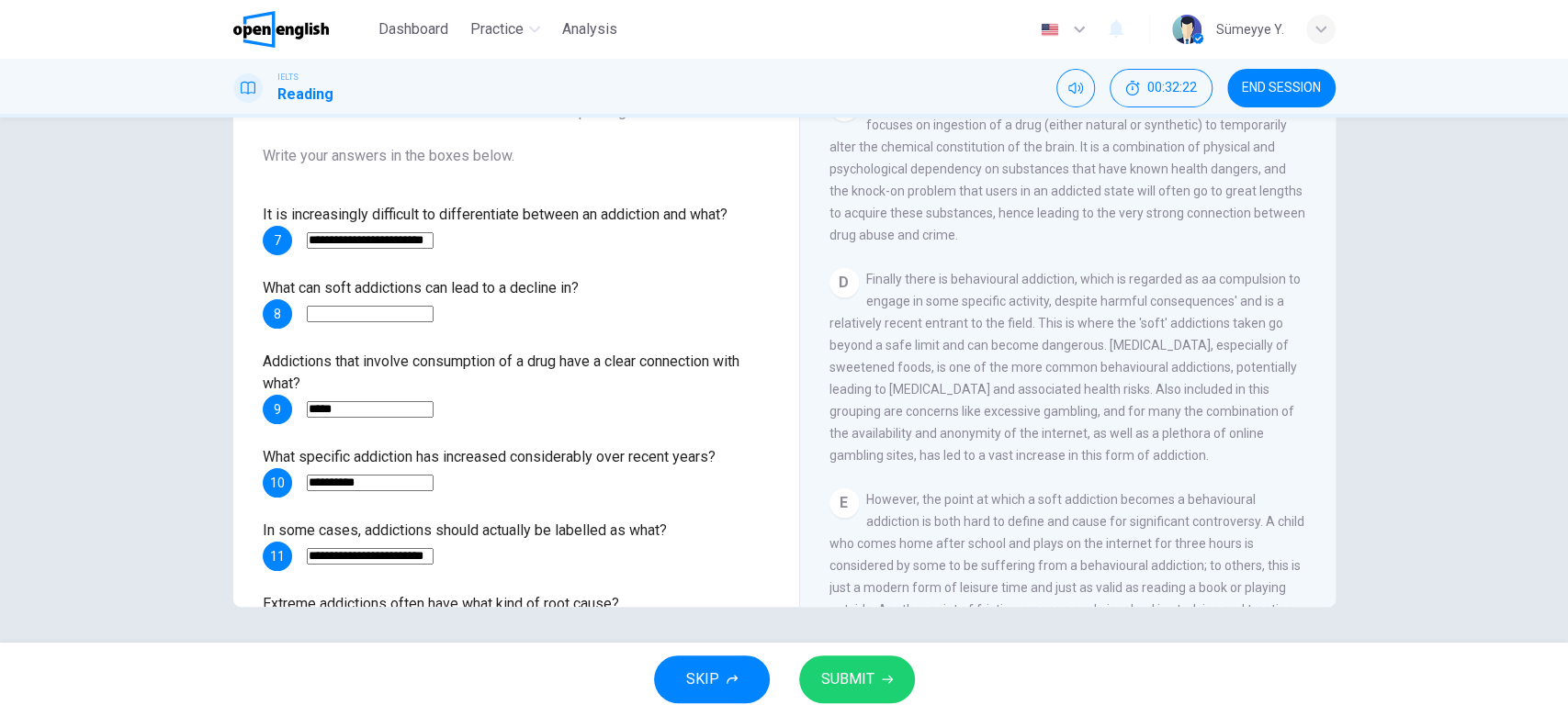
drag, startPoint x: 979, startPoint y: 305, endPoint x: 1040, endPoint y: 297, distance: 61.5
click at [1040, 297] on span "Finally there is behavioural addiction, which is regarded as aa compulsion to e…" at bounding box center [1065, 367] width 471 height 191
drag, startPoint x: 1040, startPoint y: 297, endPoint x: 984, endPoint y: 304, distance: 56.4
click at [984, 304] on span "Finally there is behavioural addiction, which is regarded as aa compulsion to e…" at bounding box center [1065, 367] width 471 height 191
drag, startPoint x: 896, startPoint y: 340, endPoint x: 1060, endPoint y: 347, distance: 164.1
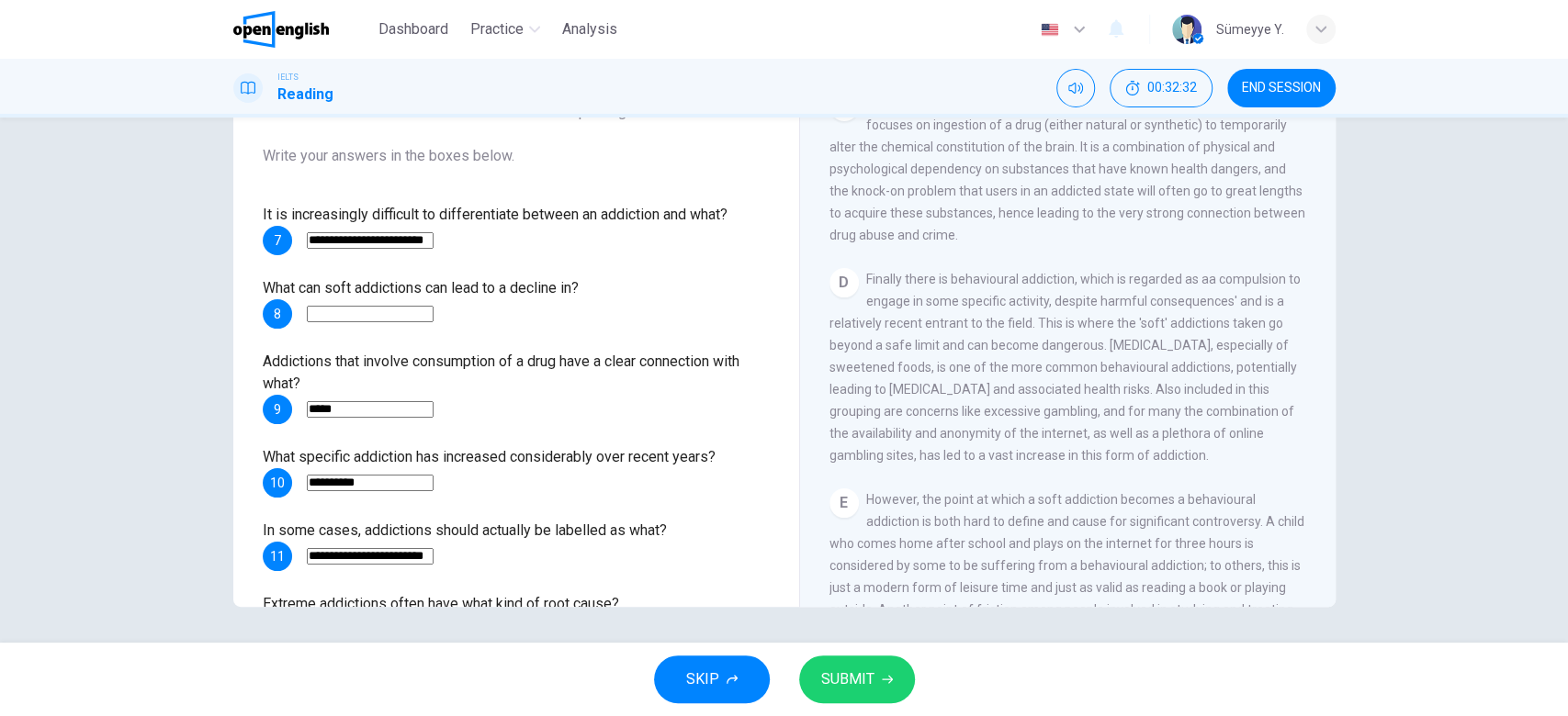
click at [1060, 347] on span "Finally there is behavioural addiction, which is regarded as aa compulsion to e…" at bounding box center [1065, 367] width 471 height 191
drag, startPoint x: 1152, startPoint y: 304, endPoint x: 1238, endPoint y: 311, distance: 86.3
click at [1238, 311] on div "D Finally there is behavioural addiction, which is regarded as aa compulsion to…" at bounding box center [1068, 367] width 477 height 198
click at [365, 319] on input at bounding box center [369, 314] width 126 height 17
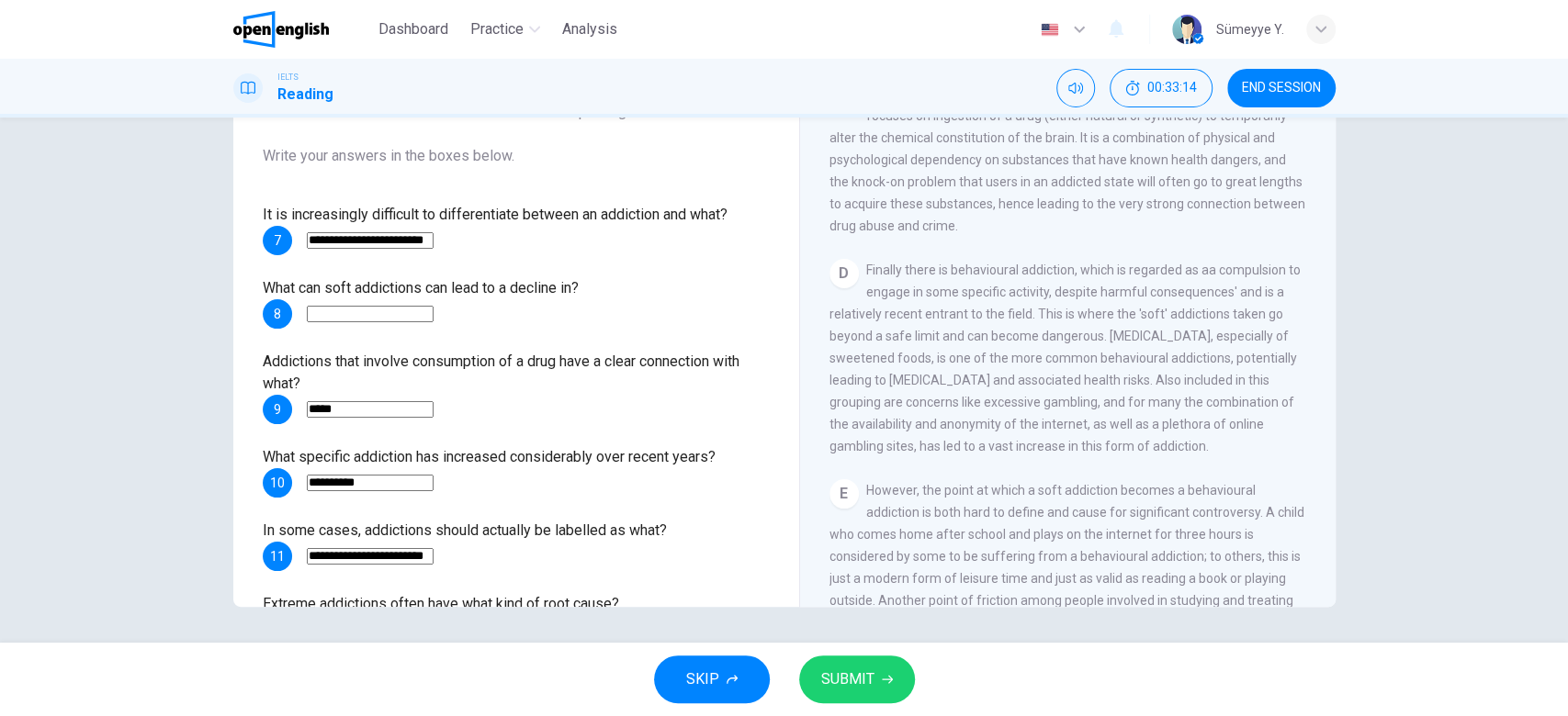
drag, startPoint x: 379, startPoint y: 290, endPoint x: 581, endPoint y: 283, distance: 202.1
click at [581, 283] on div "What can soft addictions can lead to a decline in? 8" at bounding box center [516, 303] width 507 height 52
click at [1017, 281] on span "Finally there is behavioural addiction, which is regarded as aa compulsion to e…" at bounding box center [1065, 365] width 471 height 191
drag, startPoint x: 1017, startPoint y: 281, endPoint x: 1205, endPoint y: 282, distance: 188.0
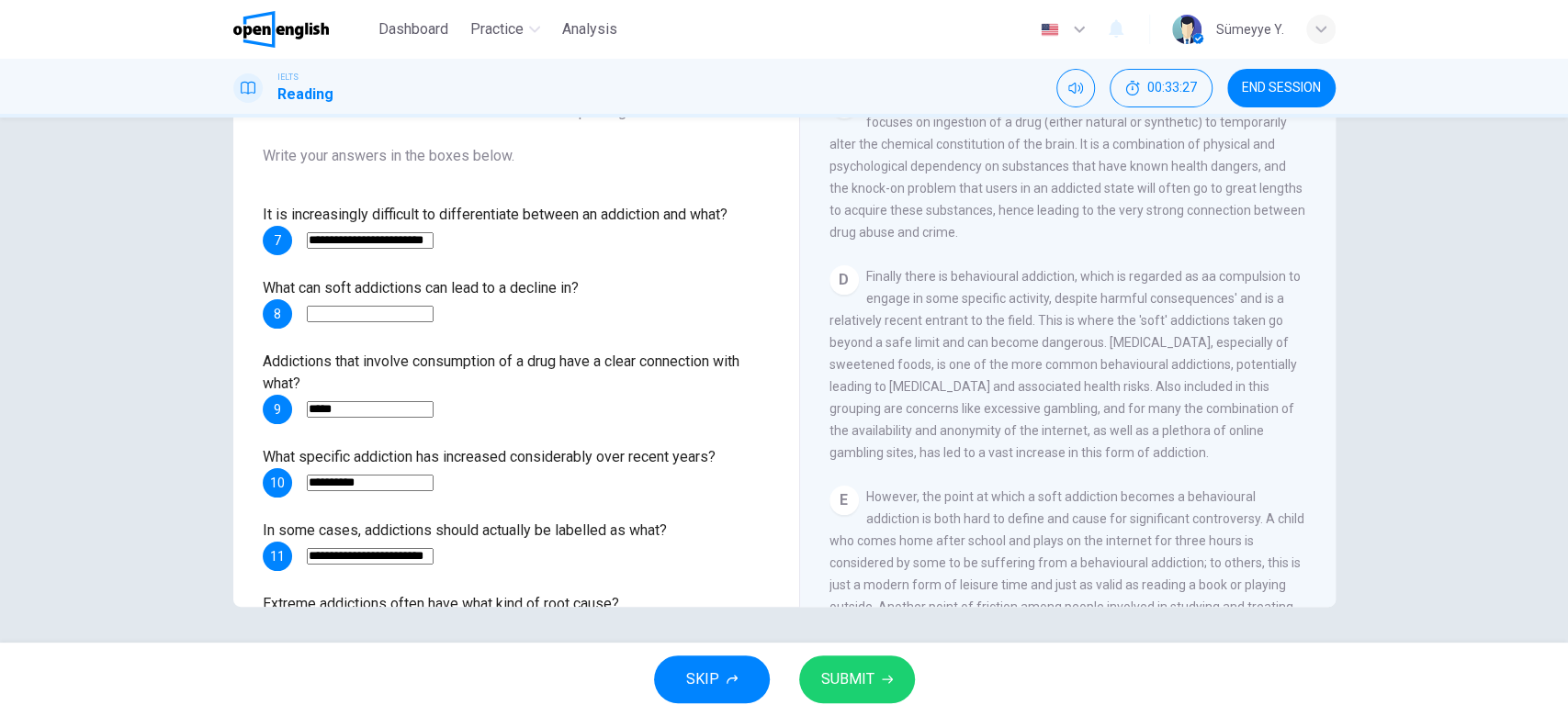
click at [1205, 282] on span "Finally there is behavioural addiction, which is regarded as aa compulsion to e…" at bounding box center [1065, 365] width 471 height 191
drag, startPoint x: 914, startPoint y: 312, endPoint x: 1137, endPoint y: 300, distance: 223.3
click at [1137, 300] on span "Finally there is behavioural addiction, which is regarded as aa compulsion to e…" at bounding box center [1065, 365] width 471 height 191
drag, startPoint x: 1137, startPoint y: 300, endPoint x: 1256, endPoint y: 298, distance: 119.0
click at [1256, 298] on span "Finally there is behavioural addiction, which is regarded as aa compulsion to e…" at bounding box center [1065, 365] width 471 height 191
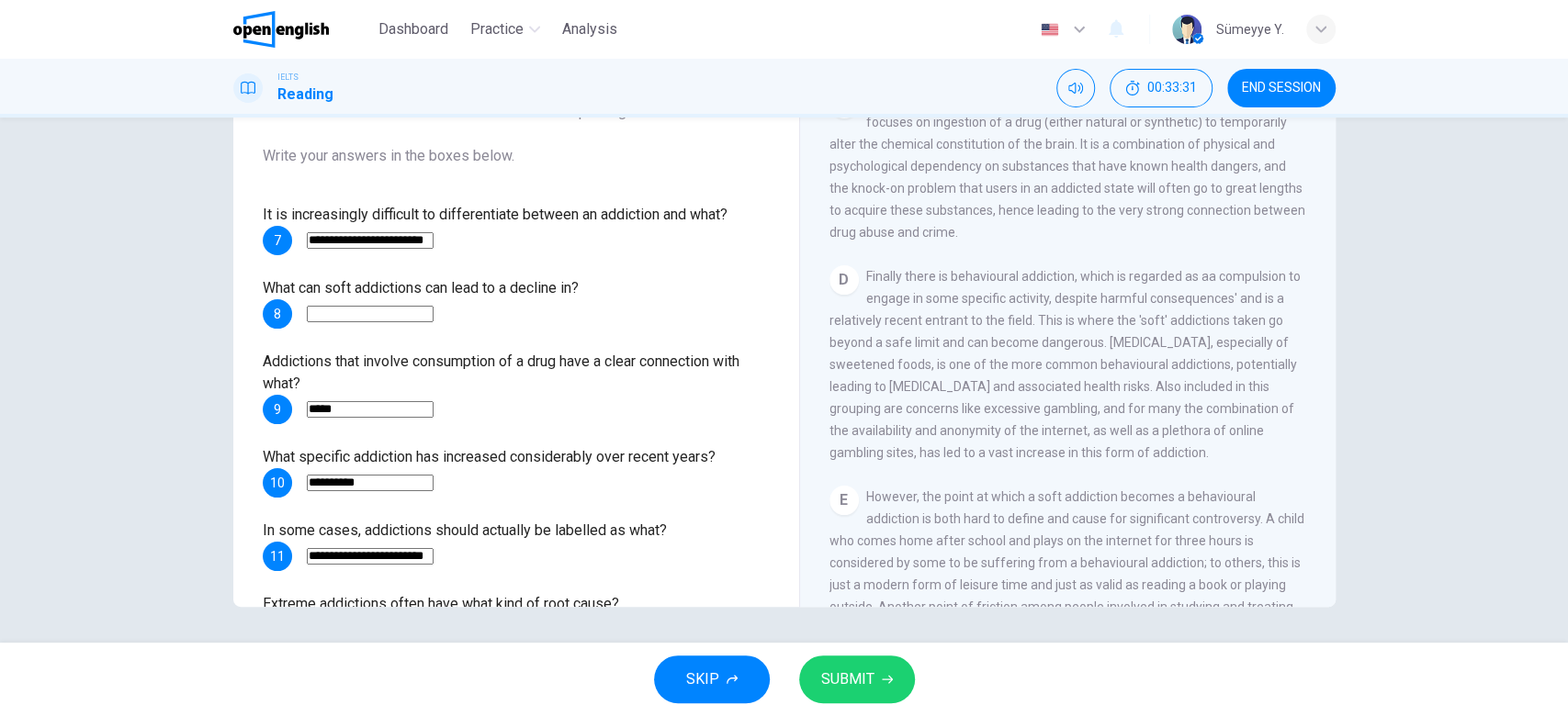
drag, startPoint x: 914, startPoint y: 317, endPoint x: 1002, endPoint y: 318, distance: 88.0
click at [1002, 318] on span "Finally there is behavioural addiction, which is regarded as aa compulsion to e…" at bounding box center [1065, 365] width 471 height 191
click at [429, 315] on input at bounding box center [369, 314] width 126 height 17
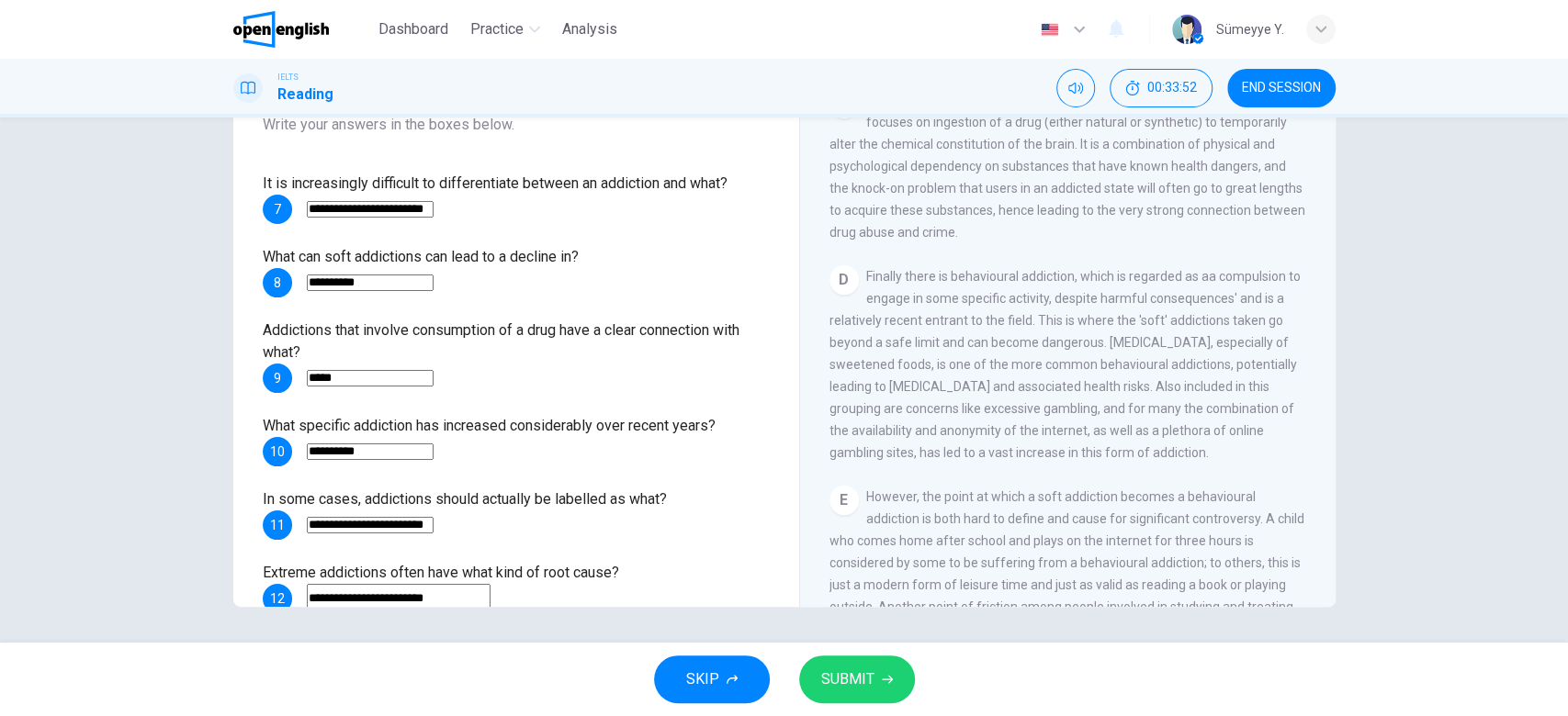
scroll to position [0, 0]
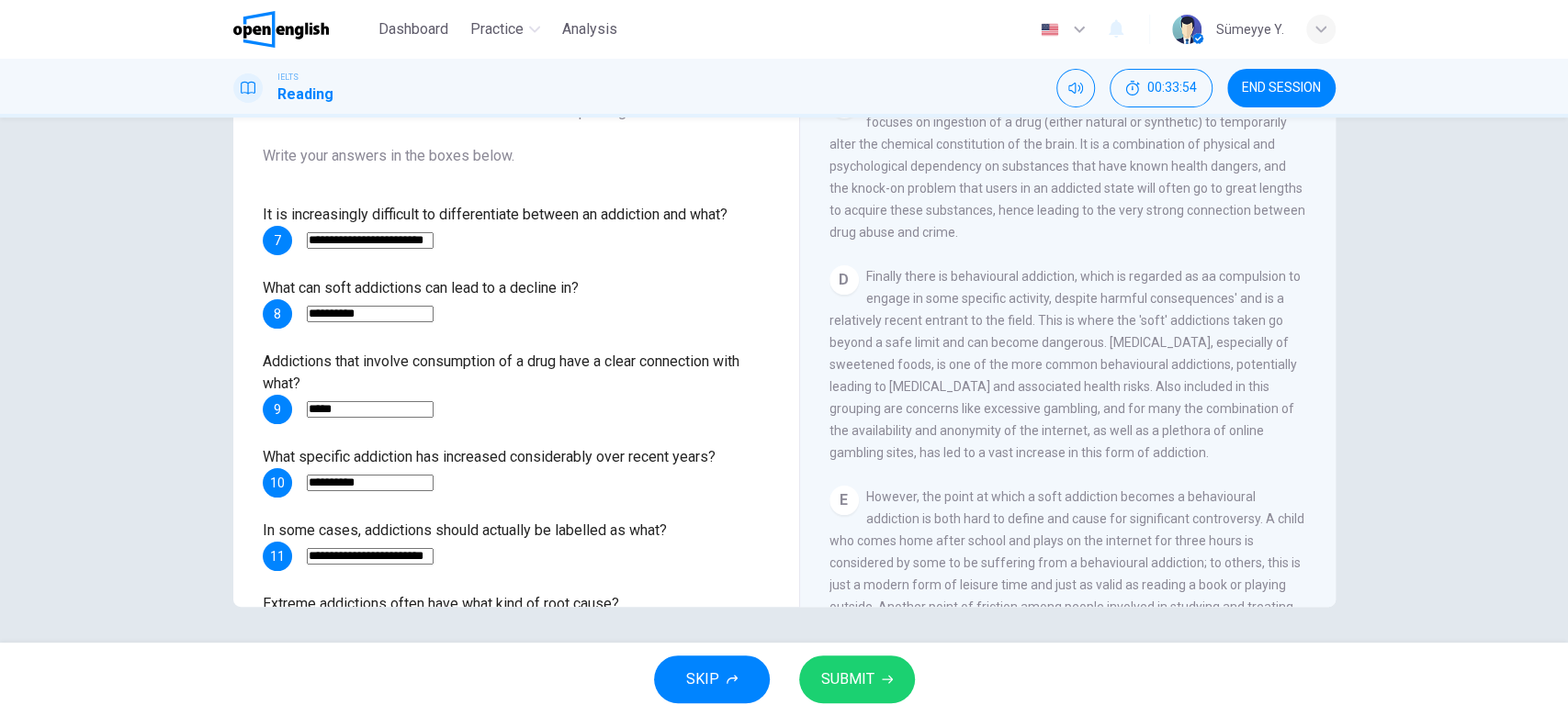
type input "**********"
drag, startPoint x: 408, startPoint y: 201, endPoint x: 586, endPoint y: 213, distance: 178.4
click at [586, 213] on div "**********" at bounding box center [515, 325] width 536 height 676
drag, startPoint x: 586, startPoint y: 213, endPoint x: 709, endPoint y: 216, distance: 123.0
click at [709, 216] on span "It is increasingly difficult to differentiate between an addiction and what?" at bounding box center [494, 215] width 464 height 18
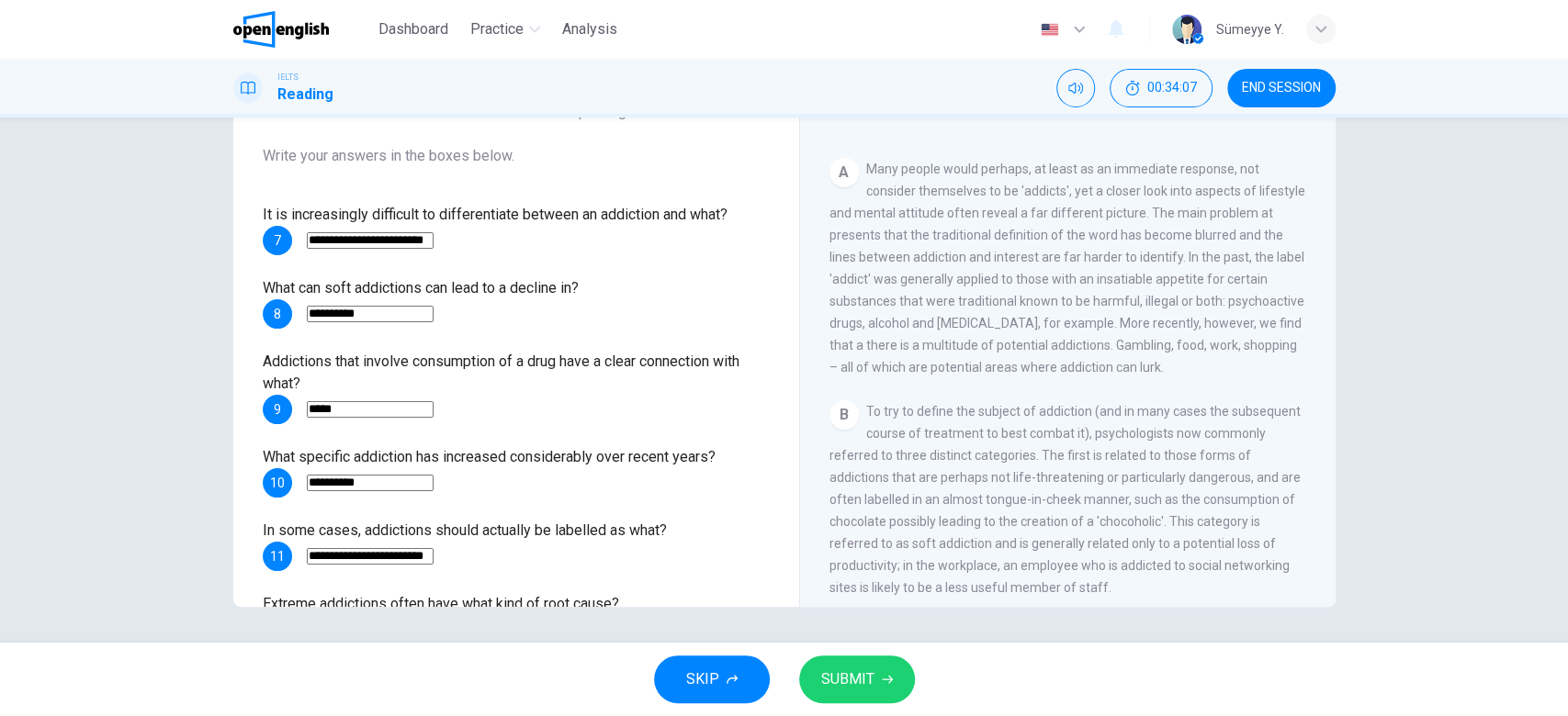
scroll to position [301, 0]
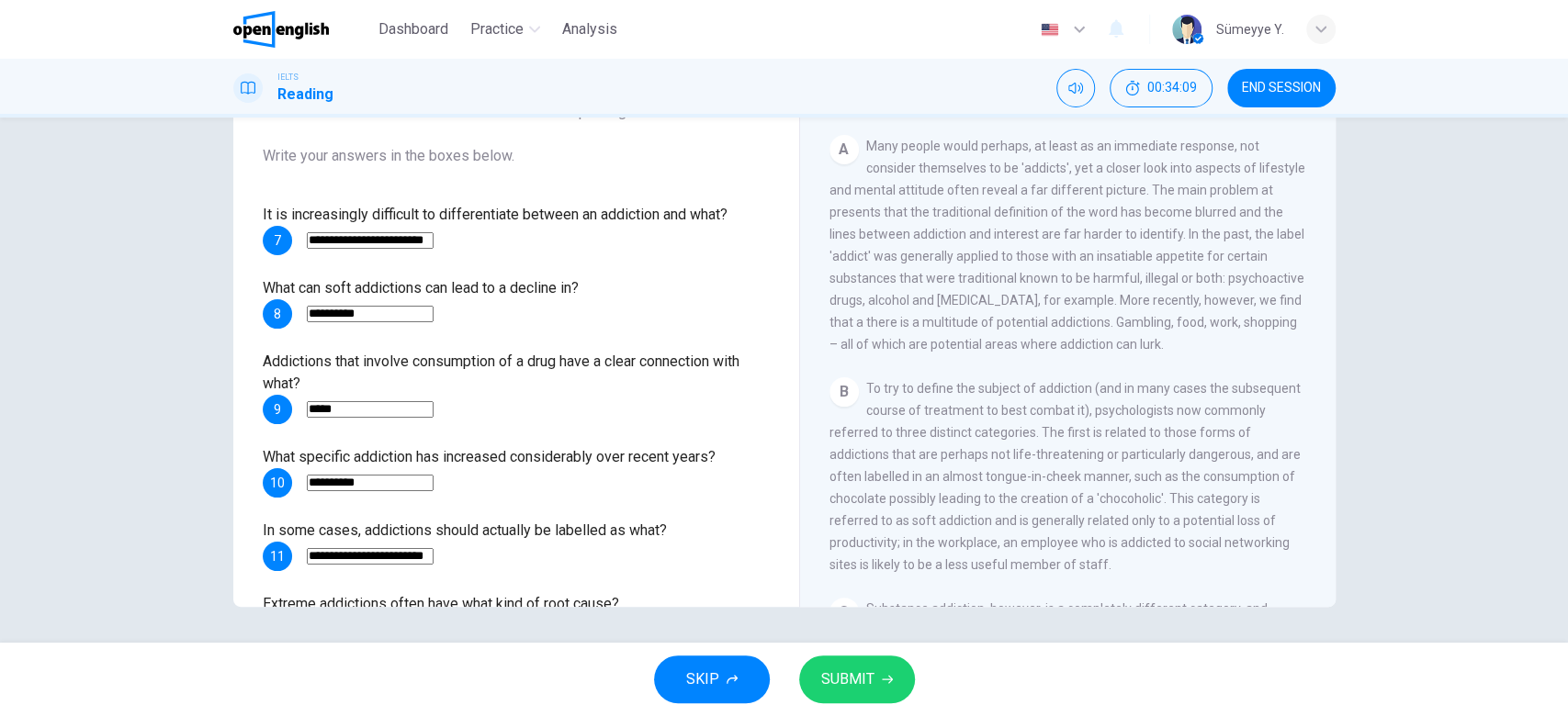
click at [1076, 169] on span "Many people would perhaps, at least as an immediate response, not consider them…" at bounding box center [1067, 245] width 475 height 213
drag, startPoint x: 896, startPoint y: 239, endPoint x: 926, endPoint y: 235, distance: 30.3
click at [926, 235] on span "Many people would perhaps, at least as an immediate response, not consider them…" at bounding box center [1067, 245] width 475 height 213
drag, startPoint x: 926, startPoint y: 235, endPoint x: 1009, endPoint y: 238, distance: 83.1
click at [1009, 238] on span "Many people would perhaps, at least as an immediate response, not consider them…" at bounding box center [1067, 245] width 475 height 213
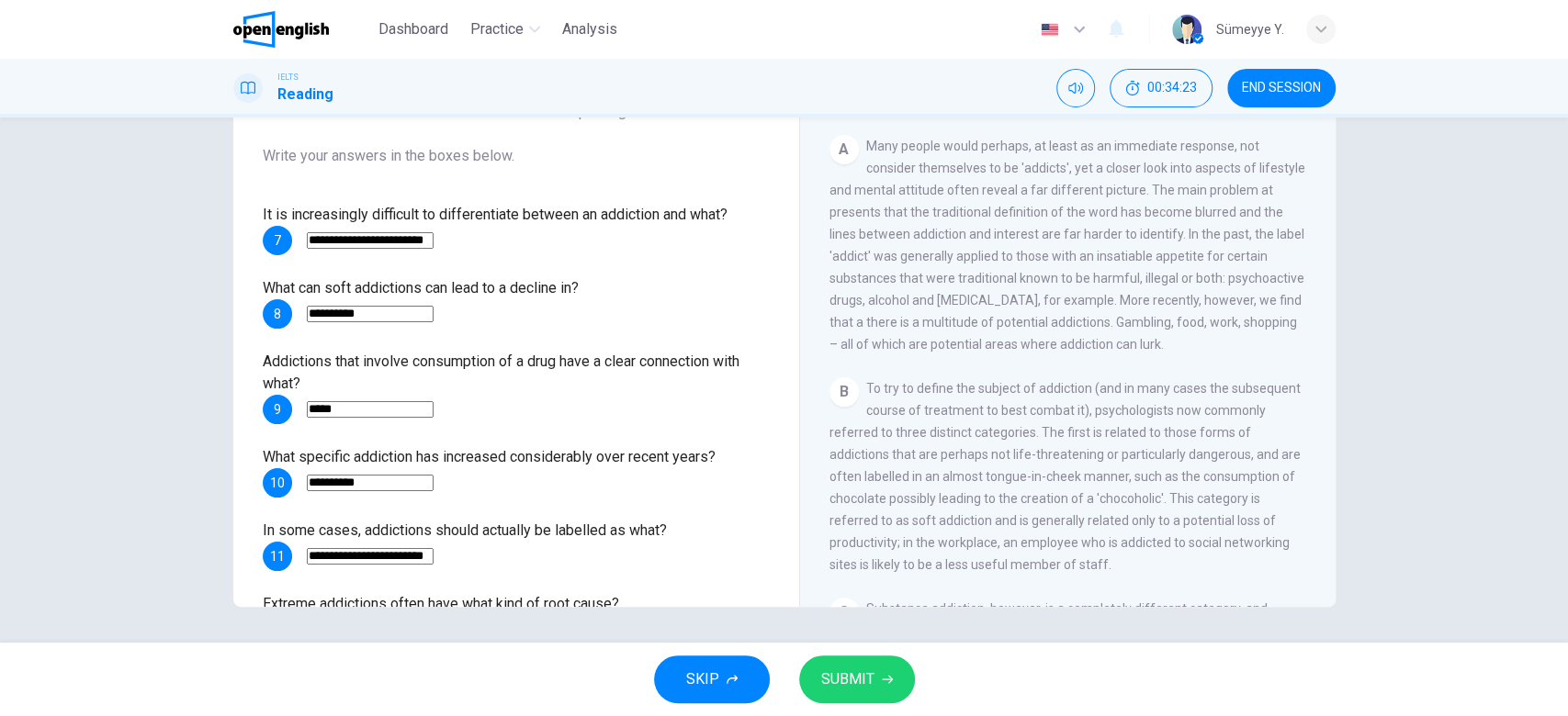
drag, startPoint x: 481, startPoint y: 235, endPoint x: 88, endPoint y: 282, distance: 395.8
click at [88, 282] on div "**********" at bounding box center [784, 380] width 1568 height 525
type input "********"
click at [873, 682] on button "SUBMIT" at bounding box center [857, 679] width 115 height 48
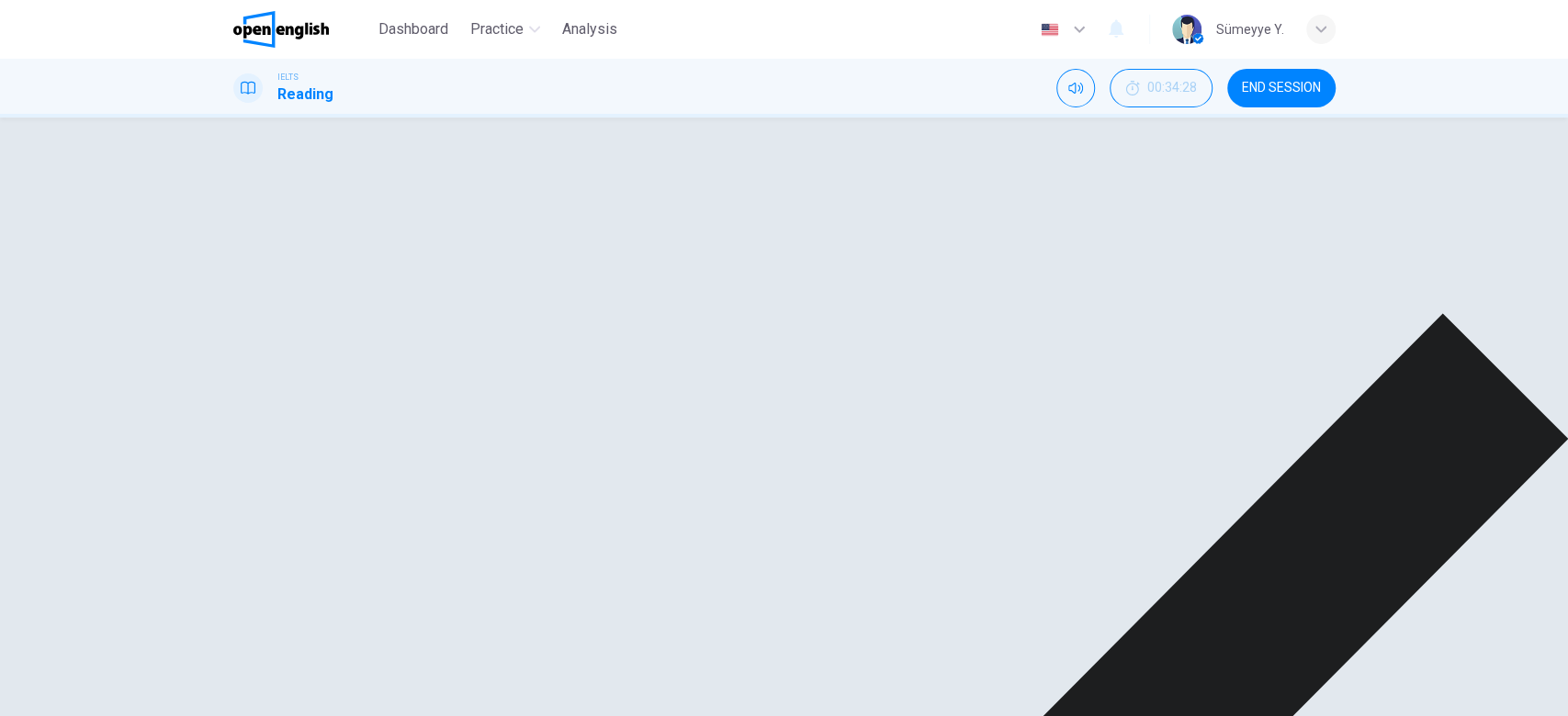
scroll to position [74, 0]
drag, startPoint x: 607, startPoint y: 370, endPoint x: 623, endPoint y: 375, distance: 16.8
click at [623, 375] on div "**********" at bounding box center [516, 350] width 507 height 441
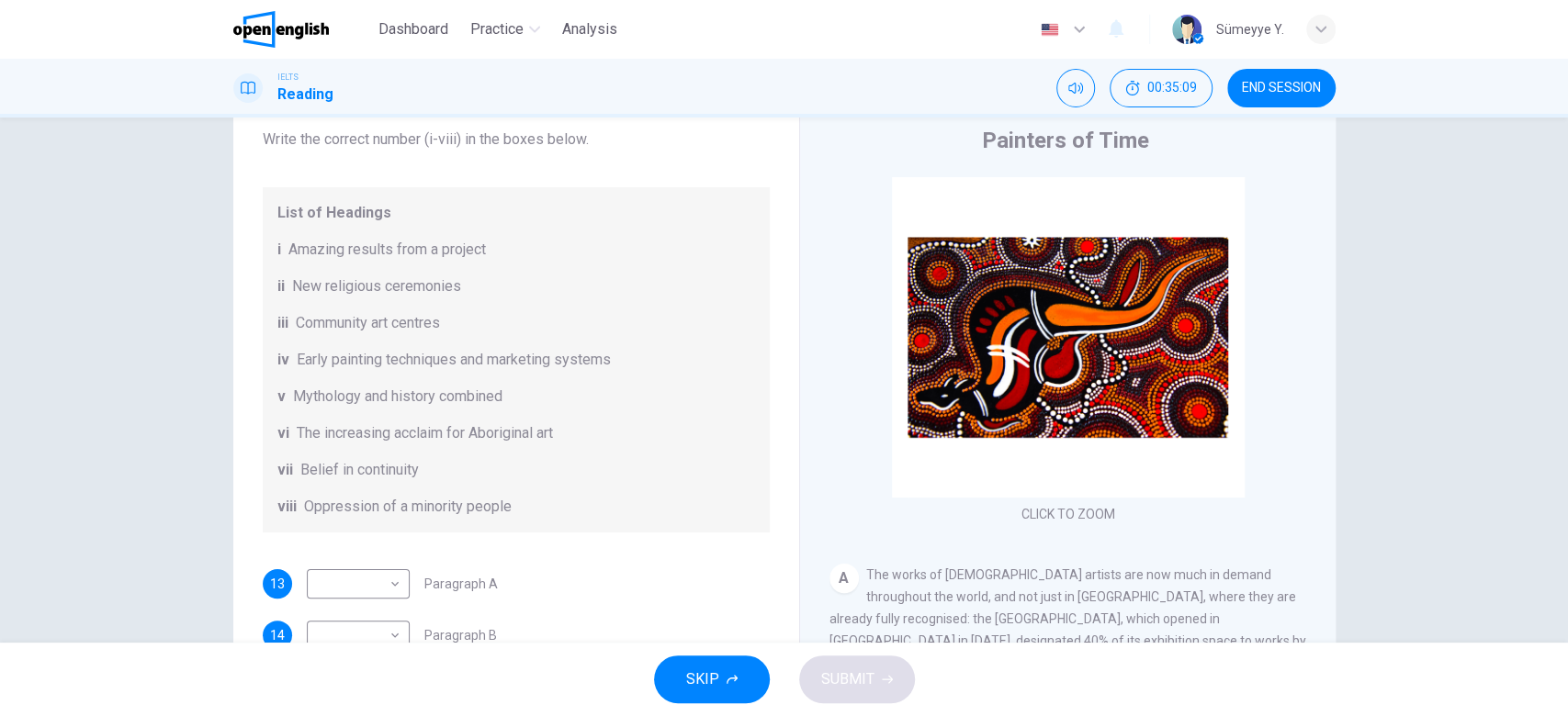
scroll to position [154, 0]
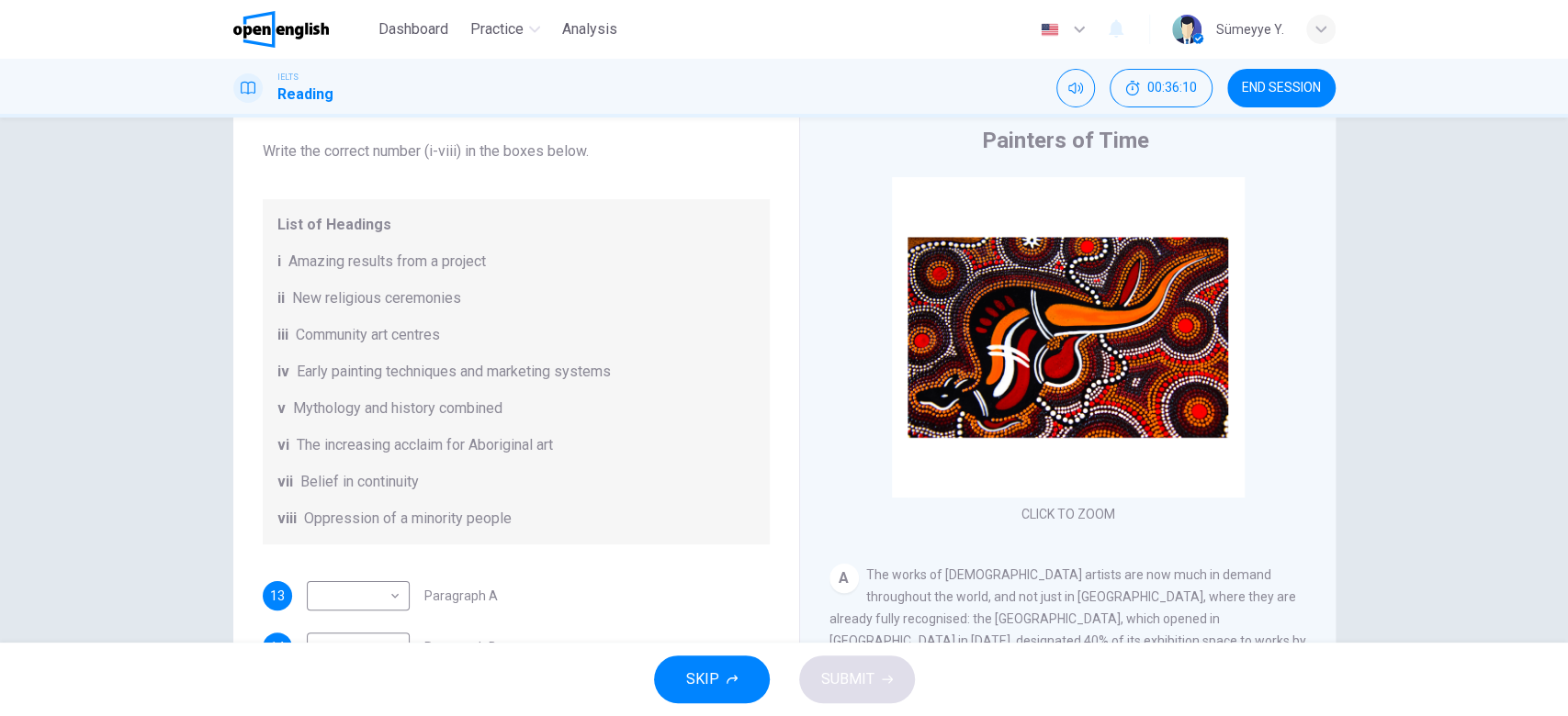
drag, startPoint x: 318, startPoint y: 261, endPoint x: 466, endPoint y: 265, distance: 148.1
click at [466, 265] on span "Amazing results from a project" at bounding box center [387, 262] width 198 height 22
drag, startPoint x: 295, startPoint y: 262, endPoint x: 470, endPoint y: 268, distance: 175.1
click at [470, 268] on span "Amazing results from a project" at bounding box center [387, 262] width 198 height 22
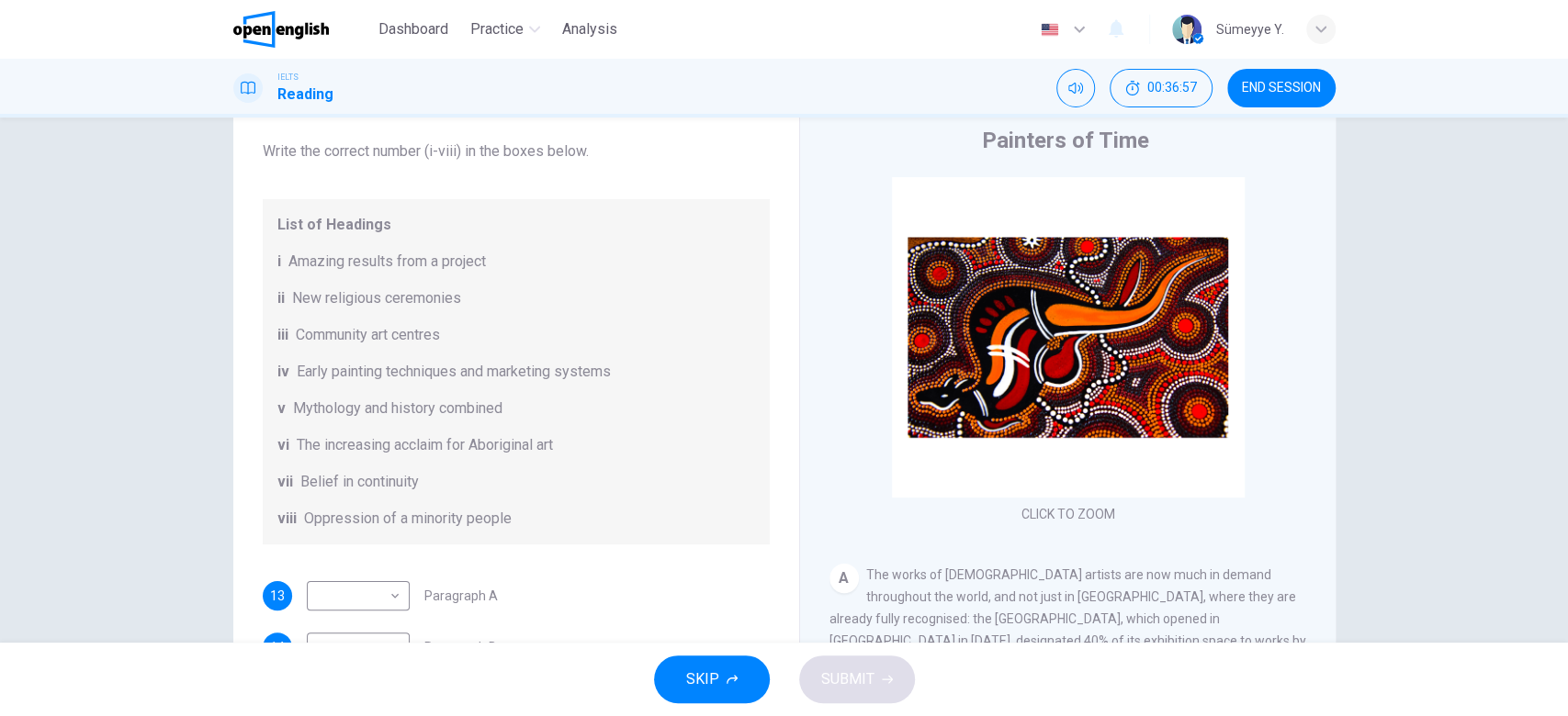
click at [470, 268] on span "Amazing results from a project" at bounding box center [387, 262] width 198 height 22
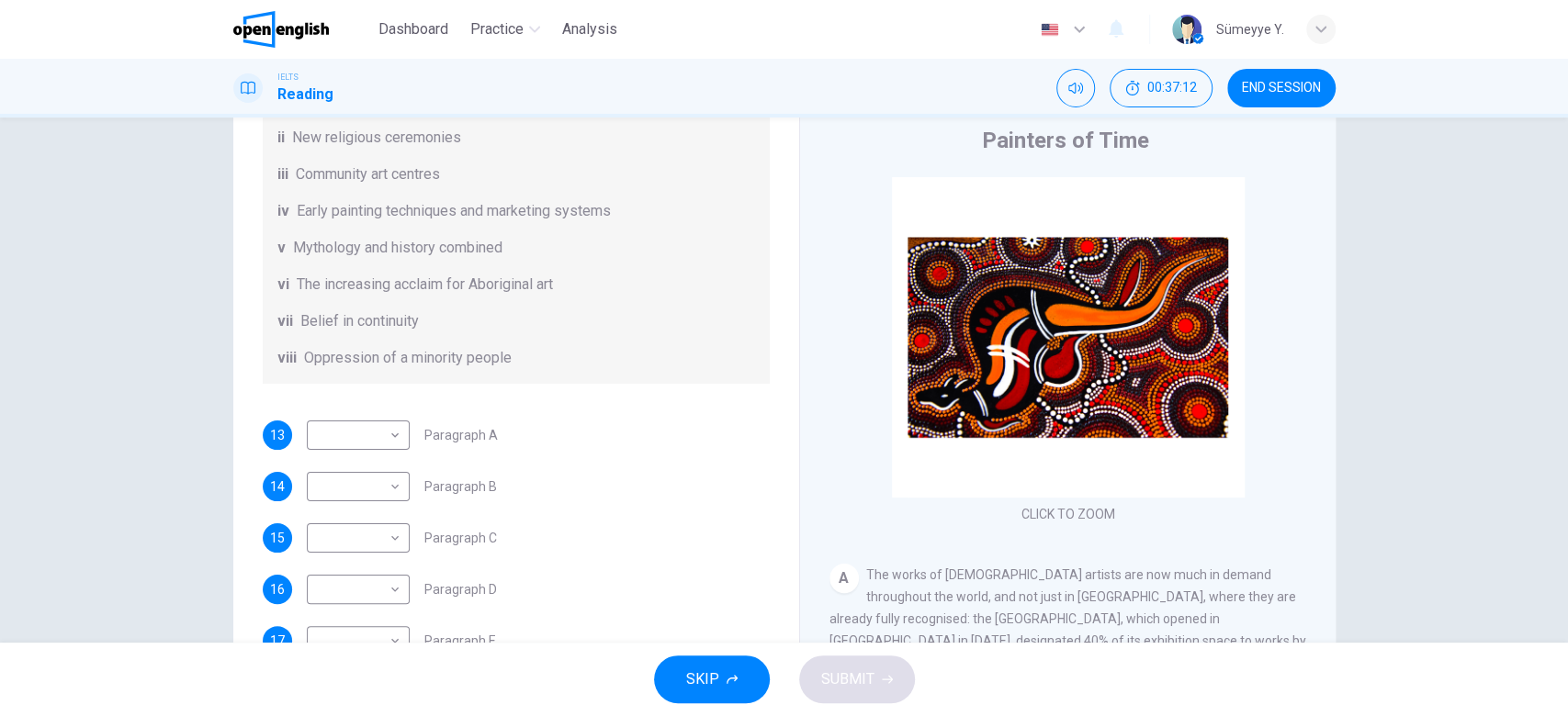
scroll to position [322, 0]
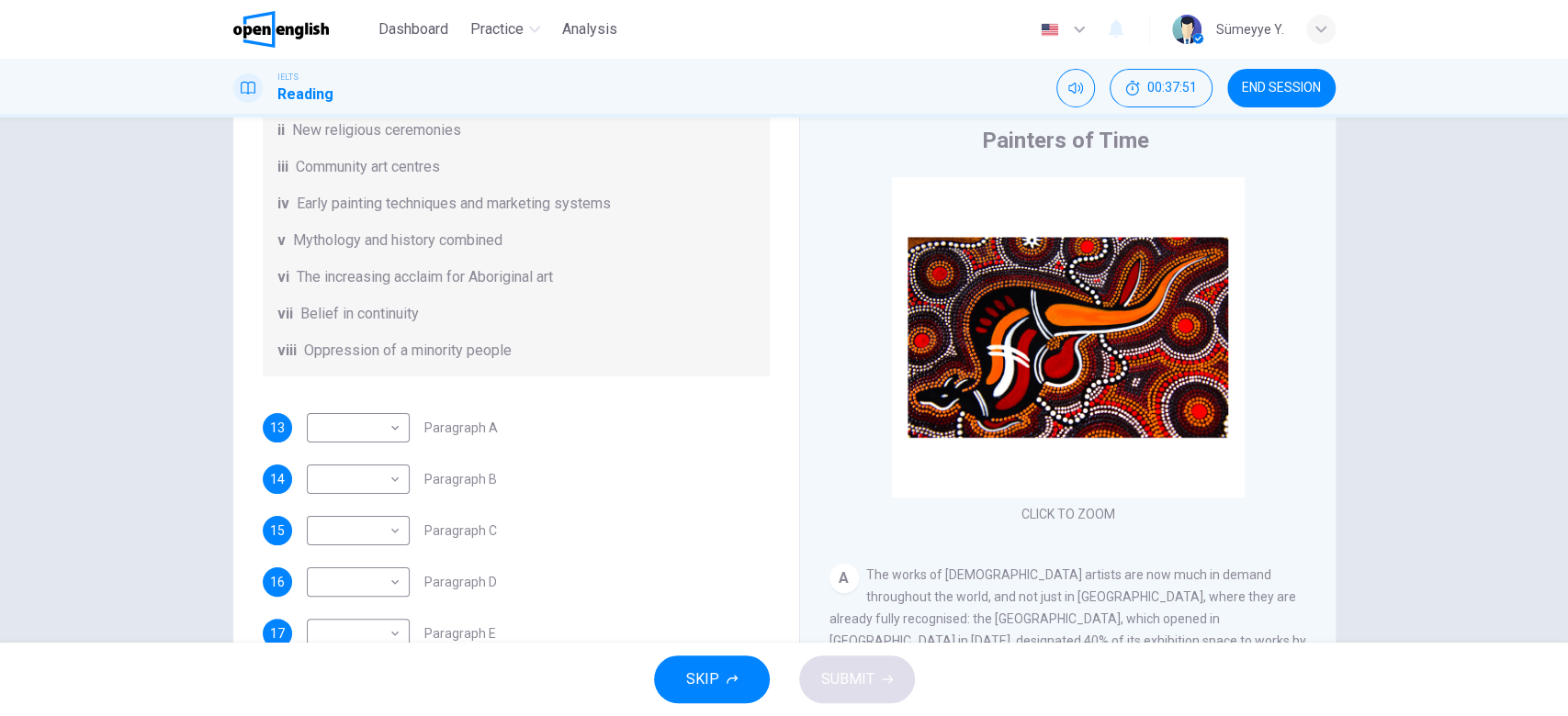
drag, startPoint x: 478, startPoint y: 274, endPoint x: 526, endPoint y: 272, distance: 48.0
click at [526, 272] on span "The increasing acclaim for Aboriginal art" at bounding box center [425, 277] width 257 height 22
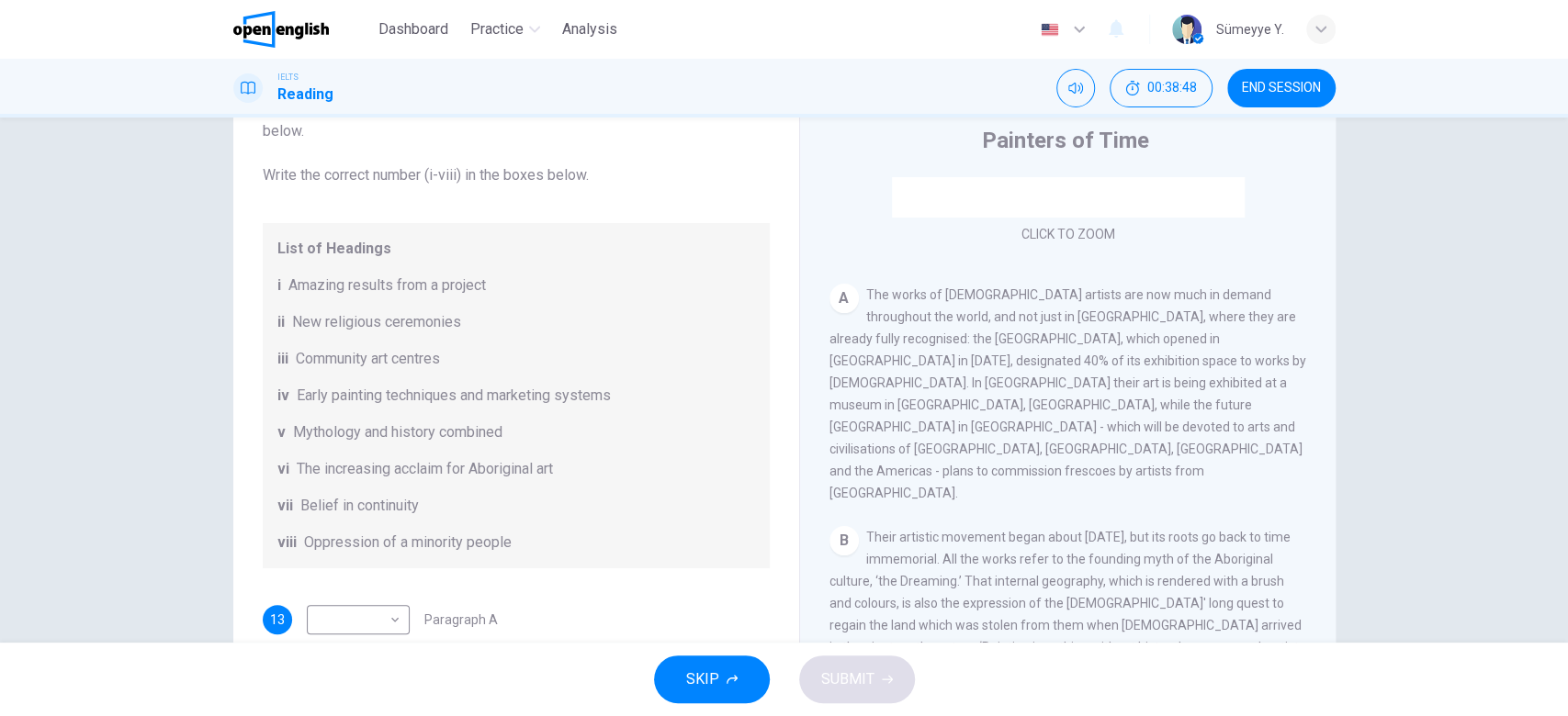
scroll to position [283, 0]
drag, startPoint x: 344, startPoint y: 354, endPoint x: 422, endPoint y: 363, distance: 78.5
click at [422, 363] on span "Community art centres" at bounding box center [367, 359] width 144 height 22
click at [372, 620] on body "This site uses cookies, as explained in our Privacy Policy . If you agree to th…" at bounding box center [784, 358] width 1568 height 716
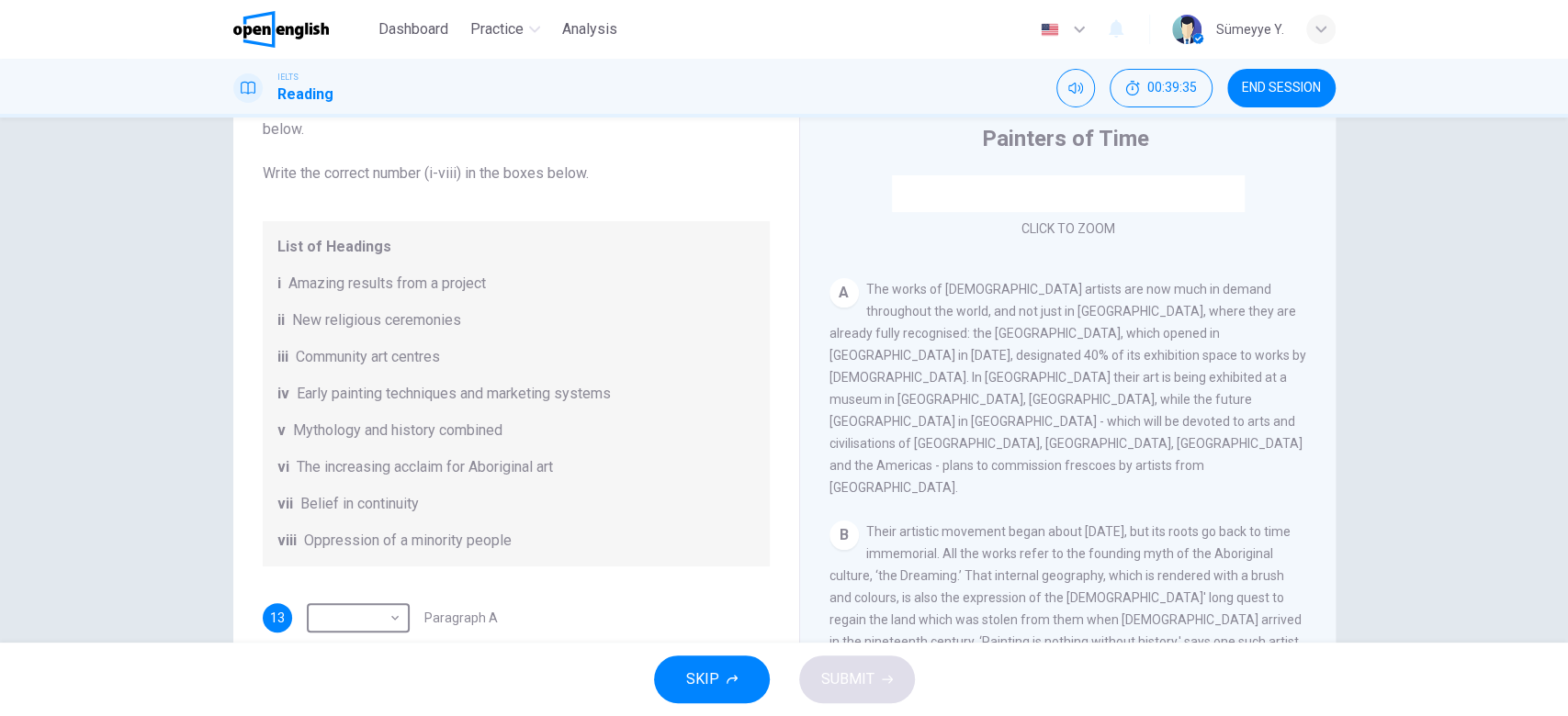
type input "***"
click at [957, 359] on span "The works of [DEMOGRAPHIC_DATA] artists are now much in demand throughout the w…" at bounding box center [1067, 389] width 476 height 213
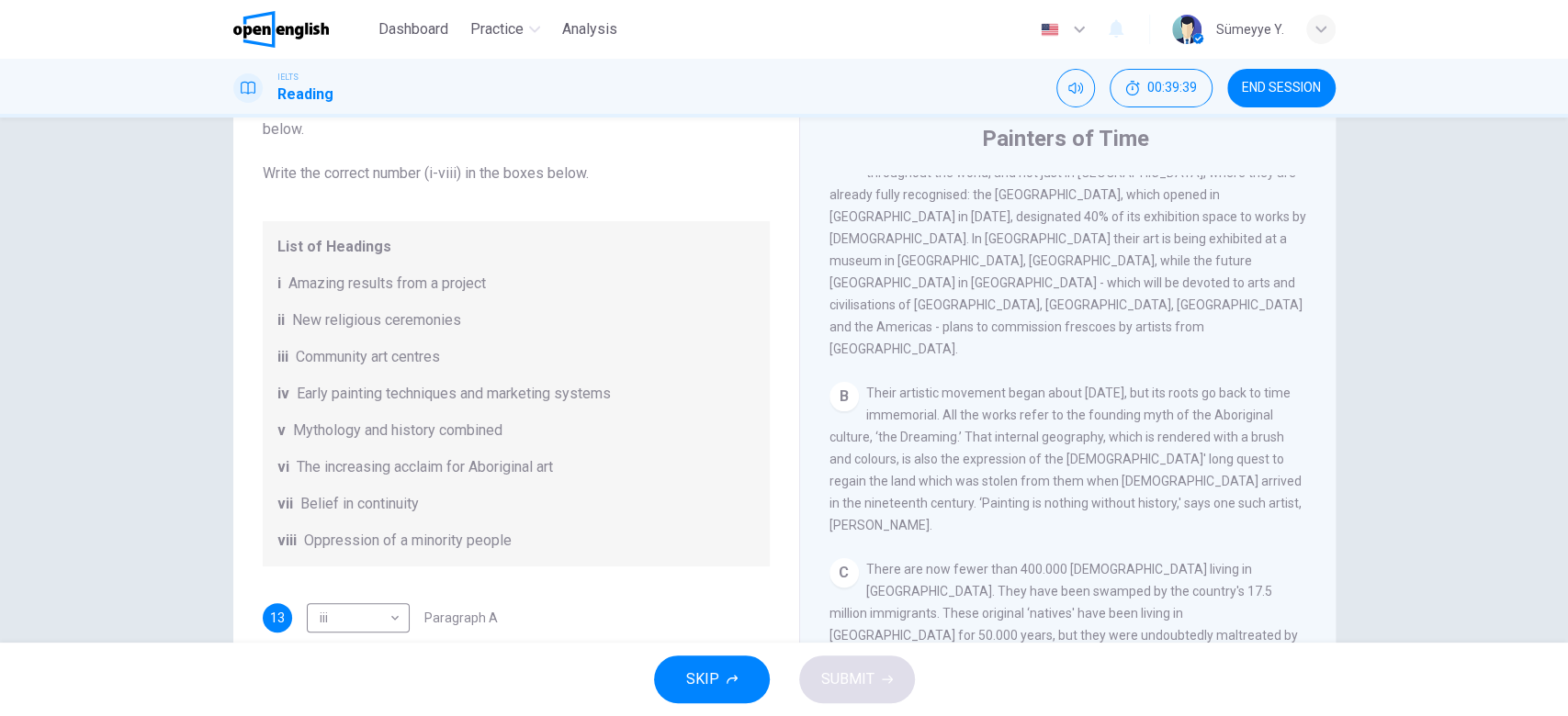
scroll to position [467, 0]
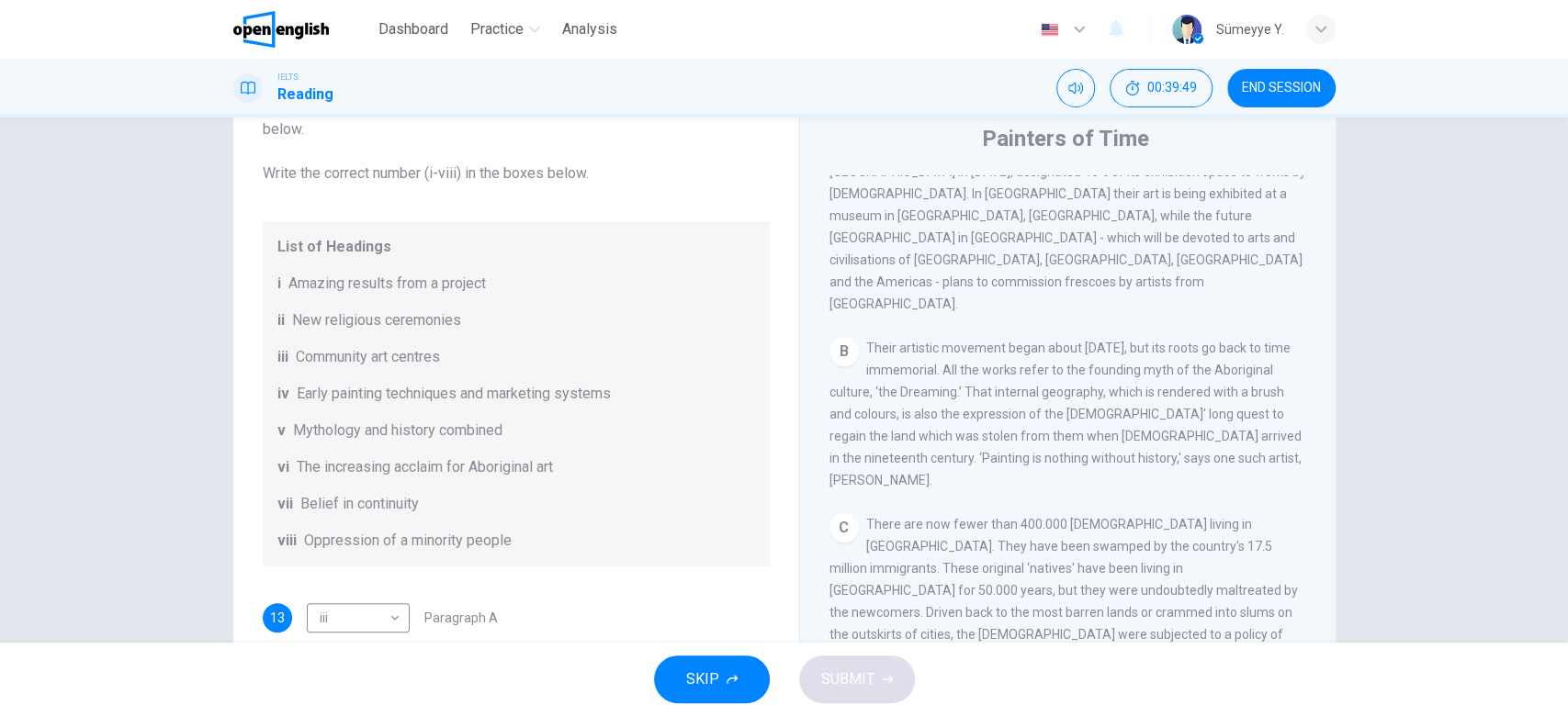
drag, startPoint x: 1195, startPoint y: 305, endPoint x: 1259, endPoint y: 306, distance: 64.0
click at [1259, 341] on span "Their artistic movement began about [DATE], but its roots go back to time immem…" at bounding box center [1065, 415] width 472 height 147
drag, startPoint x: 1007, startPoint y: 326, endPoint x: 1081, endPoint y: 329, distance: 74.1
click at [1081, 341] on span "Their artistic movement began about [DATE], but its roots go back to time immem…" at bounding box center [1065, 415] width 472 height 147
drag, startPoint x: 1081, startPoint y: 329, endPoint x: 1158, endPoint y: 327, distance: 77.0
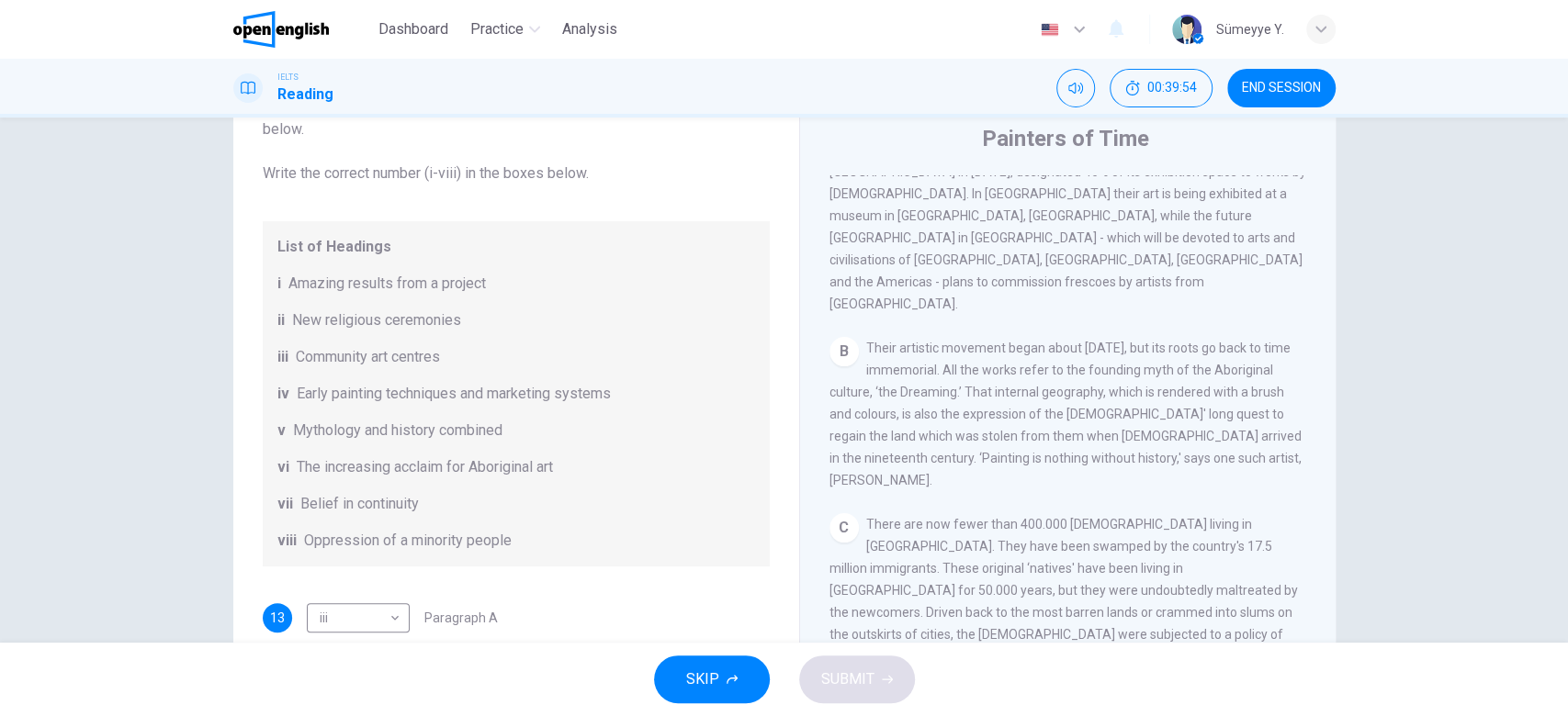
click at [1158, 341] on span "Their artistic movement began about [DATE], but its roots go back to time immem…" at bounding box center [1065, 415] width 472 height 147
drag, startPoint x: 1158, startPoint y: 327, endPoint x: 1221, endPoint y: 439, distance: 128.5
click at [1221, 439] on div "CLICK TO ZOOM Click to Zoom A The works of [DEMOGRAPHIC_DATA] artists are now m…" at bounding box center [1080, 453] width 501 height 558
drag, startPoint x: 1132, startPoint y: 349, endPoint x: 1283, endPoint y: 351, distance: 151.0
click at [1283, 351] on span "Their artistic movement began about [DATE], but its roots go back to time immem…" at bounding box center [1065, 415] width 472 height 147
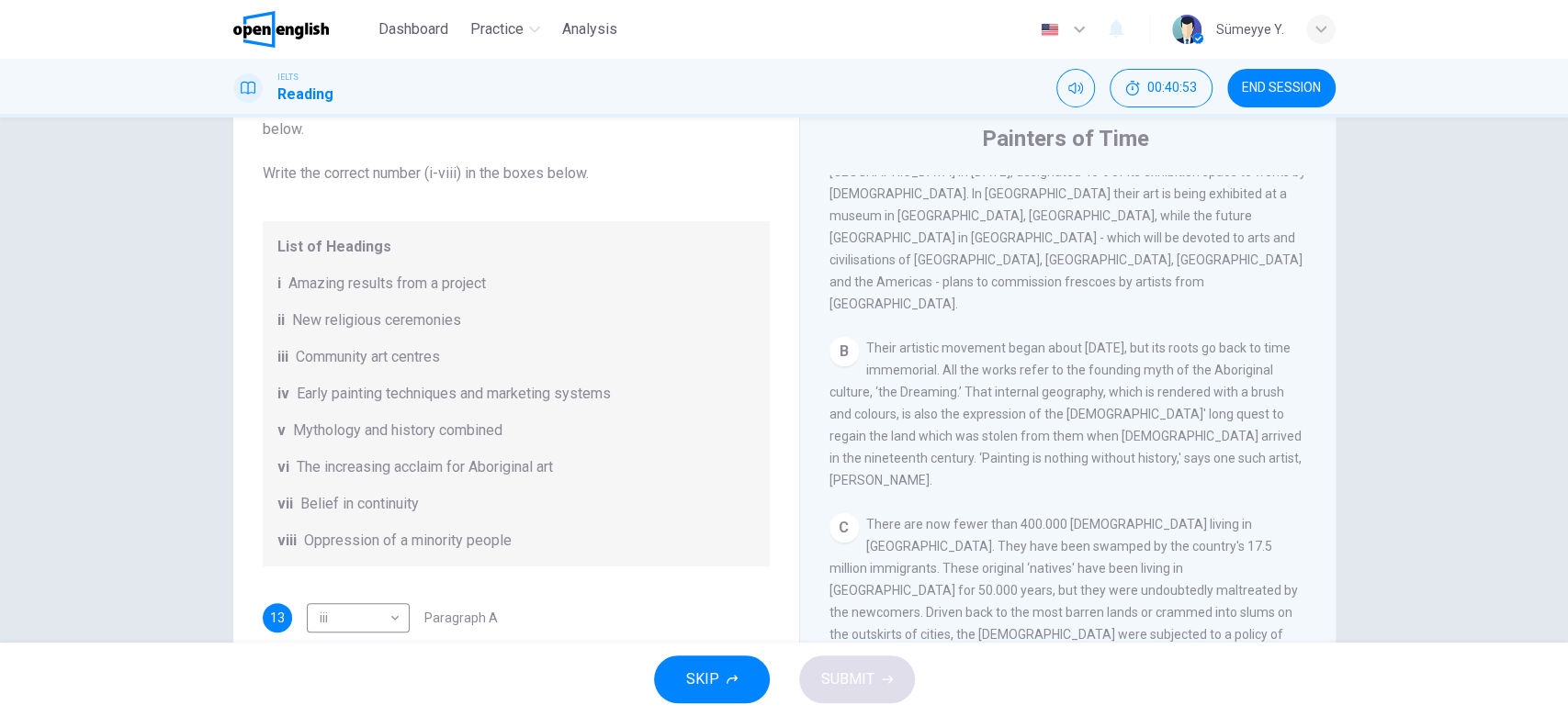
drag, startPoint x: 1078, startPoint y: 284, endPoint x: 1213, endPoint y: 284, distance: 135.0
click at [1213, 341] on span "Their artistic movement began about [DATE], but its roots go back to time immem…" at bounding box center [1065, 415] width 472 height 147
drag, startPoint x: 1213, startPoint y: 284, endPoint x: 1269, endPoint y: 283, distance: 56.0
click at [1269, 341] on span "Their artistic movement began about [DATE], but its roots go back to time immem…" at bounding box center [1065, 415] width 472 height 147
drag, startPoint x: 866, startPoint y: 308, endPoint x: 1050, endPoint y: 323, distance: 184.6
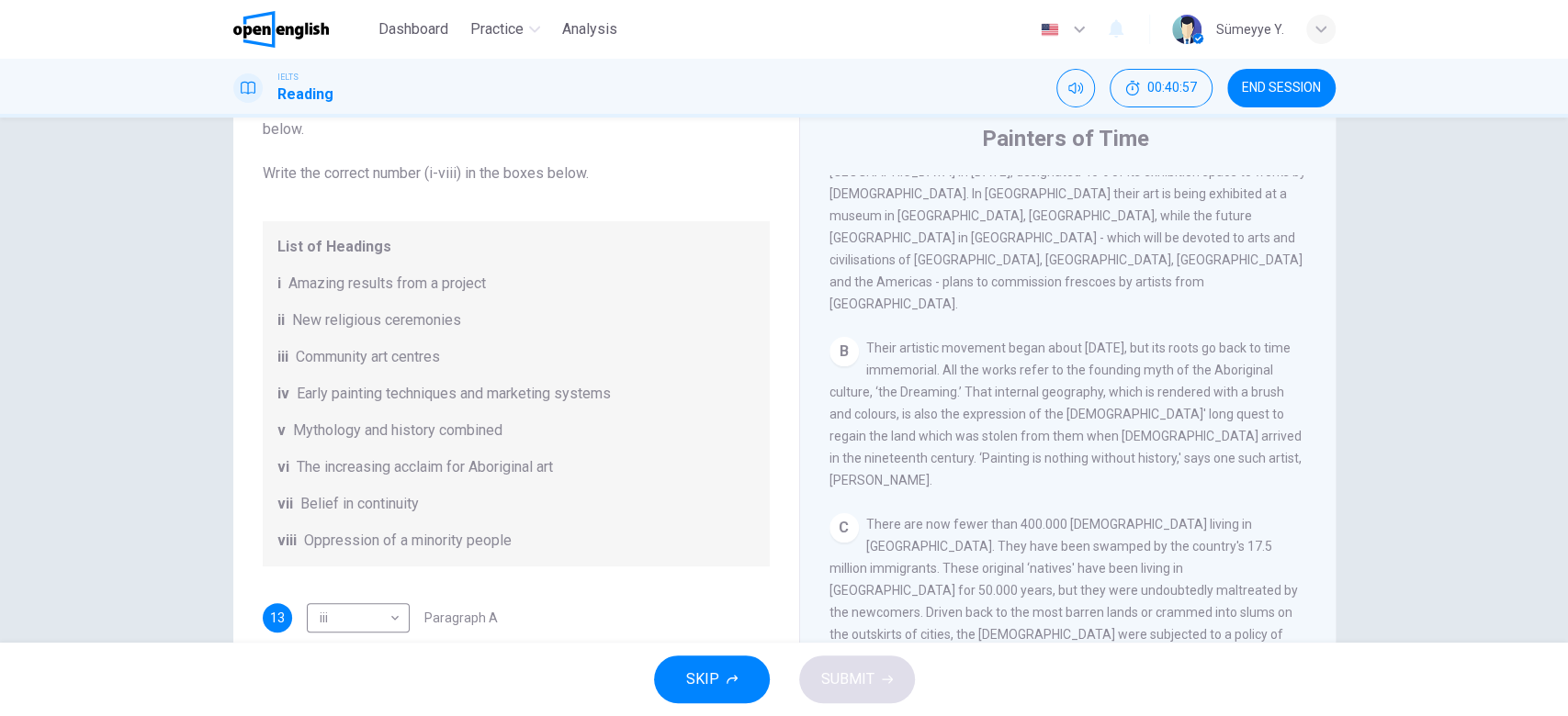
click at [1050, 341] on span "Their artistic movement began about [DATE], but its roots go back to time immem…" at bounding box center [1065, 415] width 472 height 147
drag, startPoint x: 315, startPoint y: 501, endPoint x: 330, endPoint y: 502, distance: 15.0
click at [330, 502] on span "Belief in continuity" at bounding box center [359, 504] width 118 height 22
click at [311, 459] on span "The increasing acclaim for Aboriginal art" at bounding box center [425, 467] width 257 height 22
click at [311, 425] on span "Mythology and history combined" at bounding box center [398, 431] width 210 height 22
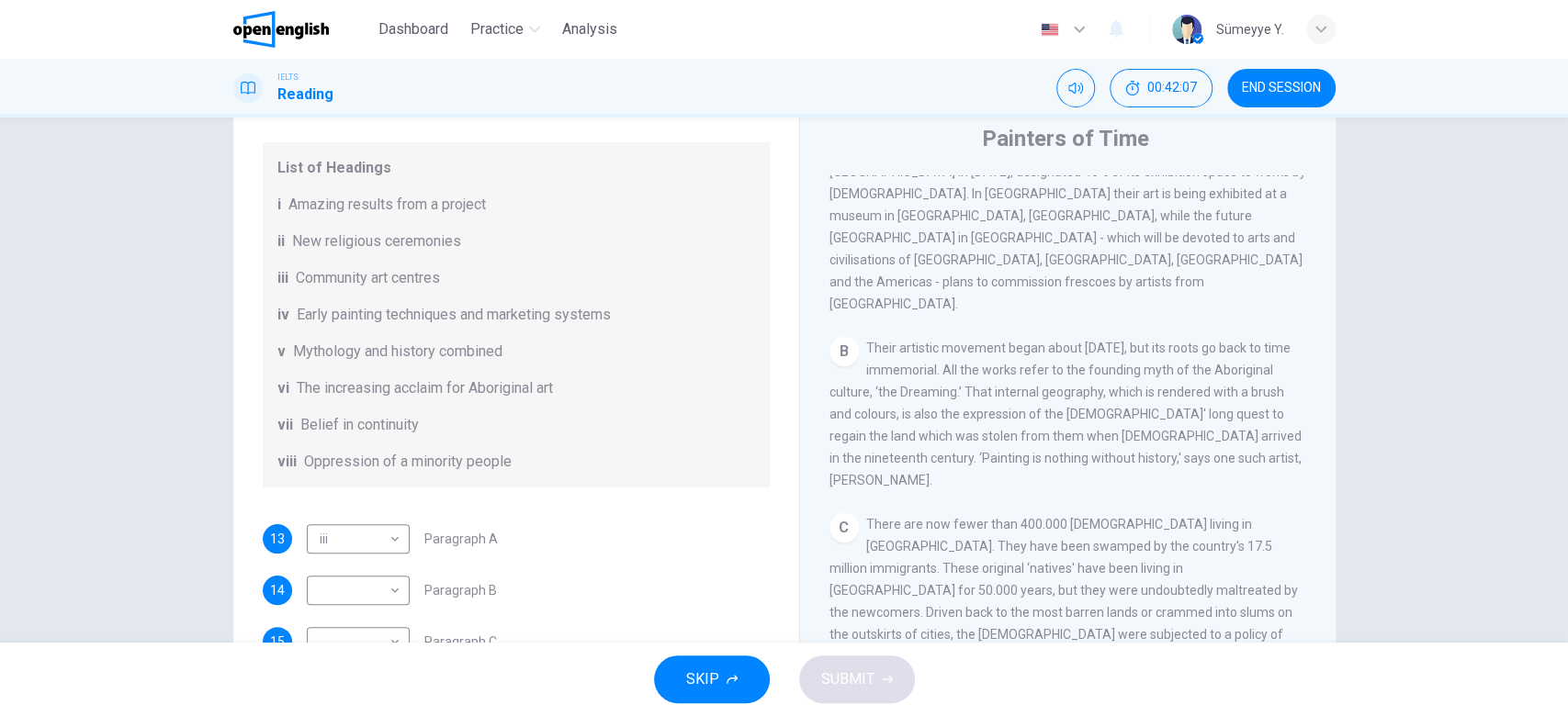
scroll to position [219, 0]
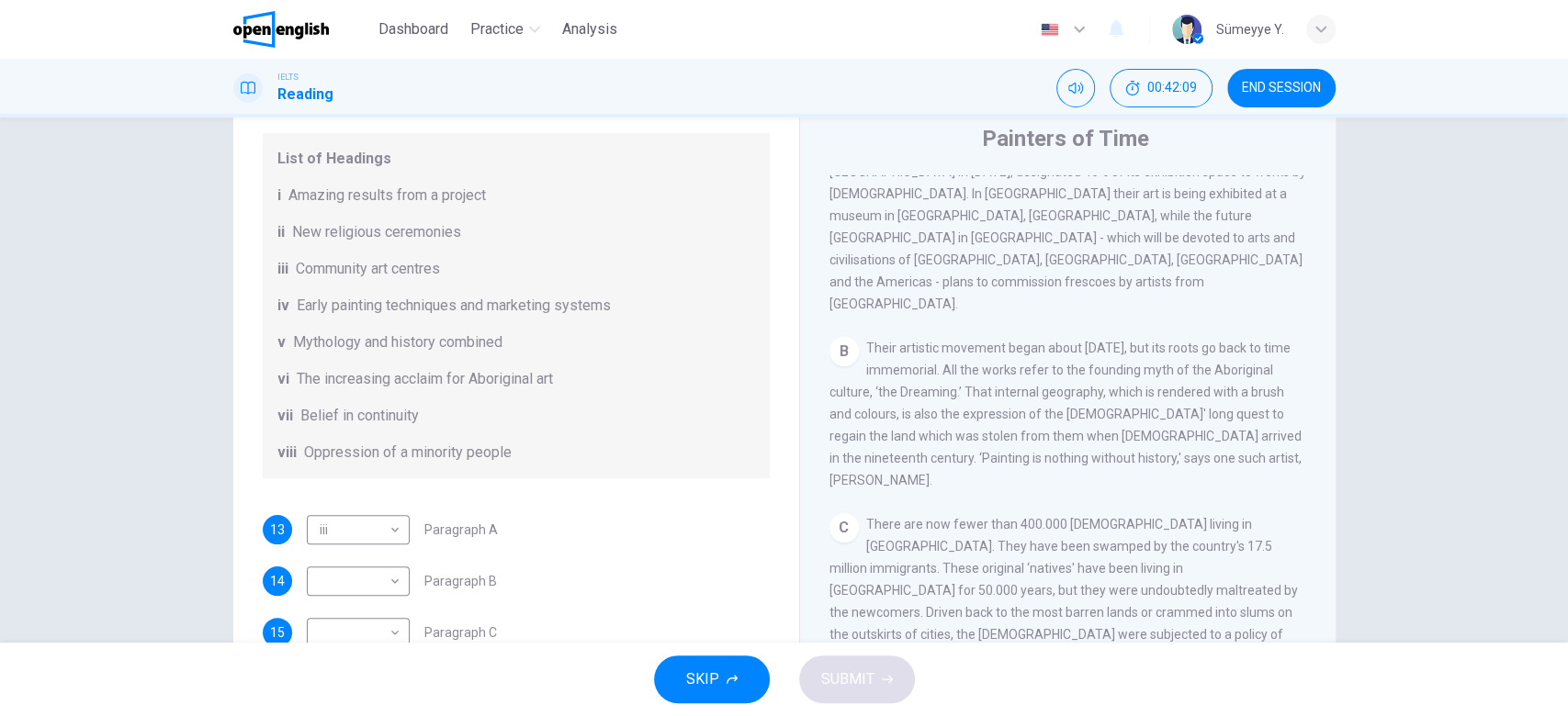
drag, startPoint x: 428, startPoint y: 452, endPoint x: 443, endPoint y: 454, distance: 15.1
click at [443, 454] on span "Oppression of a minority people" at bounding box center [408, 452] width 208 height 22
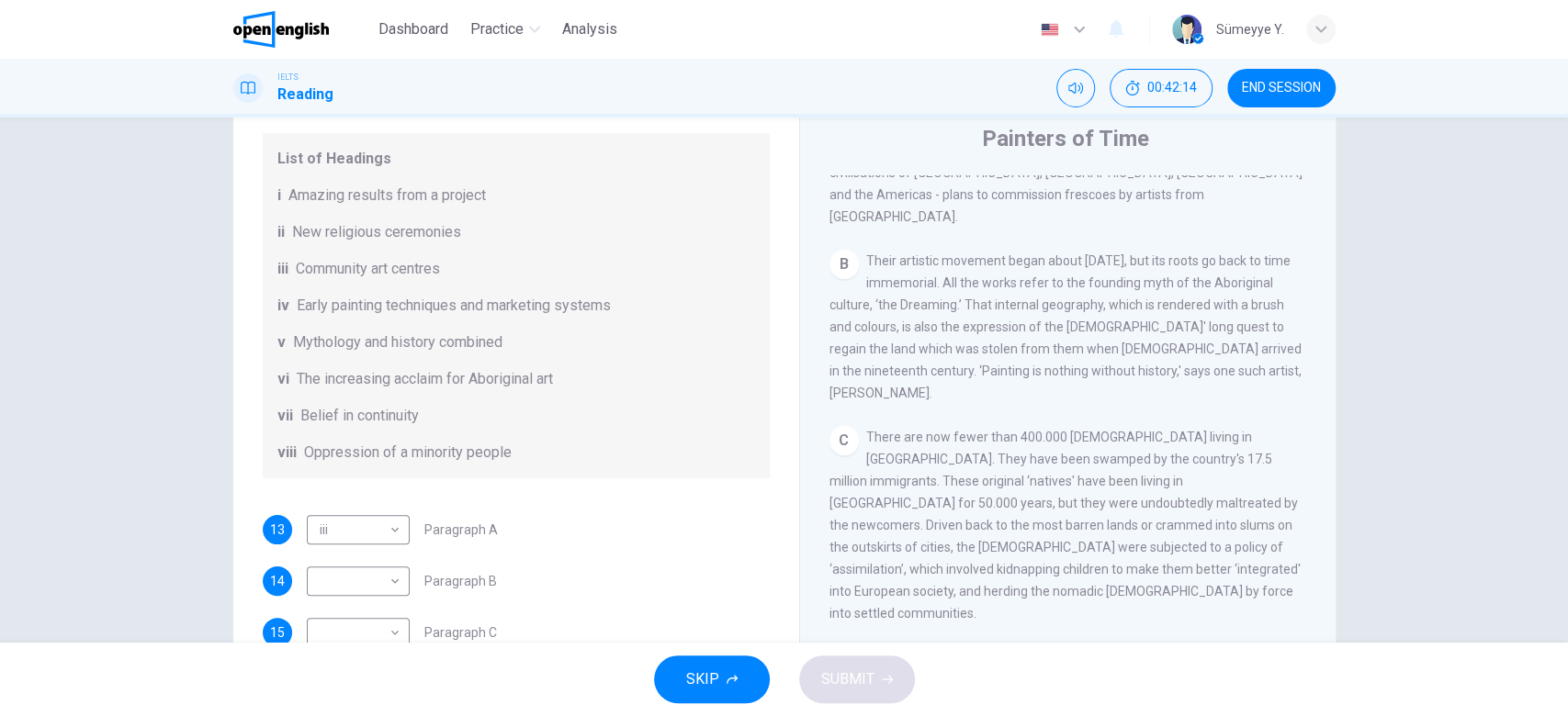
scroll to position [551, 0]
drag, startPoint x: 1174, startPoint y: 445, endPoint x: 1280, endPoint y: 445, distance: 106.0
click at [1280, 445] on span "There are now fewer than 400.000 [DEMOGRAPHIC_DATA] living in [GEOGRAPHIC_DATA]…" at bounding box center [1065, 529] width 471 height 191
drag, startPoint x: 1202, startPoint y: 457, endPoint x: 1329, endPoint y: 426, distance: 130.7
click at [1329, 426] on div "Questions 13 - 18 The Reading Passage has eight paragraphs A-H . Choose the mos…" at bounding box center [784, 414] width 1160 height 638
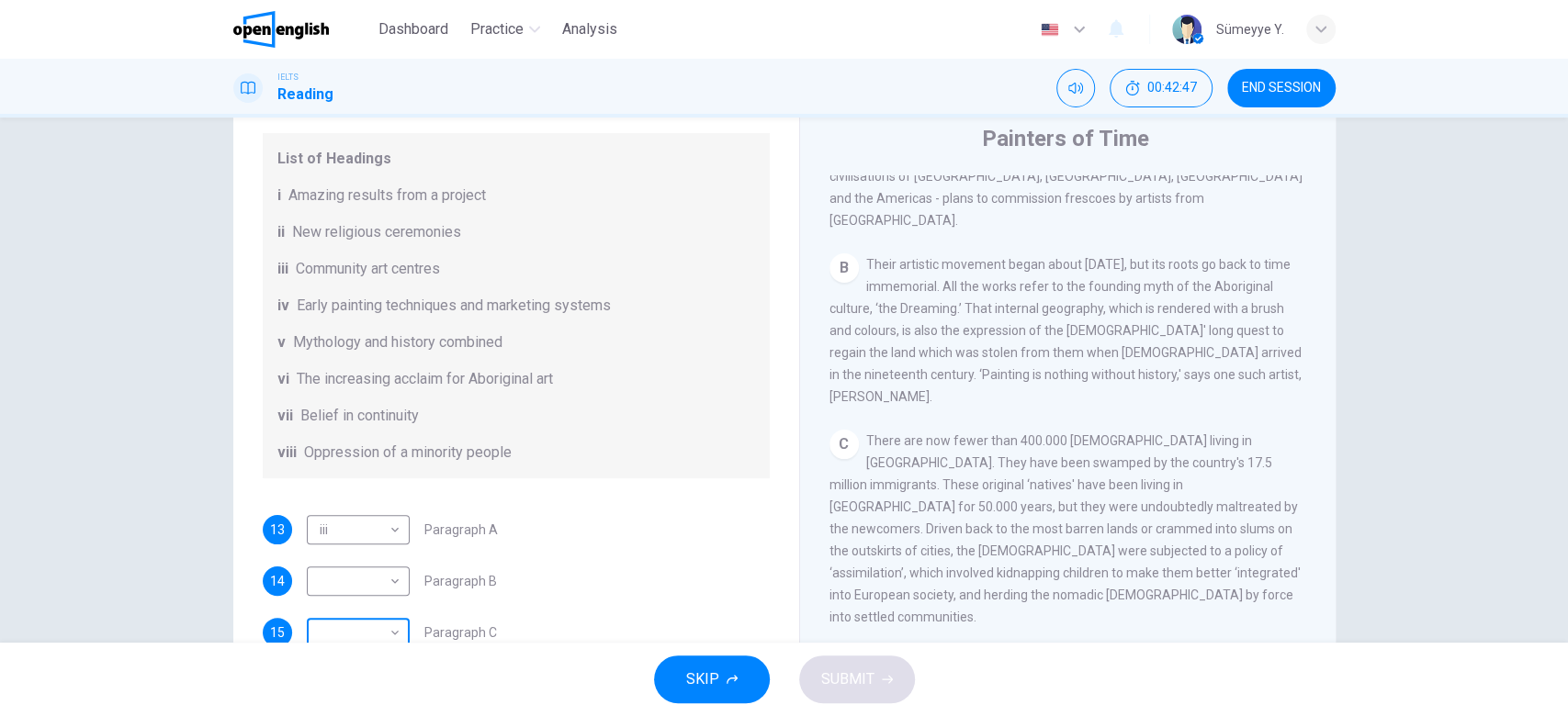
scroll to position [75, 0]
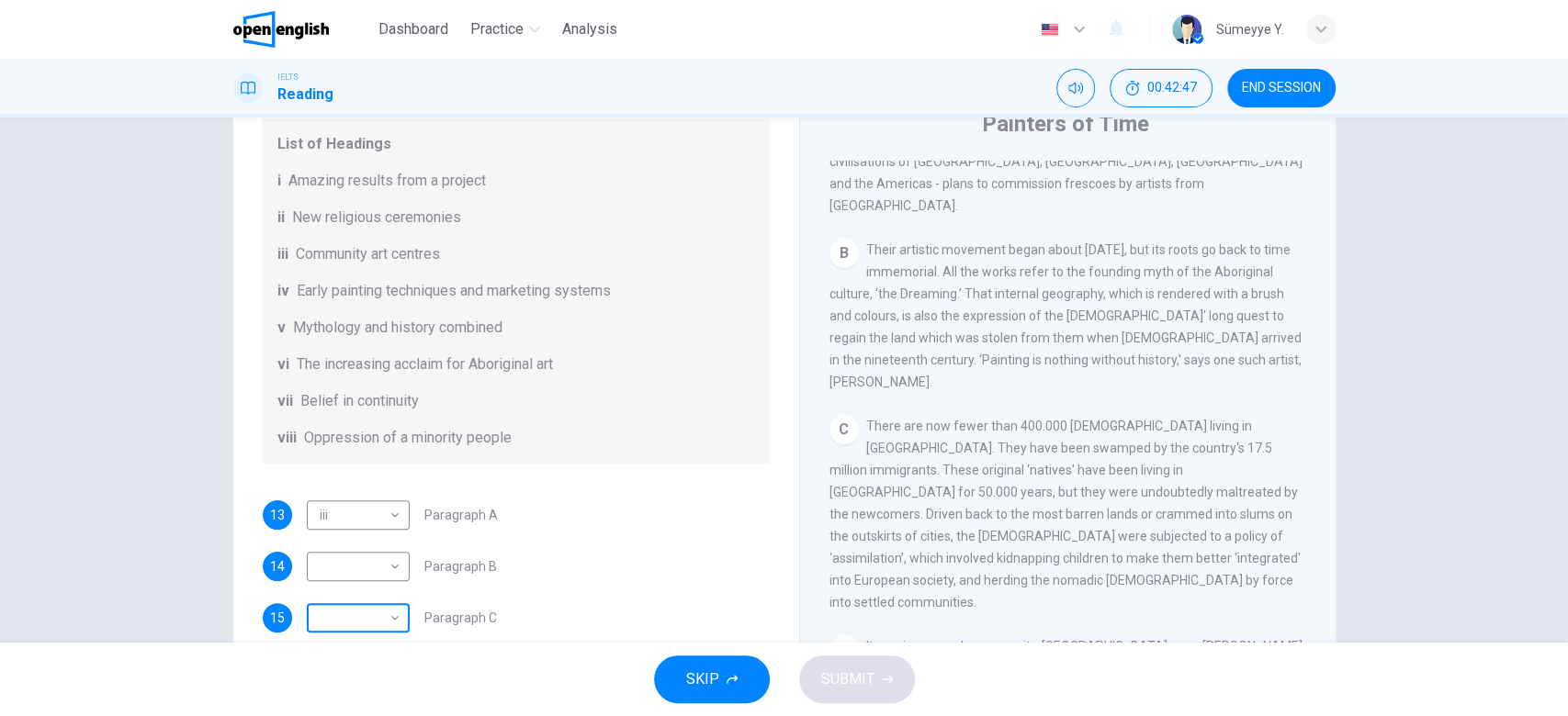
click at [372, 628] on body "This site uses cookies, as explained in our Privacy Policy . If you agree to th…" at bounding box center [784, 358] width 1568 height 716
type input "****"
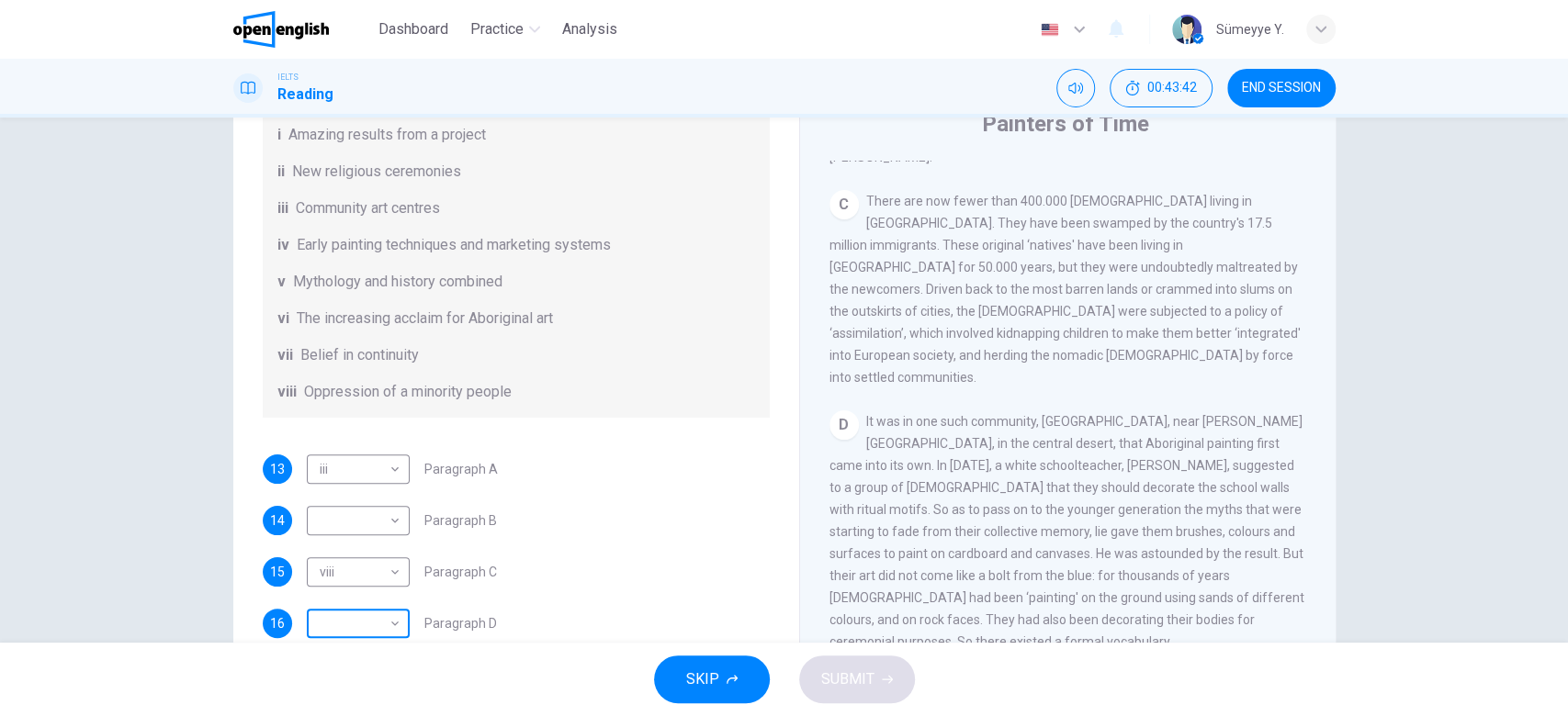
scroll to position [81, 0]
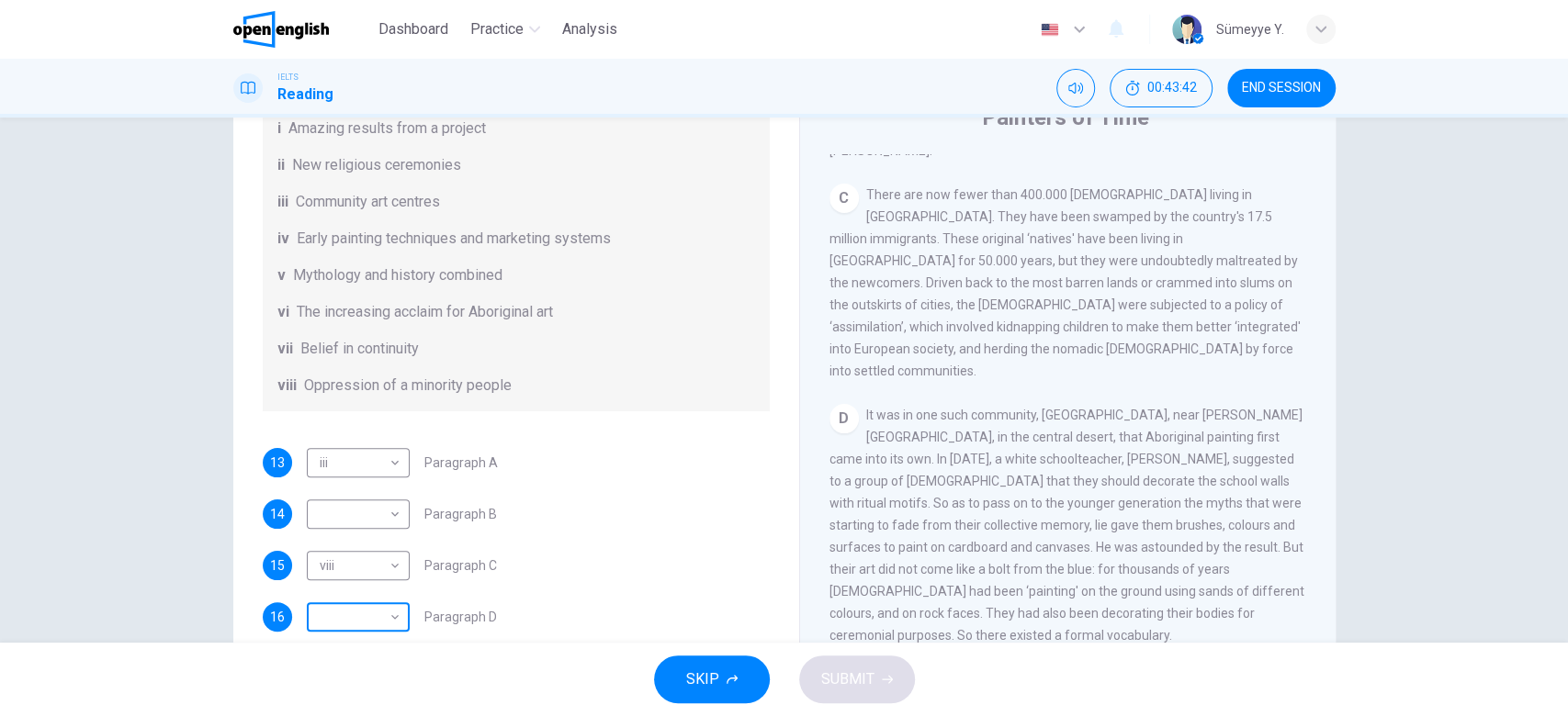
click at [349, 627] on body "This site uses cookies, as explained in our Privacy Policy . If you agree to th…" at bounding box center [784, 358] width 1568 height 716
type input "*"
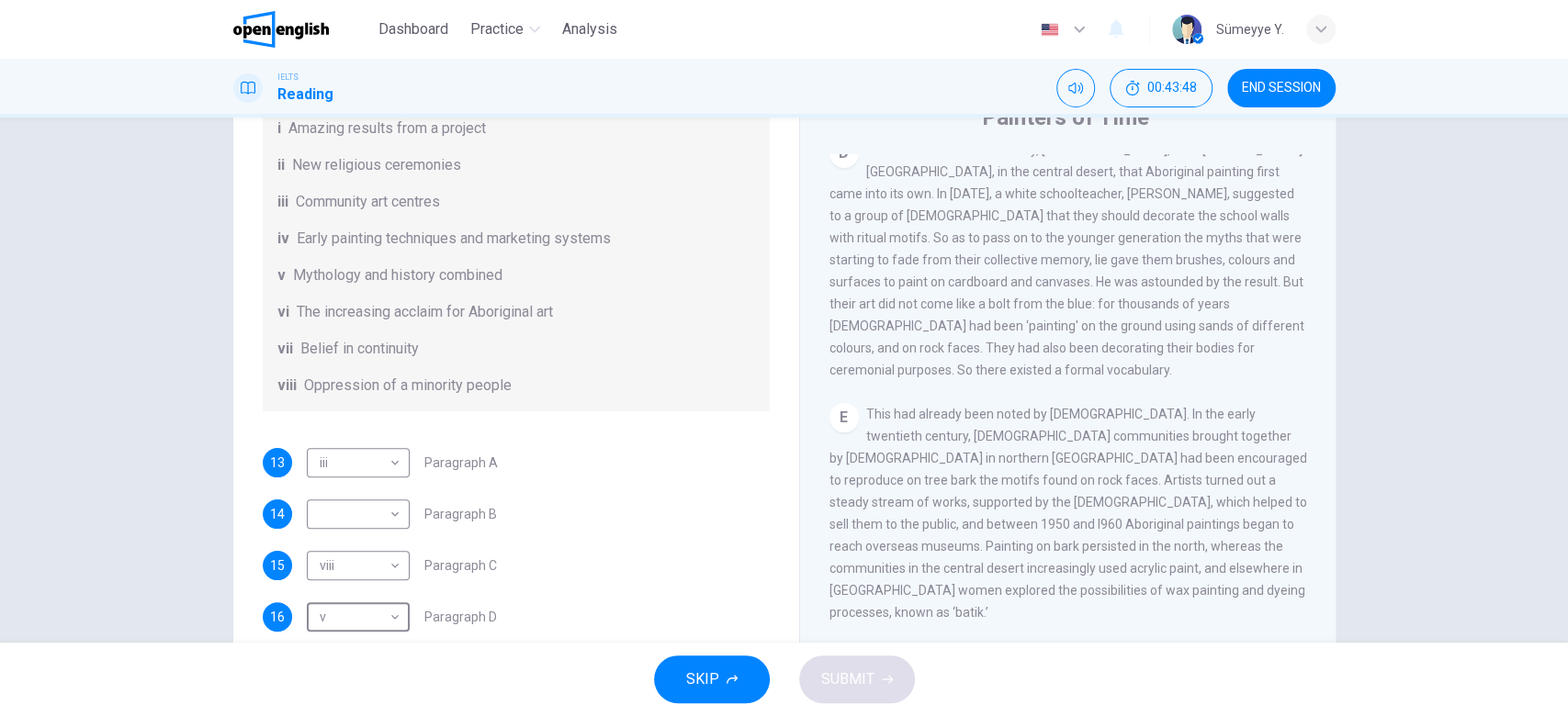
scroll to position [1044, 0]
drag, startPoint x: 1226, startPoint y: 367, endPoint x: 1260, endPoint y: 369, distance: 34.1
click at [1260, 404] on span "This had already been noted by [DEMOGRAPHIC_DATA]. In the early twentieth centu…" at bounding box center [1068, 510] width 477 height 213
drag, startPoint x: 885, startPoint y: 381, endPoint x: 1006, endPoint y: 384, distance: 121.0
click at [1006, 404] on span "This had already been noted by [DEMOGRAPHIC_DATA]. In the early twentieth centu…" at bounding box center [1068, 510] width 477 height 213
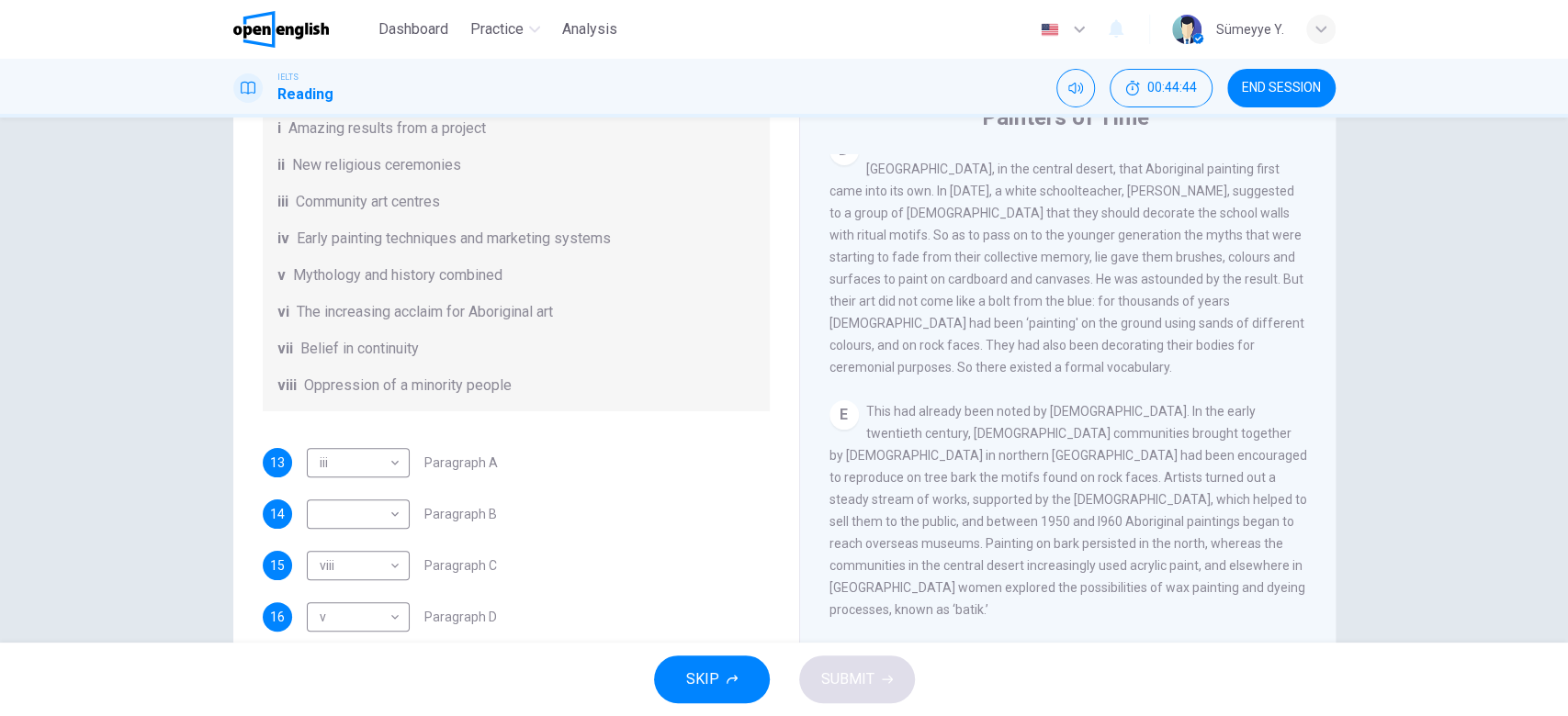
drag, startPoint x: 1218, startPoint y: 403, endPoint x: 1277, endPoint y: 404, distance: 59.0
click at [1277, 404] on div "E This had already been noted by [DEMOGRAPHIC_DATA]. In the early twentieth cen…" at bounding box center [1068, 511] width 477 height 221
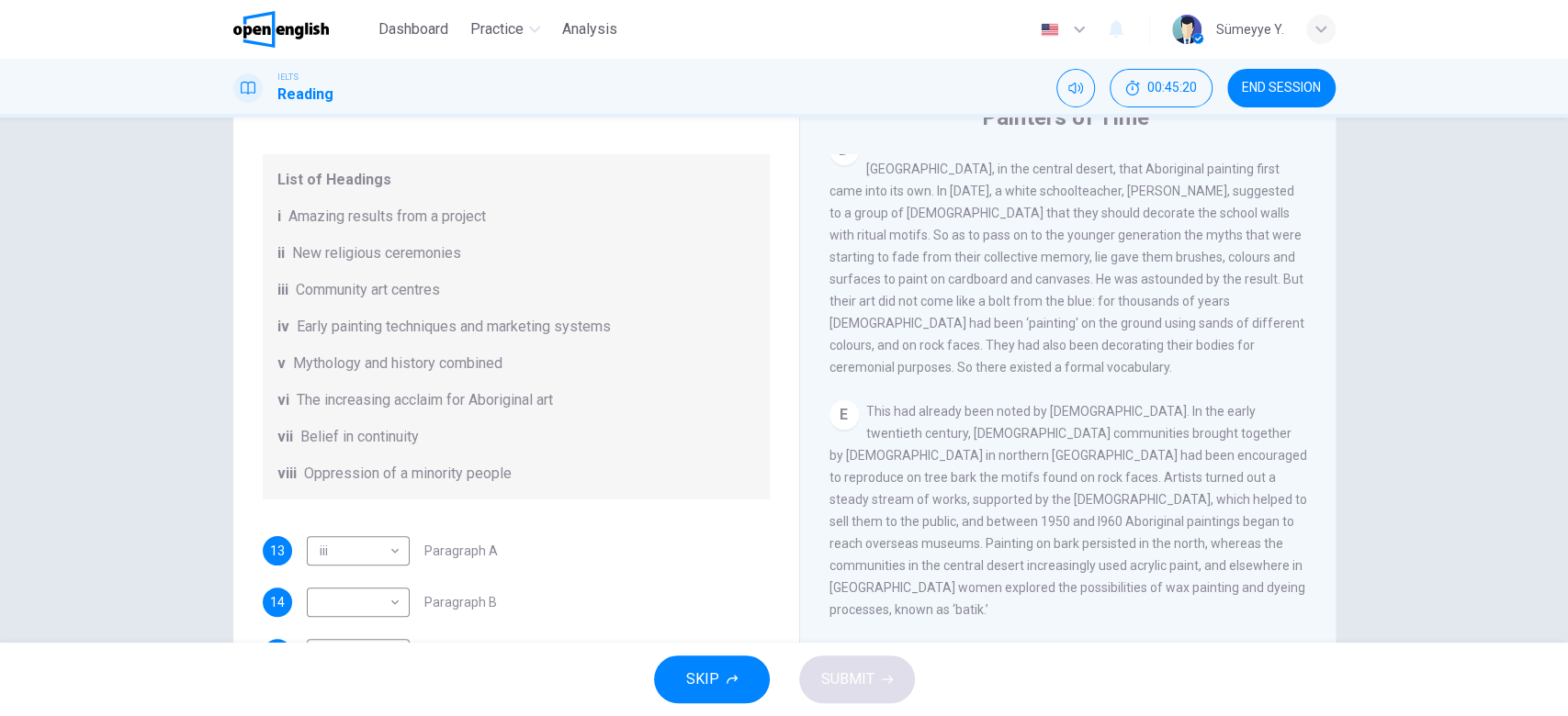
scroll to position [175, 0]
drag, startPoint x: 470, startPoint y: 403, endPoint x: 539, endPoint y: 403, distance: 69.0
click at [539, 403] on span "The increasing acclaim for Aboriginal art" at bounding box center [425, 402] width 257 height 22
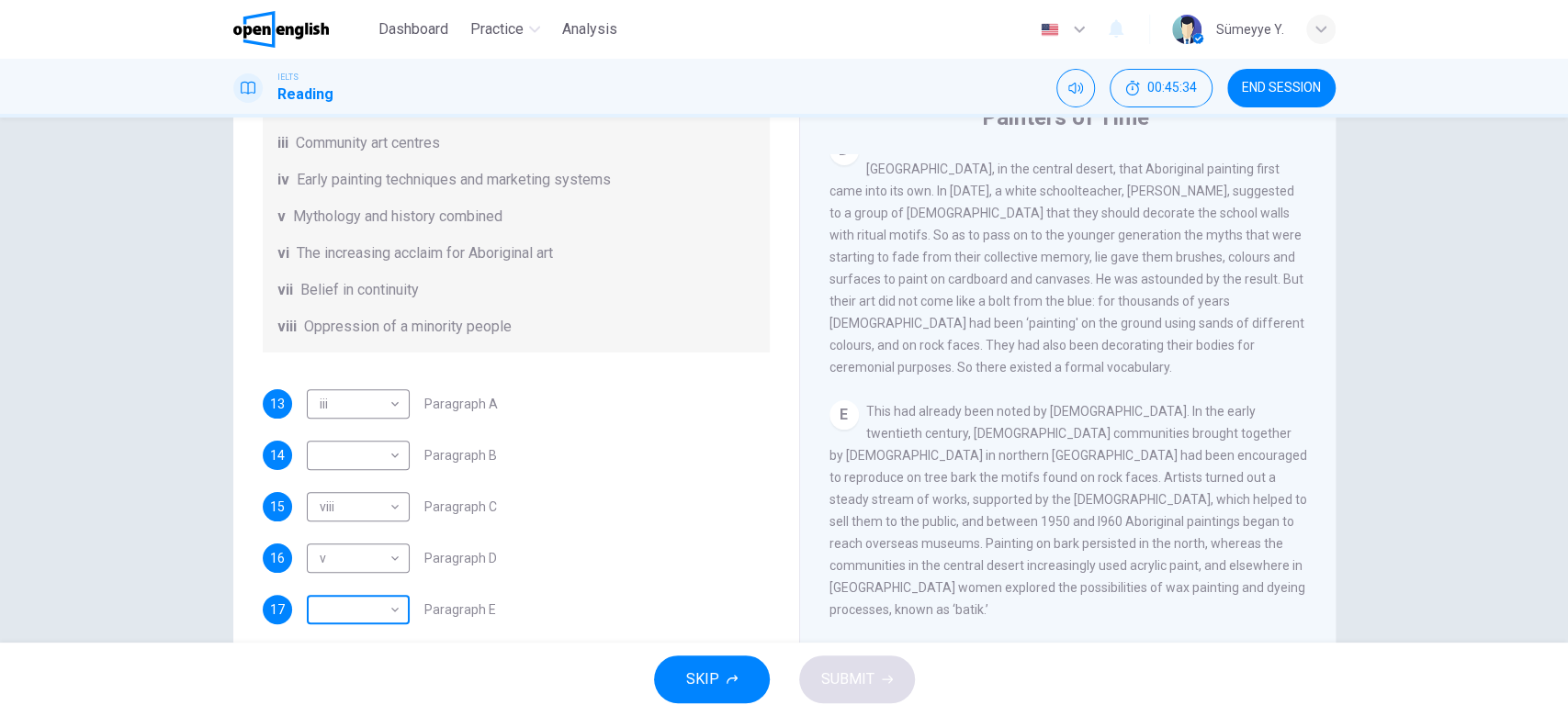
click at [384, 613] on body "This site uses cookies, as explained in our Privacy Policy . If you agree to th…" at bounding box center [784, 358] width 1568 height 716
type input "**"
drag, startPoint x: 367, startPoint y: 261, endPoint x: 412, endPoint y: 261, distance: 45.0
click at [412, 261] on span "The increasing acclaim for Aboriginal art" at bounding box center [425, 254] width 257 height 22
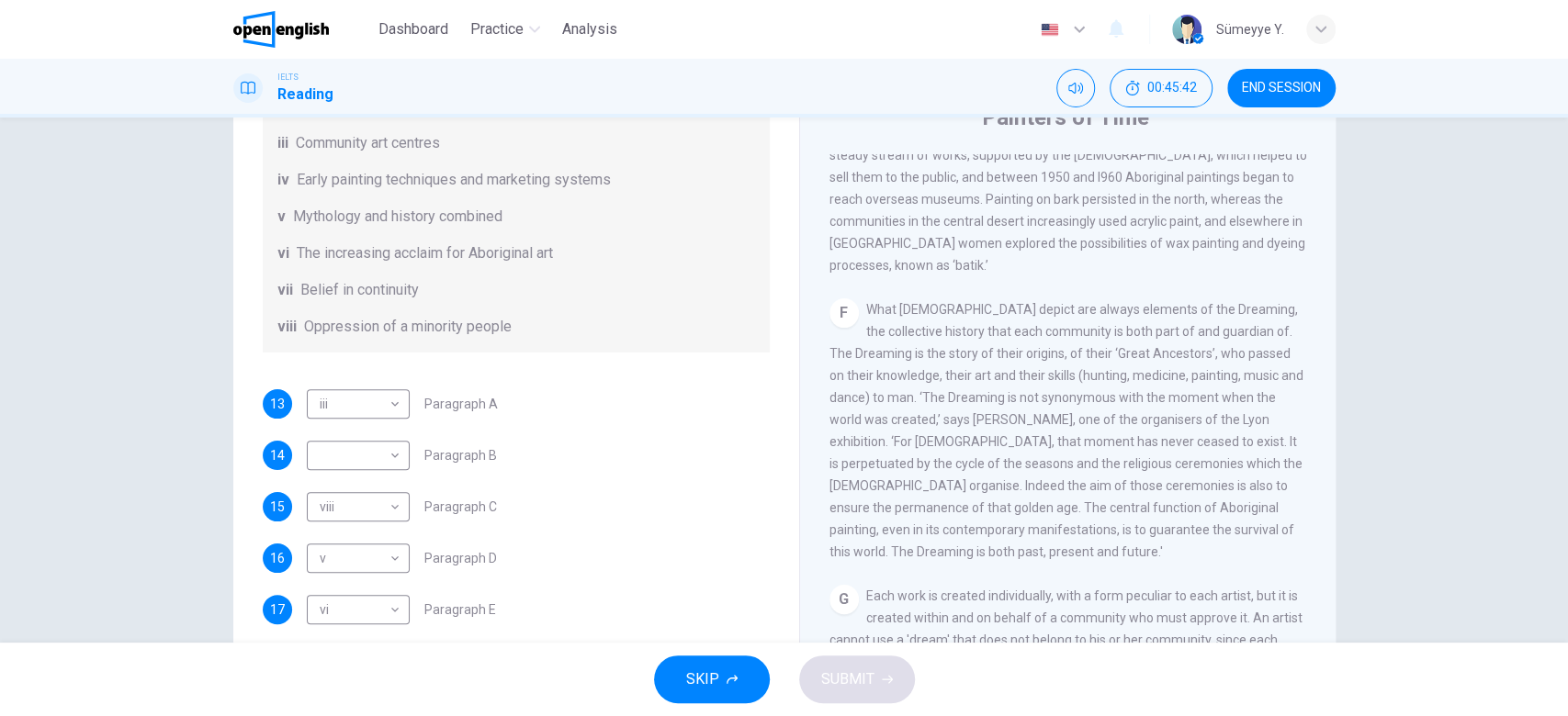
scroll to position [1386, 0]
drag, startPoint x: 1114, startPoint y: 293, endPoint x: 1246, endPoint y: 291, distance: 132.0
click at [1246, 305] on span "What [DEMOGRAPHIC_DATA] depict are always elements of the Dreaming, the collect…" at bounding box center [1066, 434] width 474 height 258
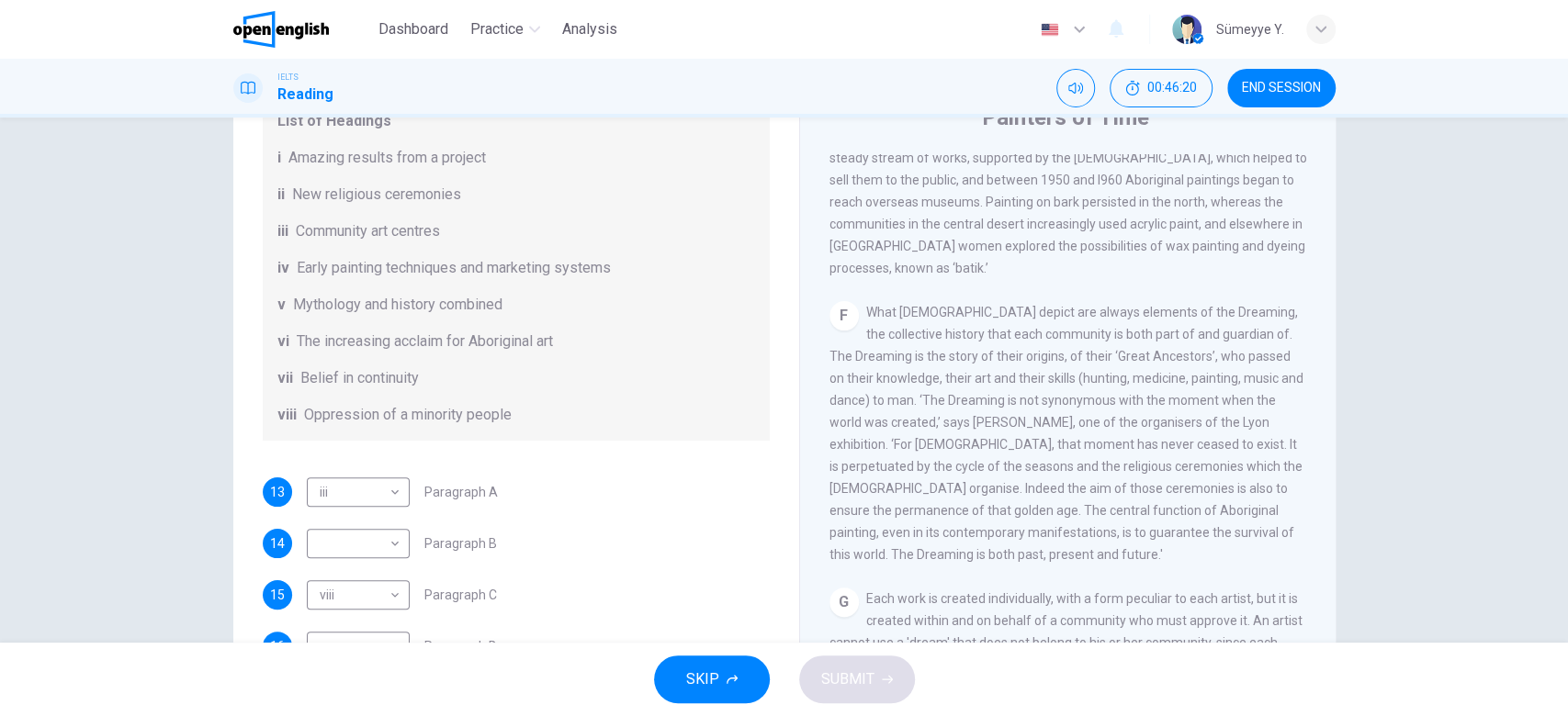
scroll to position [231, 0]
drag, startPoint x: 344, startPoint y: 205, endPoint x: 420, endPoint y: 211, distance: 76.2
click at [420, 211] on div "List of Headings i Amazing results from a project ii New religious ceremonies i…" at bounding box center [516, 272] width 507 height 345
drag, startPoint x: 412, startPoint y: 186, endPoint x: 470, endPoint y: 198, distance: 59.2
click at [470, 198] on div "List of Headings i Amazing results from a project ii New religious ceremonies i…" at bounding box center [516, 272] width 507 height 345
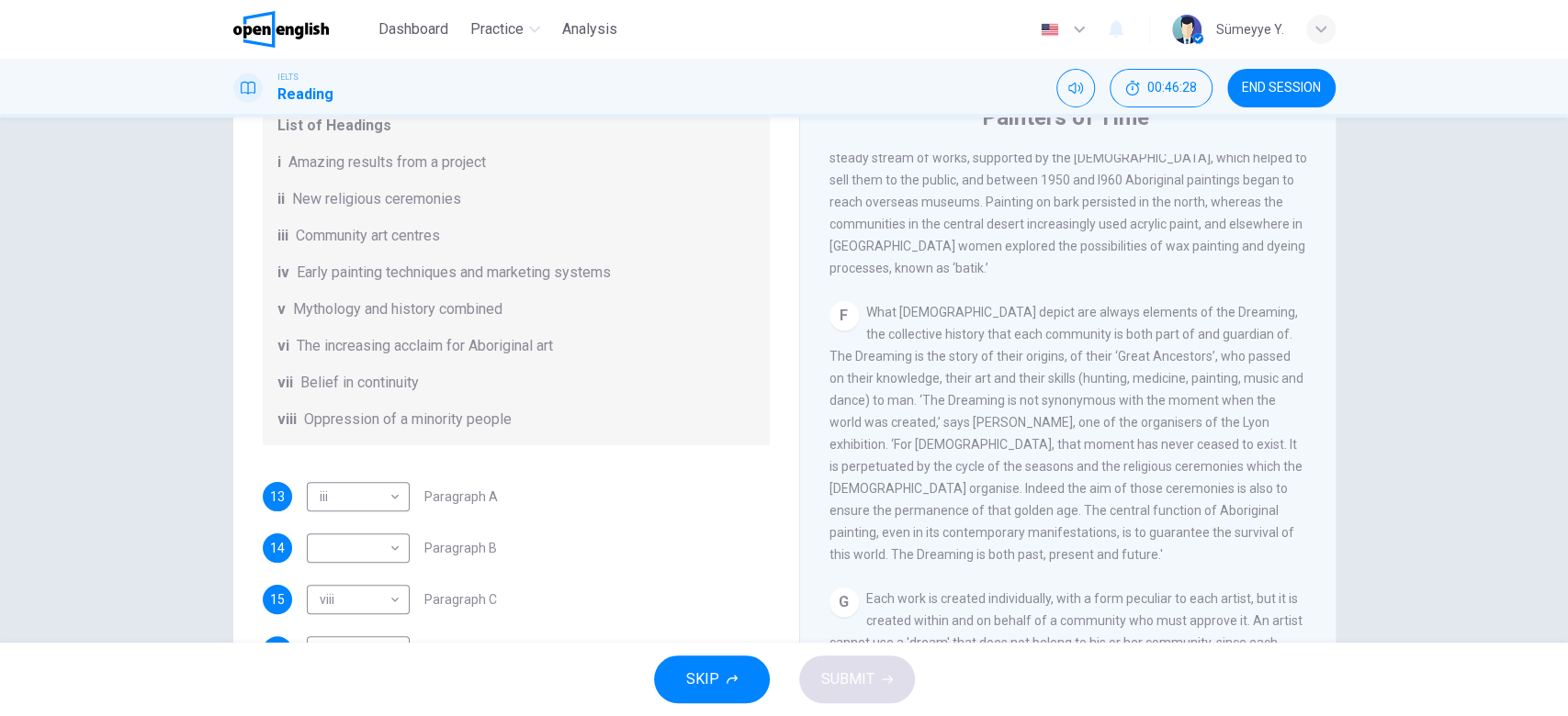
drag, startPoint x: 389, startPoint y: 200, endPoint x: 450, endPoint y: 204, distance: 61.1
click at [450, 204] on span "New religious ceremonies" at bounding box center [377, 199] width 169 height 22
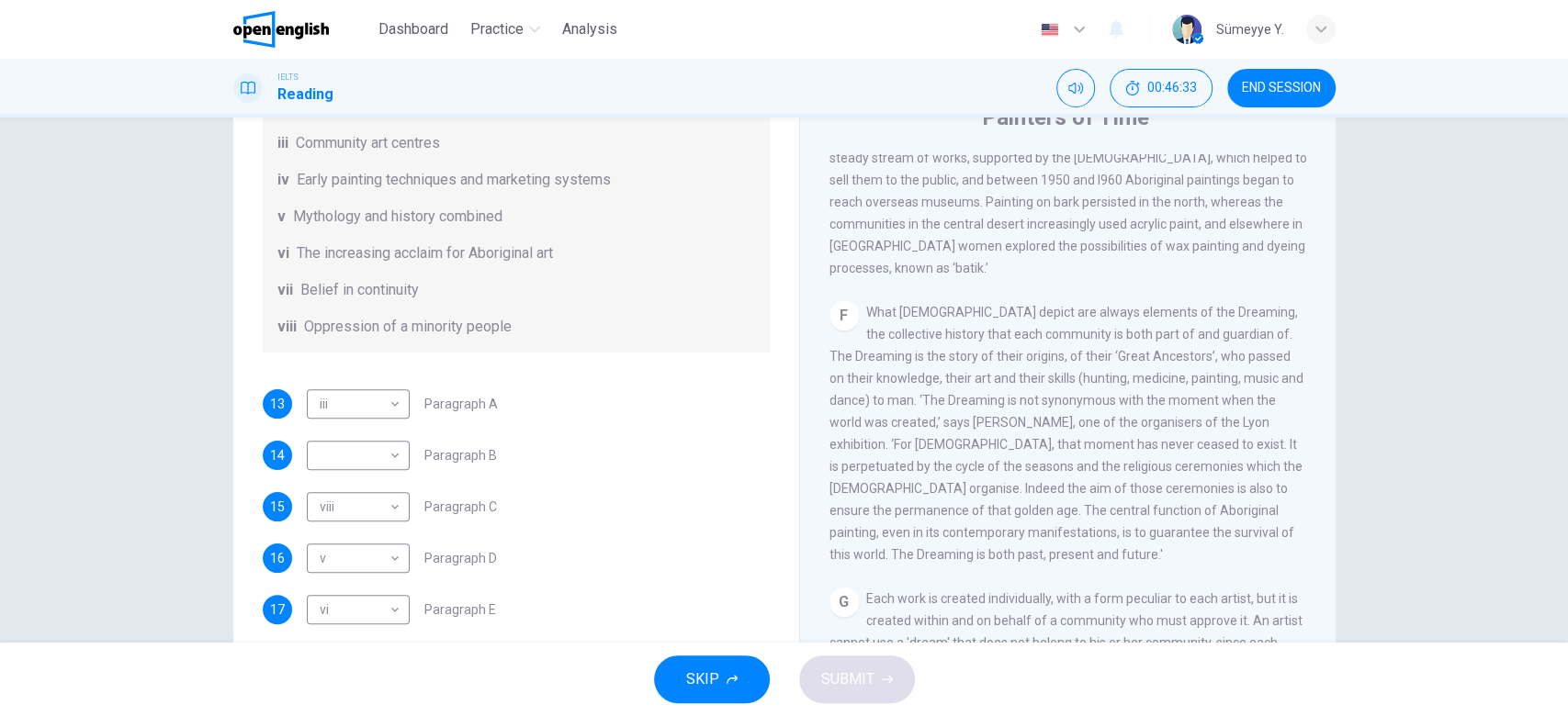
scroll to position [186, 0]
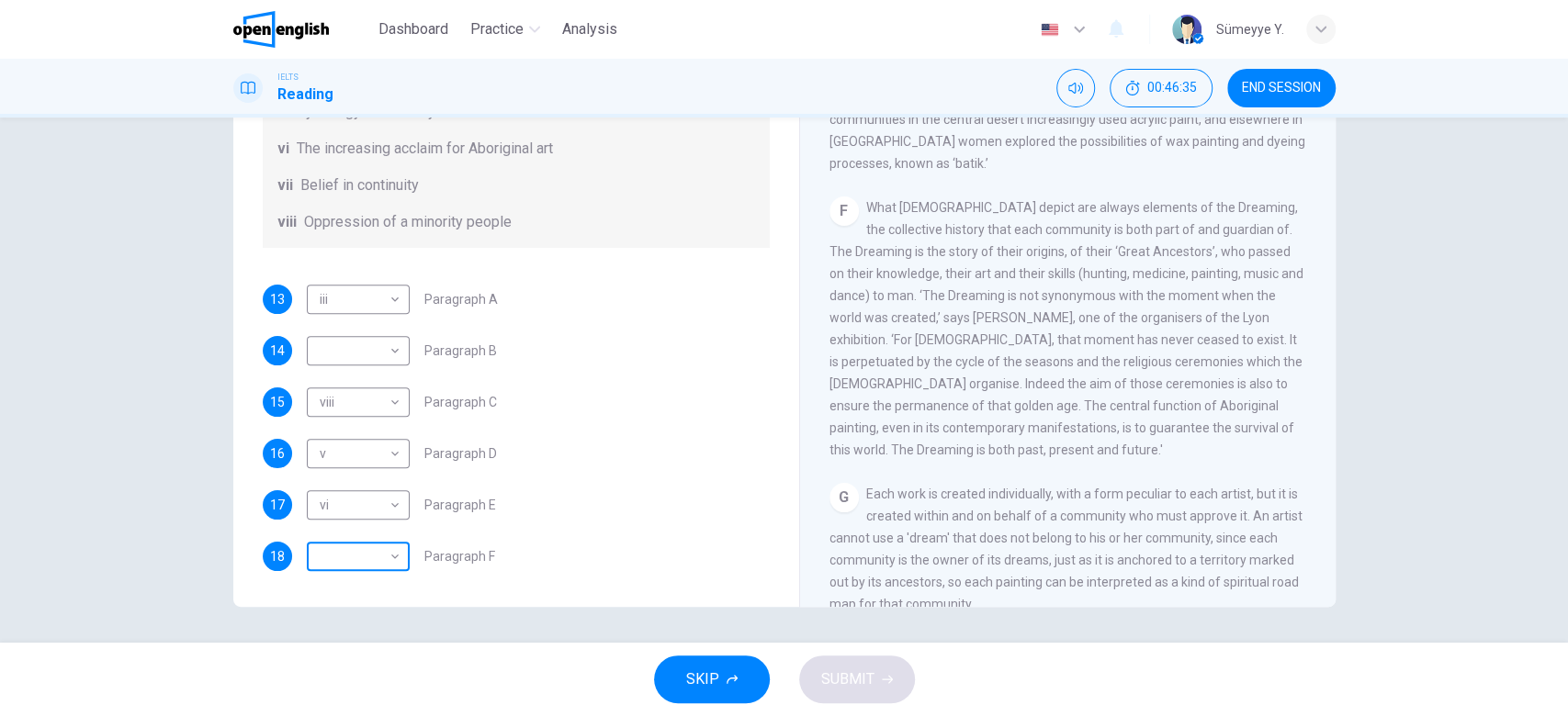
click at [326, 547] on body "This site uses cookies, as explained in our Privacy Policy . If you agree to th…" at bounding box center [784, 358] width 1568 height 716
type input "**"
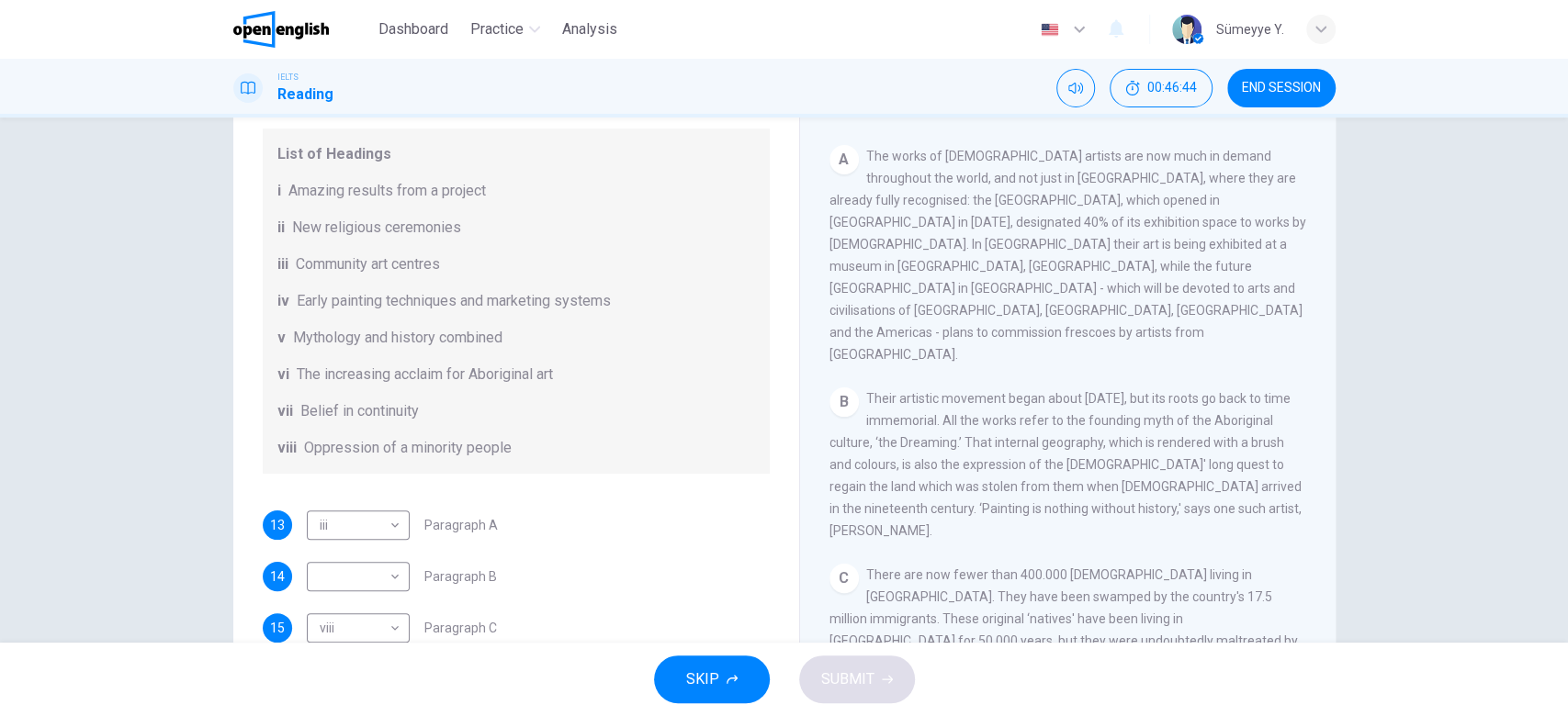
scroll to position [187, 0]
click at [1165, 391] on span "Their artistic movement began about [DATE], but its roots go back to time immem…" at bounding box center [1065, 464] width 472 height 147
drag, startPoint x: 962, startPoint y: 419, endPoint x: 1249, endPoint y: 416, distance: 287.0
click at [1249, 416] on span "Their artistic movement began about [DATE], but its roots go back to time immem…" at bounding box center [1065, 464] width 472 height 147
drag, startPoint x: 929, startPoint y: 449, endPoint x: 1014, endPoint y: 447, distance: 85.0
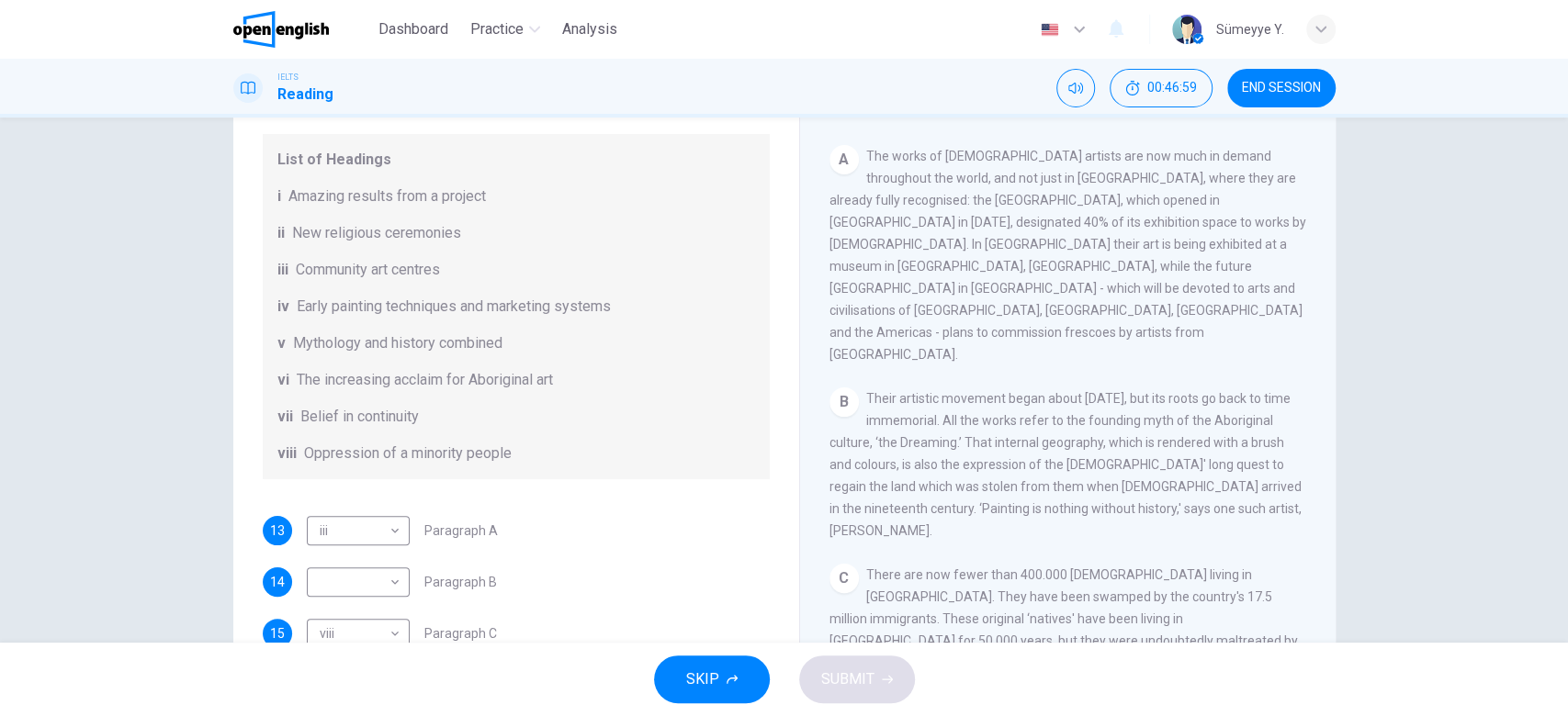
click at [1014, 447] on span "Their artistic movement began about [DATE], but its roots go back to time immem…" at bounding box center [1065, 464] width 472 height 147
click at [1008, 446] on span "Their artistic movement began about [DATE], but its roots go back to time immem…" at bounding box center [1065, 464] width 472 height 147
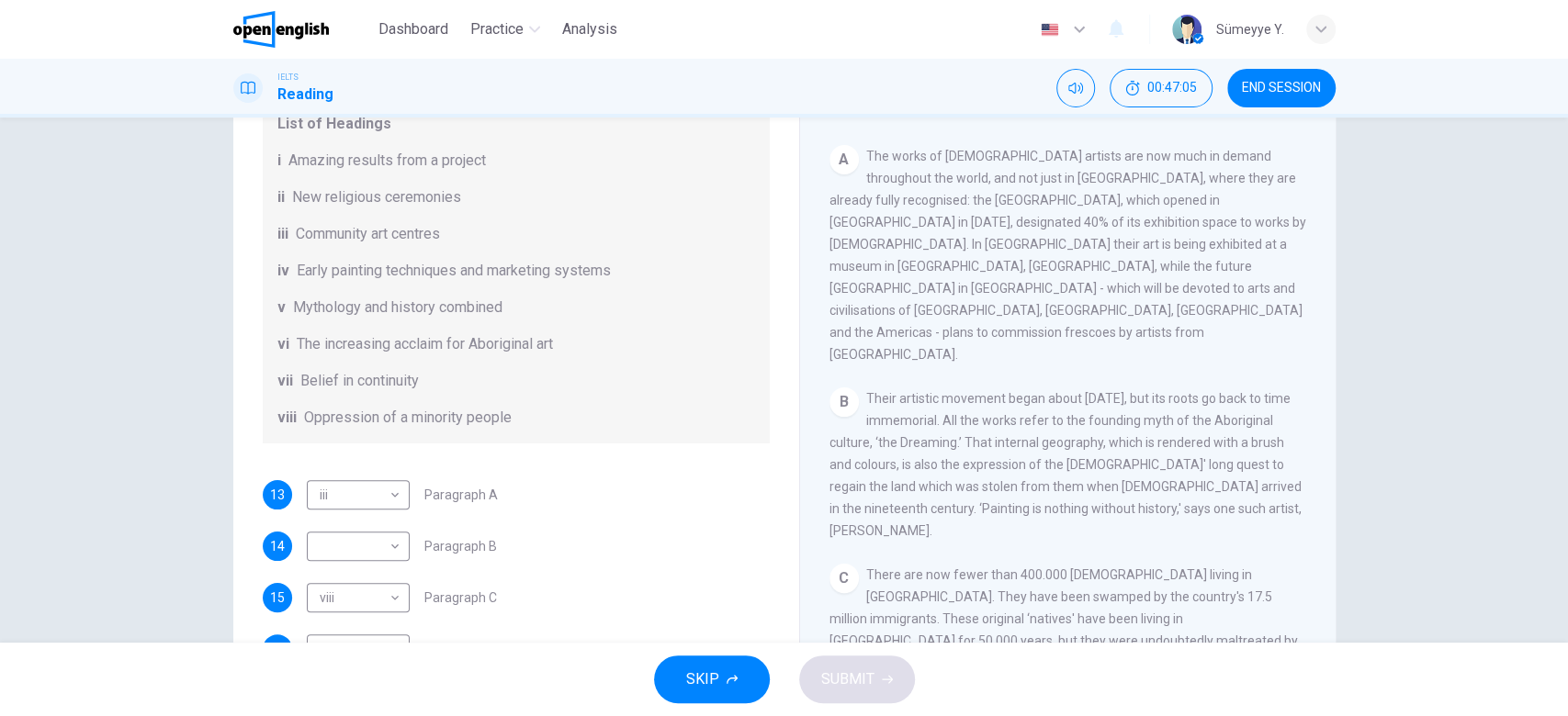
scroll to position [239, 0]
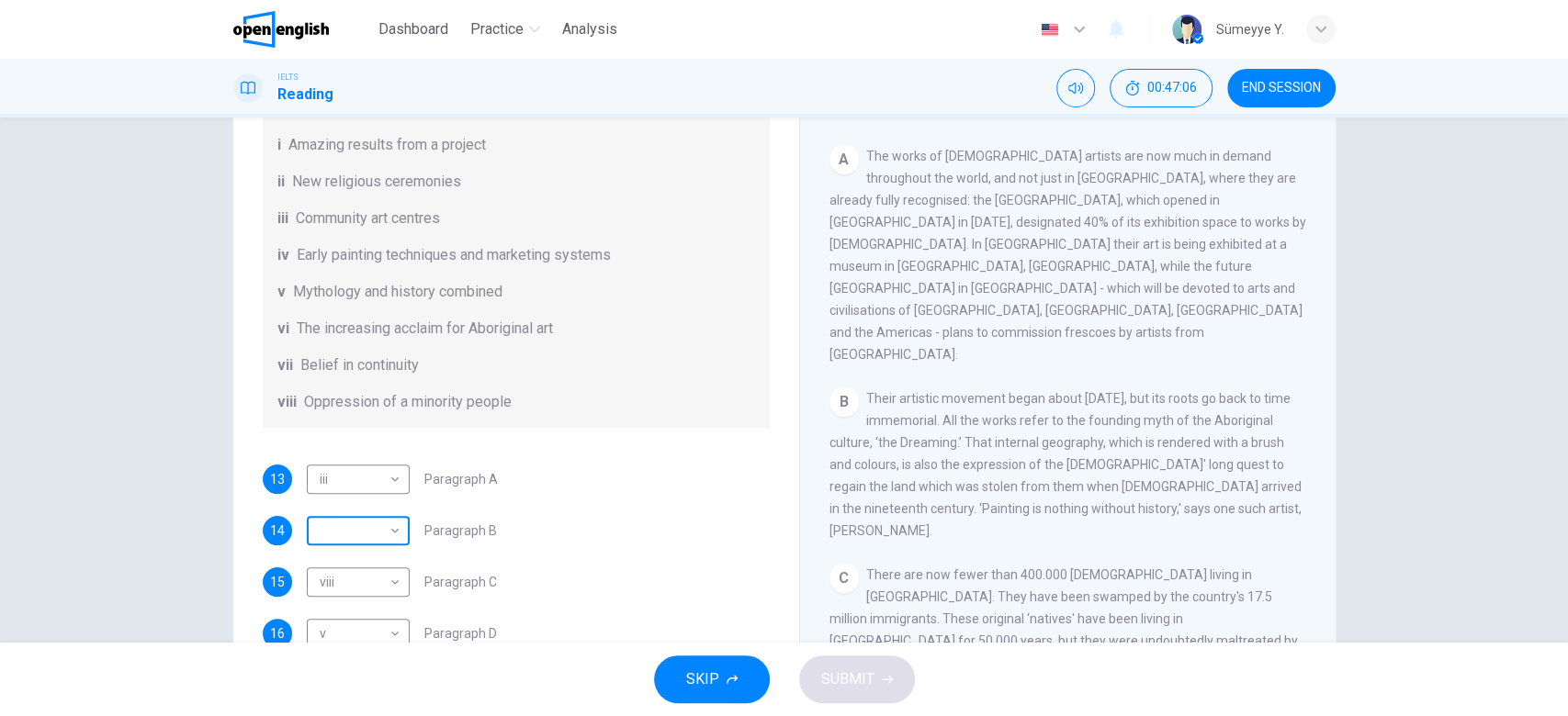
click at [366, 526] on body "This site uses cookies, as explained in our Privacy Policy . If you agree to th…" at bounding box center [784, 358] width 1568 height 716
type input "*"
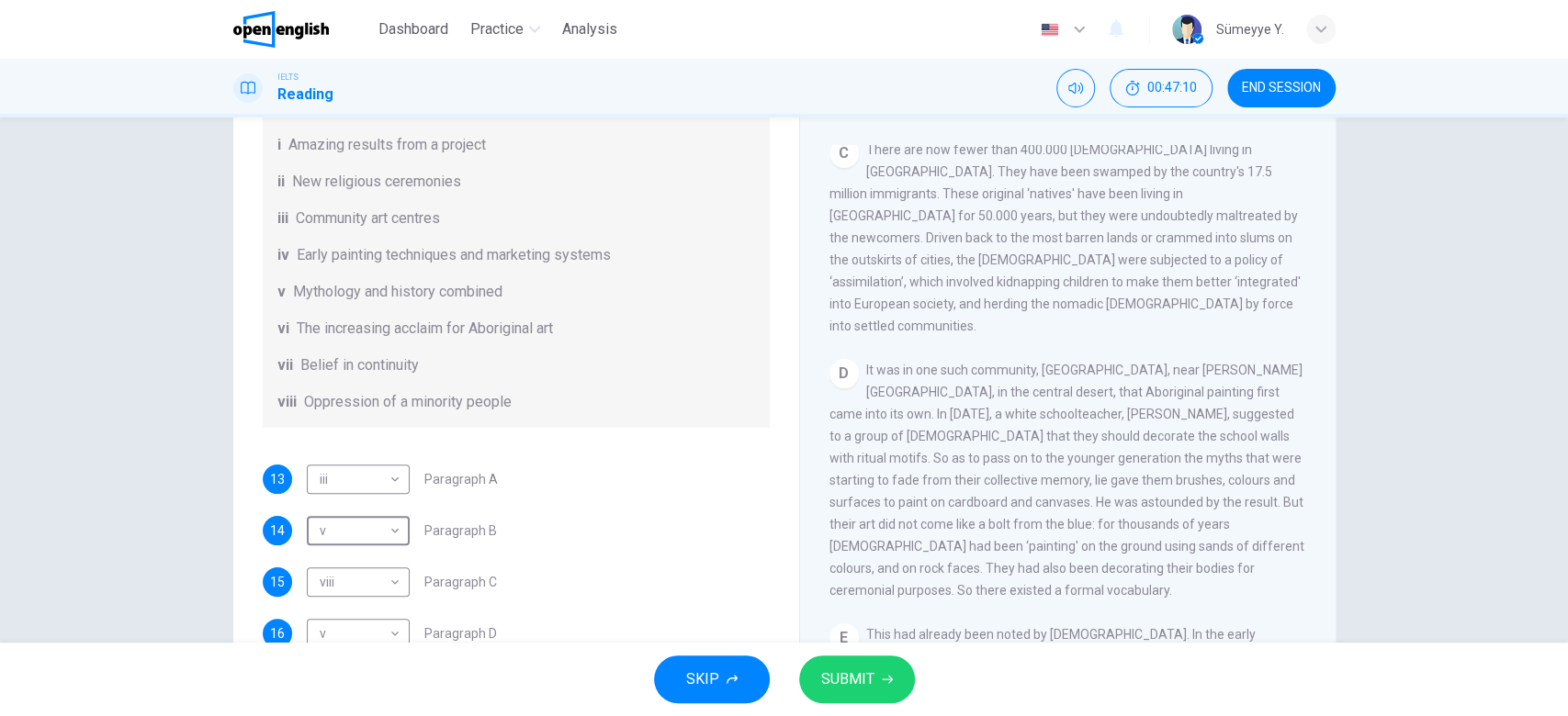
scroll to position [806, 0]
drag, startPoint x: 1166, startPoint y: 403, endPoint x: 1260, endPoint y: 403, distance: 94.0
click at [1260, 403] on span "It was in one such community, [GEOGRAPHIC_DATA], near [PERSON_NAME][GEOGRAPHIC_…" at bounding box center [1066, 486] width 474 height 235
drag, startPoint x: 925, startPoint y: 413, endPoint x: 1291, endPoint y: 423, distance: 366.1
click at [1291, 423] on div "CLICK TO ZOOM Click to Zoom A The works of [DEMOGRAPHIC_DATA] artists are now m…" at bounding box center [1080, 424] width 501 height 558
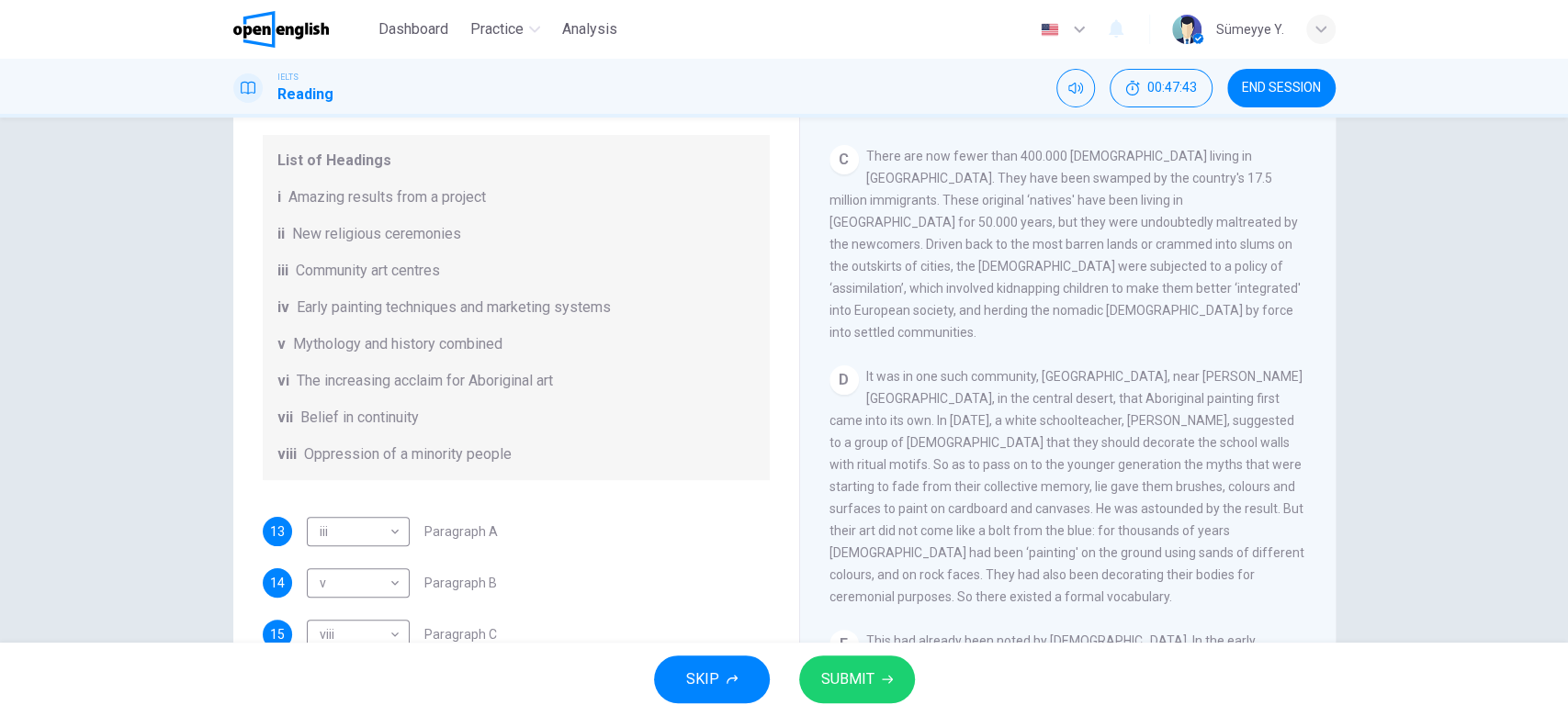
scroll to position [191, 0]
drag, startPoint x: 380, startPoint y: 188, endPoint x: 496, endPoint y: 203, distance: 117.0
click at [496, 203] on div "List of Headings i Amazing results from a project ii New religious ceremonies i…" at bounding box center [516, 302] width 507 height 345
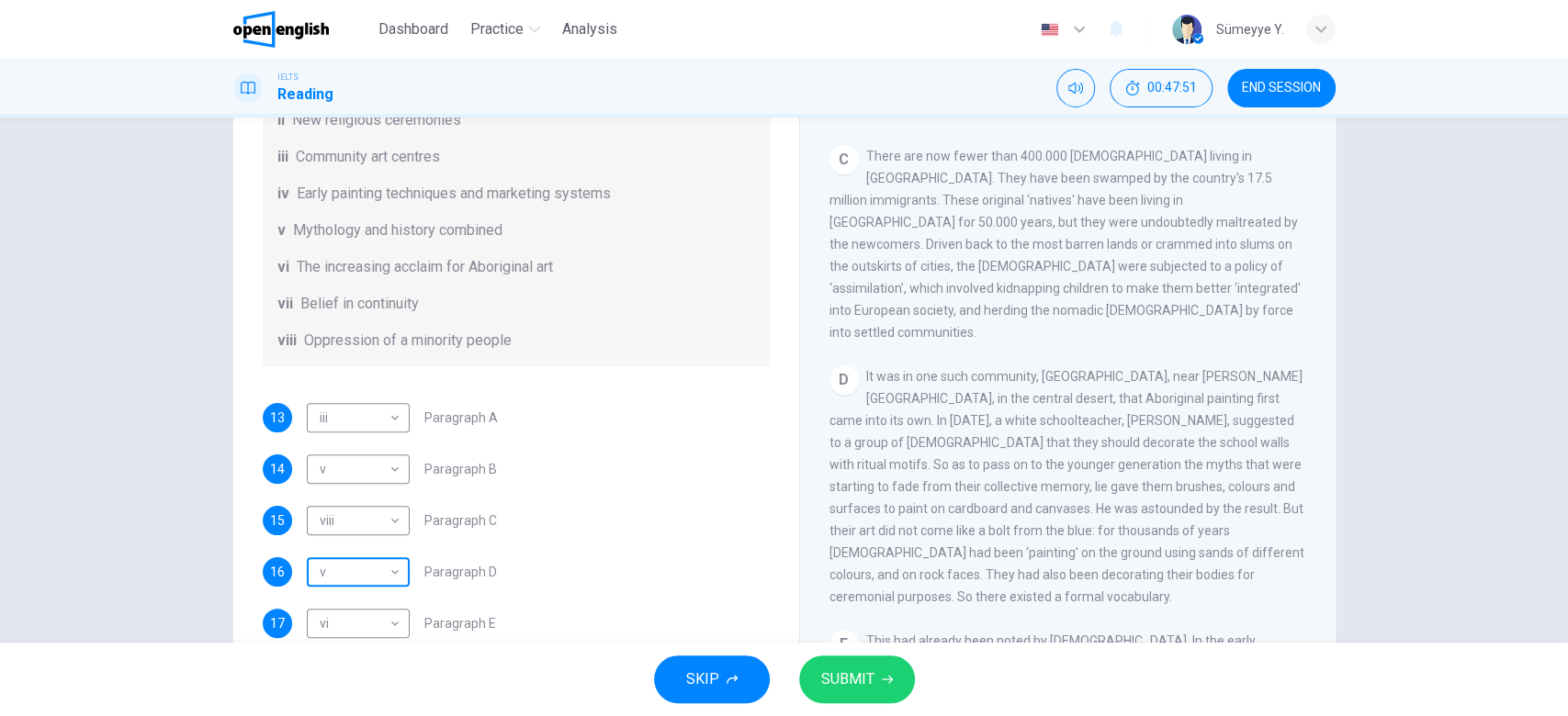
click at [385, 573] on body "This site uses cookies, as explained in our Privacy Policy . If you agree to th…" at bounding box center [784, 358] width 1568 height 716
click at [332, 715] on li "i" at bounding box center [784, 727] width 1568 height 22
type input "*"
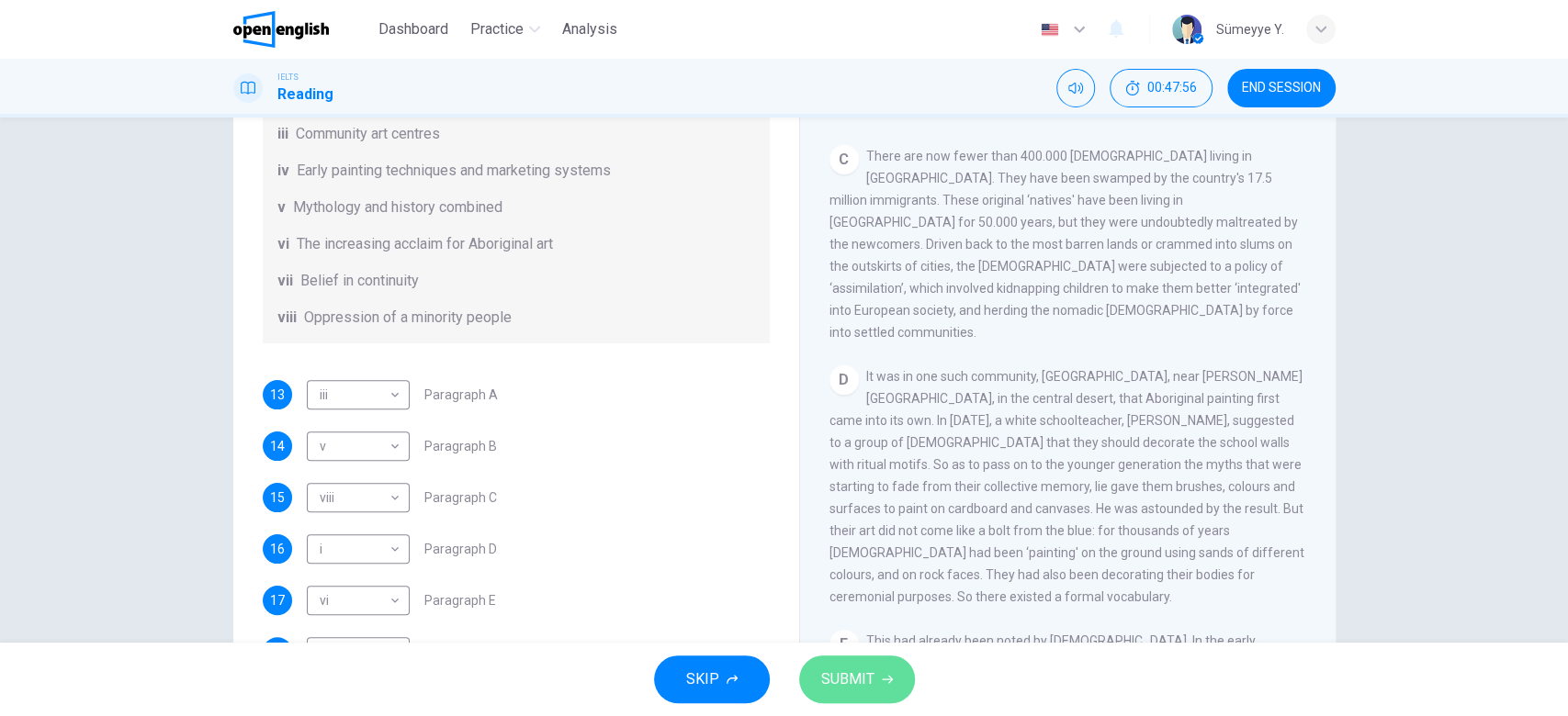
click at [856, 679] on span "SUBMIT" at bounding box center [848, 680] width 54 height 26
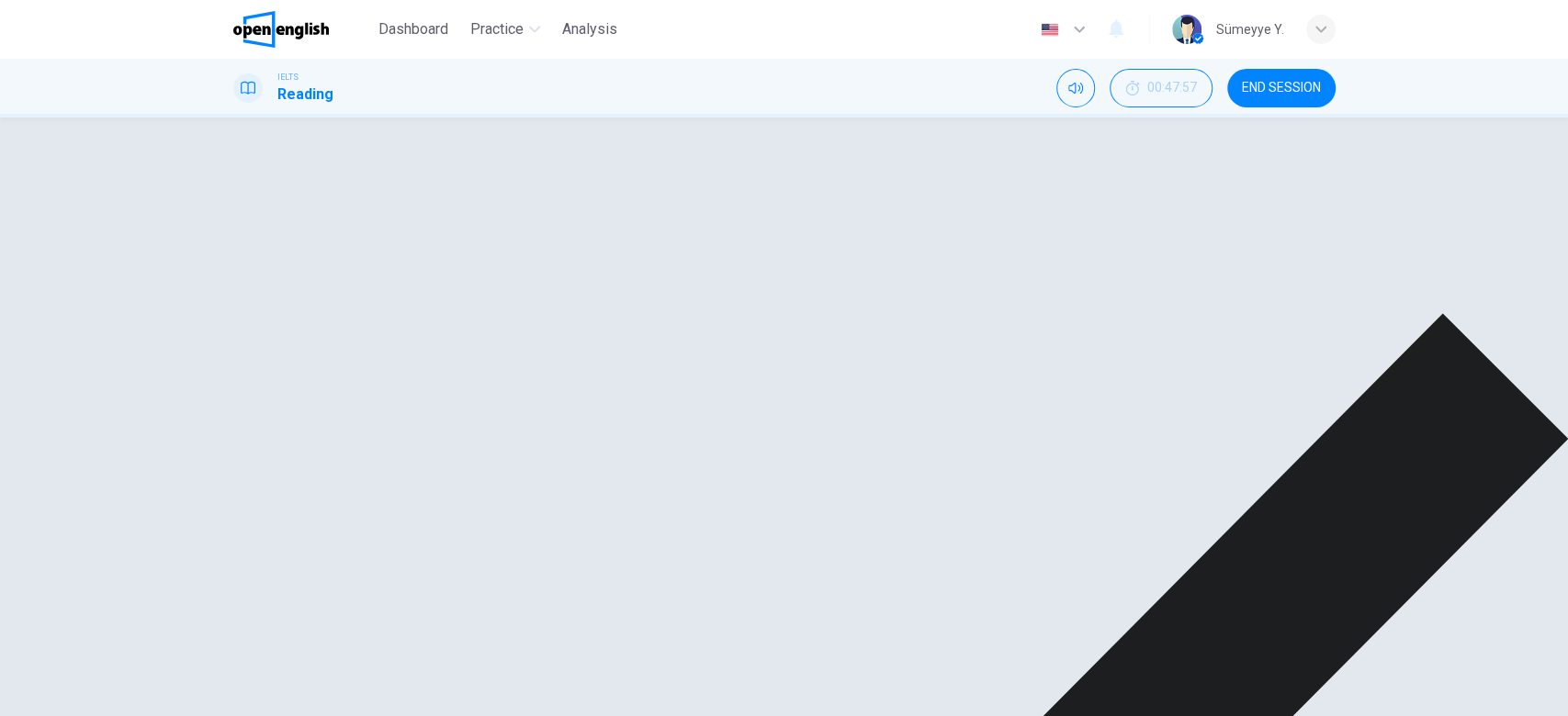
scroll to position [1100, 0]
drag, startPoint x: 1138, startPoint y: 252, endPoint x: 1236, endPoint y: 305, distance: 111.4
click at [1236, 339] on span "This had already been noted by [DEMOGRAPHIC_DATA]. In the early twentieth centu…" at bounding box center [1068, 446] width 477 height 213
drag, startPoint x: 1084, startPoint y: 325, endPoint x: 1242, endPoint y: 400, distance: 174.9
click at [1242, 400] on div "E This had already been noted by [DEMOGRAPHIC_DATA]. In the early twentieth cen…" at bounding box center [1068, 446] width 477 height 221
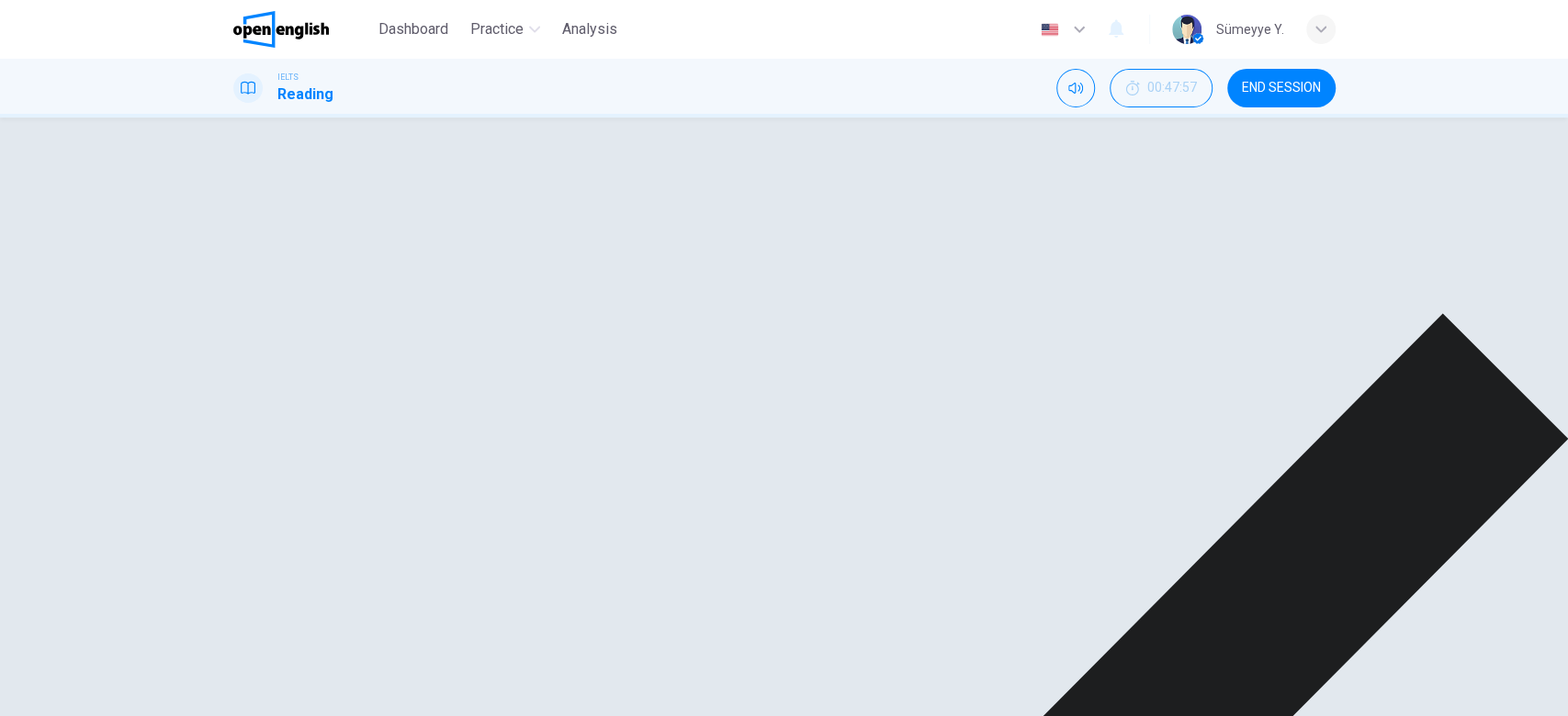
scroll to position [1259, 0]
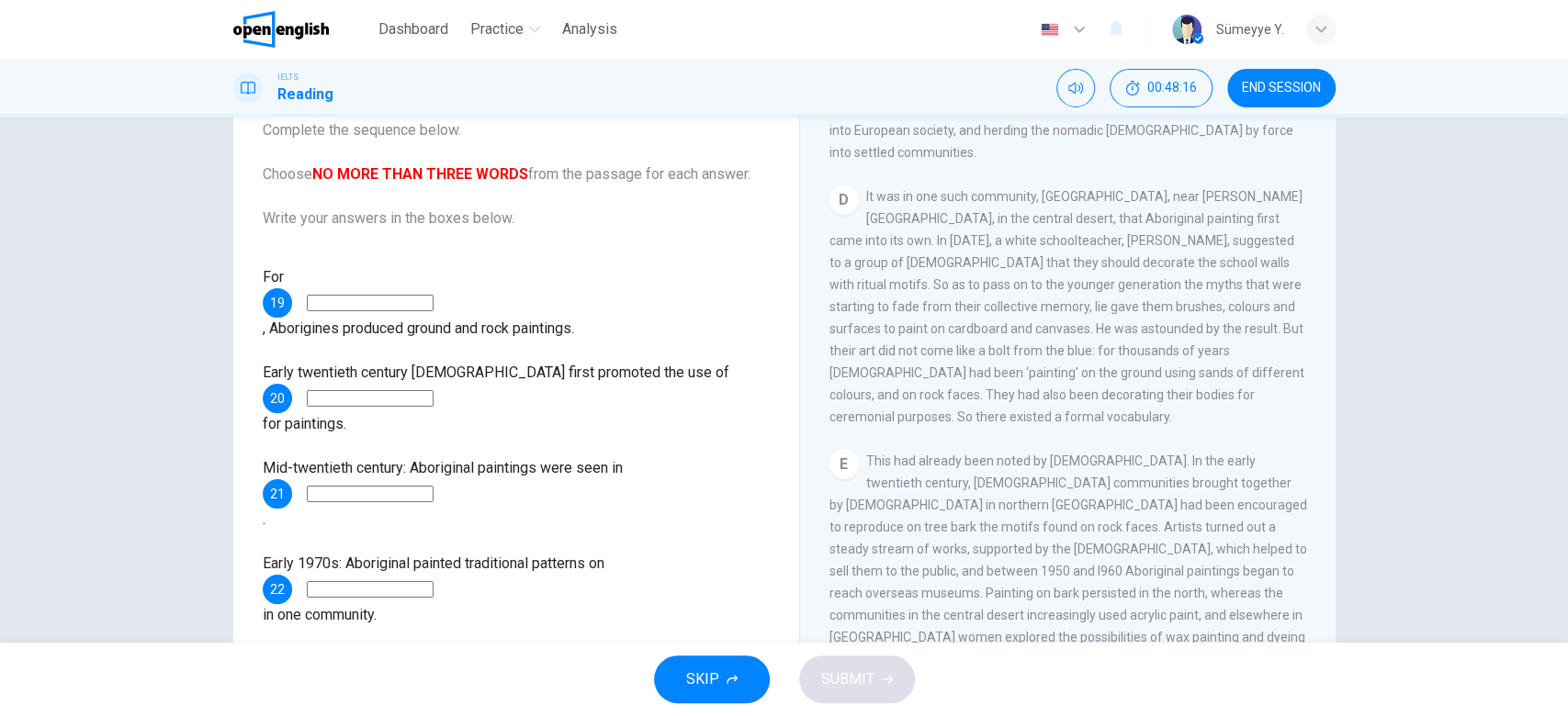
scroll to position [963, 0]
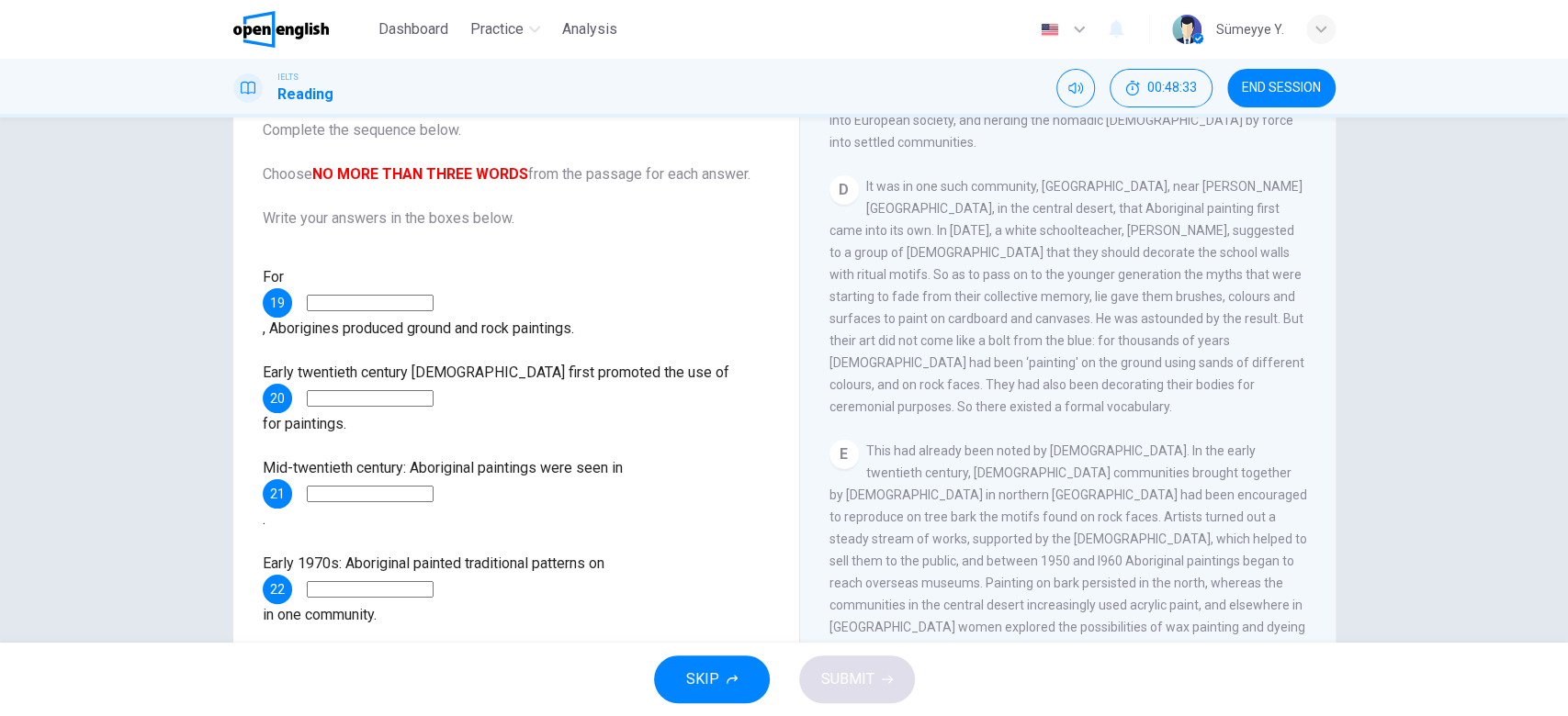
click at [419, 294] on input at bounding box center [369, 302] width 126 height 17
type input "**********"
click at [610, 309] on div "**********" at bounding box center [516, 303] width 507 height 74
click at [1328, 395] on div "**********" at bounding box center [784, 350] width 1160 height 638
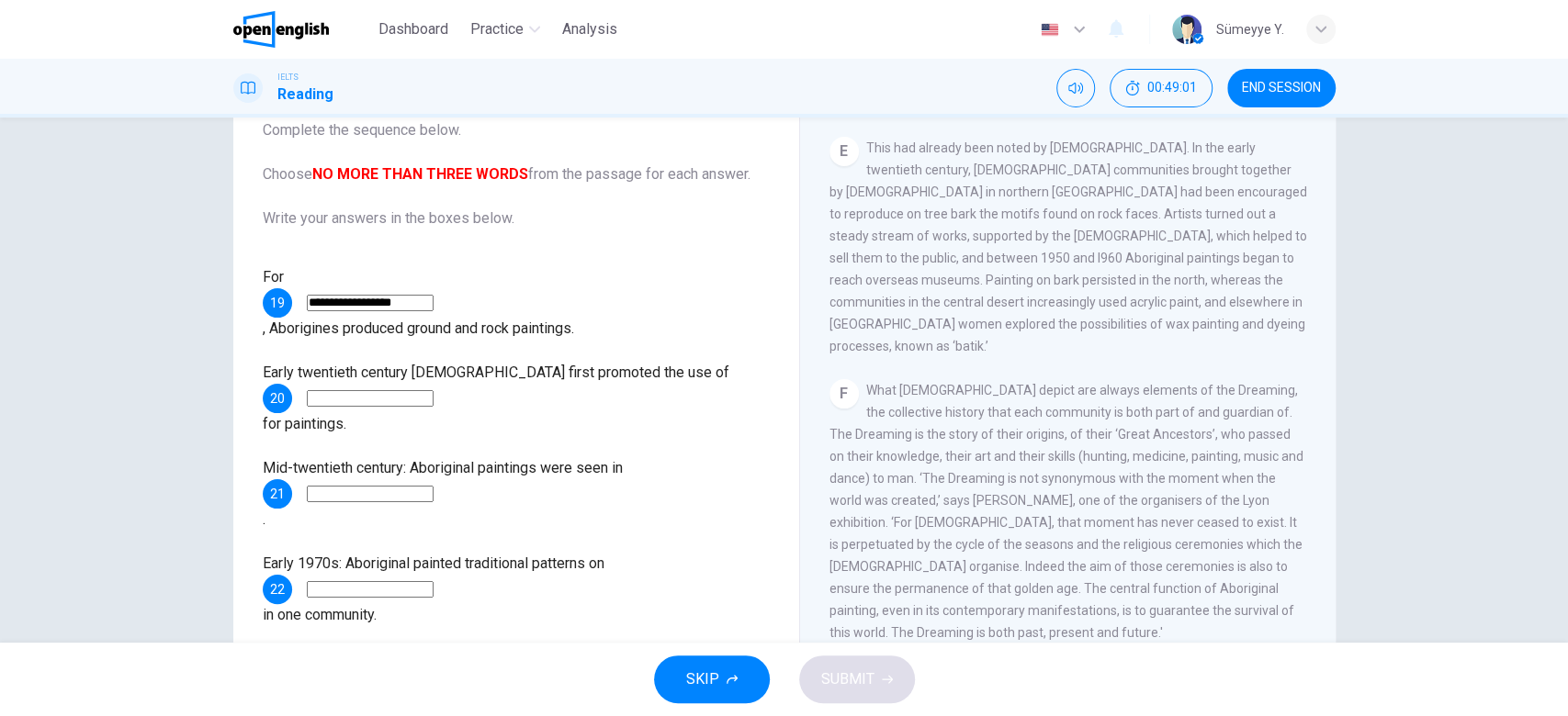
scroll to position [1269, 0]
drag, startPoint x: 478, startPoint y: 344, endPoint x: 631, endPoint y: 351, distance: 153.2
click at [631, 364] on span "Early twentieth century [DEMOGRAPHIC_DATA] first promoted the use of" at bounding box center [495, 373] width 466 height 18
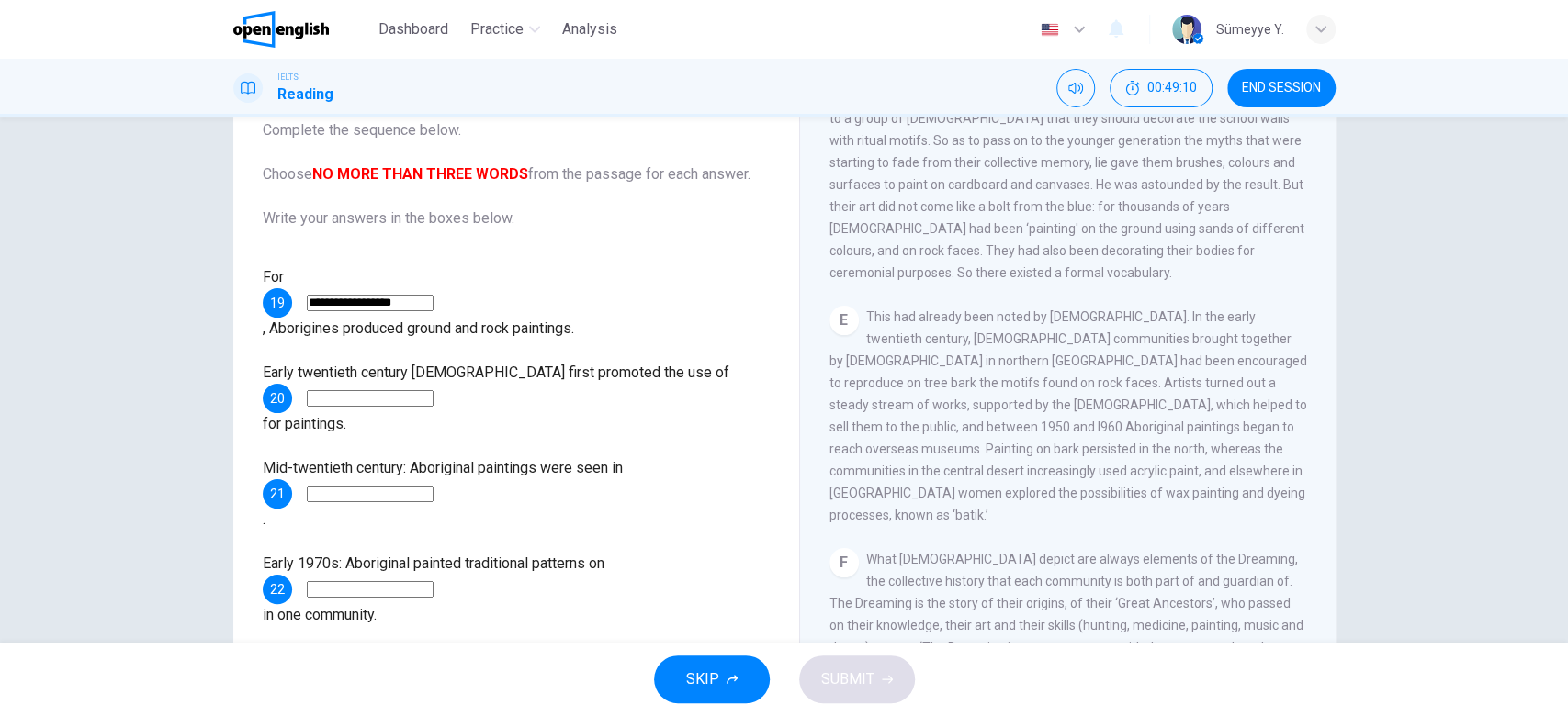
scroll to position [1093, 0]
drag, startPoint x: 1185, startPoint y: 234, endPoint x: 1242, endPoint y: 234, distance: 57.0
click at [1242, 313] on span "This had already been noted by [DEMOGRAPHIC_DATA]. In the early twentieth centu…" at bounding box center [1068, 420] width 477 height 213
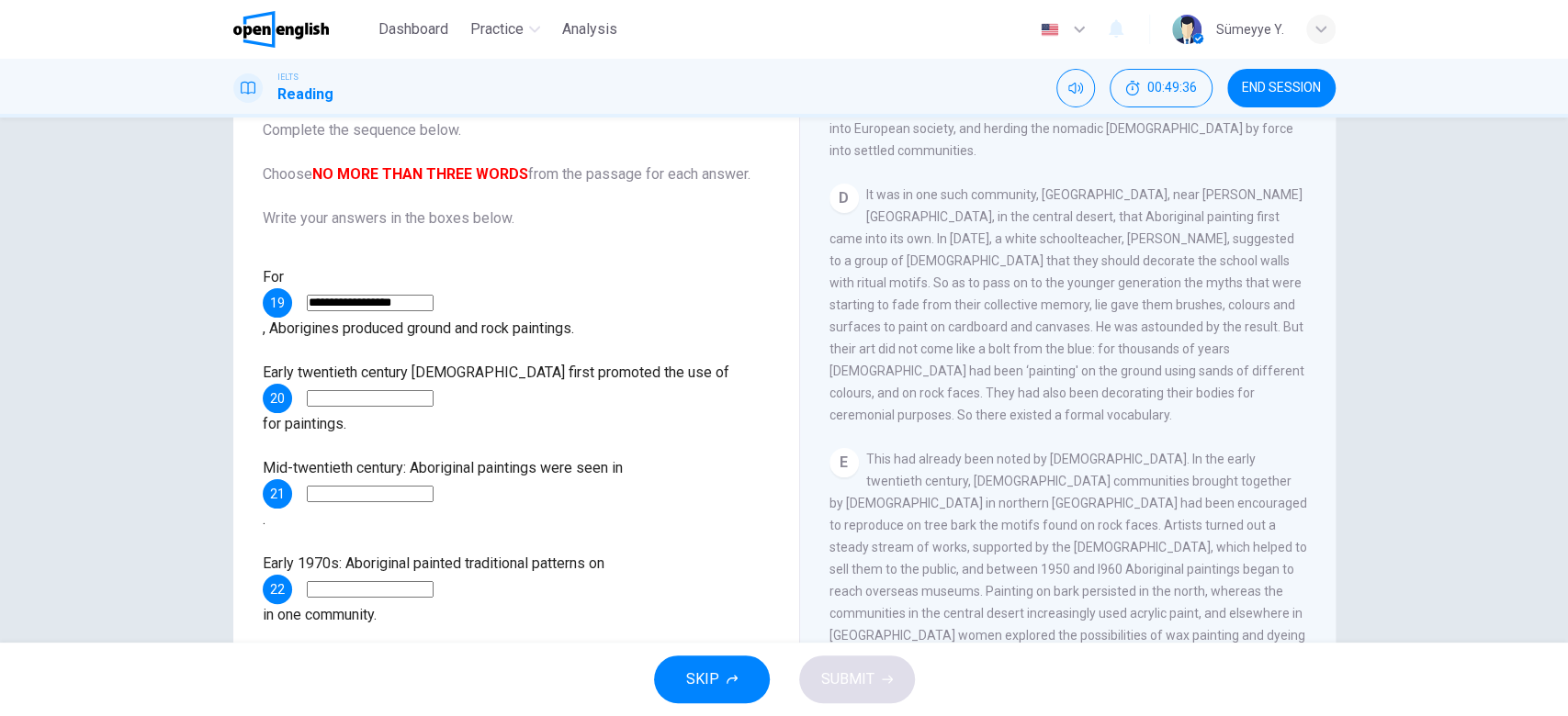
scroll to position [893, 0]
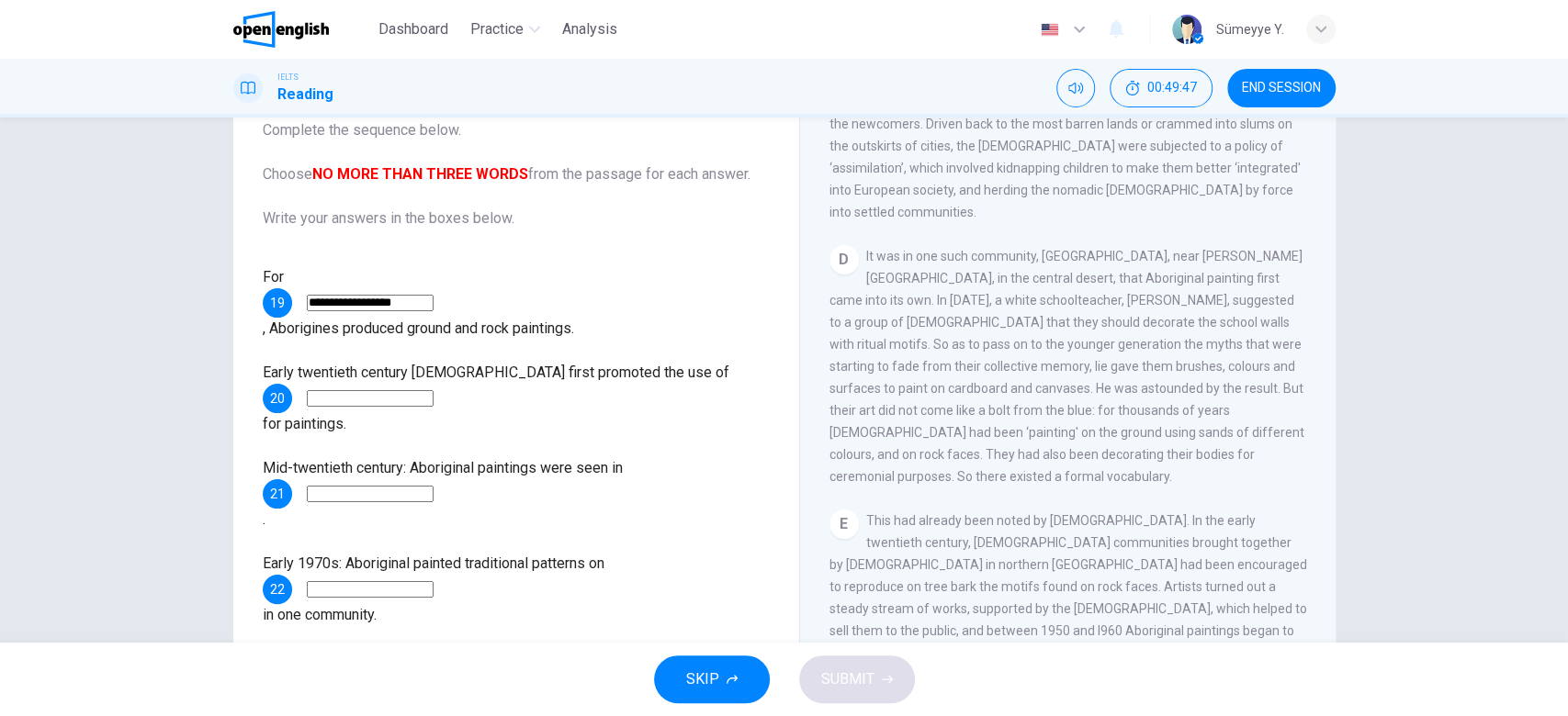
drag, startPoint x: 1306, startPoint y: 427, endPoint x: 1322, endPoint y: 427, distance: 16.0
click at [1322, 427] on div "CLICK TO ZOOM Click to Zoom A The works of [DEMOGRAPHIC_DATA] artists are now m…" at bounding box center [1080, 391] width 501 height 558
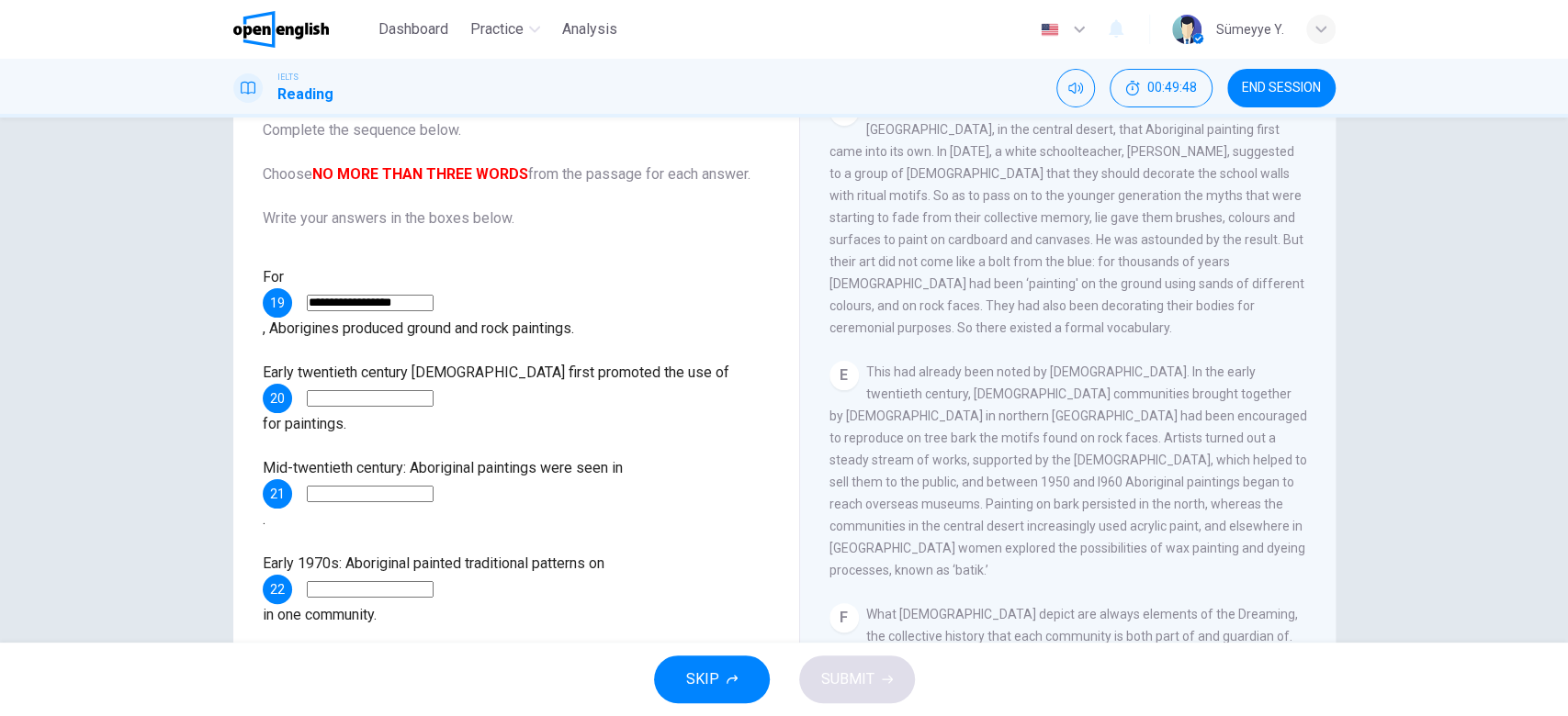
scroll to position [1073, 0]
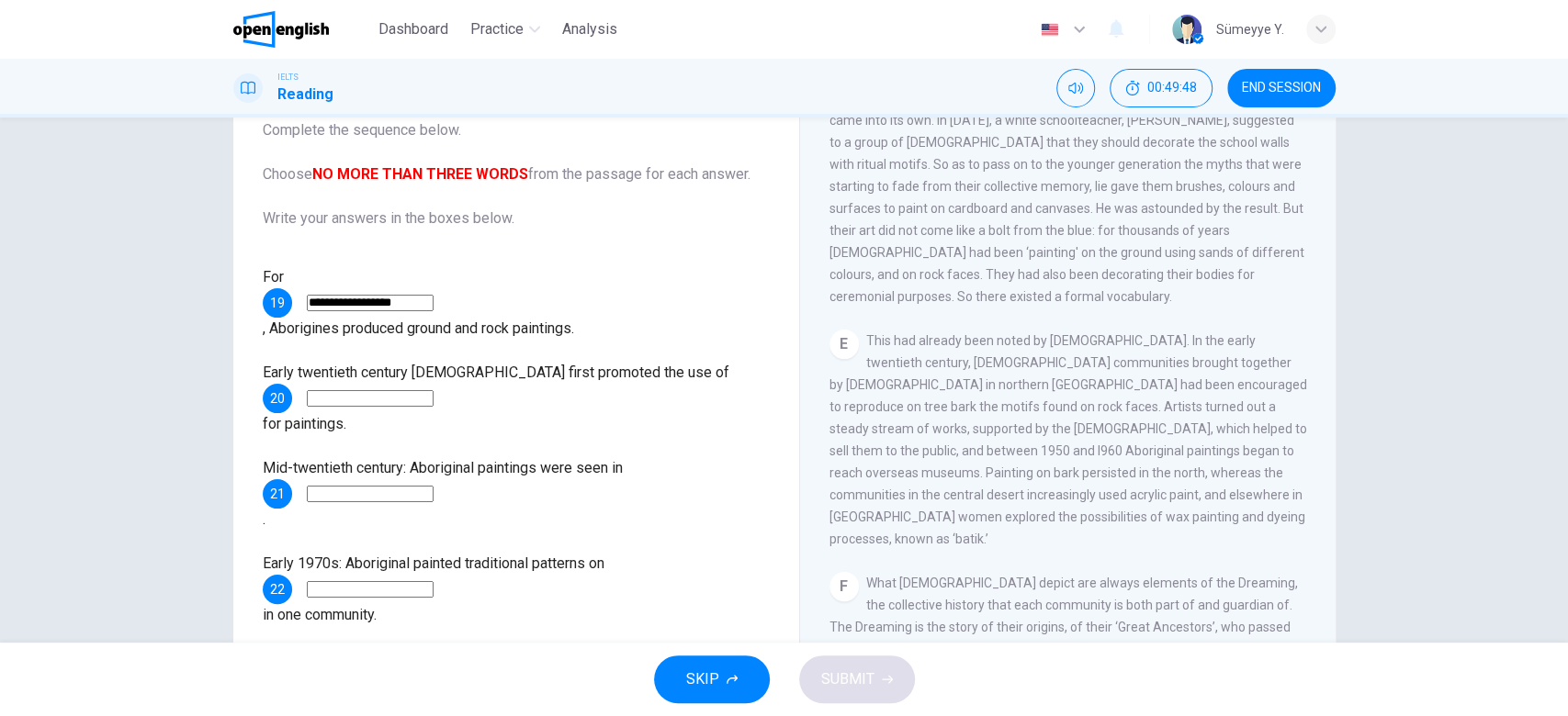
drag, startPoint x: 1322, startPoint y: 427, endPoint x: 1322, endPoint y: 470, distance: 43.0
click at [1322, 470] on div "CLICK TO ZOOM Click to Zoom A The works of [DEMOGRAPHIC_DATA] artists are now m…" at bounding box center [1080, 391] width 501 height 558
drag, startPoint x: 487, startPoint y: 343, endPoint x: 640, endPoint y: 334, distance: 153.3
click at [640, 334] on div "**********" at bounding box center [516, 447] width 507 height 360
click at [434, 391] on input at bounding box center [369, 399] width 126 height 17
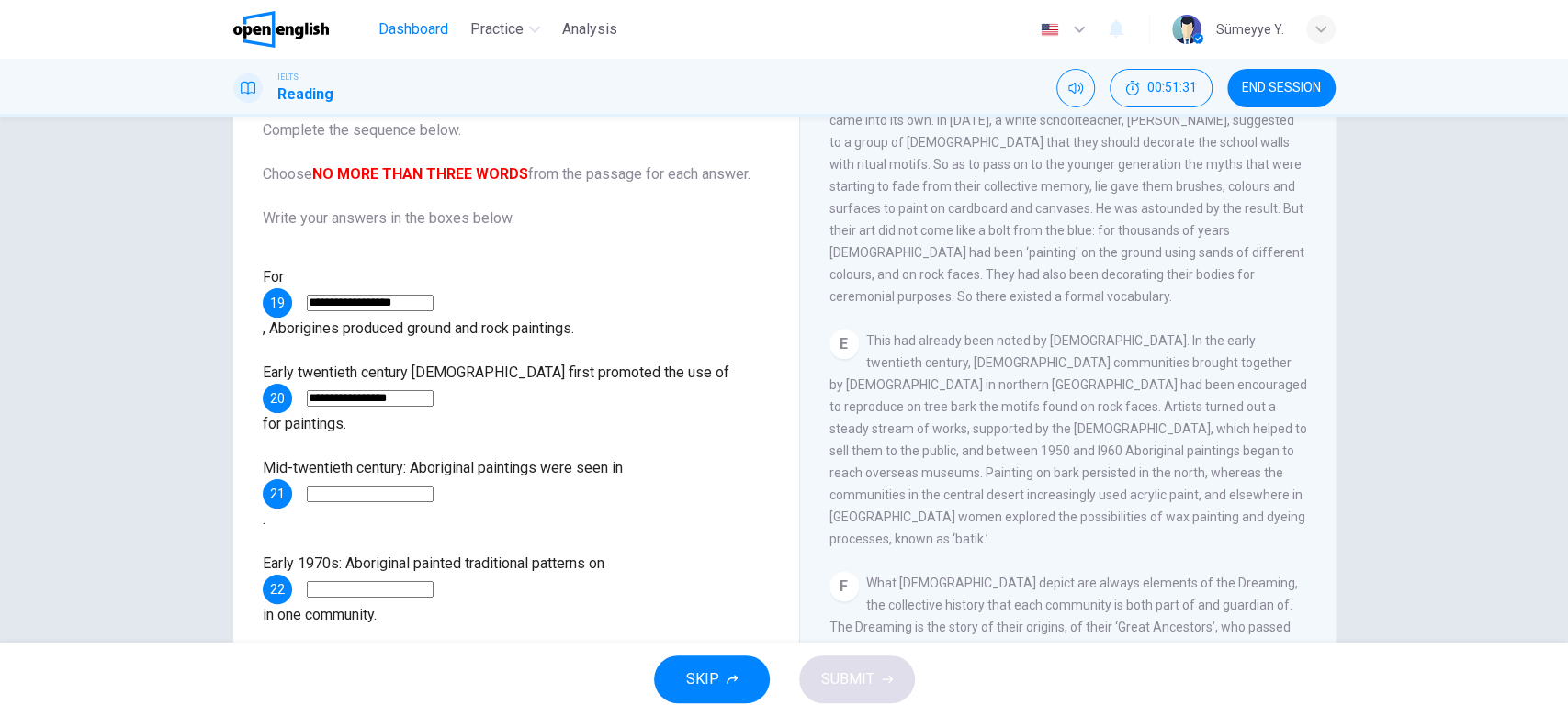
type input "**********"
drag, startPoint x: 461, startPoint y: 372, endPoint x: 162, endPoint y: 380, distance: 299.1
click at [162, 380] on div "**********" at bounding box center [784, 380] width 1568 height 525
click at [639, 402] on div "**********" at bounding box center [516, 447] width 507 height 360
click at [382, 486] on input at bounding box center [369, 494] width 126 height 17
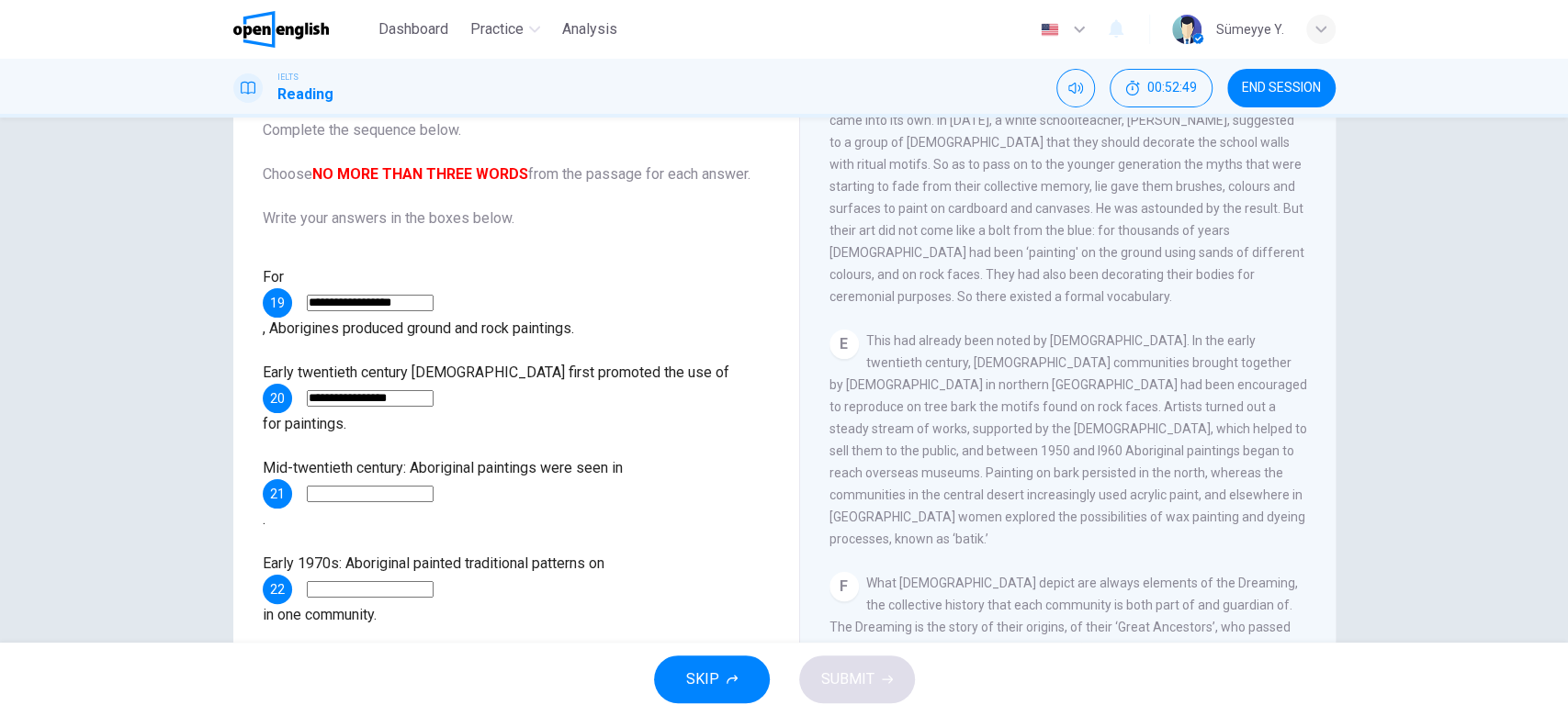
click at [1178, 342] on span "This had already been noted by [DEMOGRAPHIC_DATA]. In the early twentieth centu…" at bounding box center [1068, 440] width 477 height 213
click at [434, 486] on input at bounding box center [369, 494] width 126 height 17
click at [316, 486] on input "*******" at bounding box center [369, 494] width 126 height 17
type input "**********"
drag, startPoint x: 1053, startPoint y: 384, endPoint x: 1219, endPoint y: 394, distance: 166.3
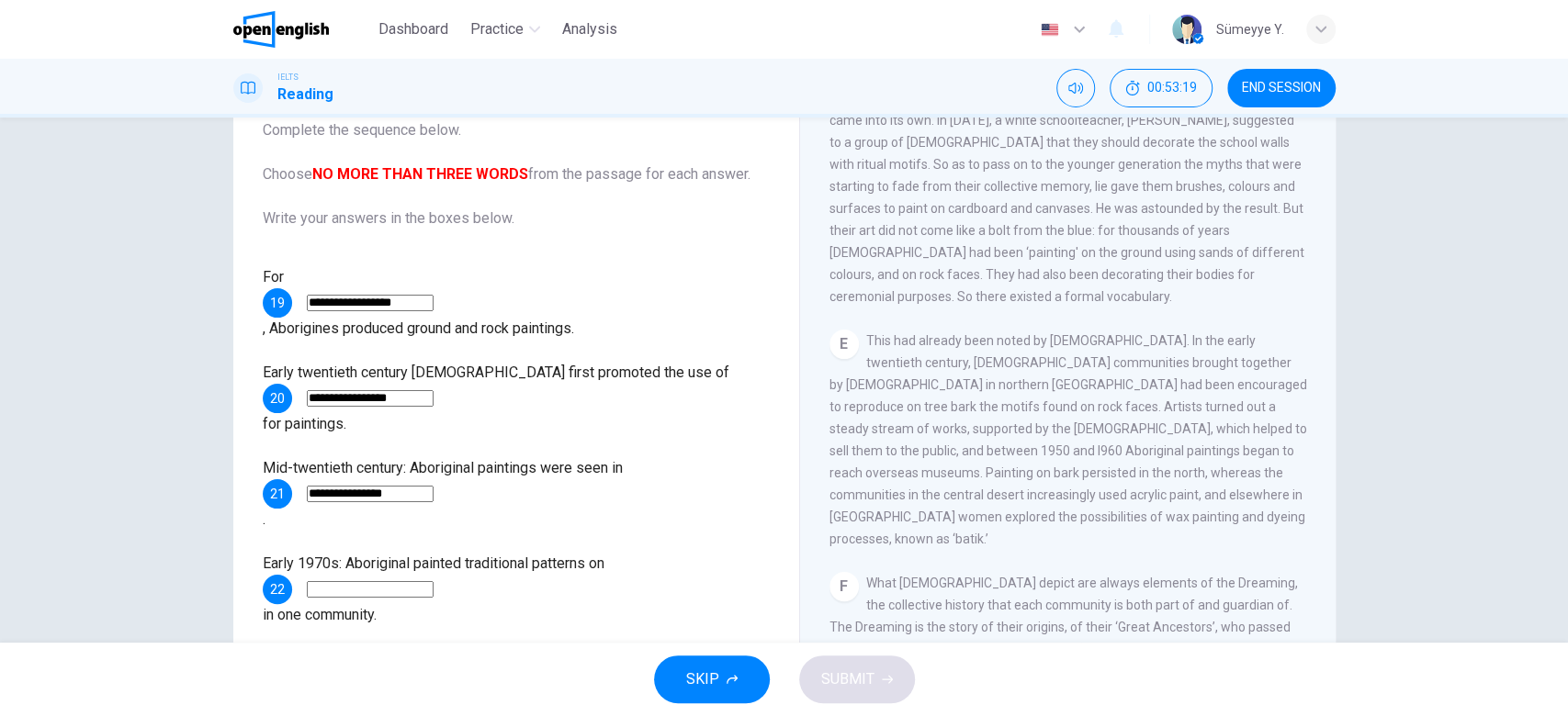
click at [1219, 394] on div "E This had already been noted by [DEMOGRAPHIC_DATA]. In the early twentieth cen…" at bounding box center [1068, 441] width 477 height 221
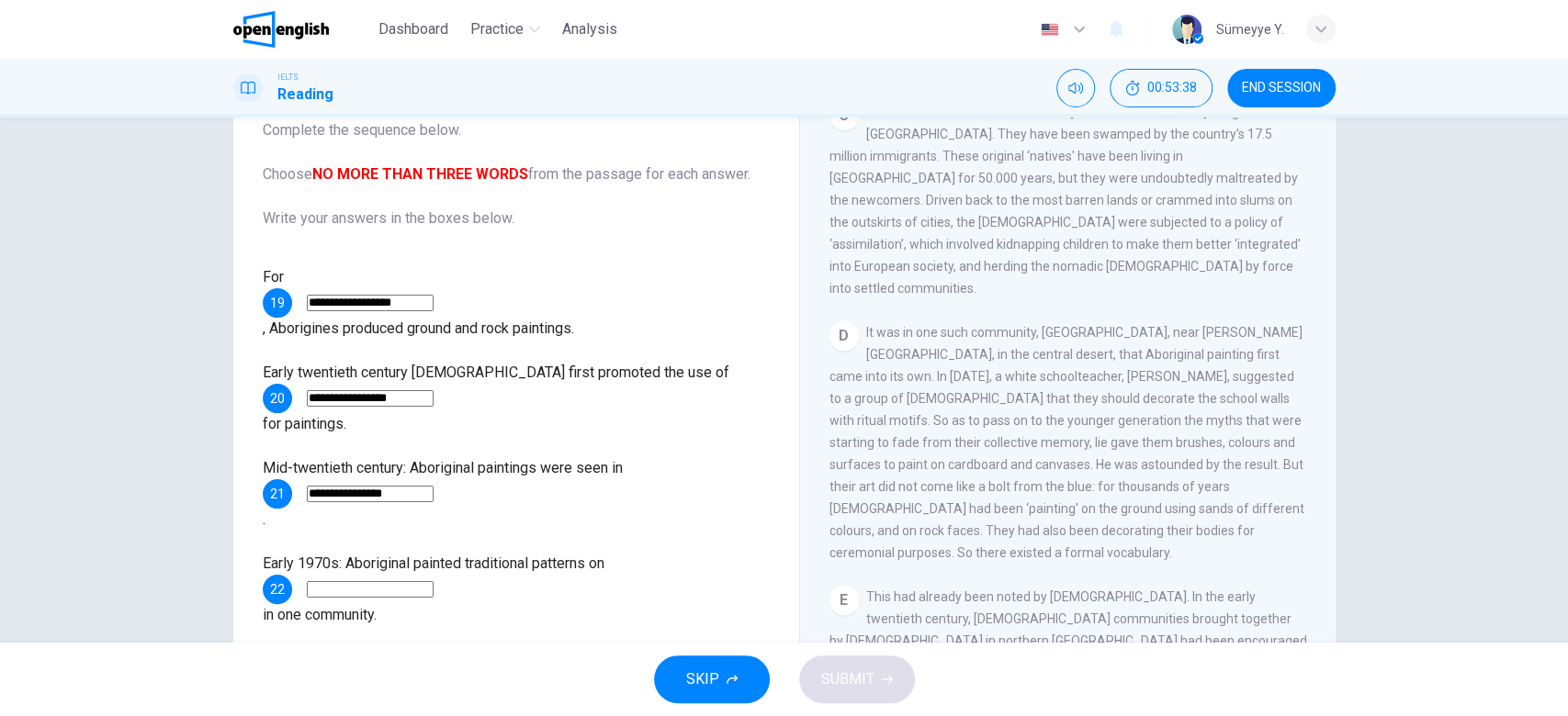
scroll to position [790, 0]
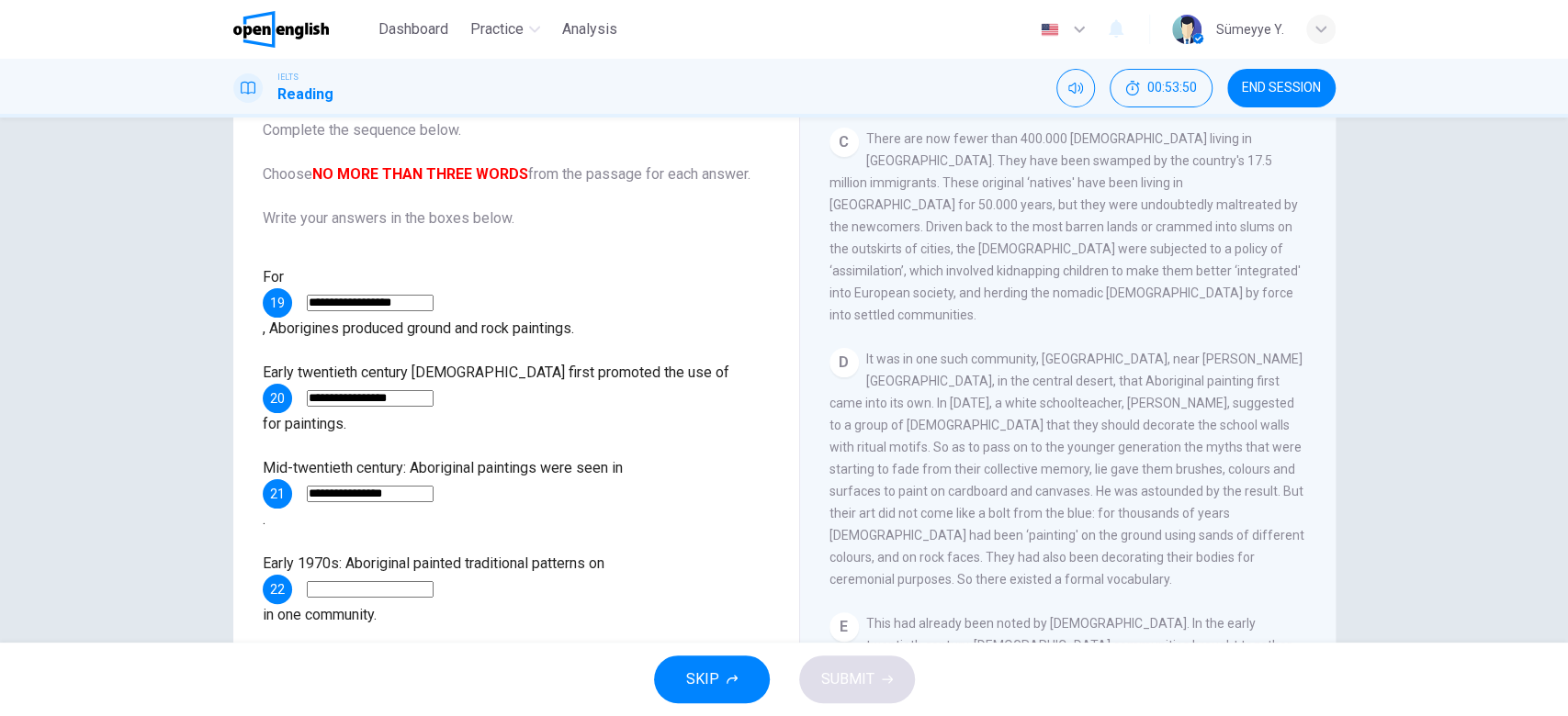
click at [1117, 364] on span "It was in one such community, [GEOGRAPHIC_DATA], near [PERSON_NAME][GEOGRAPHIC_…" at bounding box center [1066, 469] width 474 height 235
click at [1029, 389] on div "D It was in one such community, [GEOGRAPHIC_DATA], near [PERSON_NAME][GEOGRAPHI…" at bounding box center [1068, 469] width 477 height 243
drag, startPoint x: 984, startPoint y: 400, endPoint x: 1160, endPoint y: 405, distance: 176.1
click at [1160, 405] on span "It was in one such community, [GEOGRAPHIC_DATA], near [PERSON_NAME][GEOGRAPHIC_…" at bounding box center [1066, 469] width 474 height 235
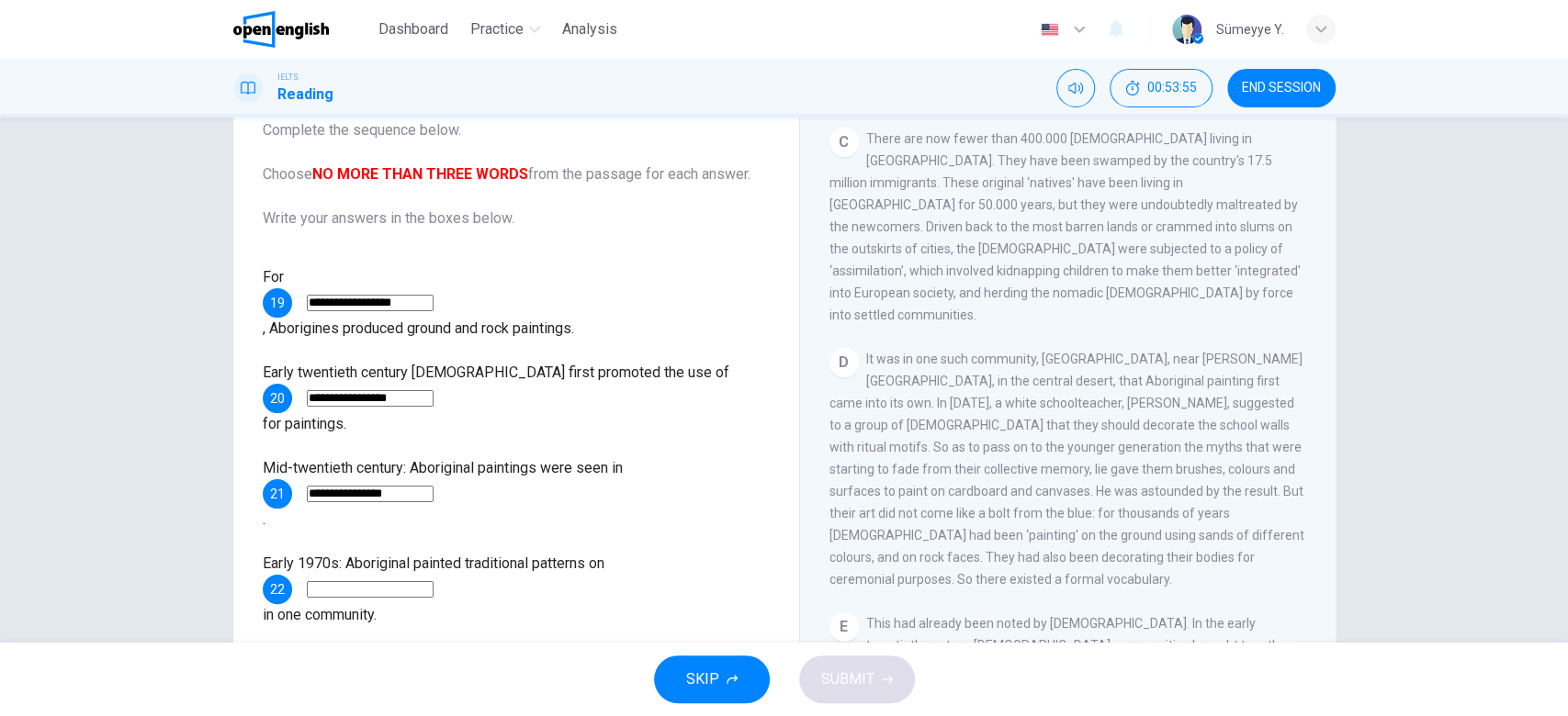
drag, startPoint x: 1160, startPoint y: 405, endPoint x: 1261, endPoint y: 403, distance: 101.0
click at [1261, 403] on span "It was in one such community, [GEOGRAPHIC_DATA], near [PERSON_NAME][GEOGRAPHIC_…" at bounding box center [1066, 469] width 474 height 235
drag, startPoint x: 889, startPoint y: 418, endPoint x: 1175, endPoint y: 428, distance: 286.2
click at [1175, 428] on span "It was in one such community, [GEOGRAPHIC_DATA], near [PERSON_NAME][GEOGRAPHIC_…" at bounding box center [1066, 469] width 474 height 235
drag, startPoint x: 998, startPoint y: 445, endPoint x: 1246, endPoint y: 454, distance: 248.2
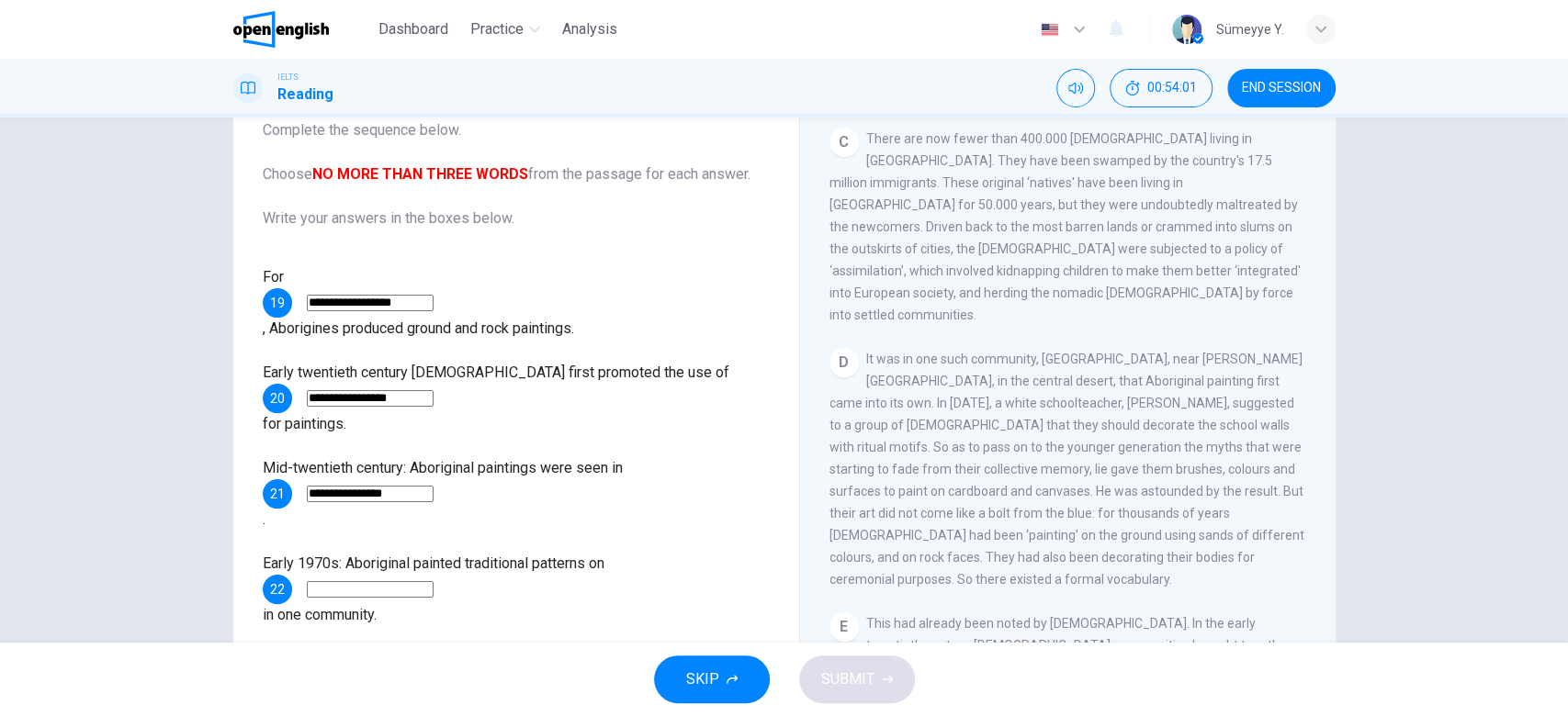
click at [1246, 454] on div "D It was in one such community, [GEOGRAPHIC_DATA], near [PERSON_NAME][GEOGRAPHI…" at bounding box center [1068, 469] width 477 height 243
drag, startPoint x: 477, startPoint y: 492, endPoint x: 592, endPoint y: 494, distance: 115.0
click at [592, 555] on span "Early 1970s: Aboriginal painted traditional patterns on" at bounding box center [434, 564] width 342 height 18
click at [434, 582] on input at bounding box center [369, 590] width 126 height 17
type input "*"
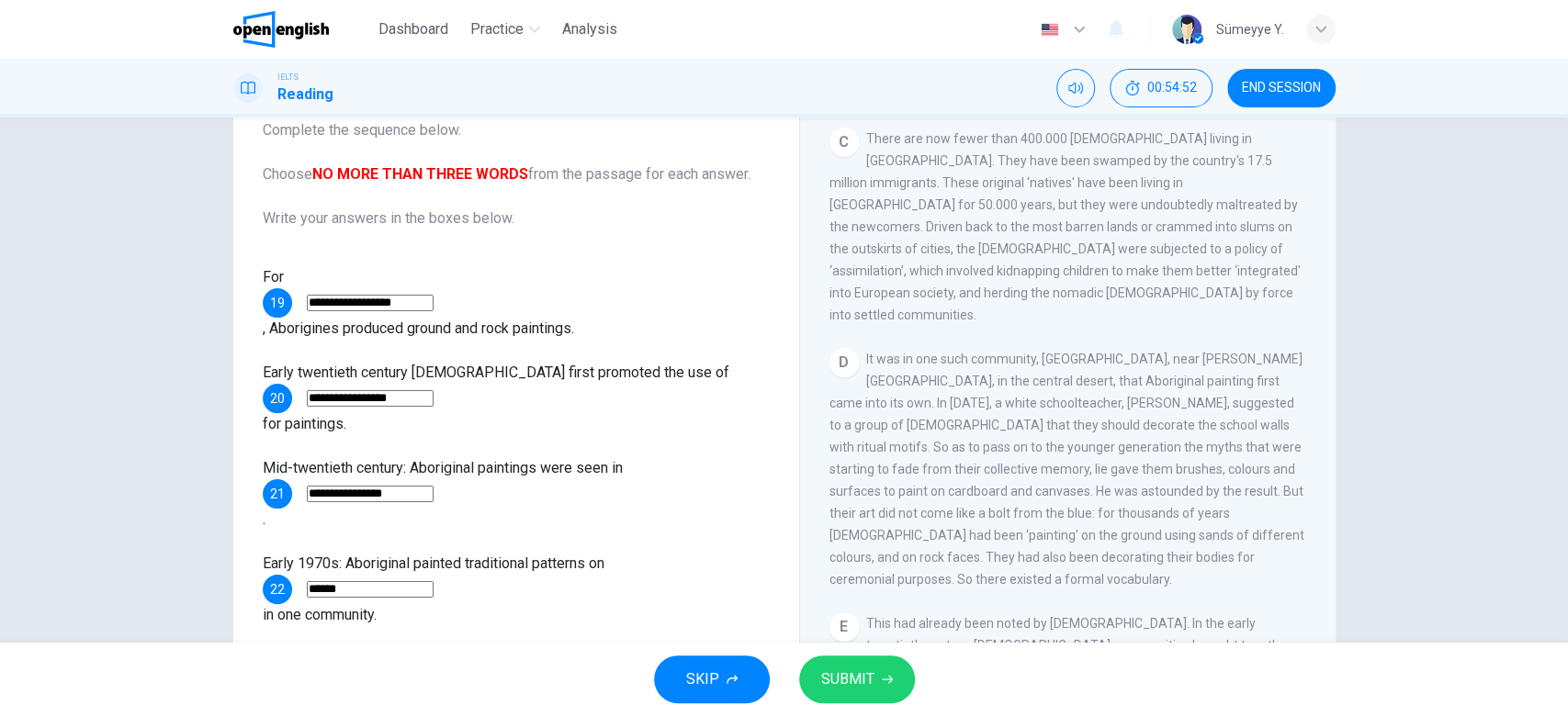
type input "******"
drag, startPoint x: 481, startPoint y: 490, endPoint x: 600, endPoint y: 473, distance: 120.2
click at [600, 473] on div "**********" at bounding box center [516, 447] width 507 height 360
click at [857, 657] on button "SUBMIT" at bounding box center [857, 679] width 115 height 48
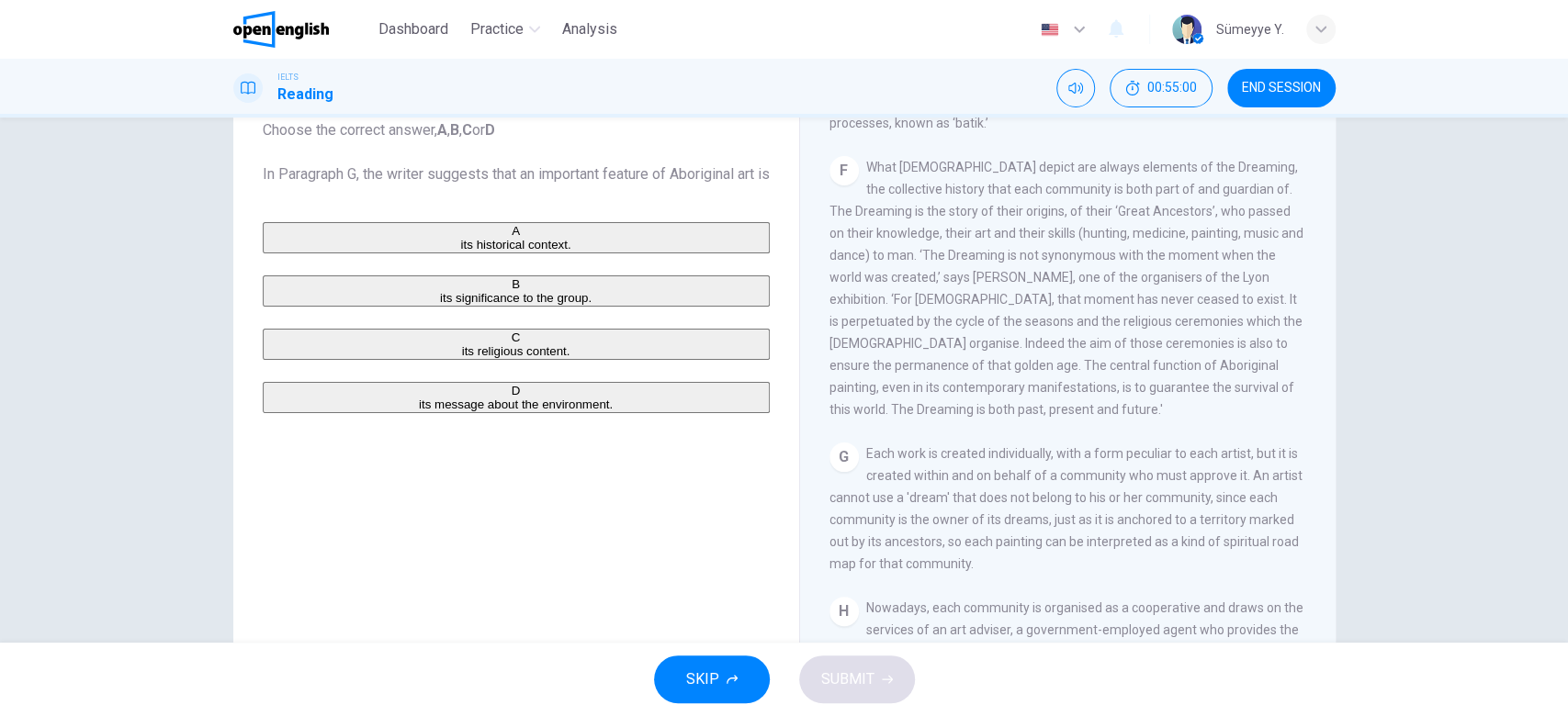
scroll to position [1483, 0]
click at [1046, 452] on span "Each work is created individually, with a form peculiar to each artist, but it …" at bounding box center [1066, 515] width 473 height 125
click at [1022, 467] on div "G Each work is created individually, with a form peculiar to each artist, but i…" at bounding box center [1068, 515] width 477 height 132
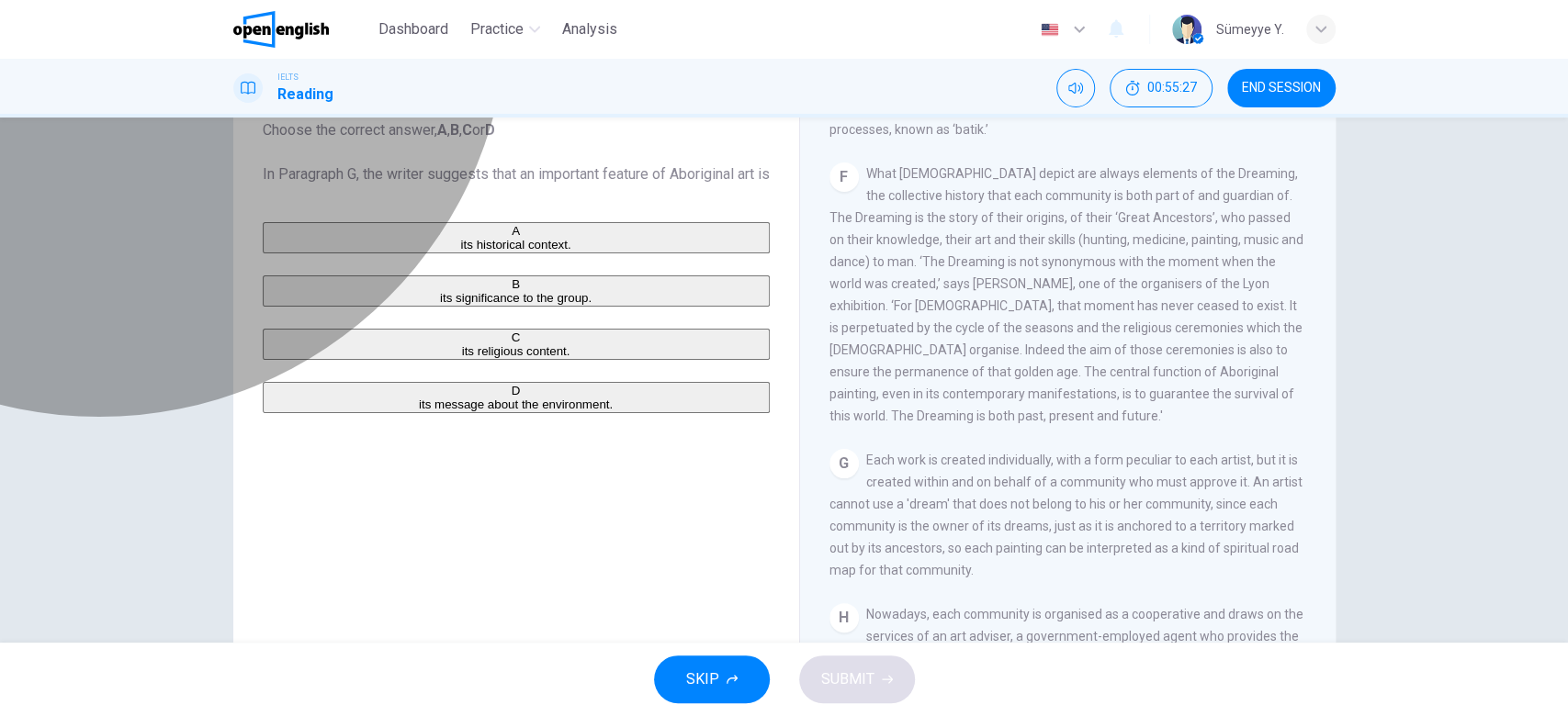
click at [356, 254] on button "A its historical context." at bounding box center [516, 238] width 507 height 31
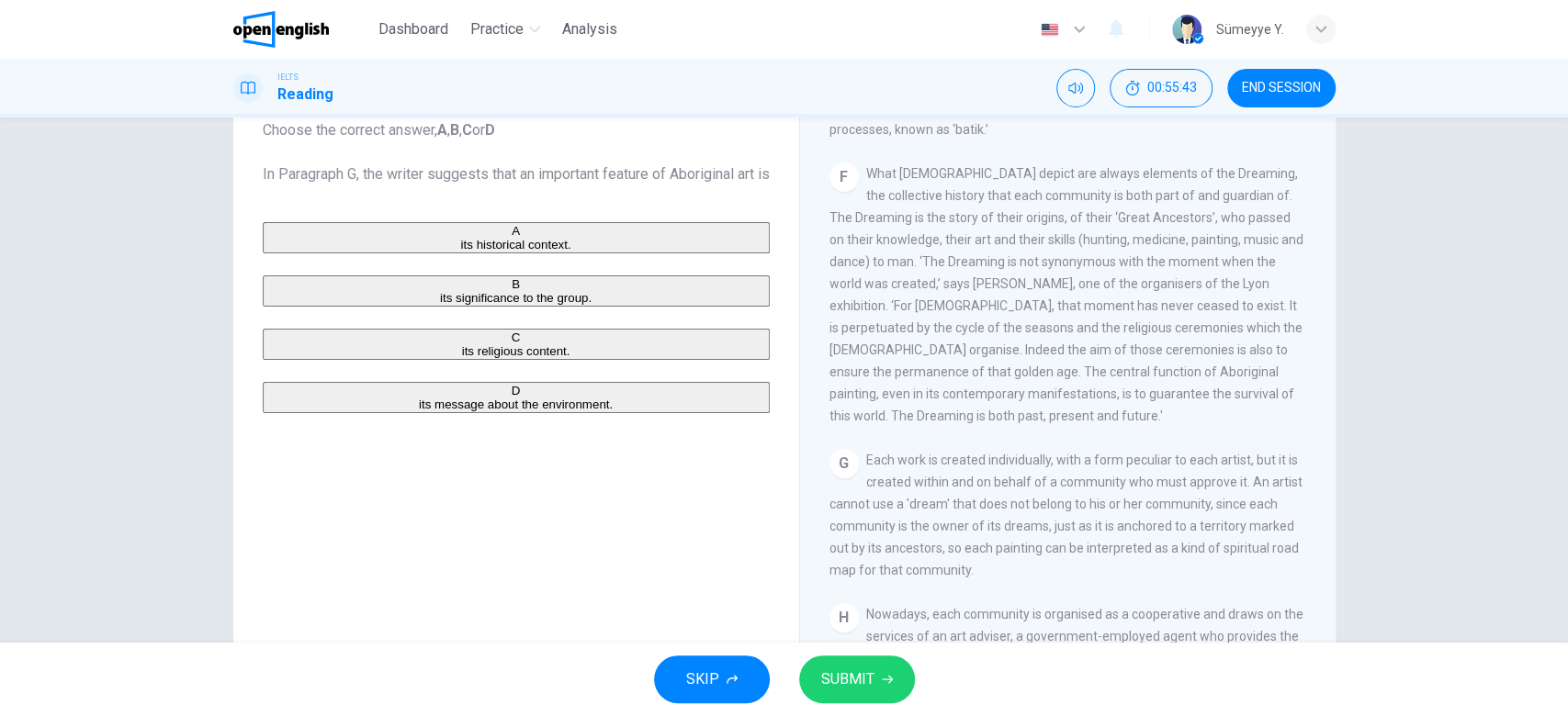
click at [1164, 452] on span "Each work is created individually, with a form peculiar to each artist, but it …" at bounding box center [1066, 515] width 473 height 125
drag, startPoint x: 946, startPoint y: 419, endPoint x: 1057, endPoint y: 422, distance: 111.0
click at [1057, 452] on span "Each work is created individually, with a form peculiar to each artist, but it …" at bounding box center [1066, 515] width 473 height 125
drag, startPoint x: 1151, startPoint y: 419, endPoint x: 1270, endPoint y: 421, distance: 119.0
click at [1270, 449] on div "G Each work is created individually, with a form peculiar to each artist, but i…" at bounding box center [1068, 515] width 477 height 132
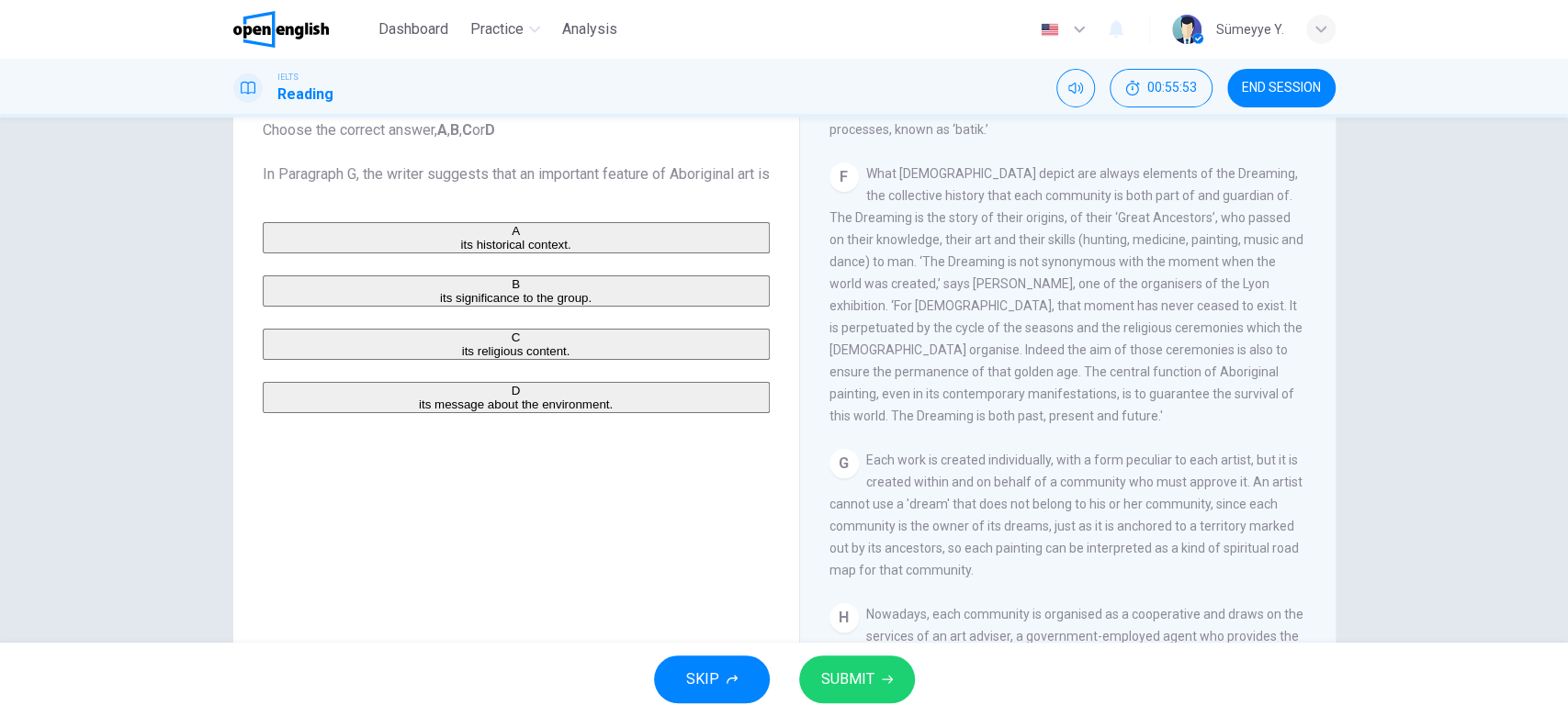
drag, startPoint x: 1007, startPoint y: 438, endPoint x: 1064, endPoint y: 439, distance: 57.0
click at [1064, 452] on span "Each work is created individually, with a form peculiar to each artist, but it …" at bounding box center [1066, 515] width 473 height 125
click at [882, 679] on icon "button" at bounding box center [887, 679] width 11 height 11
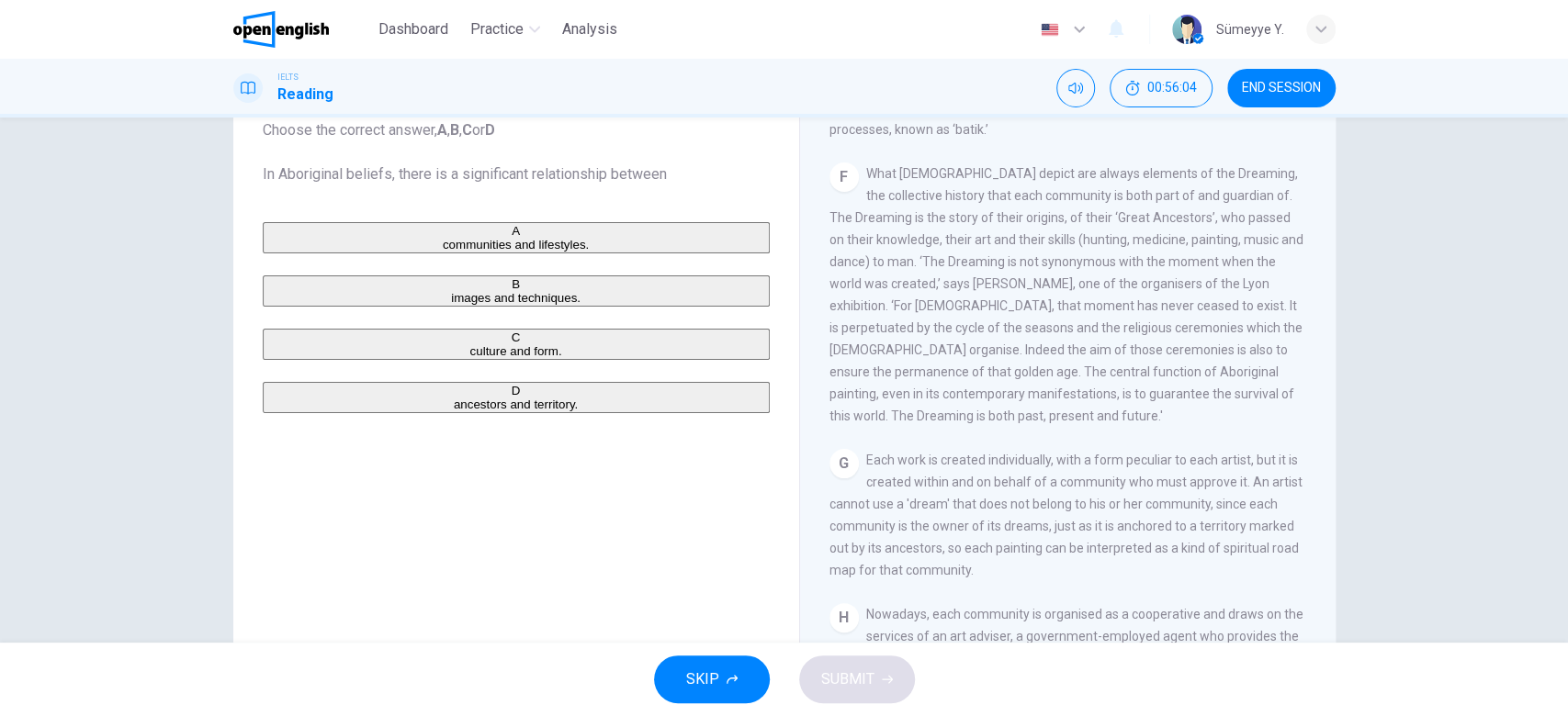
drag, startPoint x: 392, startPoint y: 175, endPoint x: 655, endPoint y: 173, distance: 263.0
click at [655, 173] on span "Choose the correct answer, A , B , C or D In Aboriginal beliefs, there is a sig…" at bounding box center [516, 152] width 507 height 66
click at [626, 168] on span "Choose the correct answer, A , B , C or D In Aboriginal beliefs, there is a sig…" at bounding box center [516, 152] width 507 height 66
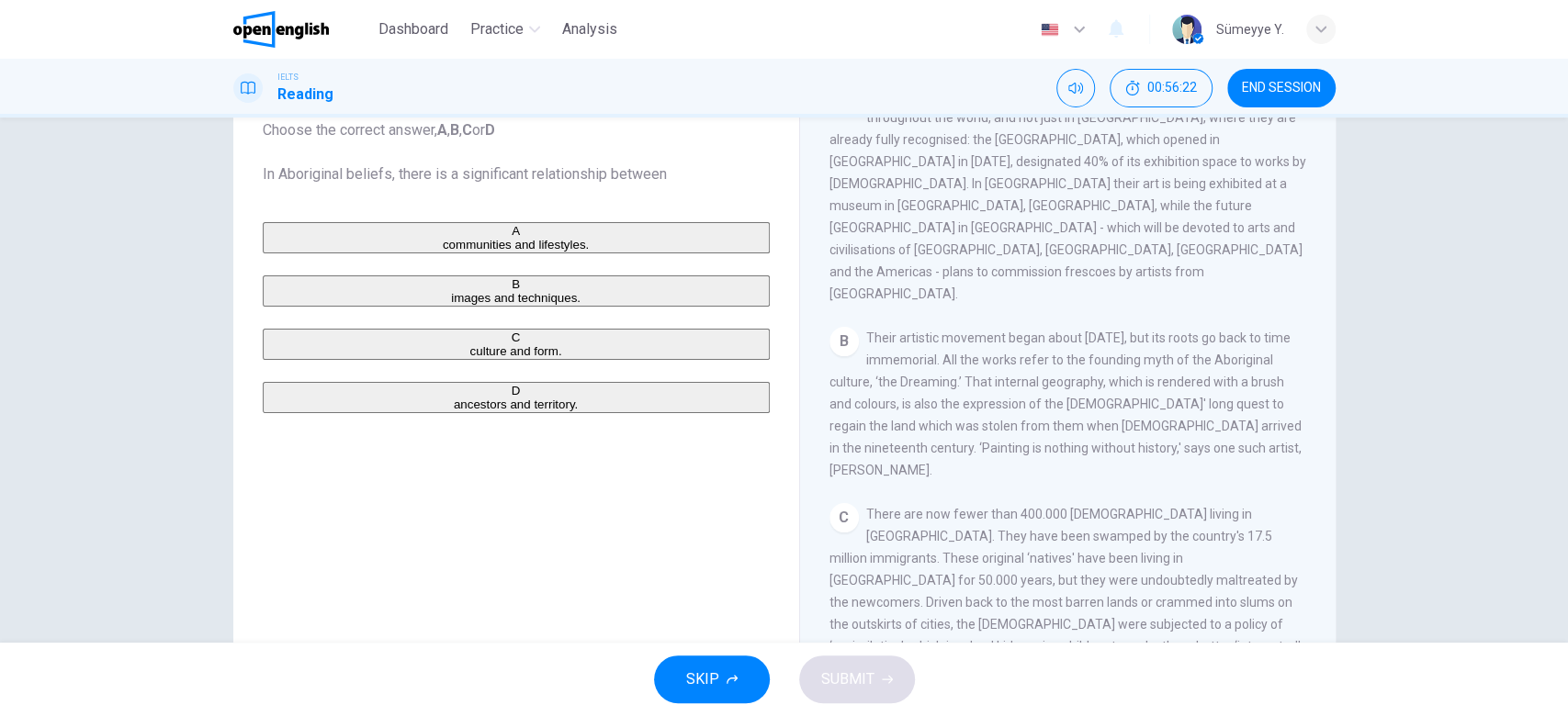
scroll to position [421, 0]
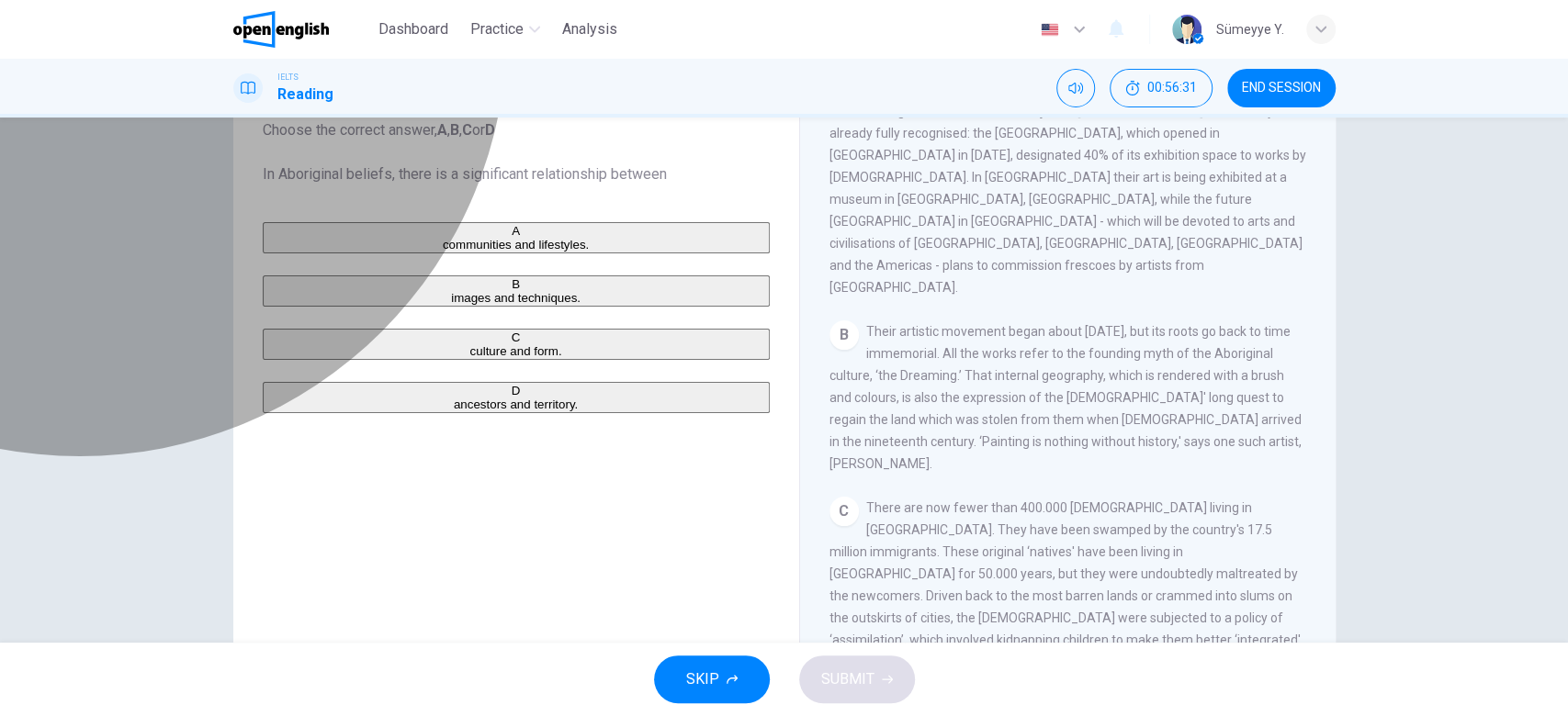
click at [469, 358] on span "culture and form." at bounding box center [515, 351] width 91 height 14
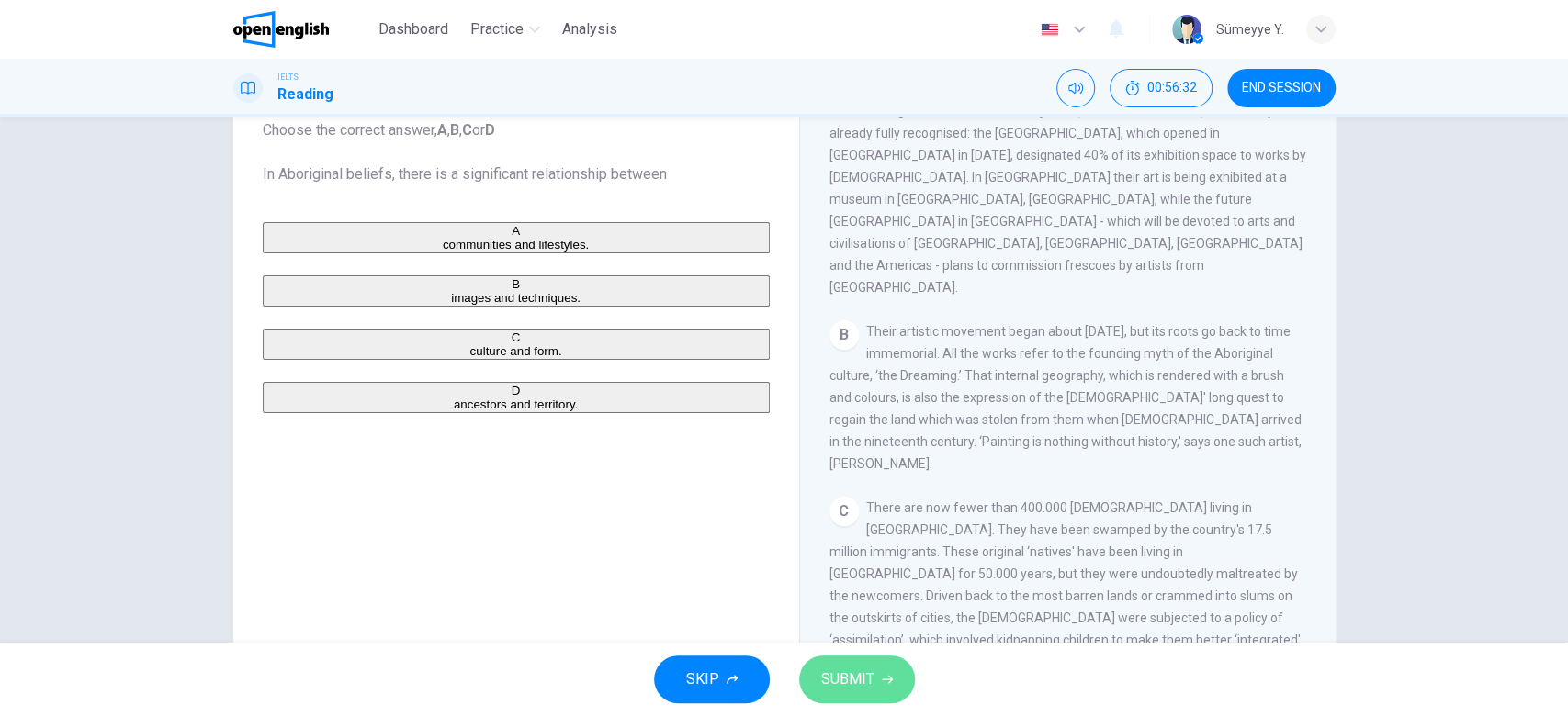
click at [870, 669] on span "SUBMIT" at bounding box center [848, 680] width 54 height 26
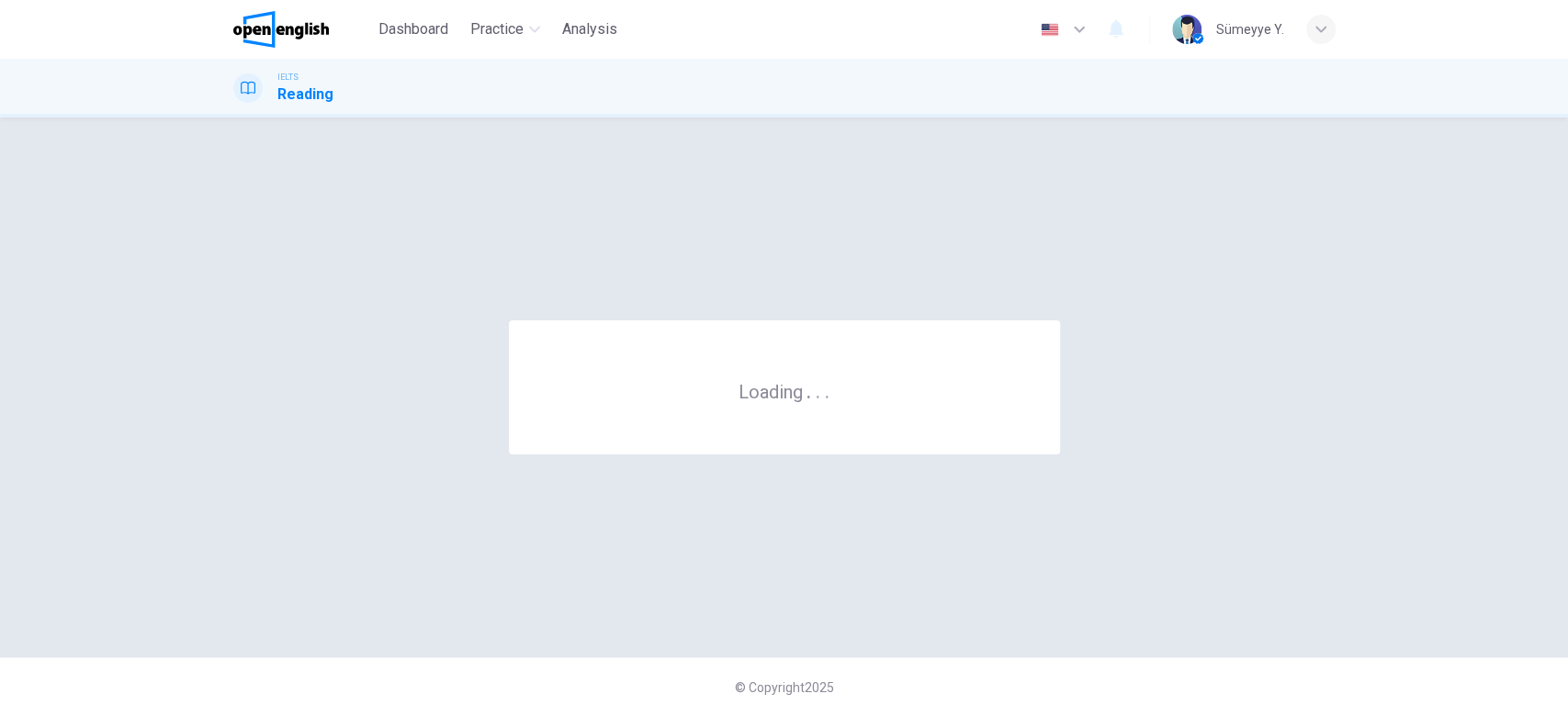
scroll to position [0, 0]
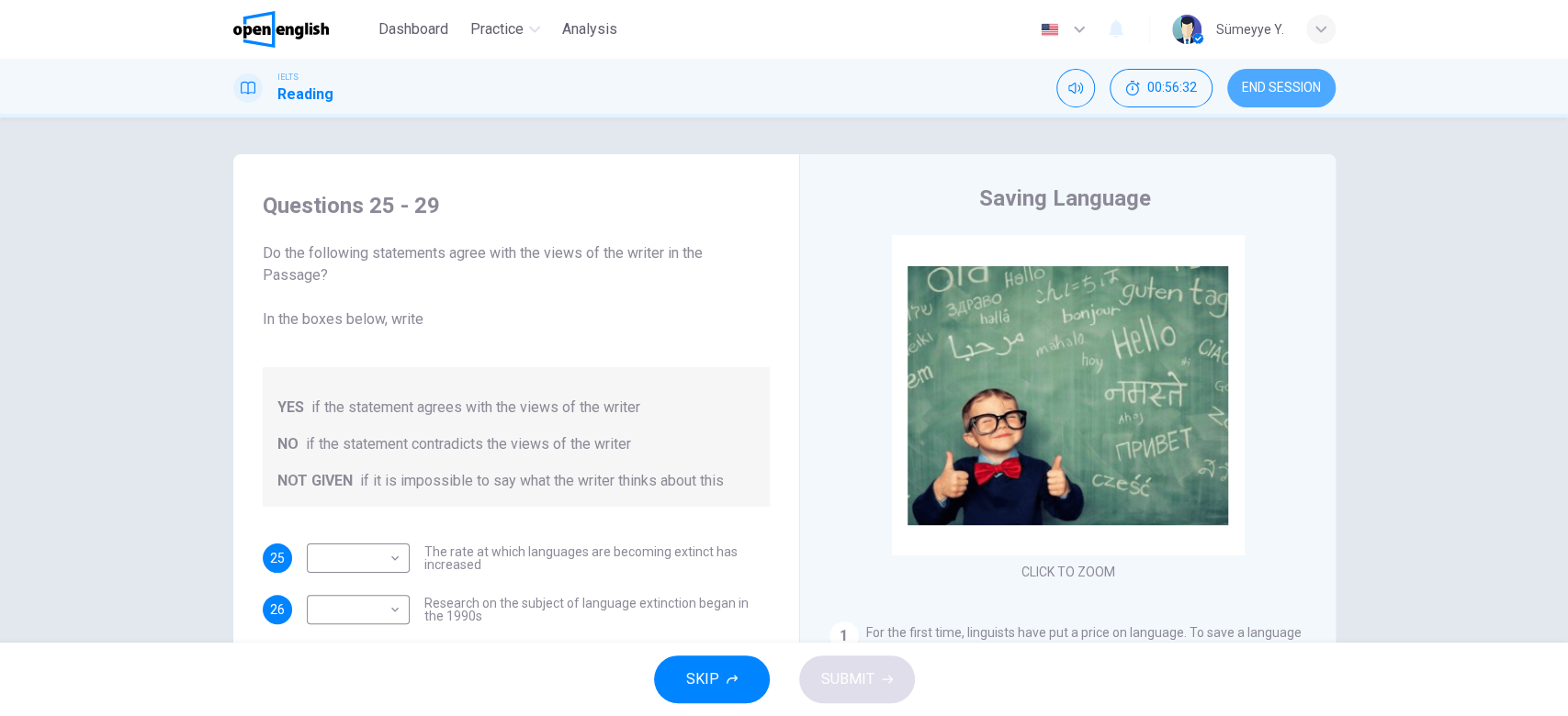
click at [1285, 89] on span "END SESSION" at bounding box center [1281, 88] width 79 height 15
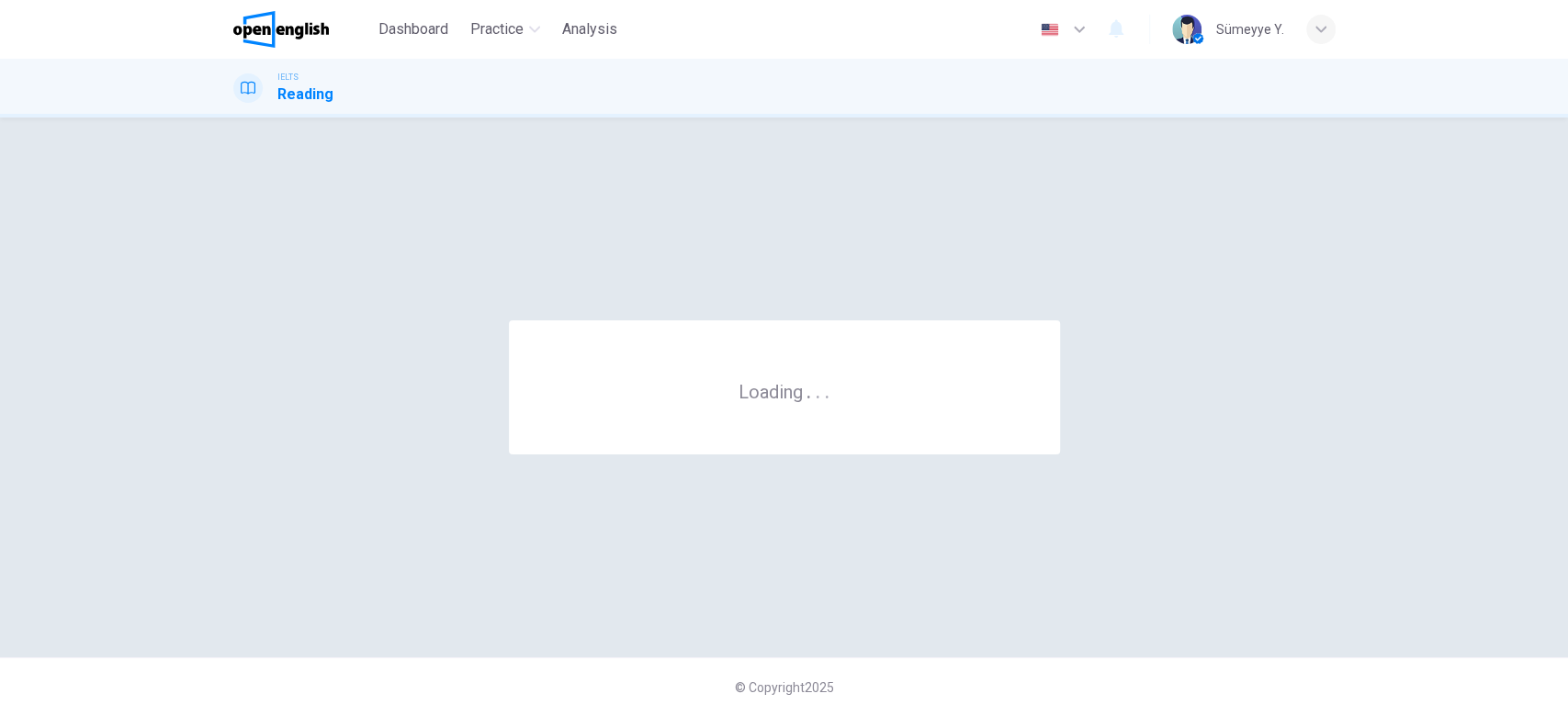
click at [869, 147] on div "Loading . . . © Copyright 2025" at bounding box center [784, 417] width 1568 height 599
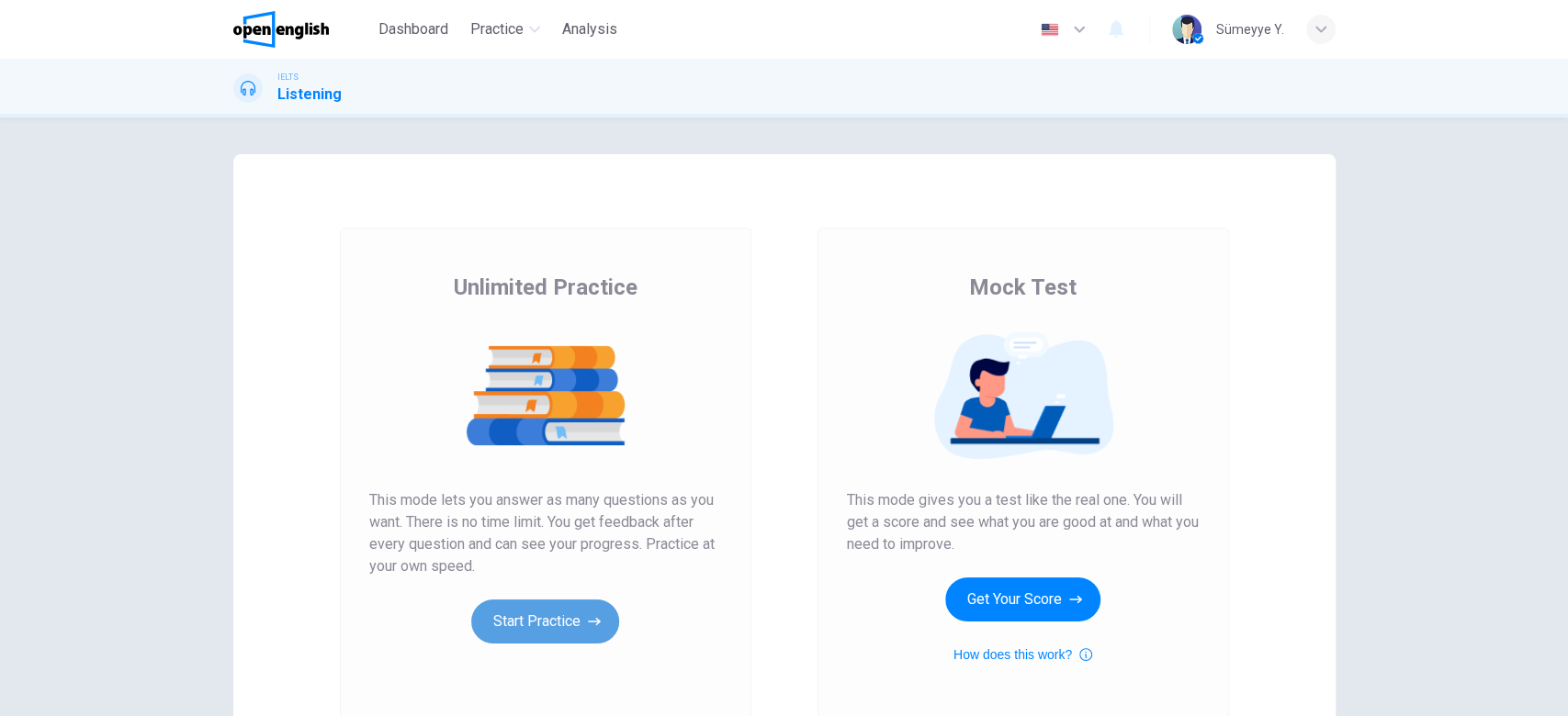
click at [579, 624] on button "Start Practice" at bounding box center [545, 622] width 148 height 44
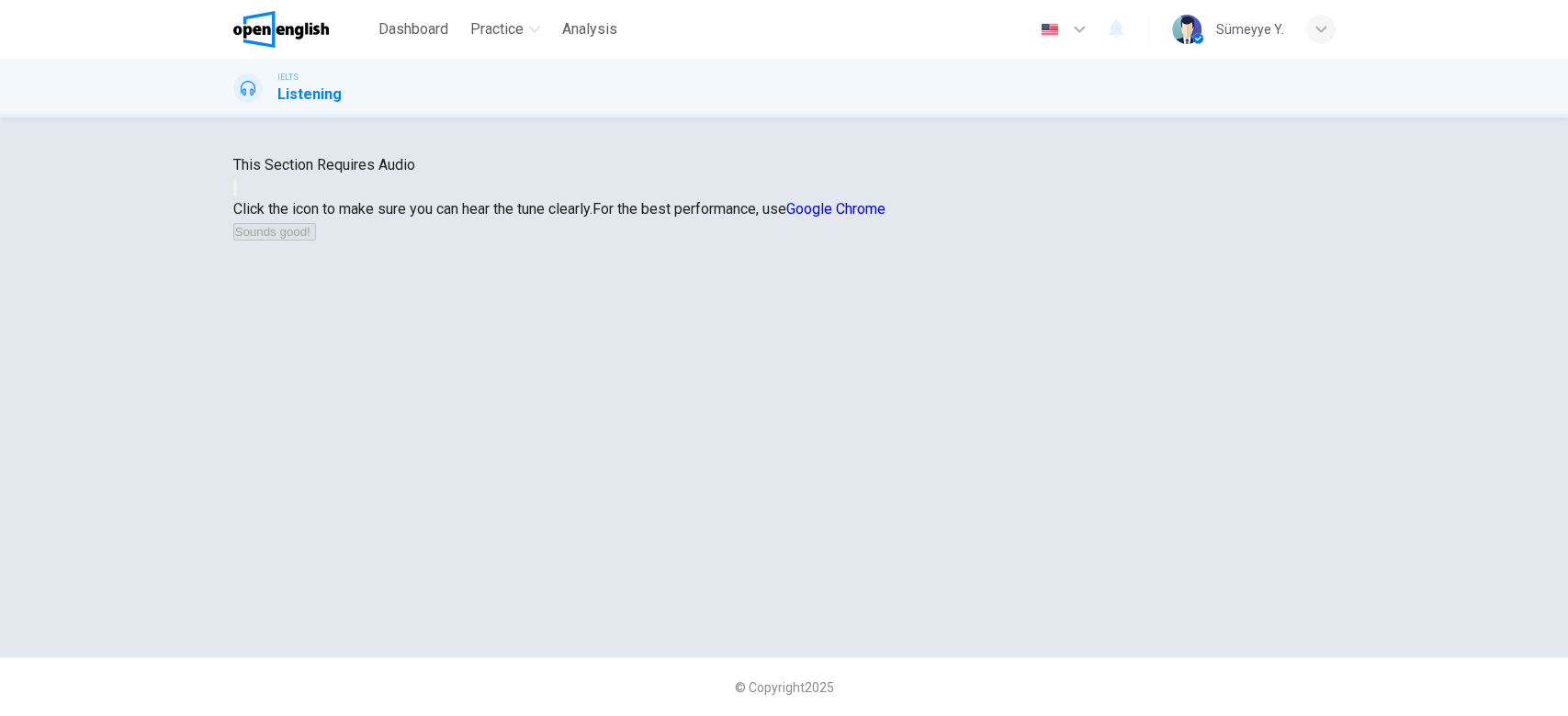
click at [237, 197] on button "button" at bounding box center [236, 188] width 4 height 18
click at [316, 241] on button "Sounds good!" at bounding box center [274, 232] width 83 height 18
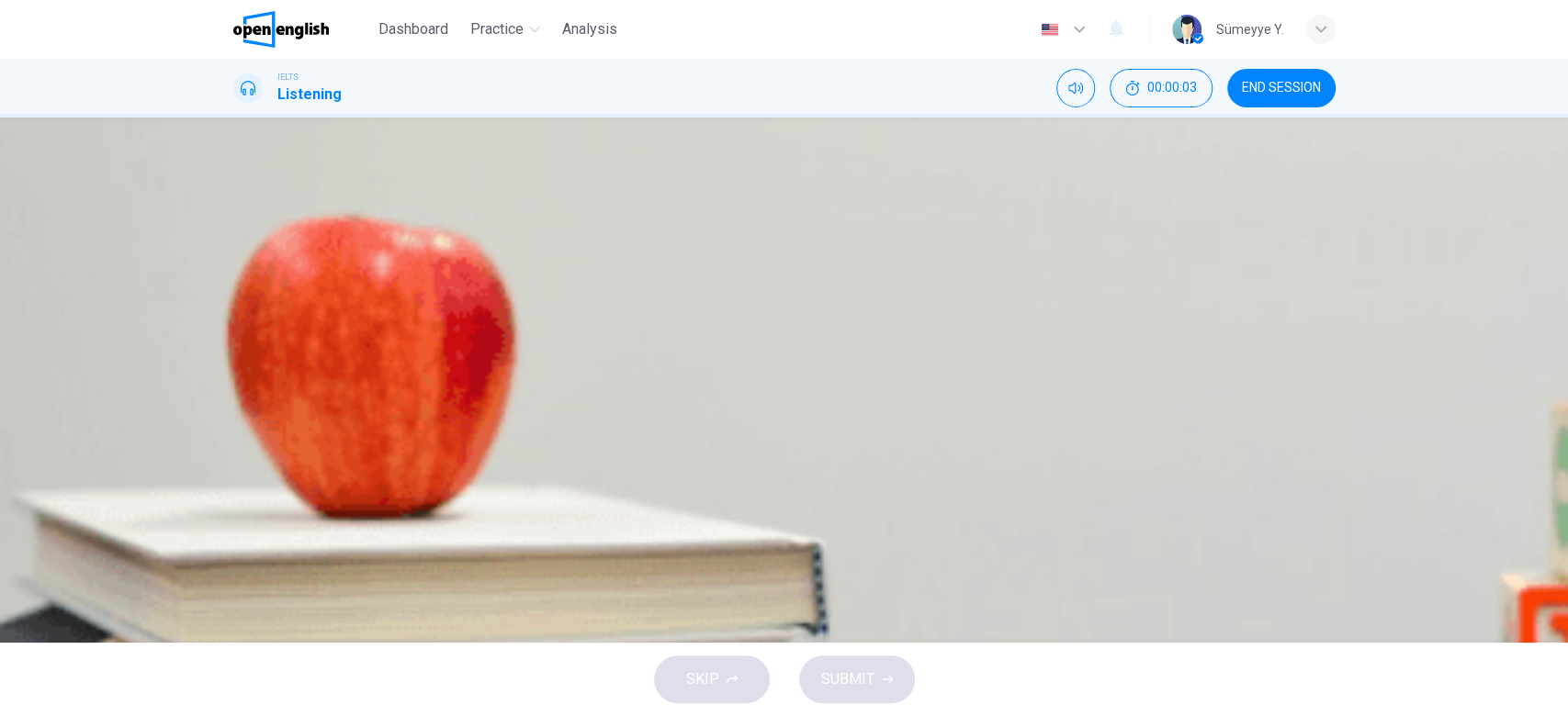
drag, startPoint x: 867, startPoint y: 294, endPoint x: 1033, endPoint y: 295, distance: 166.0
click at [1033, 271] on span "Choose the correct letter, A , B or C . The parkland which makes up Hampstead H…" at bounding box center [784, 239] width 1102 height 66
click at [249, 484] on icon "button" at bounding box center [245, 495] width 19 height 22
drag, startPoint x: 908, startPoint y: 274, endPoint x: 992, endPoint y: 280, distance: 84.2
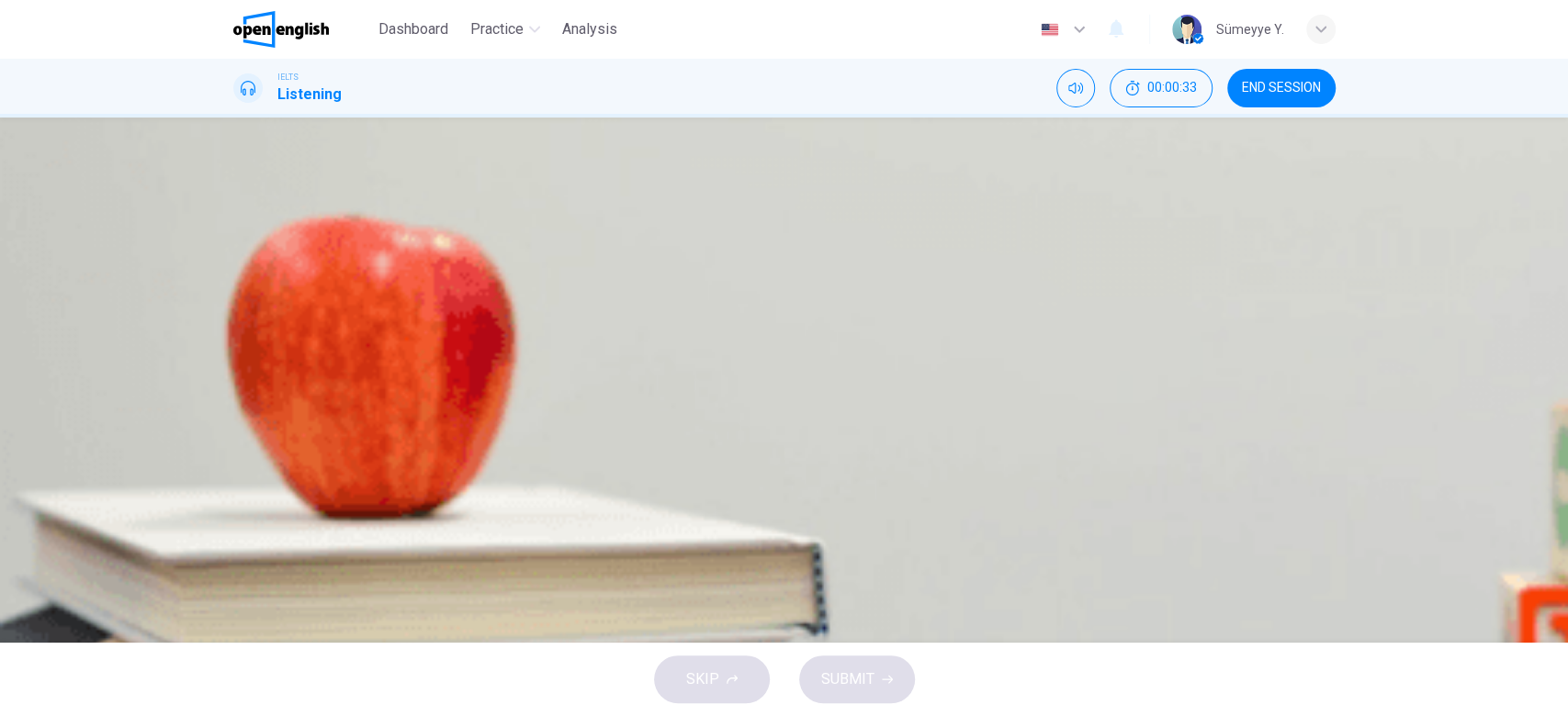
click at [992, 271] on span "Choose the correct letter, A , B or C . The parkland which makes up Hampstead H…" at bounding box center [784, 239] width 1102 height 66
click at [235, 484] on icon "button" at bounding box center [235, 484] width 0 height 0
click at [344, 342] on span "very large." at bounding box center [311, 331] width 66 height 22
click at [859, 691] on span "SUBMIT" at bounding box center [848, 680] width 54 height 26
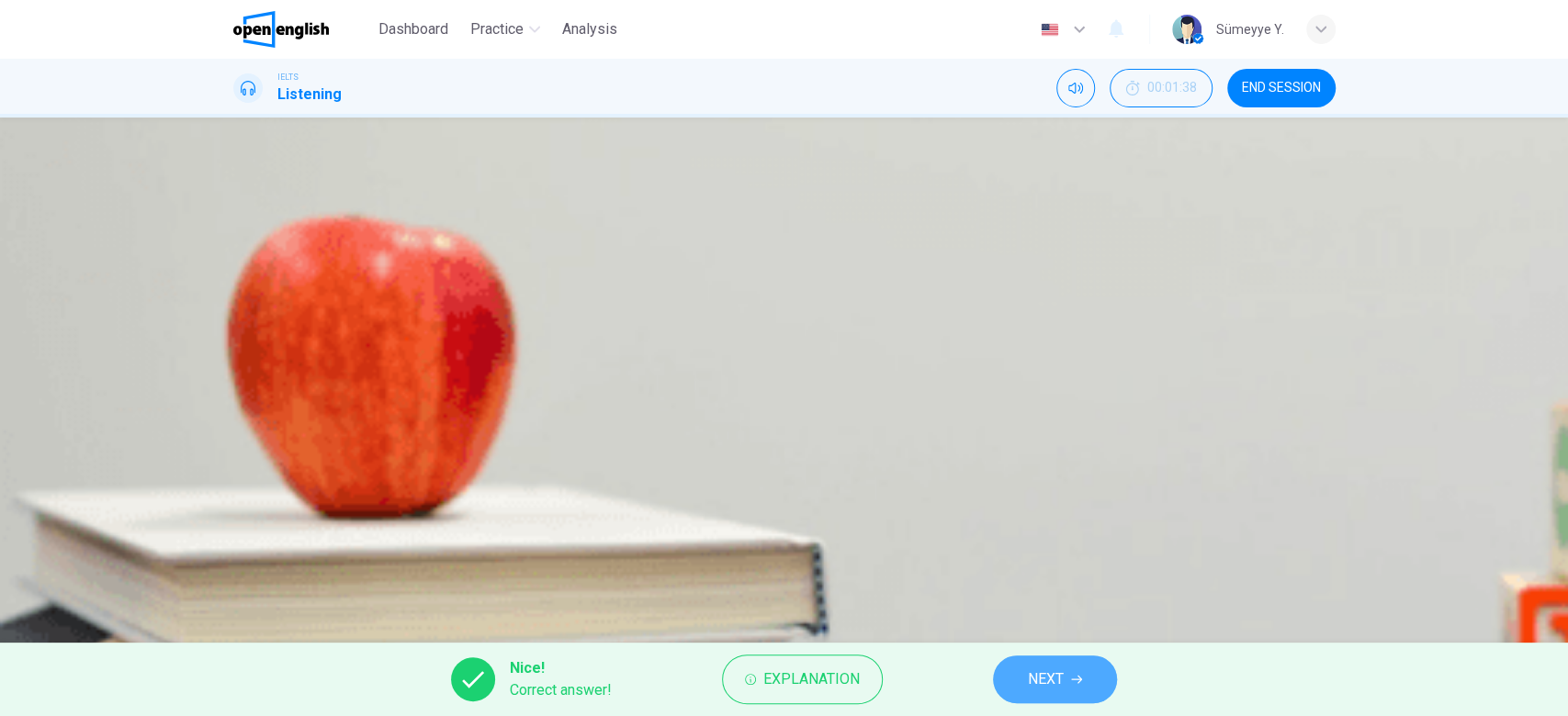
click at [1014, 679] on button "NEXT" at bounding box center [1054, 679] width 124 height 48
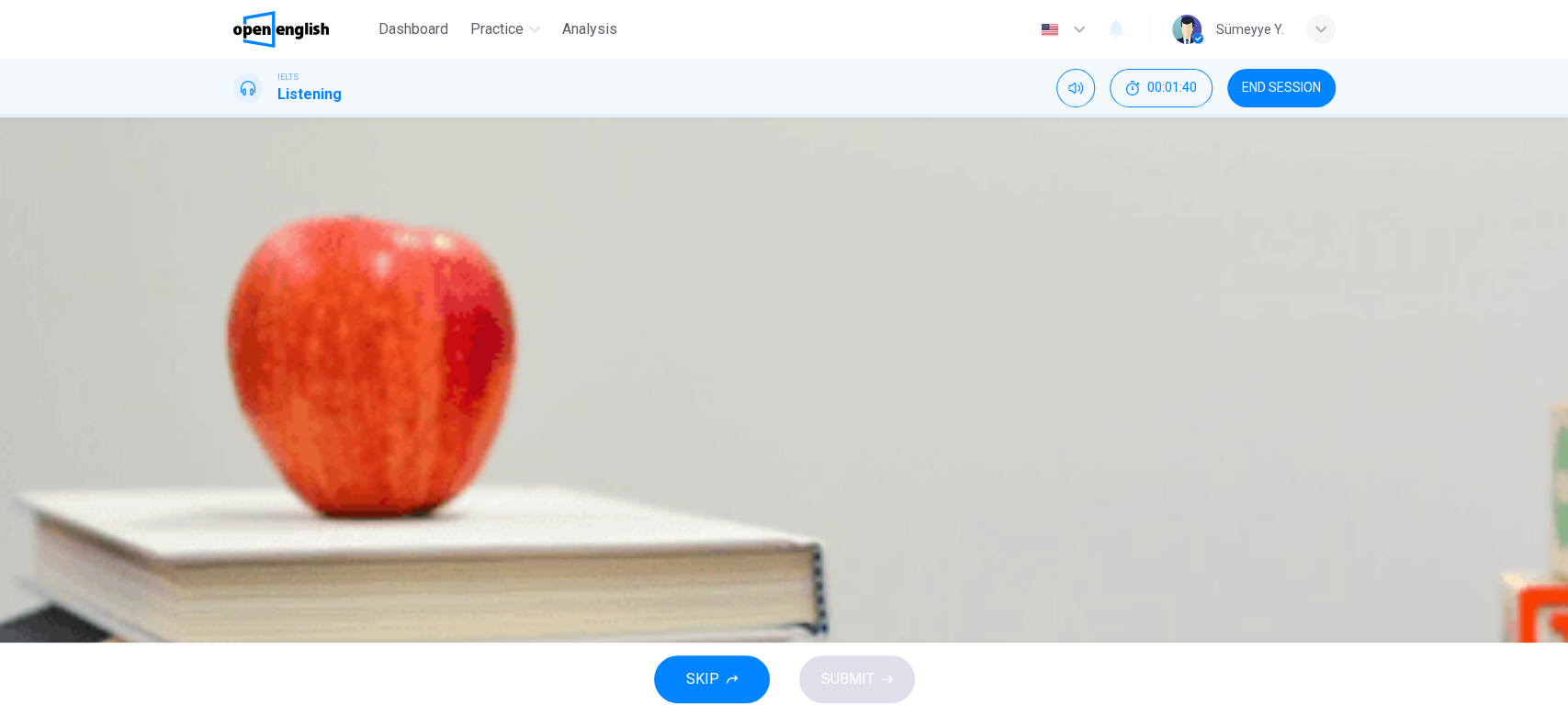
drag, startPoint x: 838, startPoint y: 278, endPoint x: 1050, endPoint y: 270, distance: 212.2
click at [1050, 270] on span "Choose the correct letter, A , B or C . According the speaker, Hampstead underg…" at bounding box center [784, 239] width 1102 height 66
click at [725, 393] on button "B the deepest in the system." at bounding box center [784, 378] width 1102 height 46
click at [842, 672] on span "SUBMIT" at bounding box center [848, 680] width 54 height 26
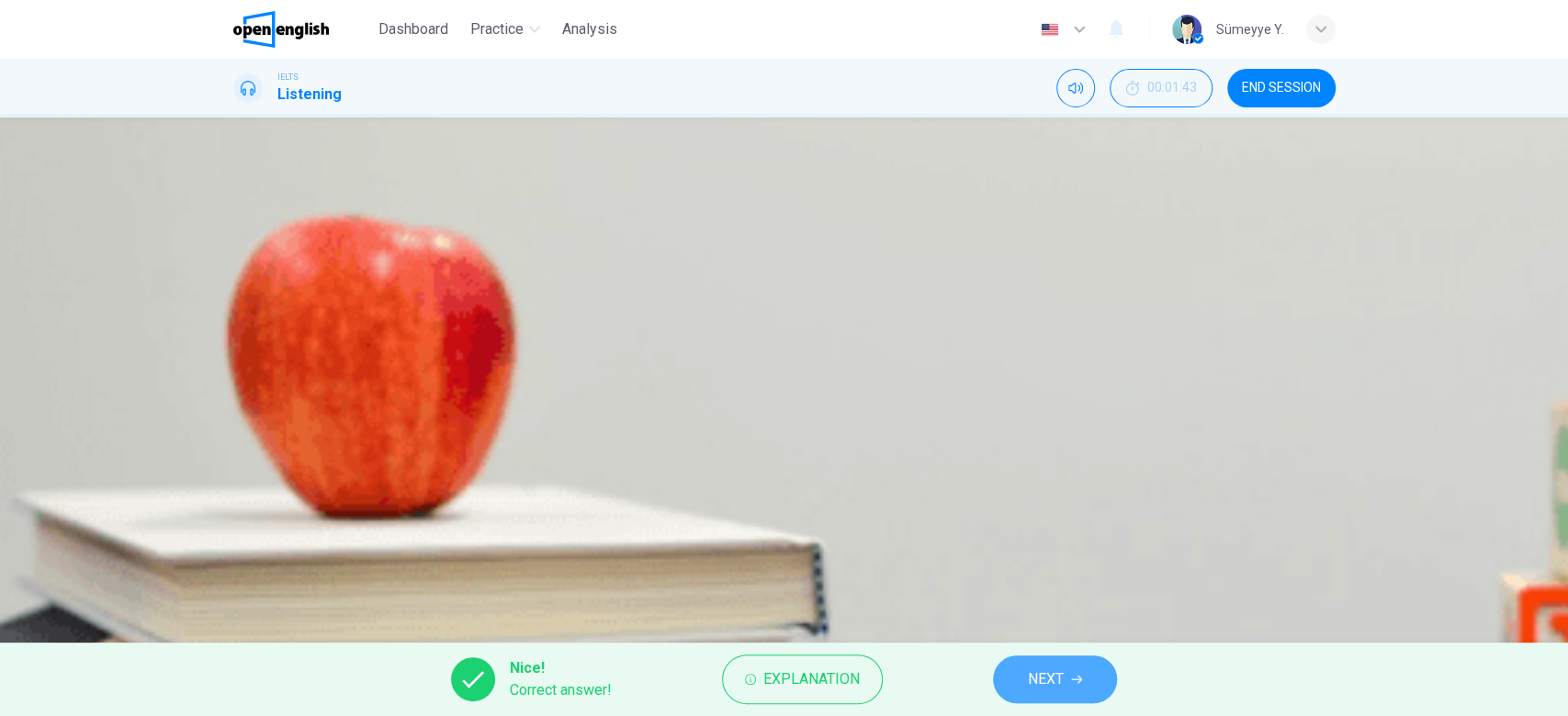
click at [1039, 679] on span "NEXT" at bounding box center [1045, 680] width 36 height 26
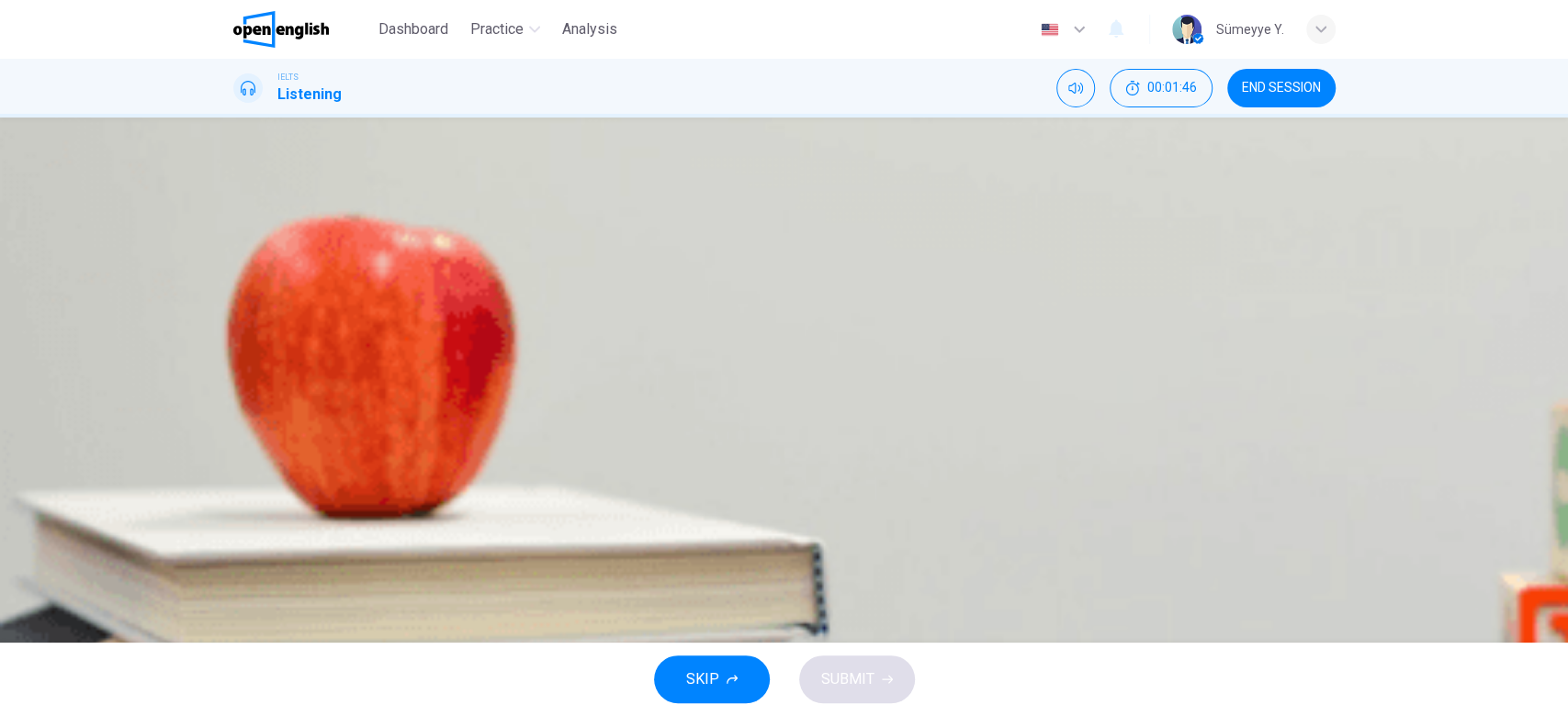
drag, startPoint x: 879, startPoint y: 261, endPoint x: 1030, endPoint y: 267, distance: 151.1
click at [1030, 267] on span "Choose the correct letter, A , B or C . The speaker suggests that after their w…" at bounding box center [784, 239] width 1102 height 66
drag, startPoint x: 1030, startPoint y: 267, endPoint x: 1146, endPoint y: 275, distance: 116.3
click at [1146, 271] on span "Choose the correct letter, A , B or C . The speaker suggests that after their w…" at bounding box center [784, 239] width 1102 height 66
click at [237, 471] on button "button" at bounding box center [236, 480] width 4 height 18
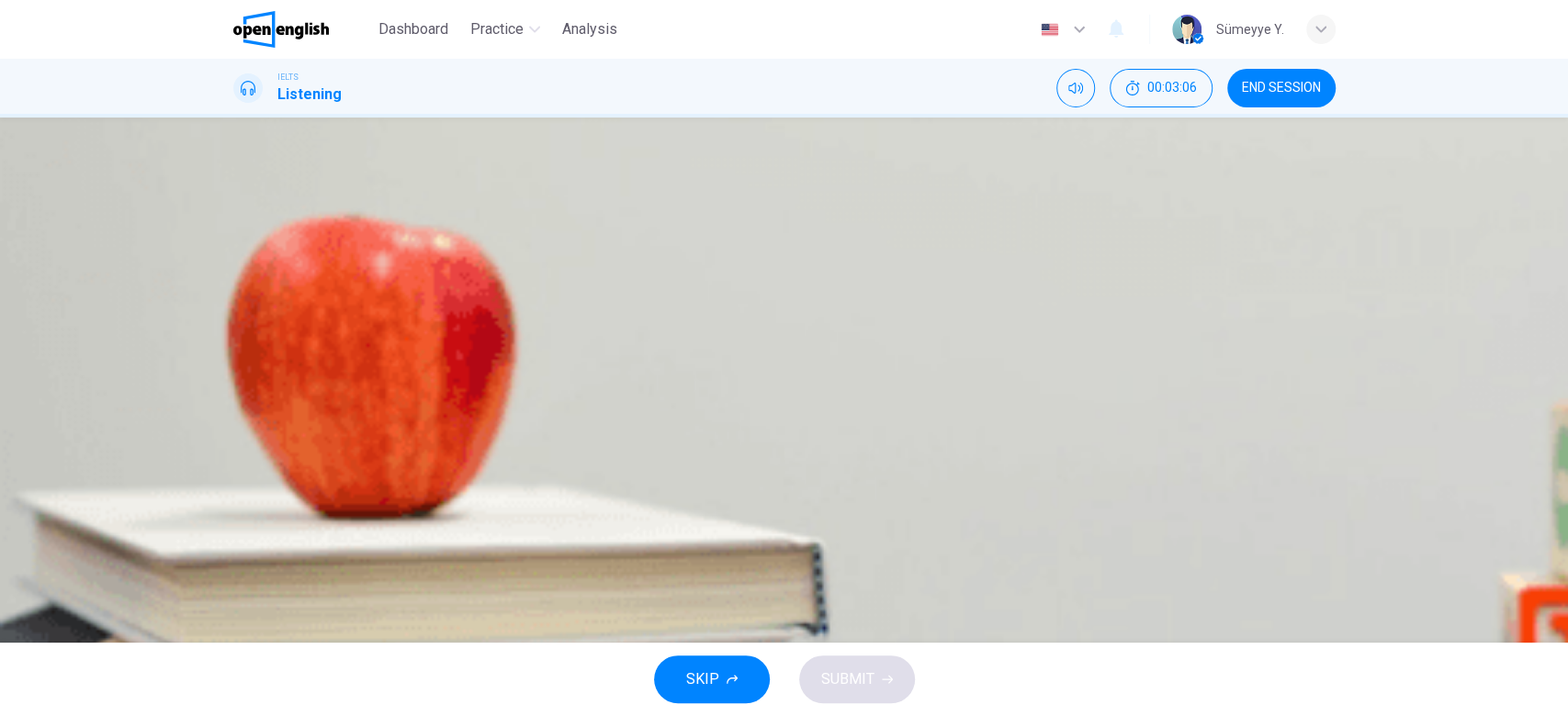
click at [234, 492] on span at bounding box center [234, 492] width 0 height 0
drag, startPoint x: 849, startPoint y: 266, endPoint x: 1105, endPoint y: 270, distance: 256.0
click at [1105, 270] on span "Choose the correct letter, A , B or C . The speaker suggests that after their w…" at bounding box center [784, 239] width 1102 height 66
click at [571, 389] on span "avoid Hampstead village as it is very busy." at bounding box center [425, 378] width 293 height 22
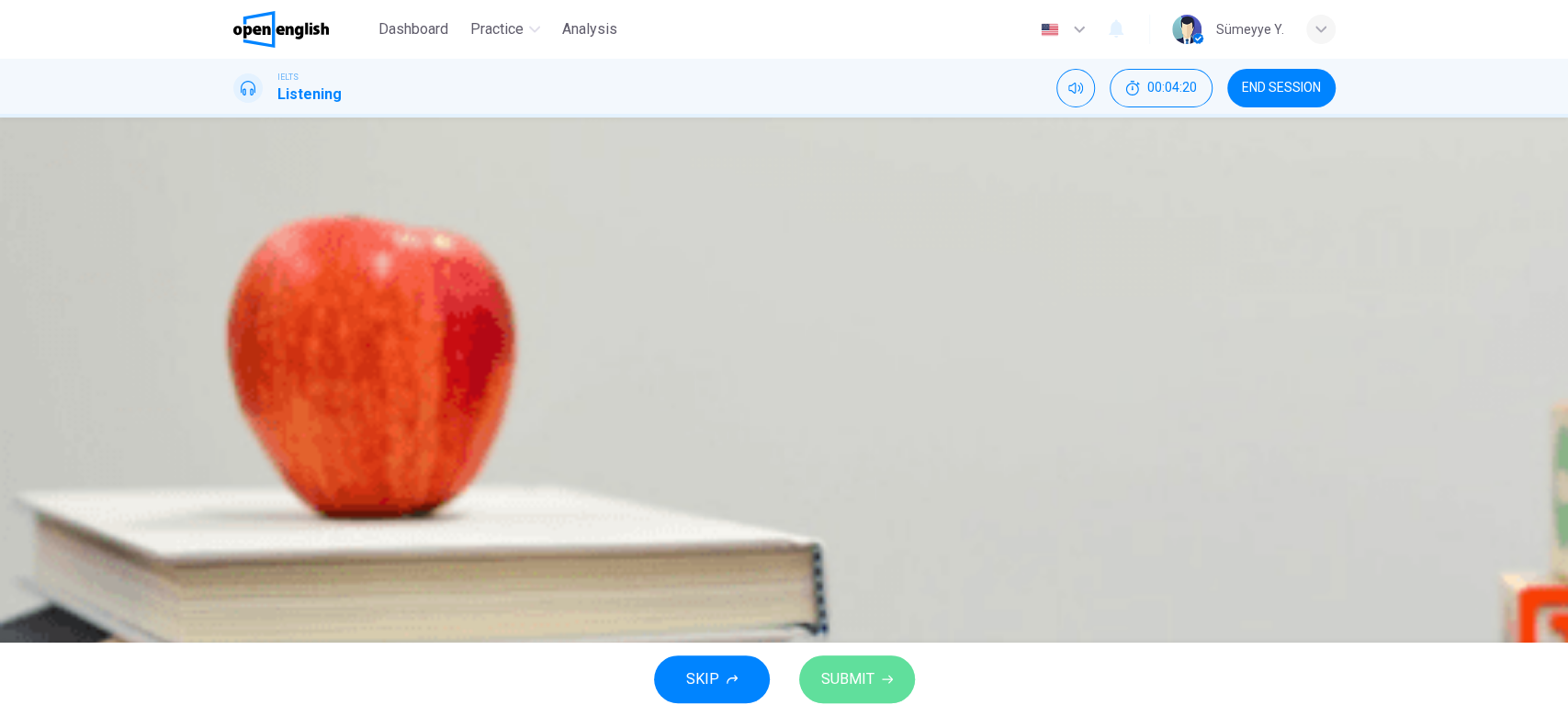
click at [860, 678] on span "SUBMIT" at bounding box center [848, 680] width 54 height 26
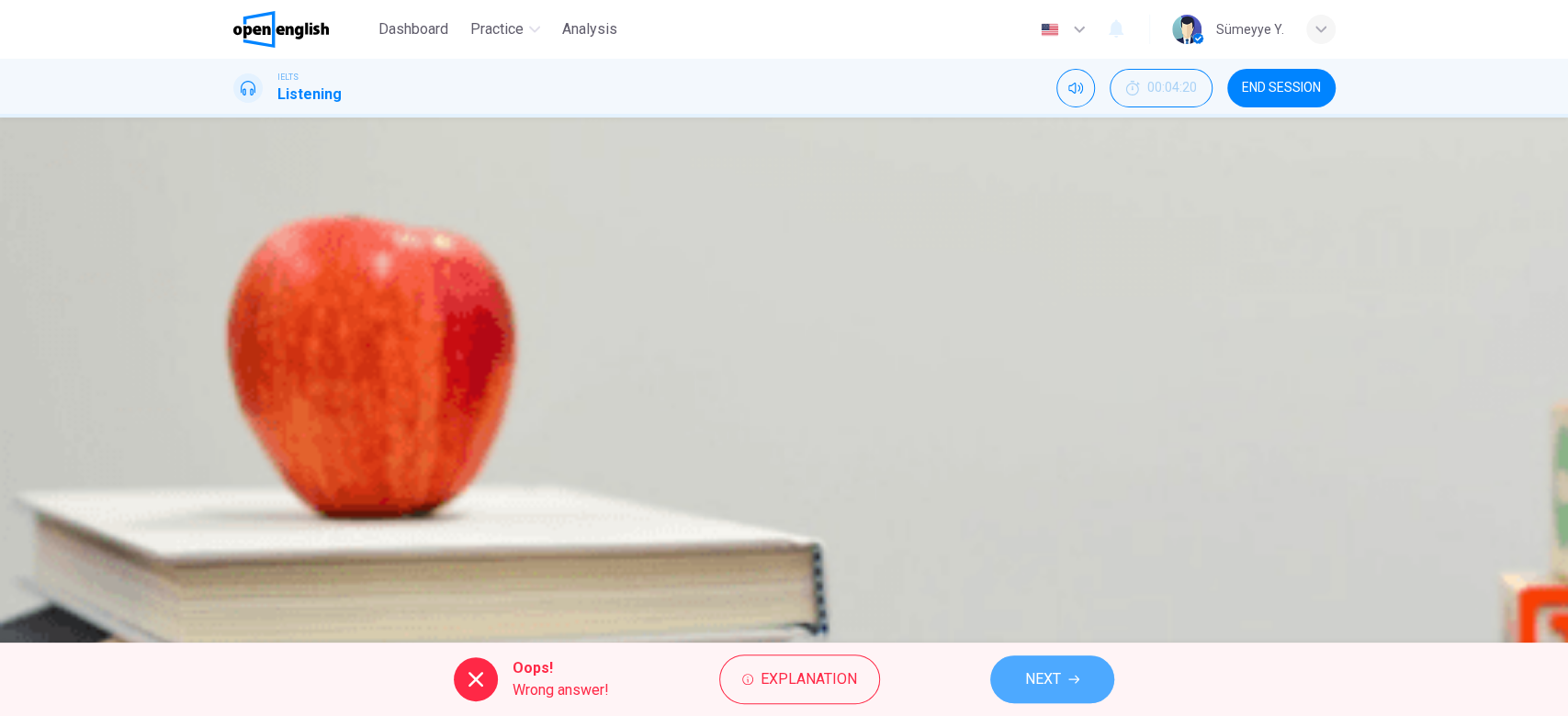
click at [1034, 669] on span "NEXT" at bounding box center [1043, 680] width 36 height 26
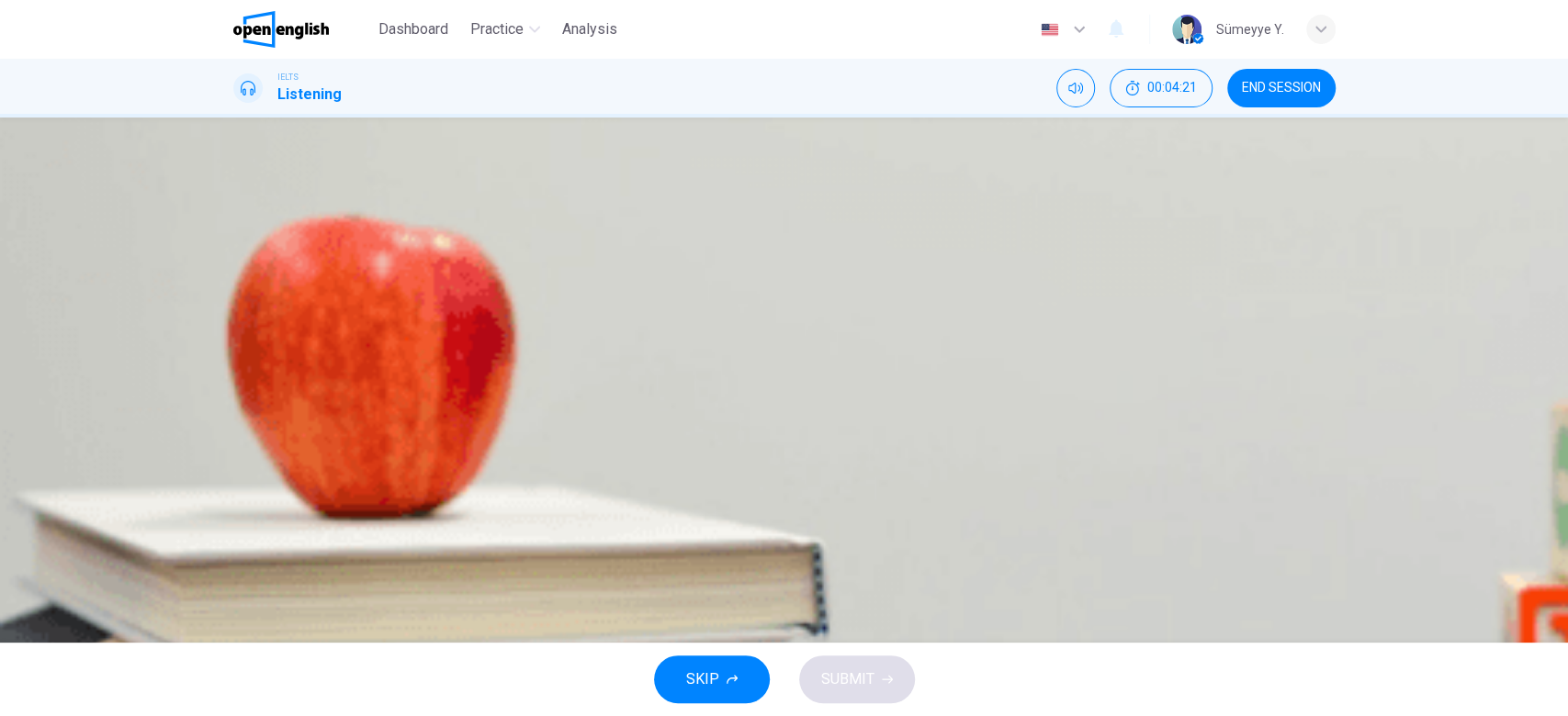
drag, startPoint x: 855, startPoint y: 278, endPoint x: 944, endPoint y: 272, distance: 89.2
click at [944, 271] on span "Choose the correct letter, A , B or C . The houses in the Vale of the Heath are…" at bounding box center [784, 239] width 1102 height 66
click at [237, 471] on button "button" at bounding box center [236, 480] width 4 height 18
drag, startPoint x: 825, startPoint y: 265, endPoint x: 888, endPoint y: 266, distance: 63.0
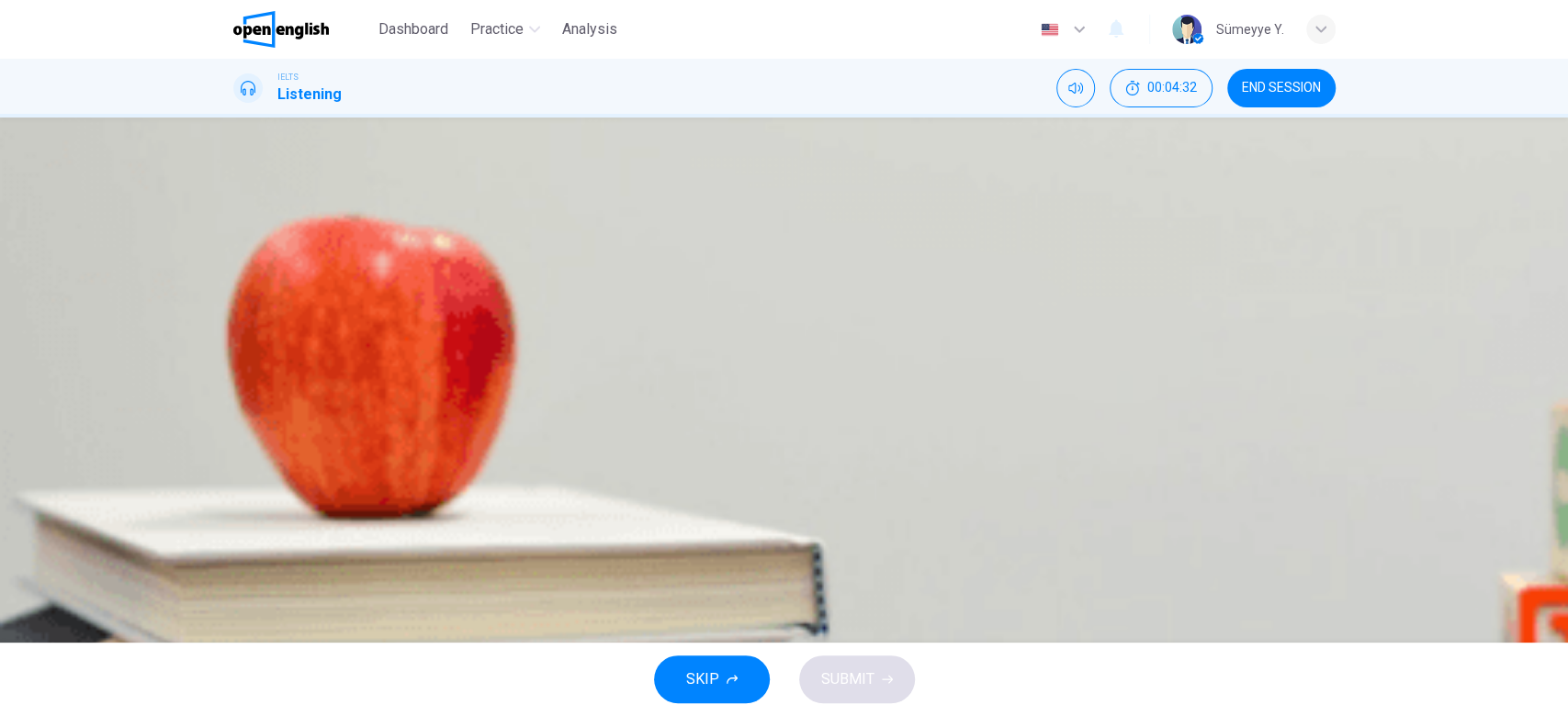
click at [888, 266] on span "Choose the correct letter, A , B or C . The houses in the Vale of the Heath are…" at bounding box center [784, 239] width 1102 height 66
drag, startPoint x: 830, startPoint y: 264, endPoint x: 904, endPoint y: 272, distance: 74.4
click at [904, 271] on span "Choose the correct letter, A , B or C . The houses in the Vale of the Heath are…" at bounding box center [784, 239] width 1102 height 66
click at [437, 342] on span "on the edge of the heath." at bounding box center [358, 331] width 159 height 22
click at [844, 670] on span "SUBMIT" at bounding box center [848, 680] width 54 height 26
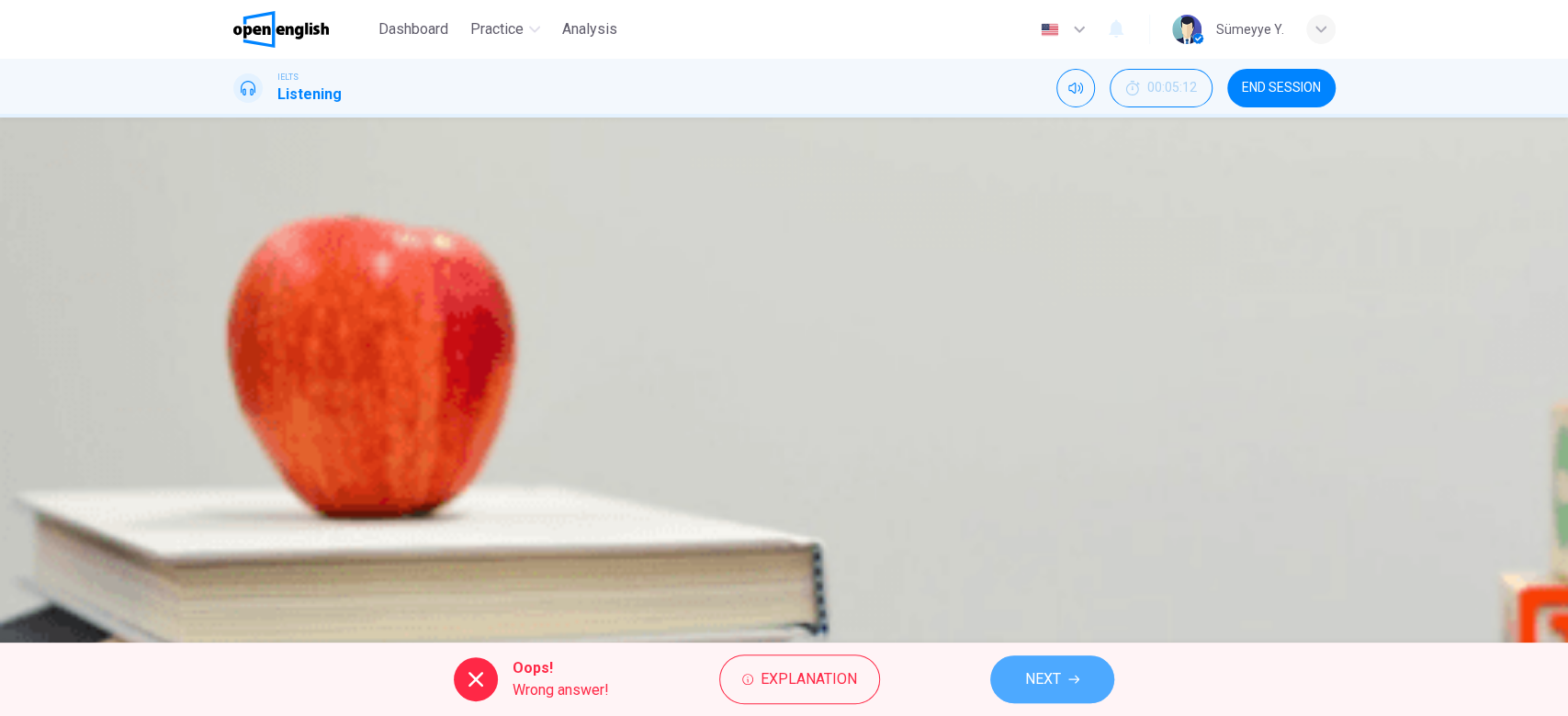
click at [999, 661] on button "NEXT" at bounding box center [1052, 679] width 124 height 48
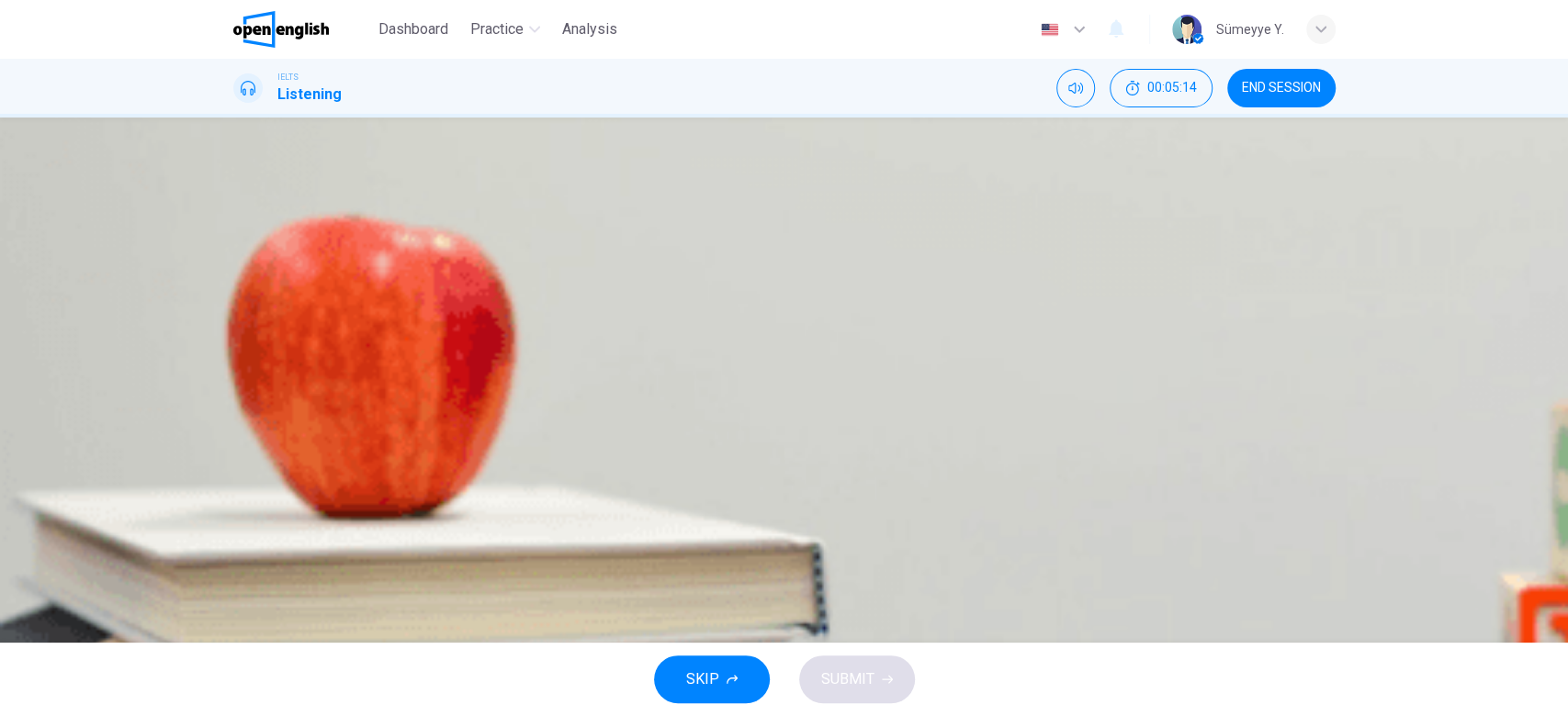
drag, startPoint x: 855, startPoint y: 263, endPoint x: 1022, endPoint y: 265, distance: 167.0
click at [1022, 265] on span "Choose the correct letter, A , B or C . The speaker advises walkers to remove t…" at bounding box center [784, 239] width 1102 height 66
drag, startPoint x: 864, startPoint y: 278, endPoint x: 1046, endPoint y: 264, distance: 182.5
click at [1046, 264] on span "Choose the correct letter, A , B or C . The speaker advises walkers to remove t…" at bounding box center [784, 239] width 1102 height 66
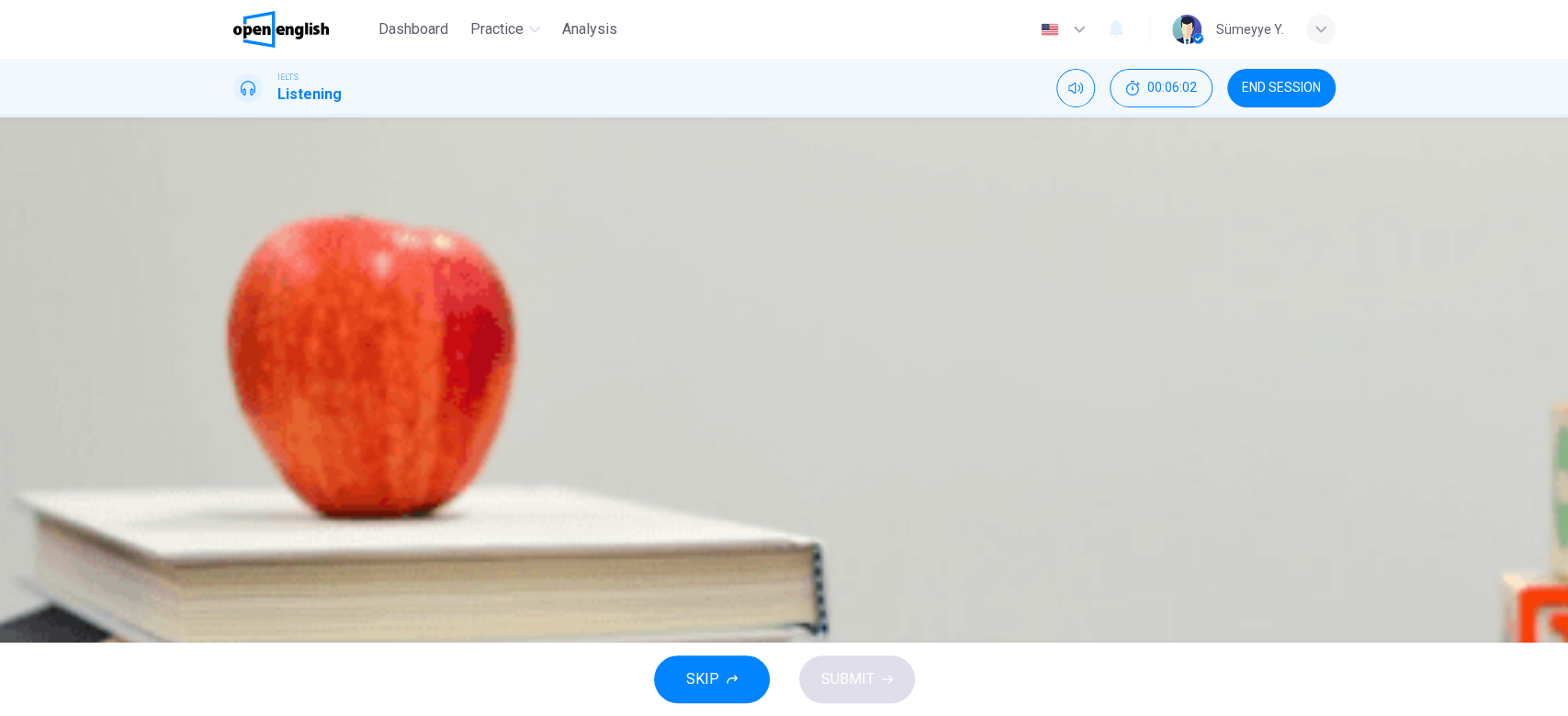
click at [1046, 264] on span "Choose the correct letter, A , B or C . The speaker advises walkers to remove t…" at bounding box center [784, 239] width 1102 height 66
click at [474, 435] on span "listen to the noises in the park." at bounding box center [377, 424] width 197 height 22
click at [840, 675] on span "SUBMIT" at bounding box center [848, 680] width 54 height 26
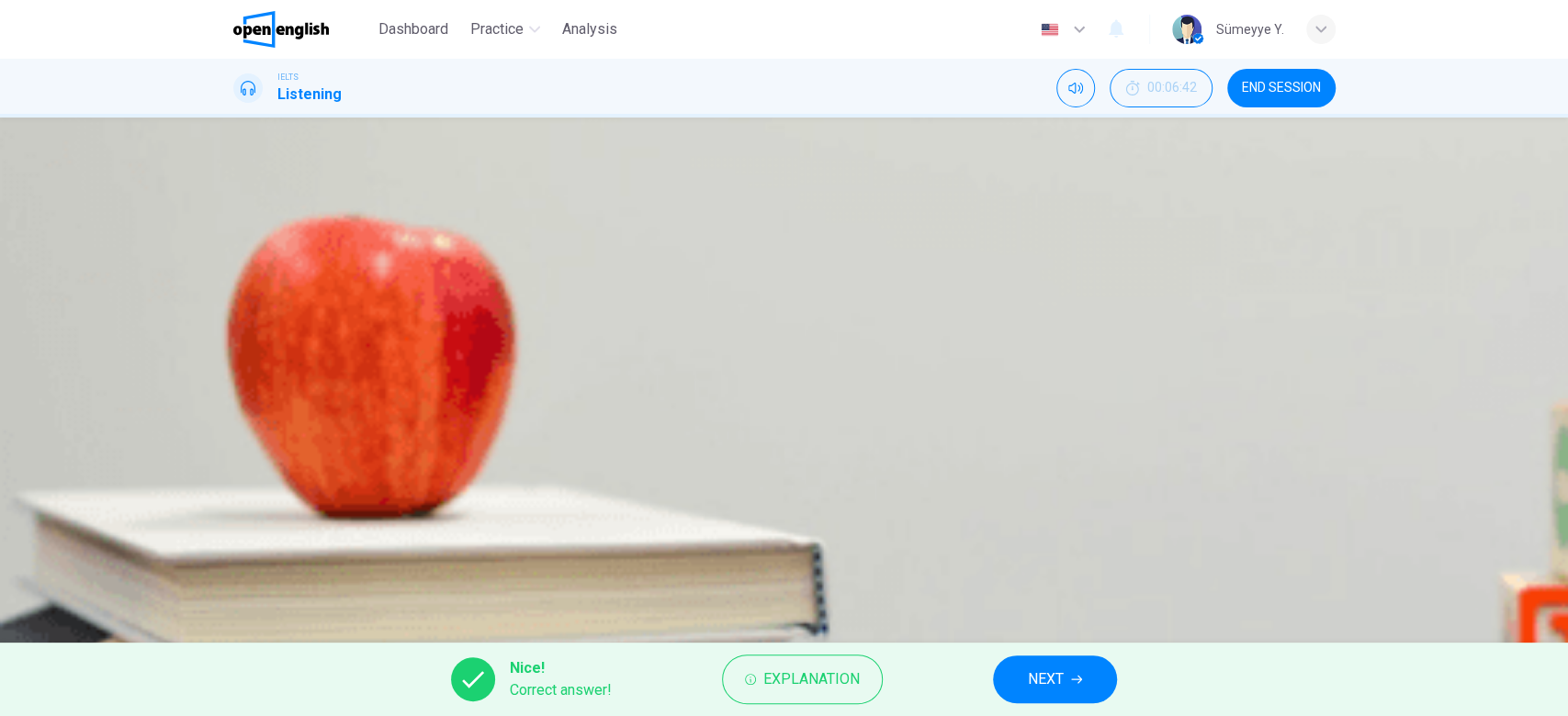
click at [1042, 669] on span "NEXT" at bounding box center [1045, 680] width 36 height 26
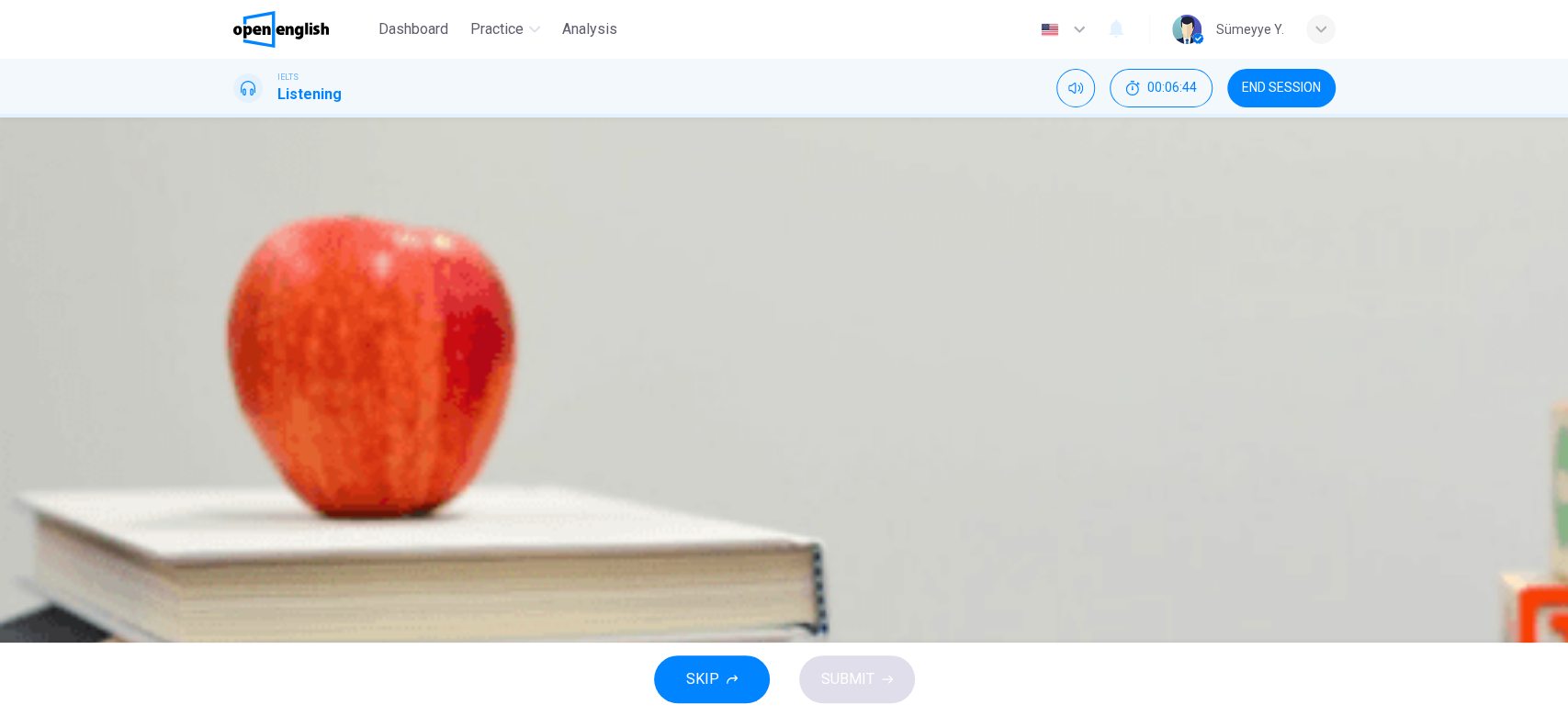
scroll to position [169, 0]
drag, startPoint x: 786, startPoint y: 392, endPoint x: 785, endPoint y: 349, distance: 43.0
click at [785, 349] on div "Activities A. Have picnics B. Get a great view of the city C. Go fishing D. Hav…" at bounding box center [784, 437] width 1102 height 308
drag, startPoint x: 845, startPoint y: 251, endPoint x: 908, endPoint y: 254, distance: 63.1
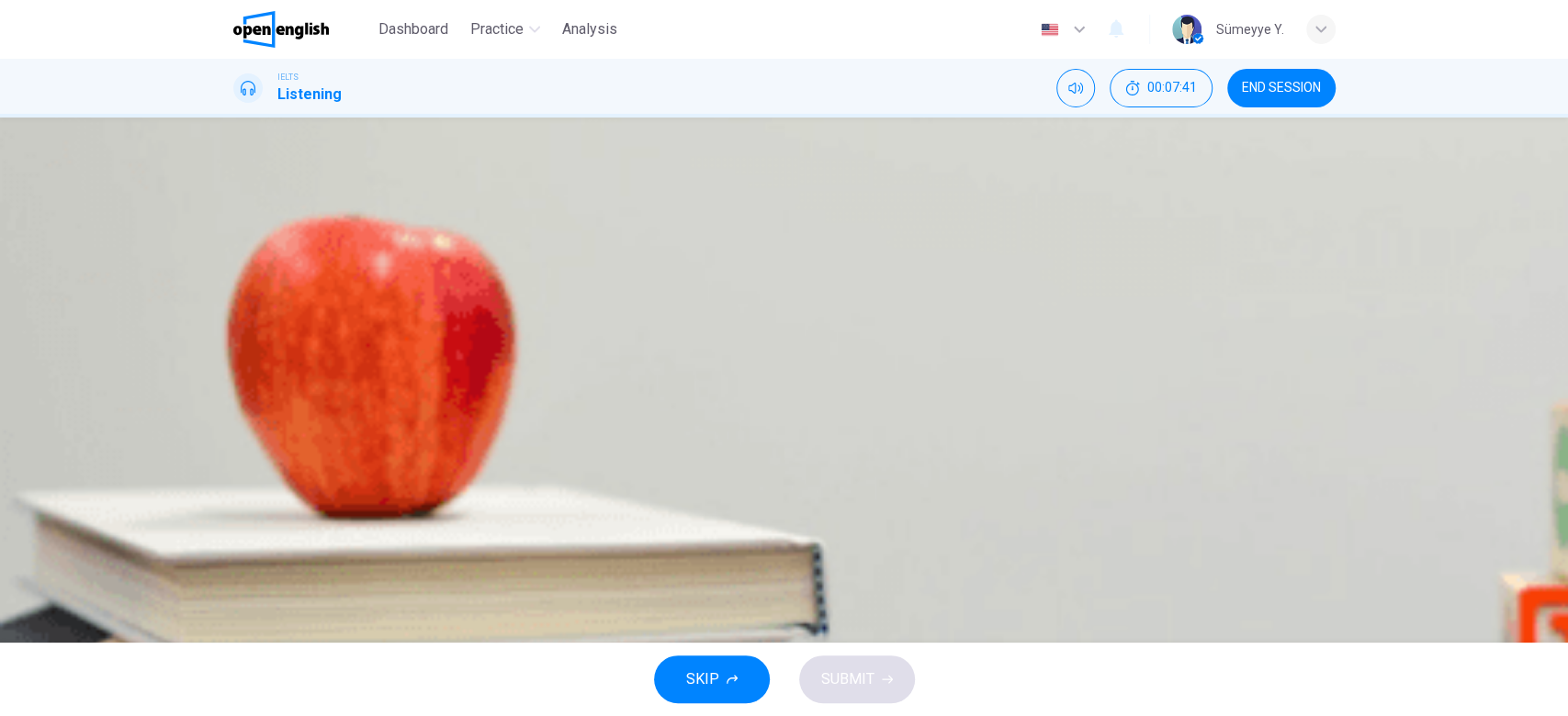
click at [439, 371] on span "Get a great view of the city" at bounding box center [354, 382] width 172 height 22
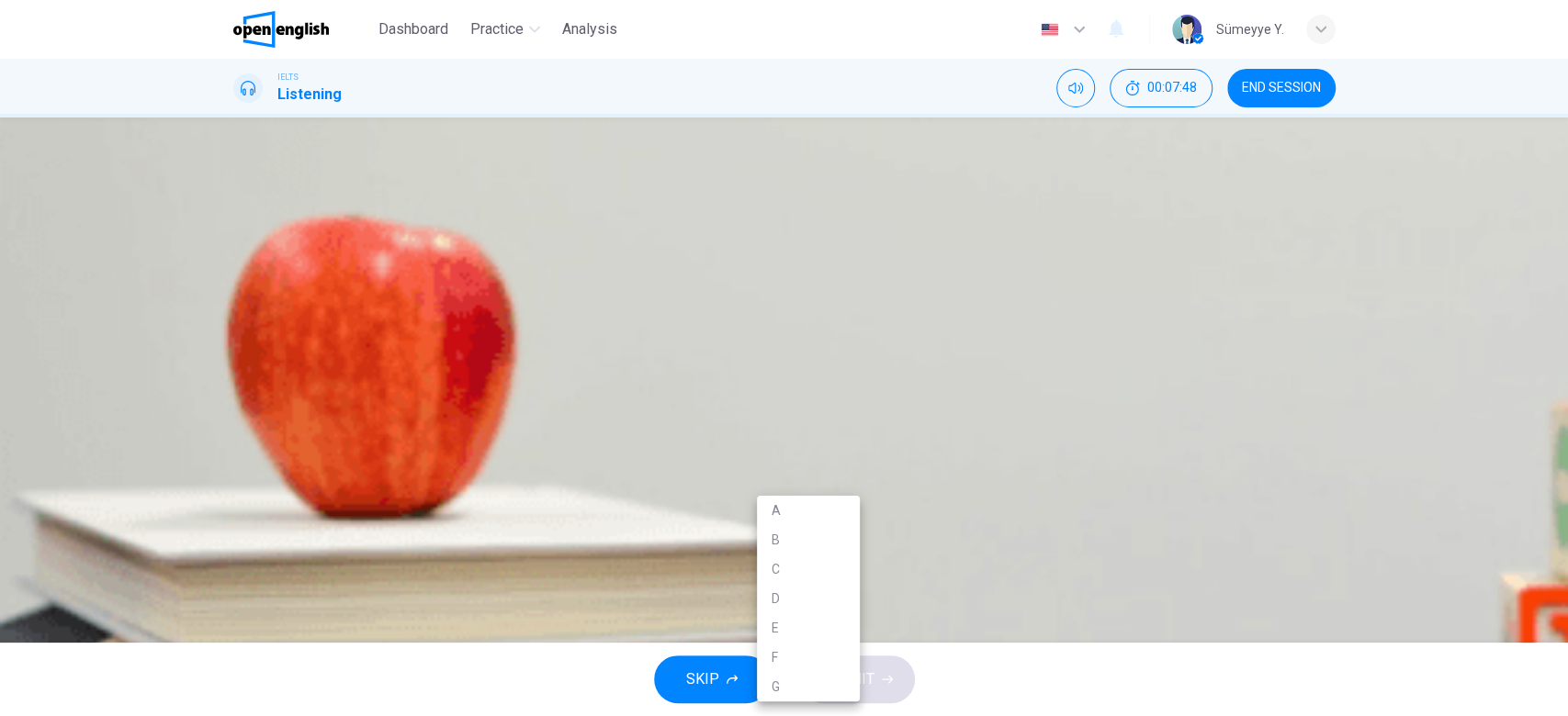
click at [795, 511] on body "This site uses cookies, as explained in our Privacy Policy . If you agree to th…" at bounding box center [784, 358] width 1568 height 716
click at [779, 673] on li "G" at bounding box center [807, 687] width 102 height 30
type input "**"
type input "*"
click at [823, 572] on body "This site uses cookies, as explained in our Privacy Policy . If you agree to th…" at bounding box center [784, 358] width 1568 height 716
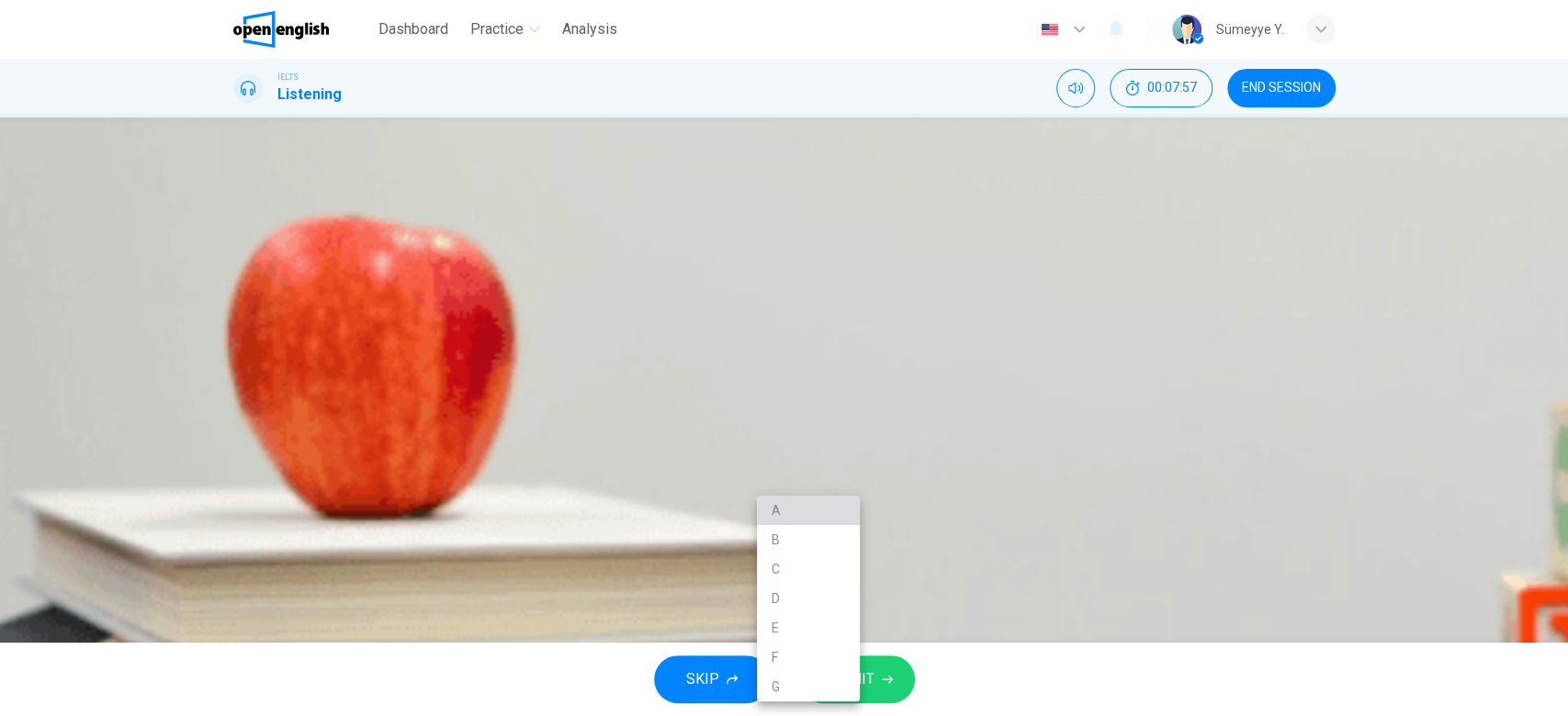
click at [810, 514] on li "A" at bounding box center [807, 511] width 102 height 30
type input "**"
type input "*"
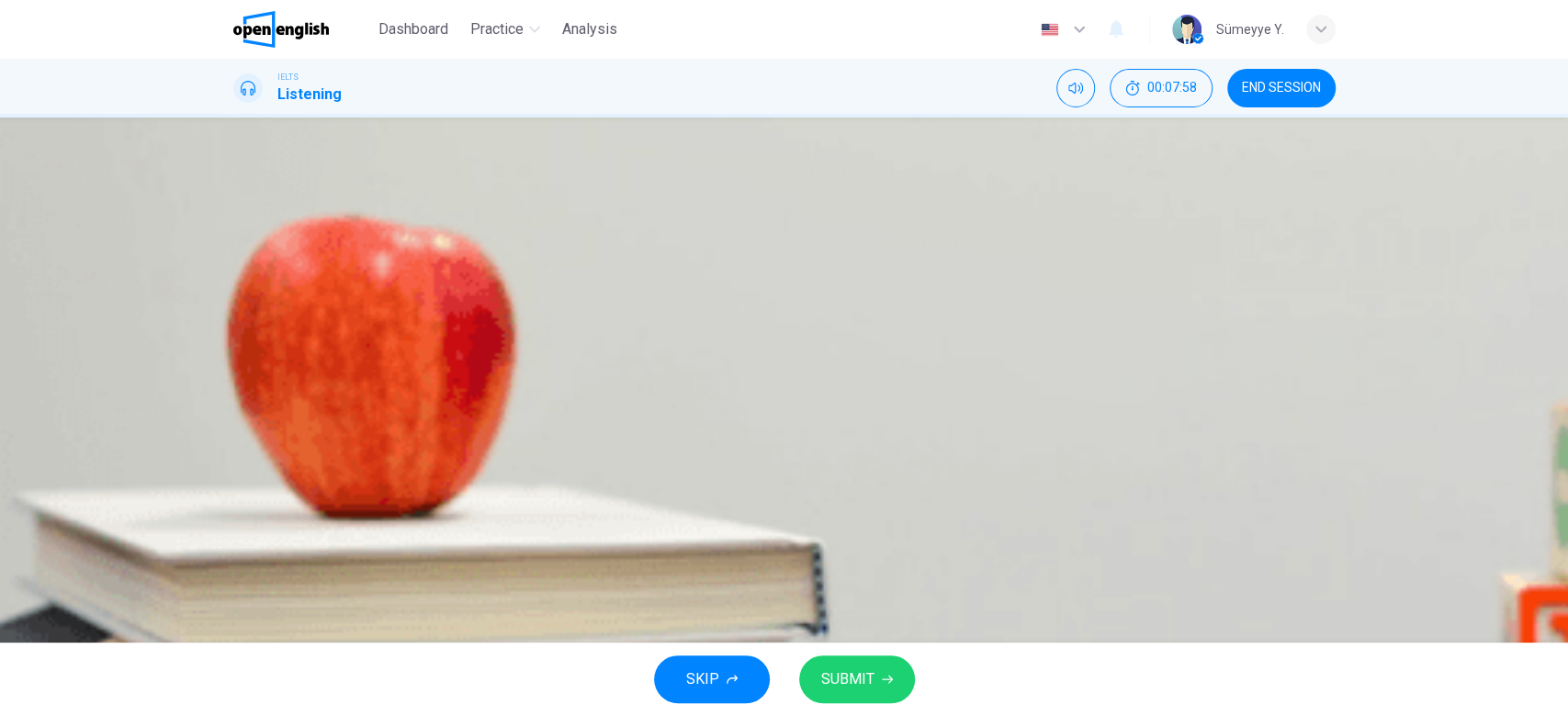
click at [948, 468] on div "Questions 6 - 10 Which activity can be done at each of the following locations …" at bounding box center [784, 451] width 1102 height 646
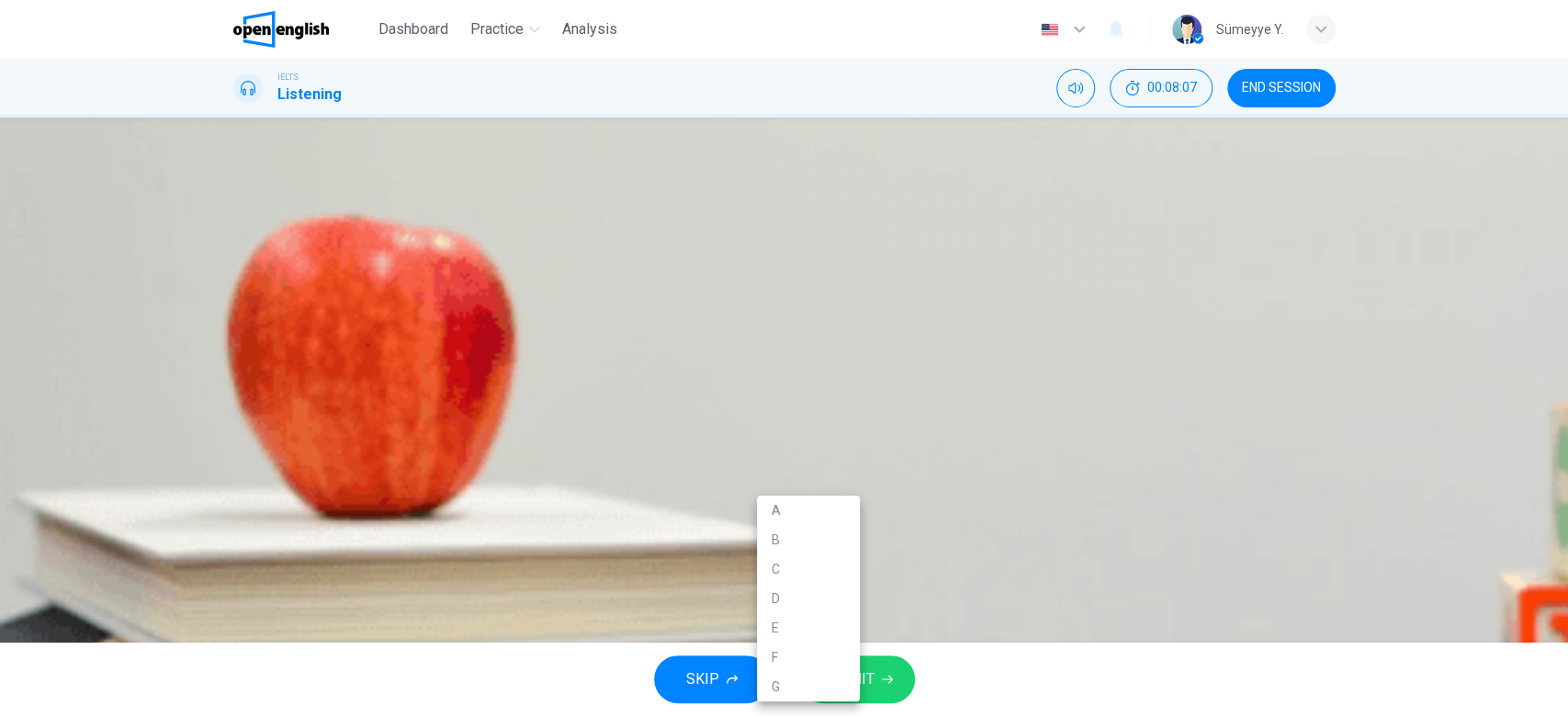
click at [847, 621] on body "This site uses cookies, as explained in our Privacy Policy . If you agree to th…" at bounding box center [784, 358] width 1568 height 716
click at [833, 626] on li "E" at bounding box center [807, 628] width 102 height 30
type input "**"
type input "*"
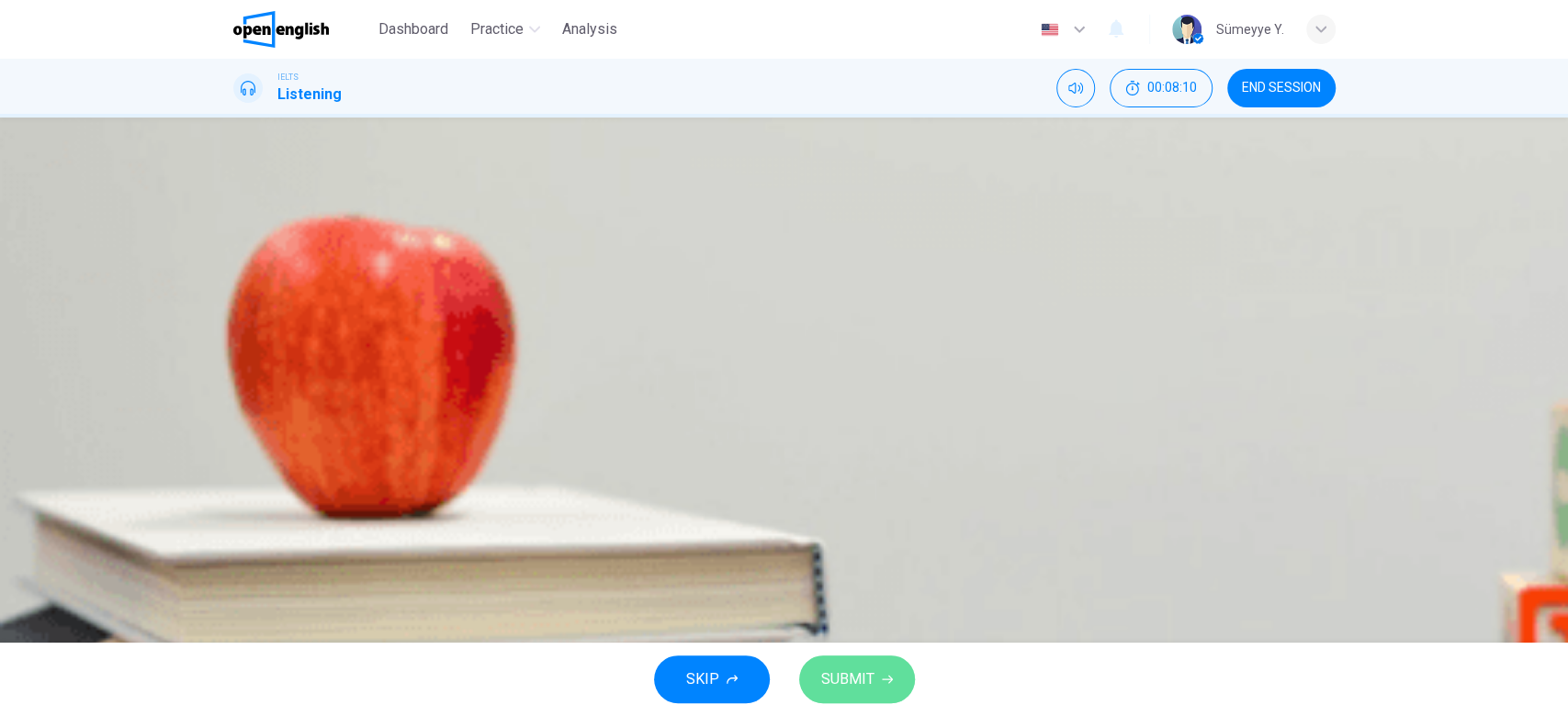
click at [872, 679] on button "SUBMIT" at bounding box center [857, 679] width 115 height 48
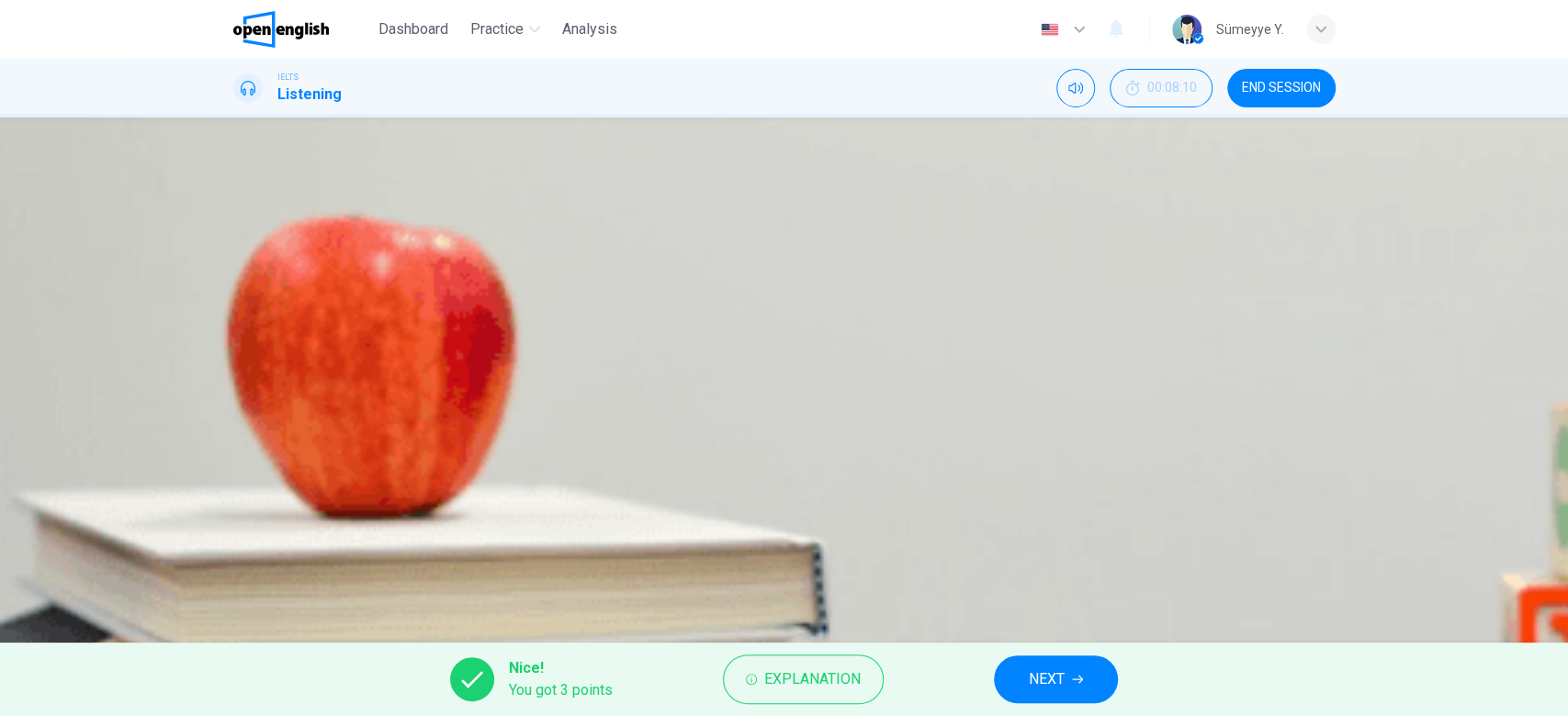
type input "**"
click at [1042, 684] on span "NEXT" at bounding box center [1046, 680] width 36 height 26
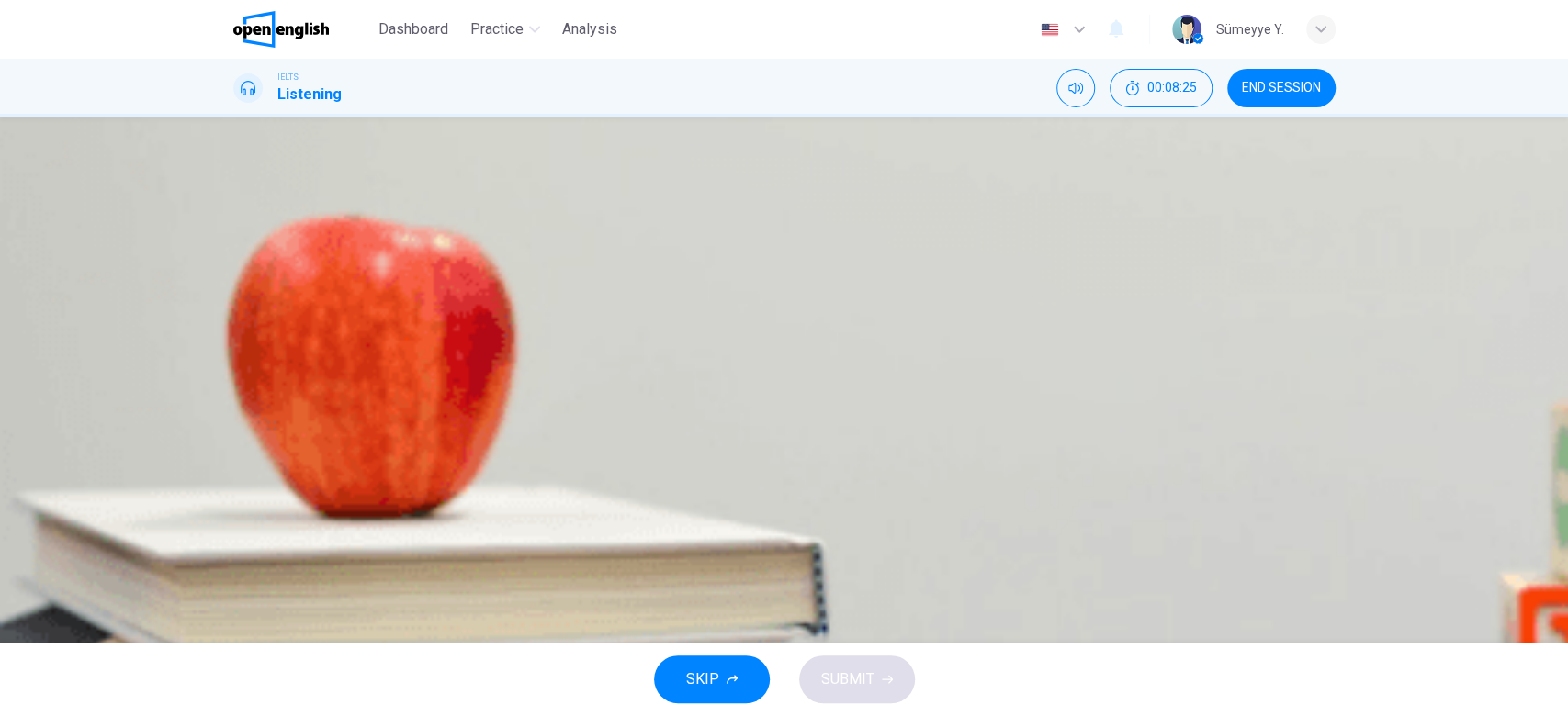
click at [235, 484] on icon "button" at bounding box center [235, 484] width 0 height 0
click at [236, 471] on button "button" at bounding box center [236, 480] width 4 height 18
type input "*"
click at [520, 389] on span "Materials cost less than they used to." at bounding box center [399, 378] width 242 height 22
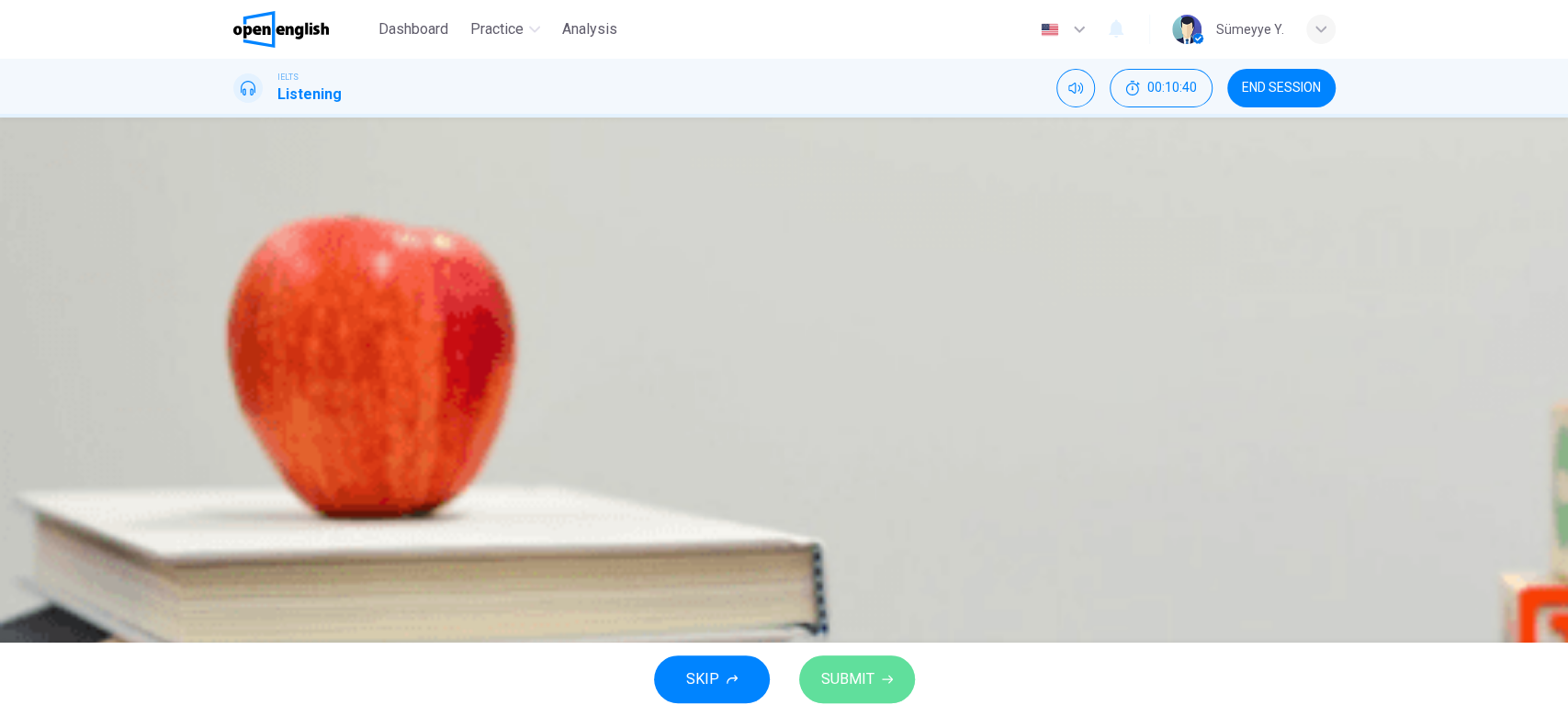
click at [851, 668] on span "SUBMIT" at bounding box center [848, 680] width 54 height 26
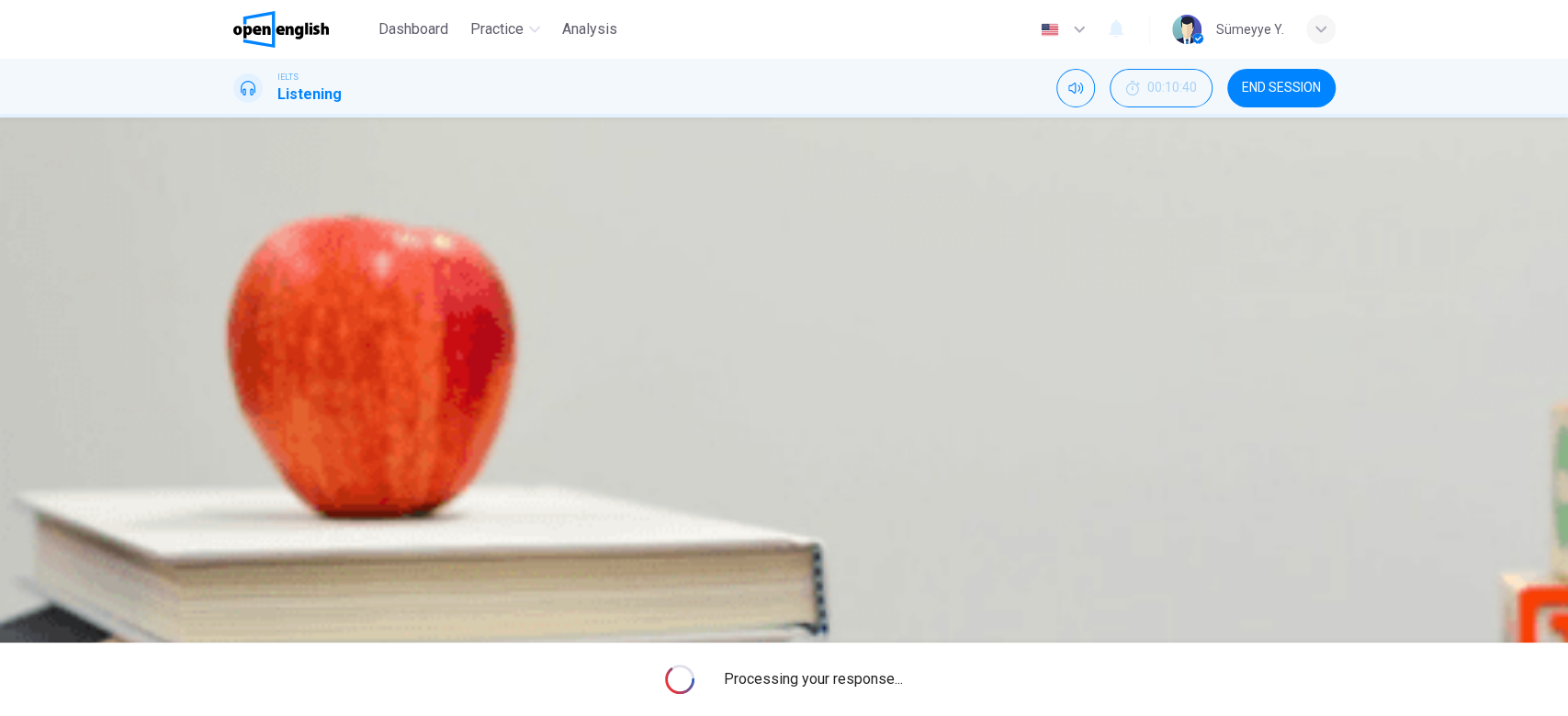
click at [247, 487] on icon "button" at bounding box center [246, 495] width 16 height 17
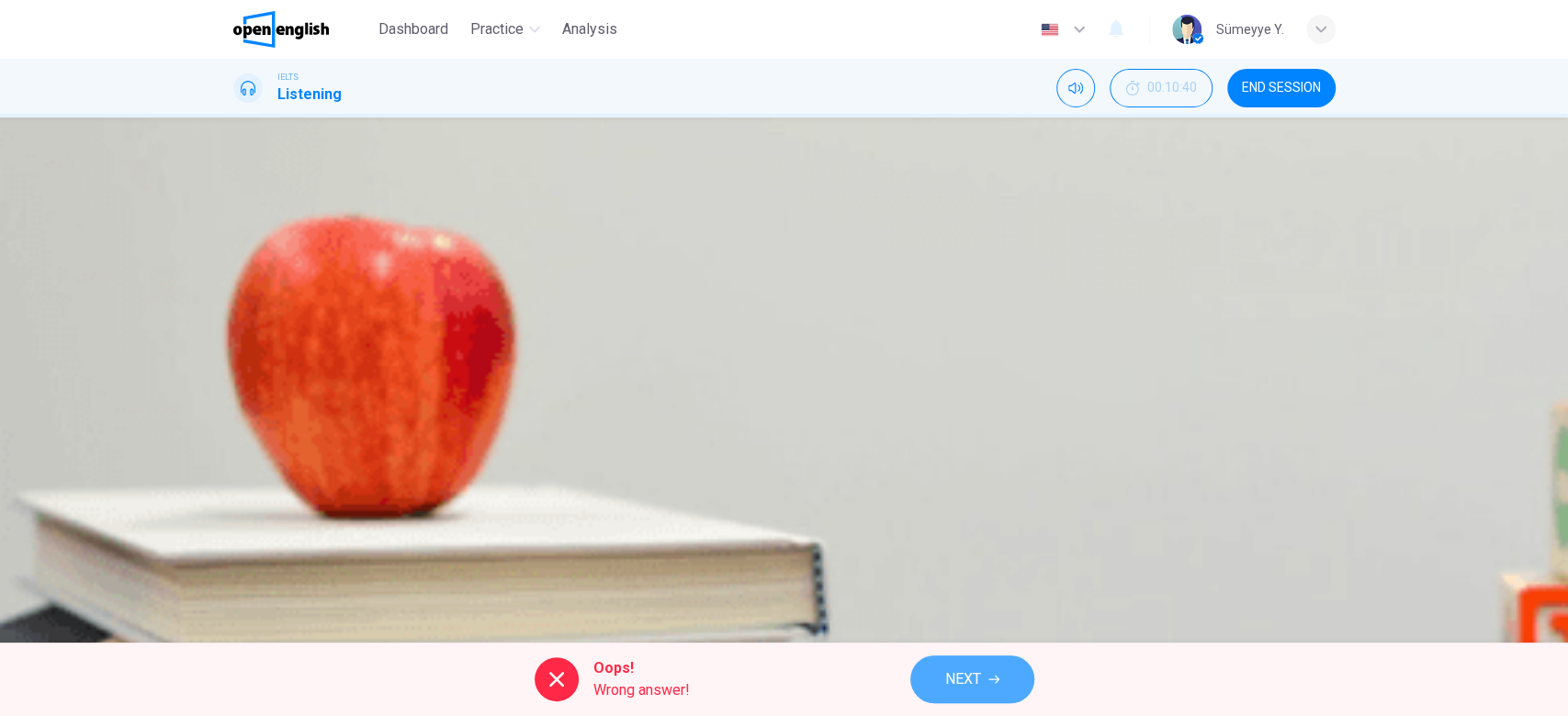
click at [977, 687] on span "NEXT" at bounding box center [962, 680] width 36 height 26
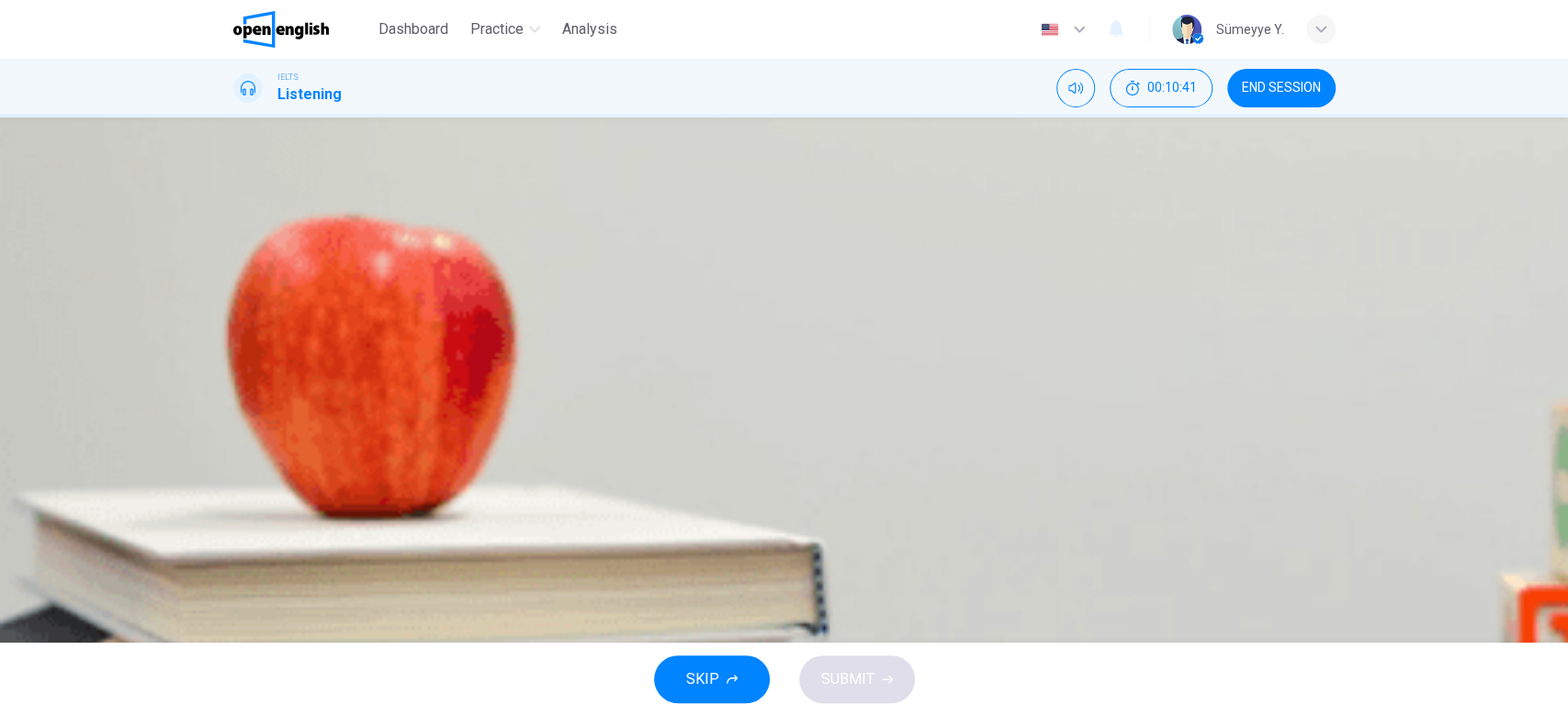
drag, startPoint x: 819, startPoint y: 301, endPoint x: 867, endPoint y: 300, distance: 48.0
click at [867, 271] on span "Choose the correct letter, A, B or C What happened in 2009 in the UK?" at bounding box center [784, 239] width 1102 height 66
click at [508, 389] on span "A large amount of paint was wasted" at bounding box center [393, 378] width 230 height 22
click at [867, 674] on span "SUBMIT" at bounding box center [848, 680] width 54 height 26
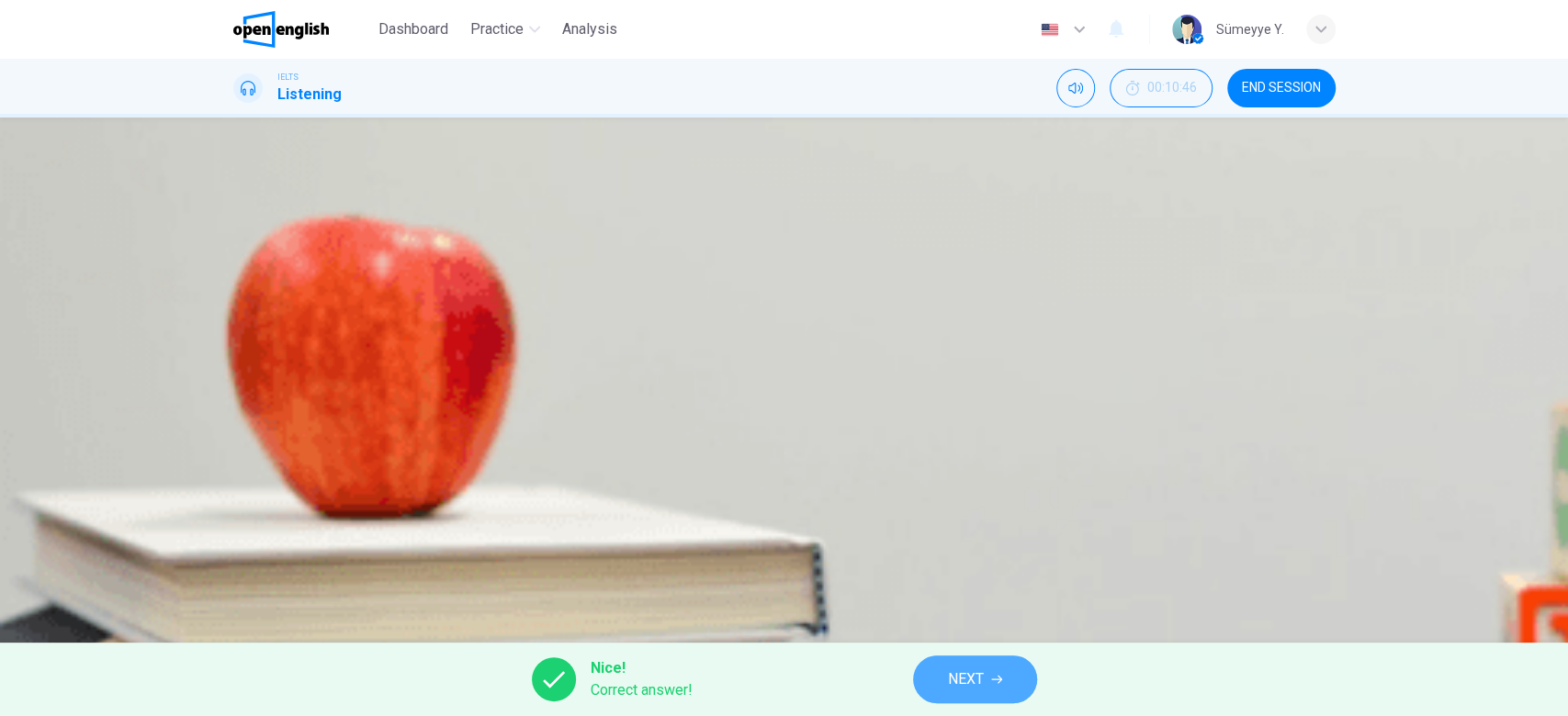
click at [956, 679] on span "NEXT" at bounding box center [965, 680] width 36 height 26
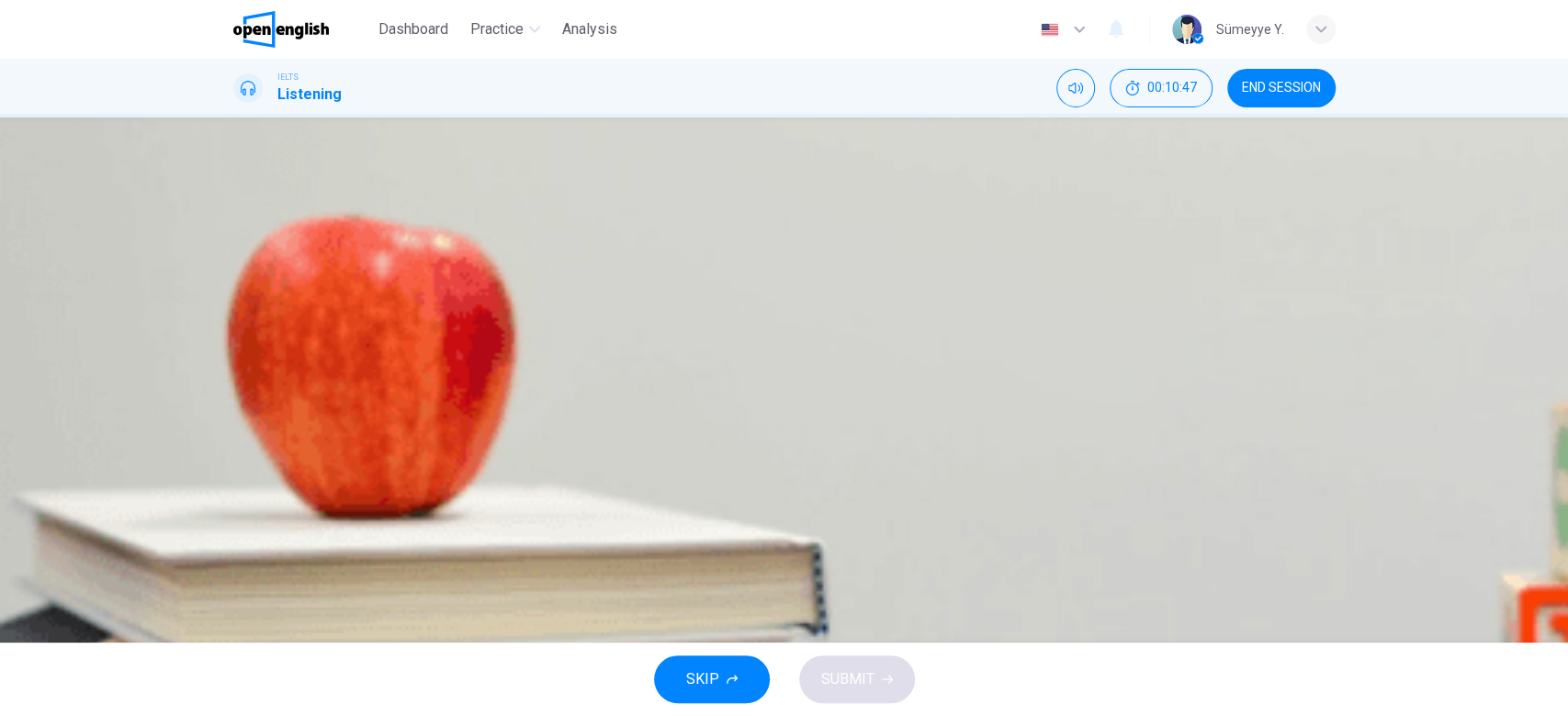
drag, startPoint x: 802, startPoint y: 297, endPoint x: 1038, endPoint y: 315, distance: 236.7
click at [1038, 315] on div "Question 13 Choose the correct letter, A, B or C What does the speaker say abou…" at bounding box center [784, 300] width 1102 height 292
click at [668, 435] on span "An automatic calculator can be downloaded from the Internet." at bounding box center [473, 424] width 391 height 22
click at [873, 678] on button "SUBMIT" at bounding box center [857, 679] width 115 height 48
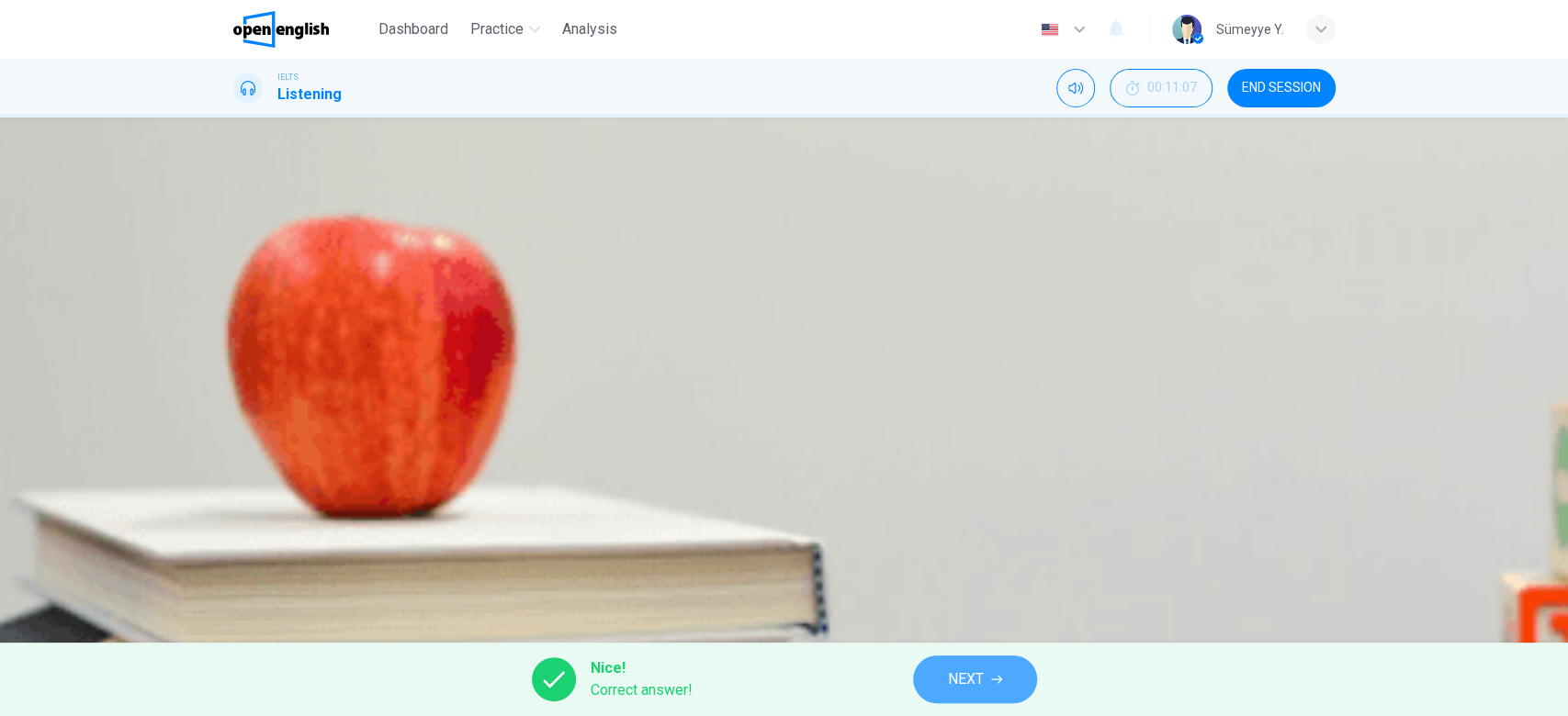
click at [965, 677] on span "NEXT" at bounding box center [965, 680] width 36 height 26
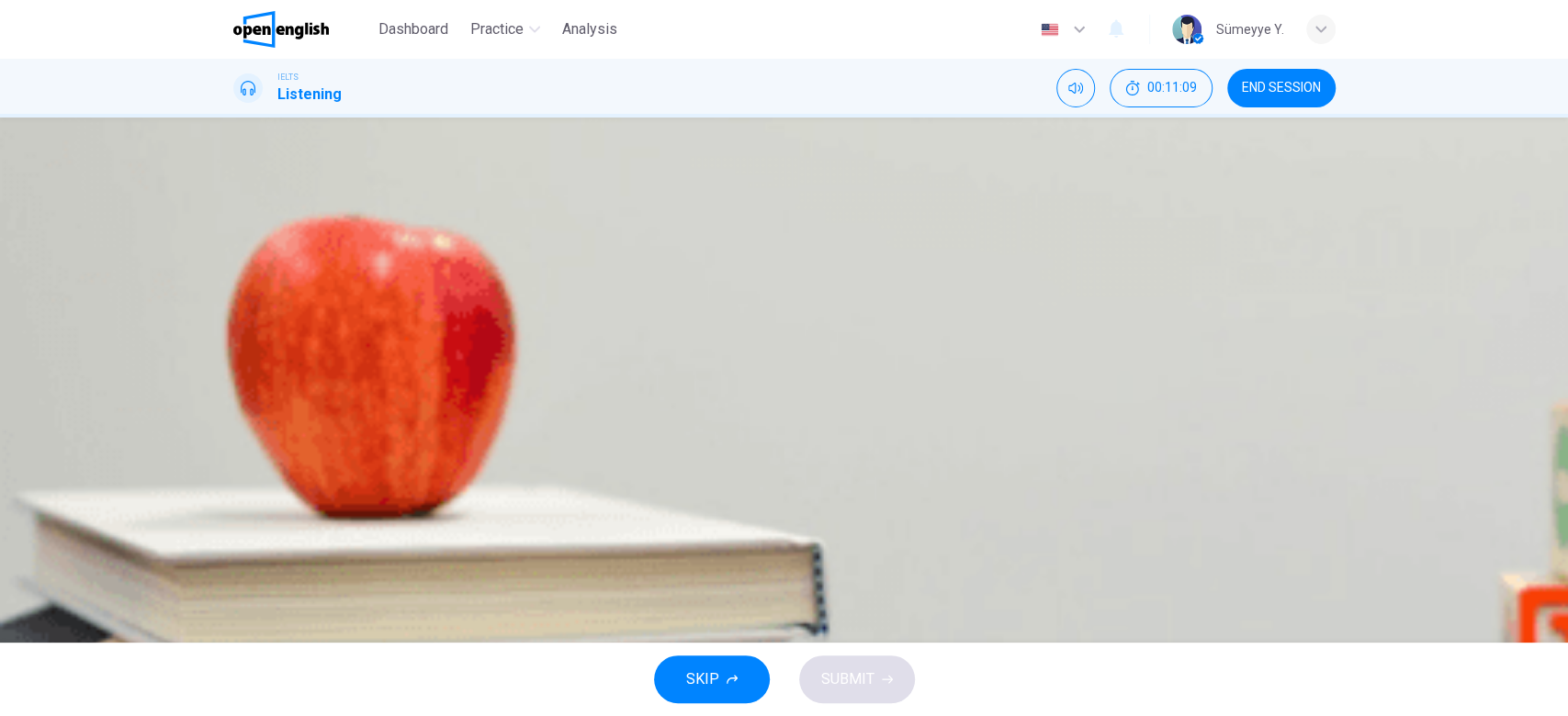
drag, startPoint x: 778, startPoint y: 306, endPoint x: 908, endPoint y: 302, distance: 130.1
click at [908, 271] on span "Choose the correct letter, A, B or C What does Community RePaint do?" at bounding box center [784, 239] width 1102 height 66
click at [552, 342] on span "It paints people’s houses without payment." at bounding box center [415, 331] width 273 height 22
click at [850, 687] on span "SUBMIT" at bounding box center [848, 680] width 54 height 26
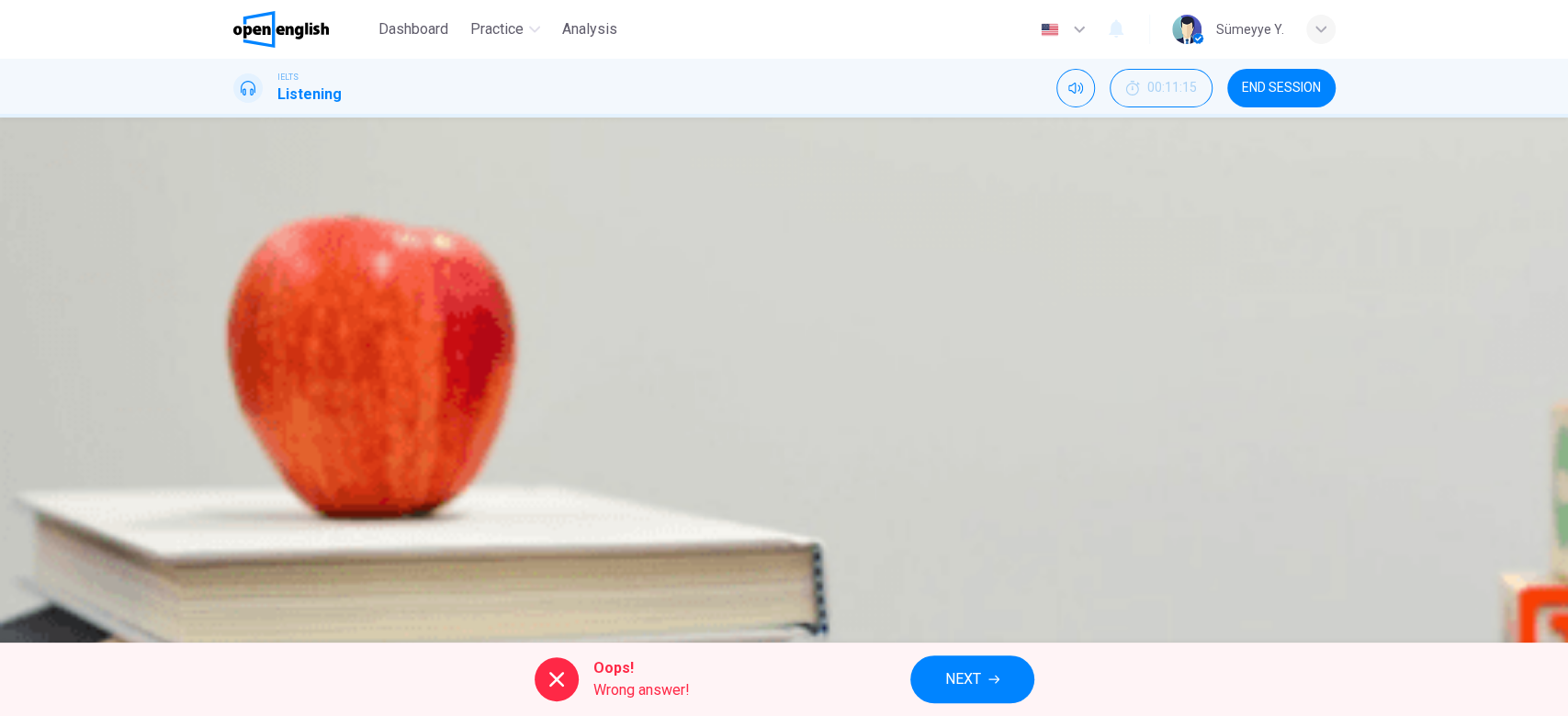
click at [235, 484] on icon "button" at bounding box center [235, 484] width 0 height 0
click at [996, 671] on button "NEXT" at bounding box center [971, 679] width 124 height 48
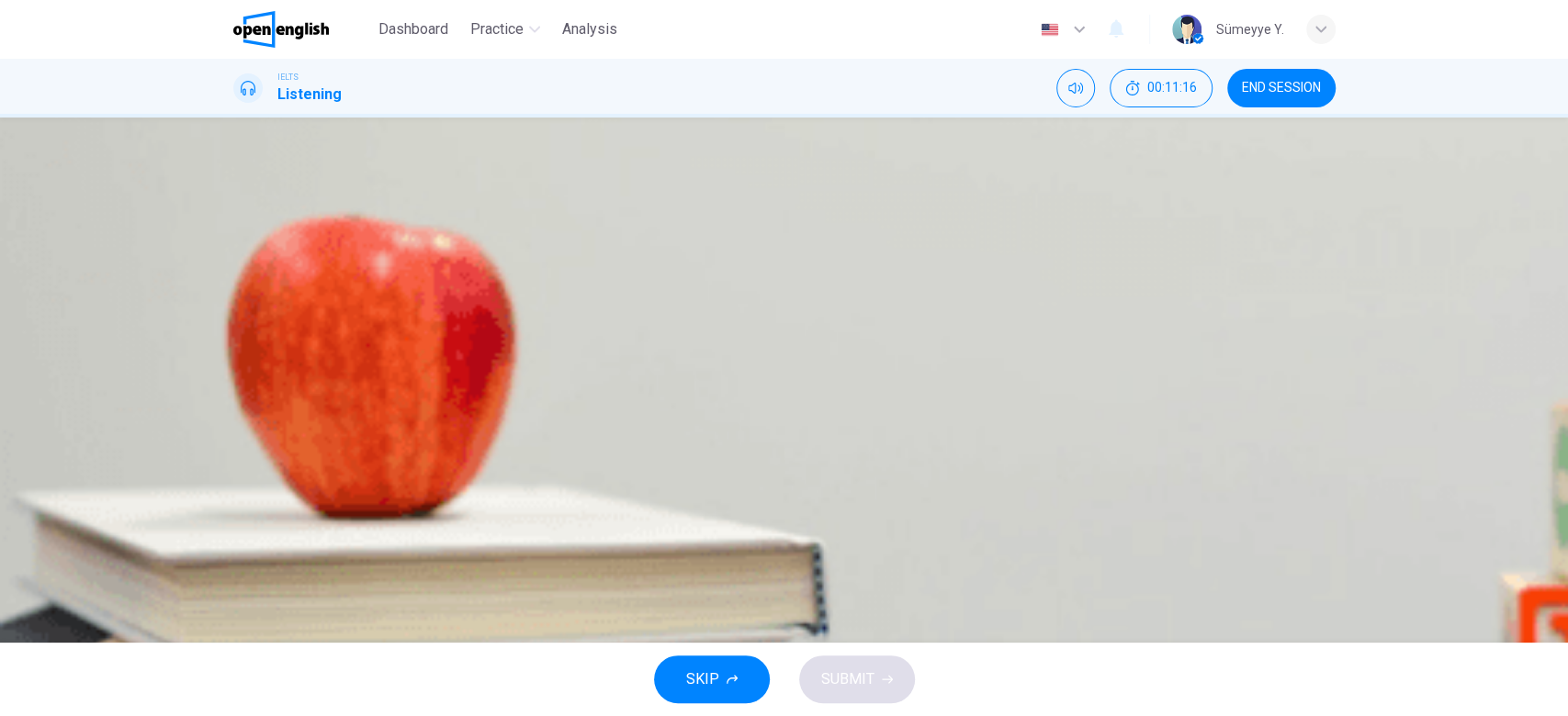
scroll to position [88, 0]
click at [427, 433] on span "Use water-based paint." at bounding box center [353, 422] width 149 height 22
click at [500, 341] on span "Test the colour before buying a lot." at bounding box center [390, 329] width 223 height 22
click at [848, 684] on span "SUBMIT" at bounding box center [848, 680] width 54 height 26
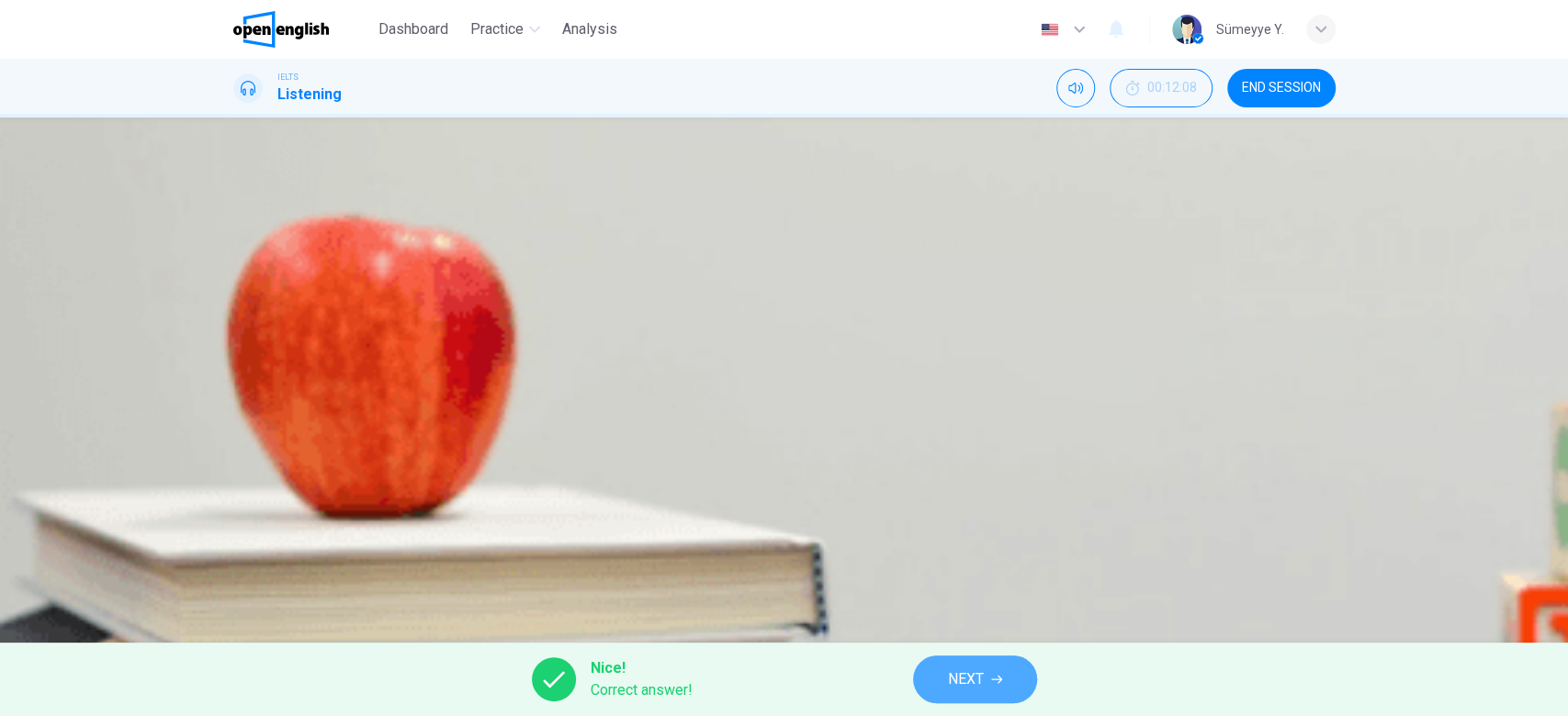
click at [953, 669] on span "NEXT" at bounding box center [965, 680] width 36 height 26
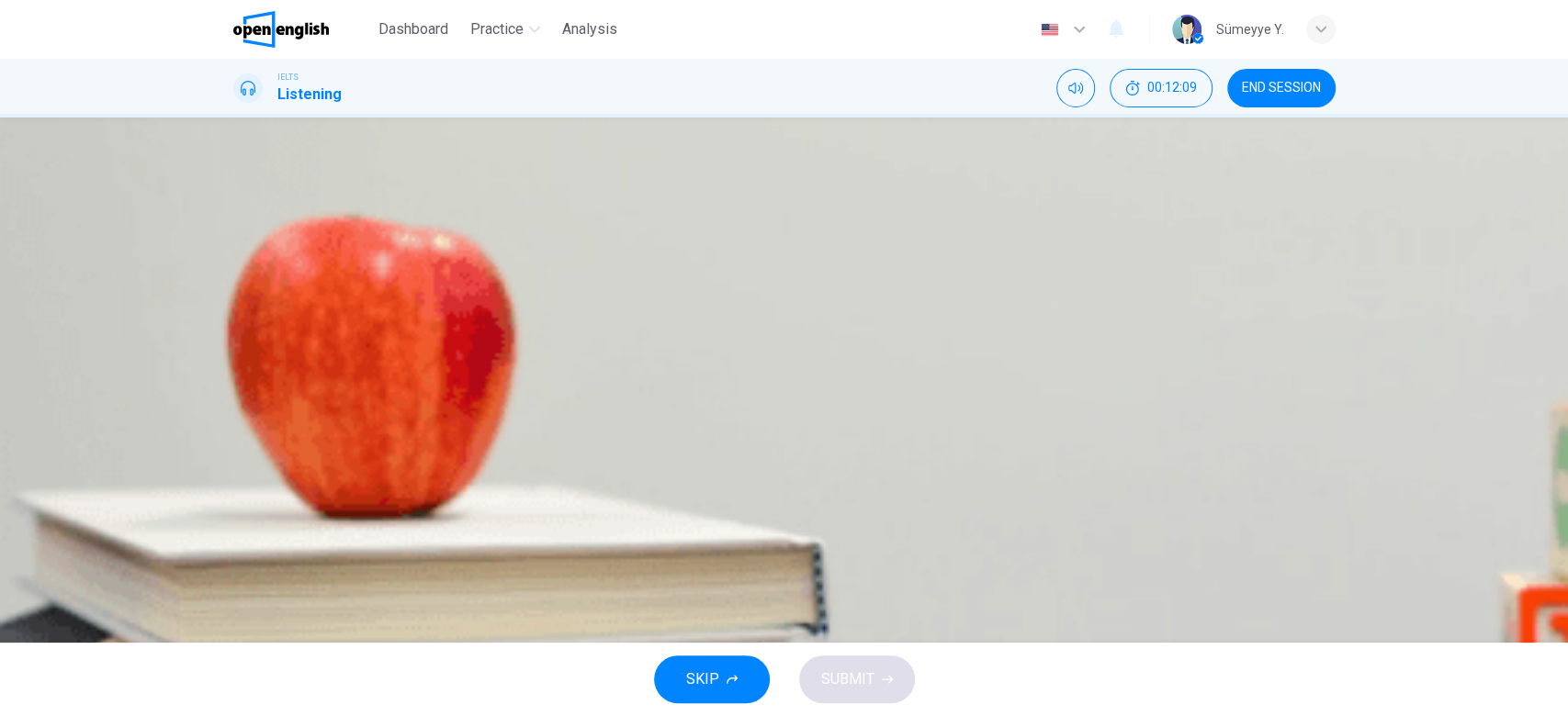
drag, startPoint x: 841, startPoint y: 211, endPoint x: 1120, endPoint y: 242, distance: 280.7
click at [1120, 242] on div "Question 16 Choose TWO letters, A-E. What TWO pieces of advice does the speaker…" at bounding box center [784, 298] width 1102 height 384
click at [494, 433] on span "Wash dirty walls with warm water." at bounding box center [386, 422] width 216 height 22
click at [883, 399] on button "C Use decorators’ soap to remove grease from walls." at bounding box center [784, 376] width 1102 height 46
click at [851, 671] on span "SUBMIT" at bounding box center [848, 680] width 54 height 26
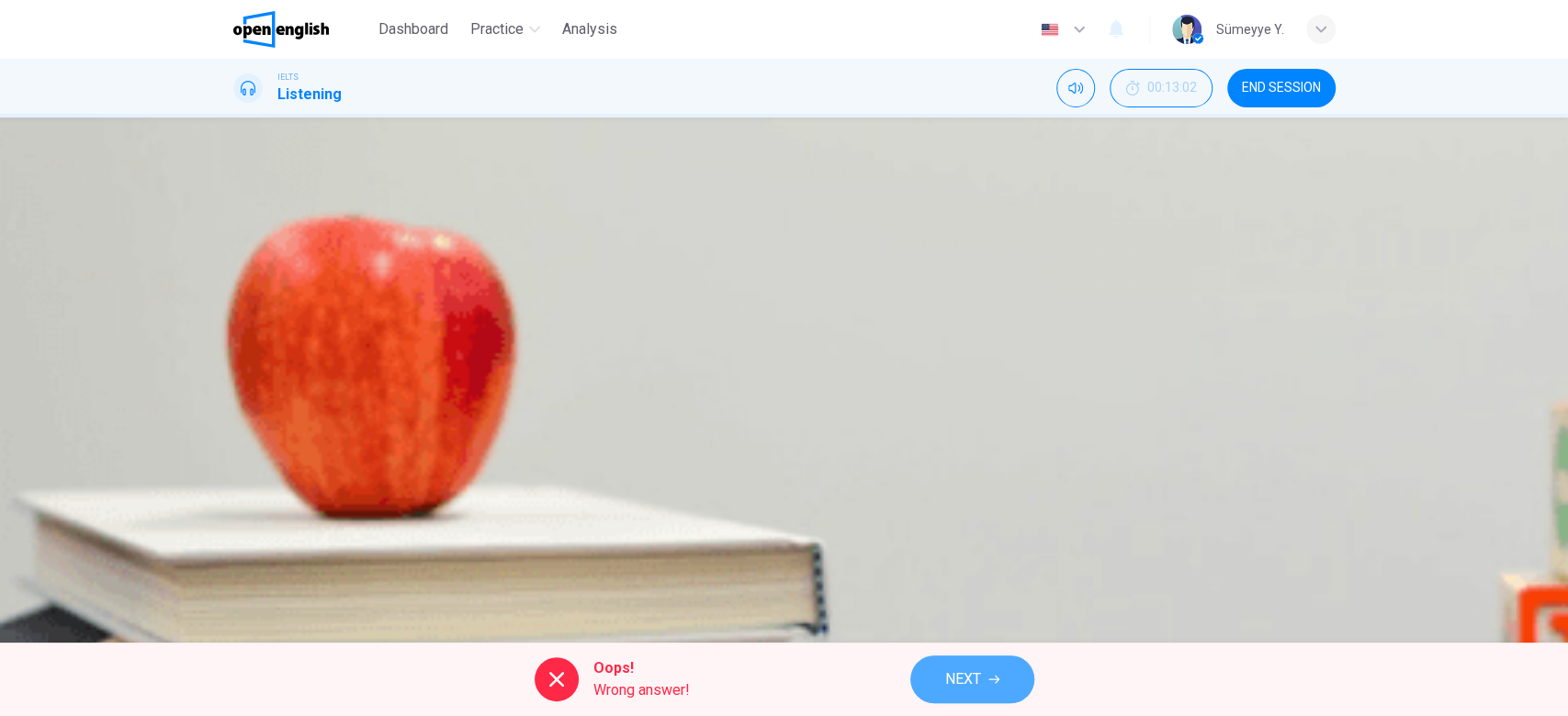
click at [961, 682] on span "NEXT" at bounding box center [962, 680] width 36 height 26
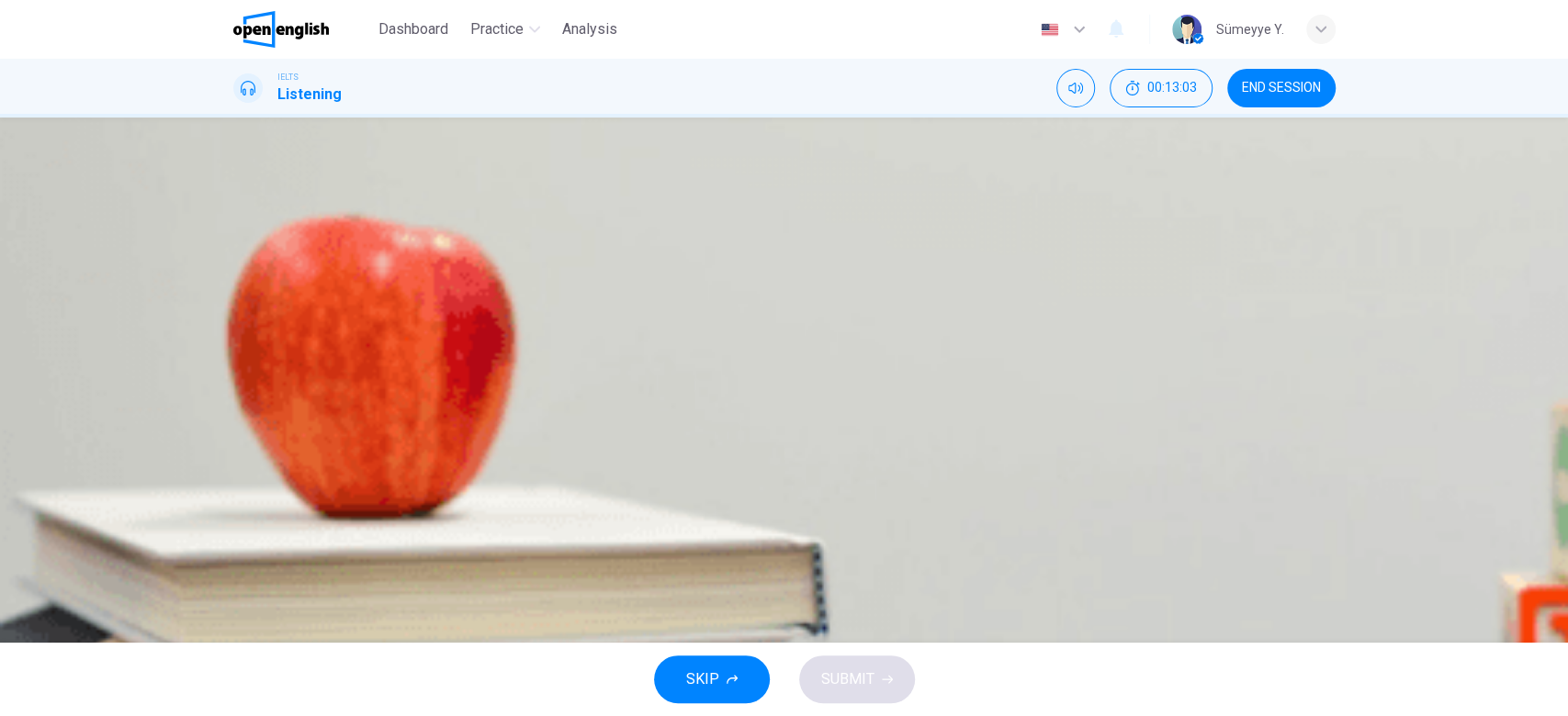
drag, startPoint x: 966, startPoint y: 223, endPoint x: 1044, endPoint y: 187, distance: 85.9
click at [1044, 187] on div "Question 17 Choose TWO letters, A-E What TWO pieces of advice does the speaker …" at bounding box center [784, 298] width 1102 height 384
click at [444, 478] on span "Open doors and windows." at bounding box center [361, 467] width 166 height 22
click at [887, 292] on button "A Put a heater in the room." at bounding box center [784, 283] width 1102 height 46
click at [460, 387] on span "Use a roller with a short pile." at bounding box center [369, 376] width 182 height 22
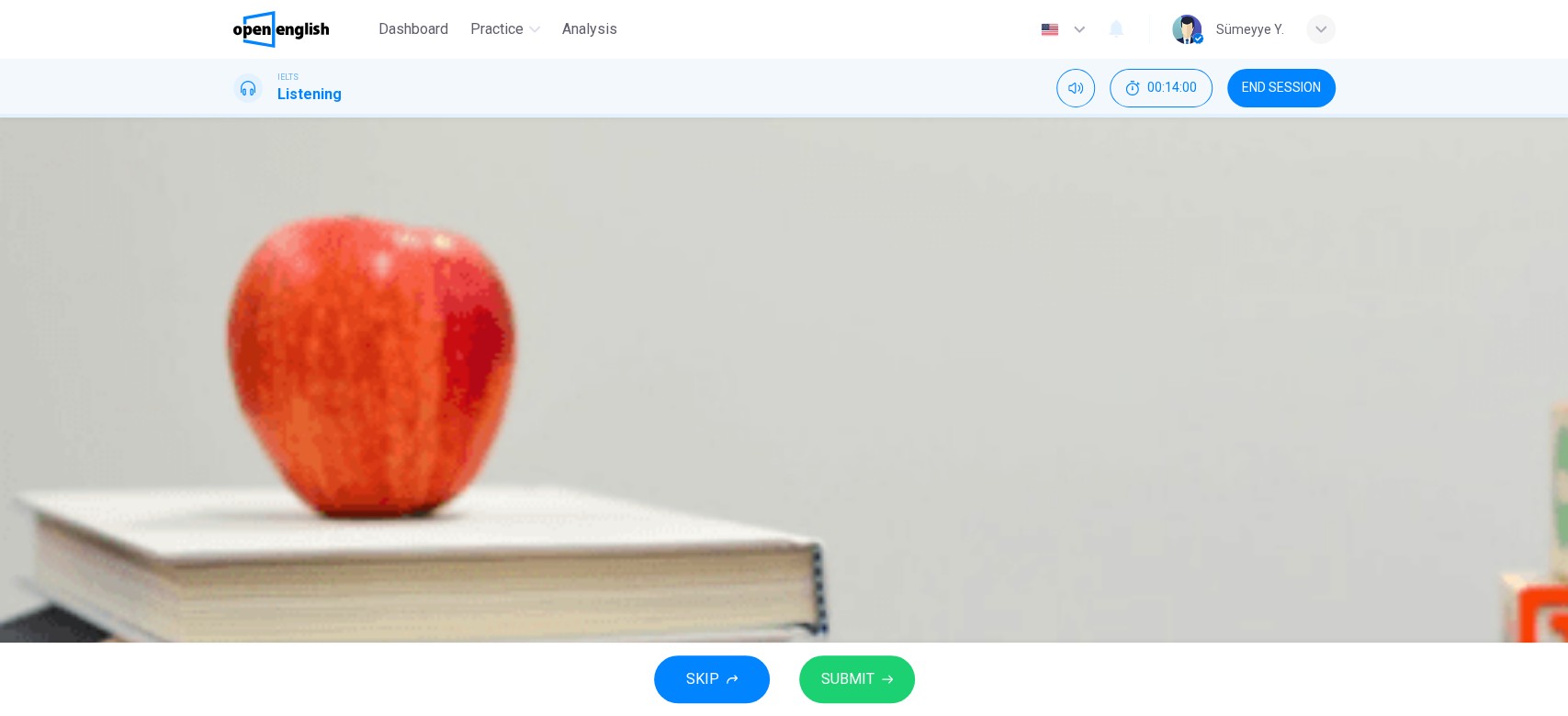
type input "*"
click at [444, 478] on span "Open doors and windows." at bounding box center [361, 467] width 166 height 22
click at [871, 679] on span "SUBMIT" at bounding box center [848, 680] width 54 height 26
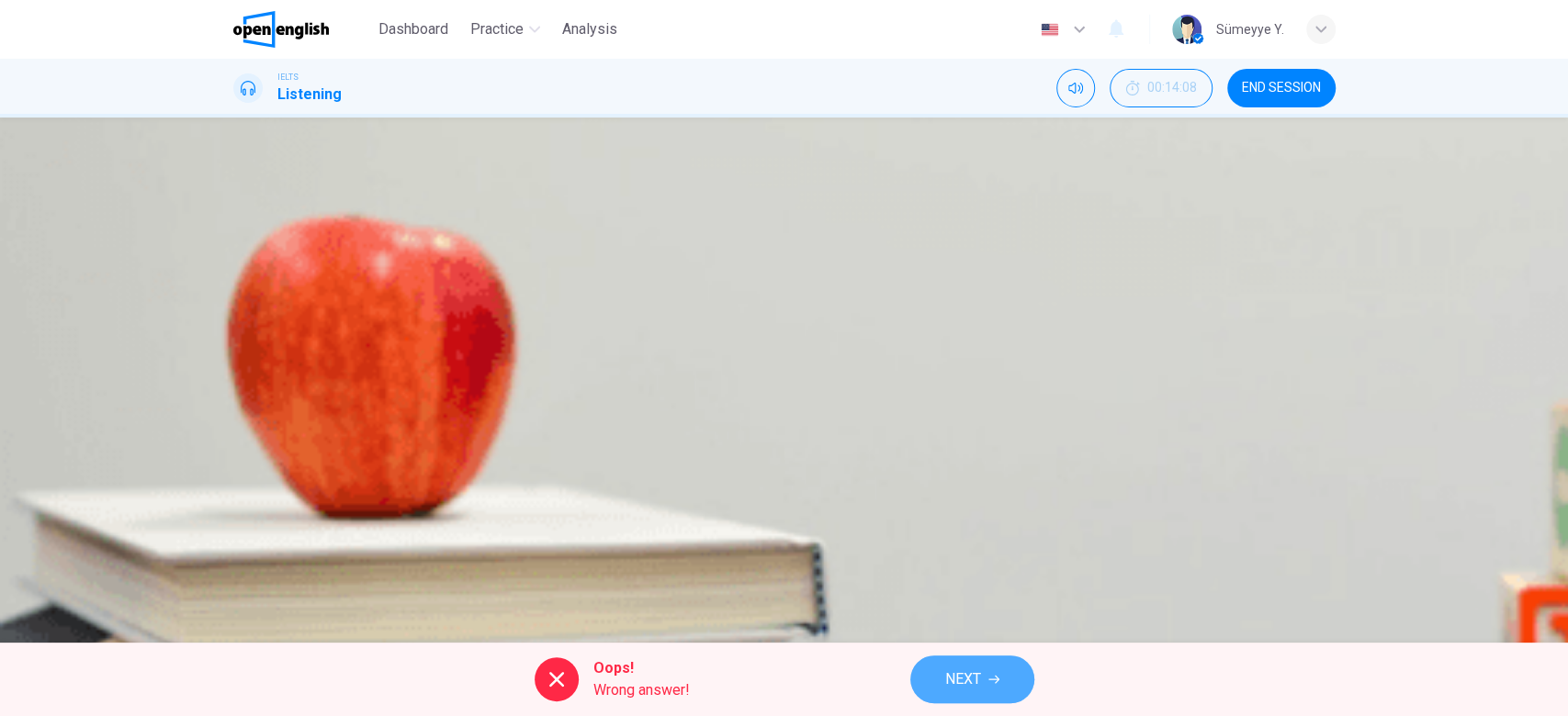
click at [976, 691] on span "NEXT" at bounding box center [962, 680] width 36 height 26
